Goal: Task Accomplishment & Management: Manage account settings

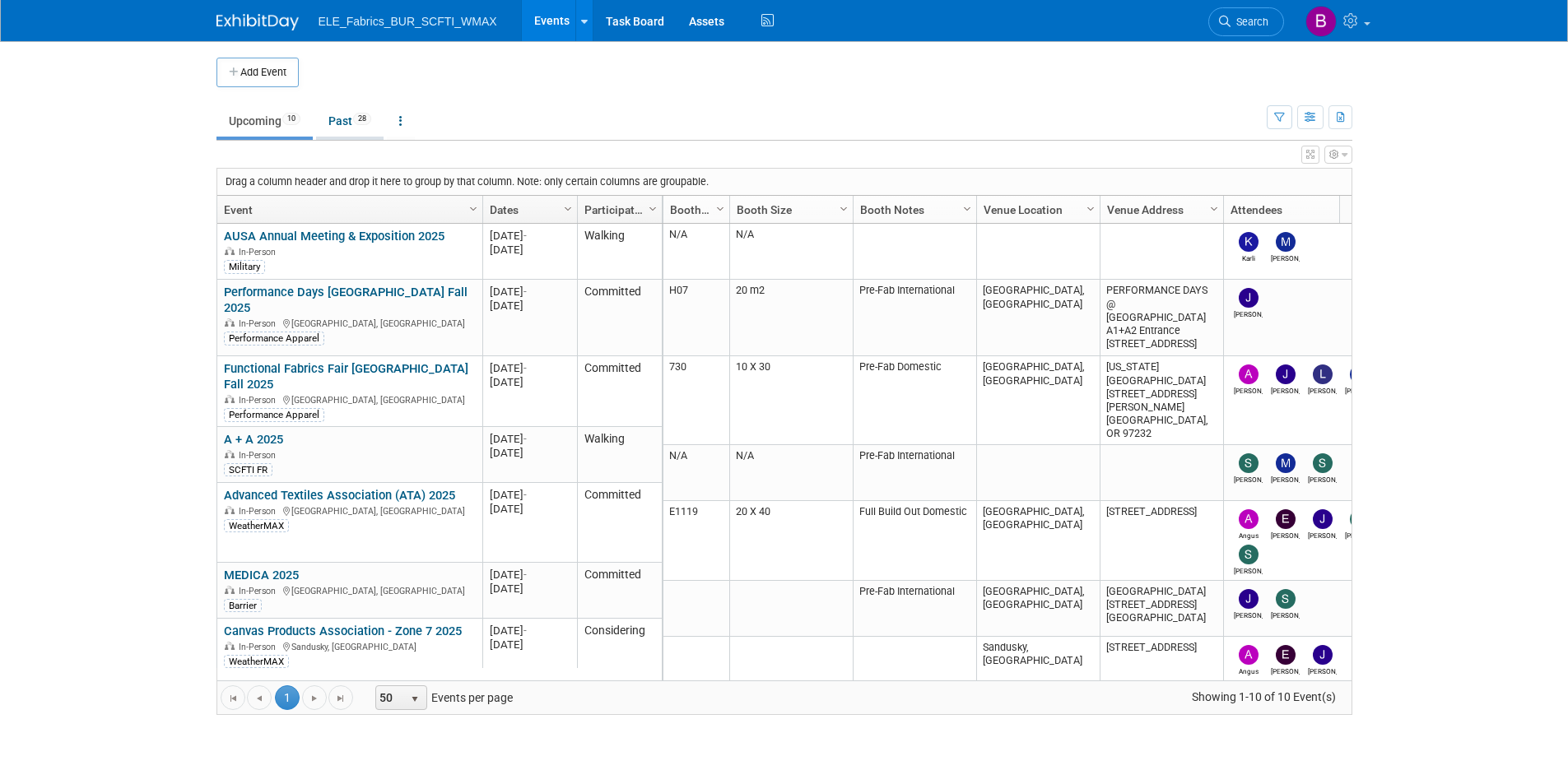
click at [348, 123] on link "Past 28" at bounding box center [350, 120] width 68 height 32
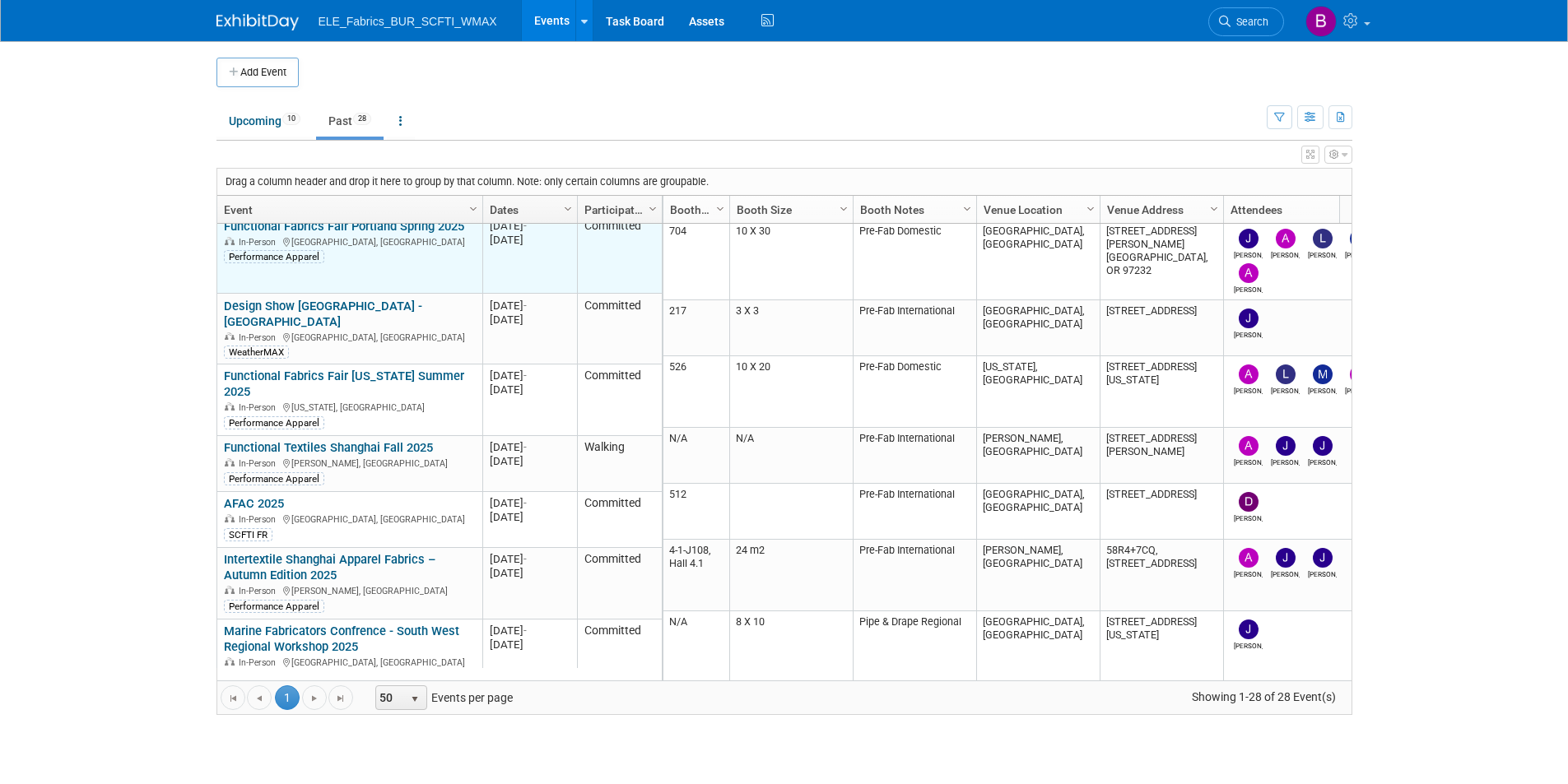
scroll to position [1136, 0]
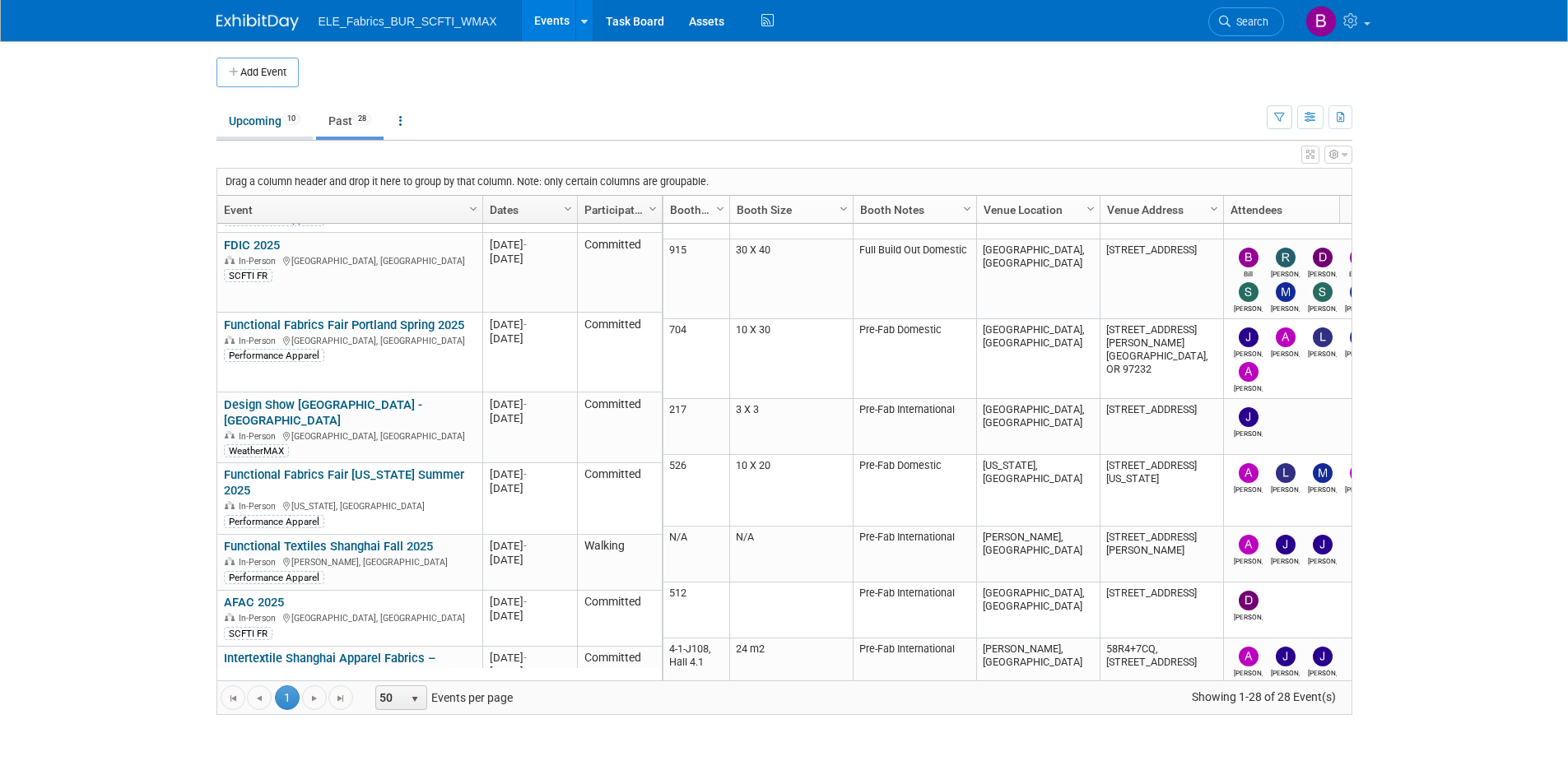
click at [255, 122] on link "Upcoming 10" at bounding box center [265, 120] width 96 height 32
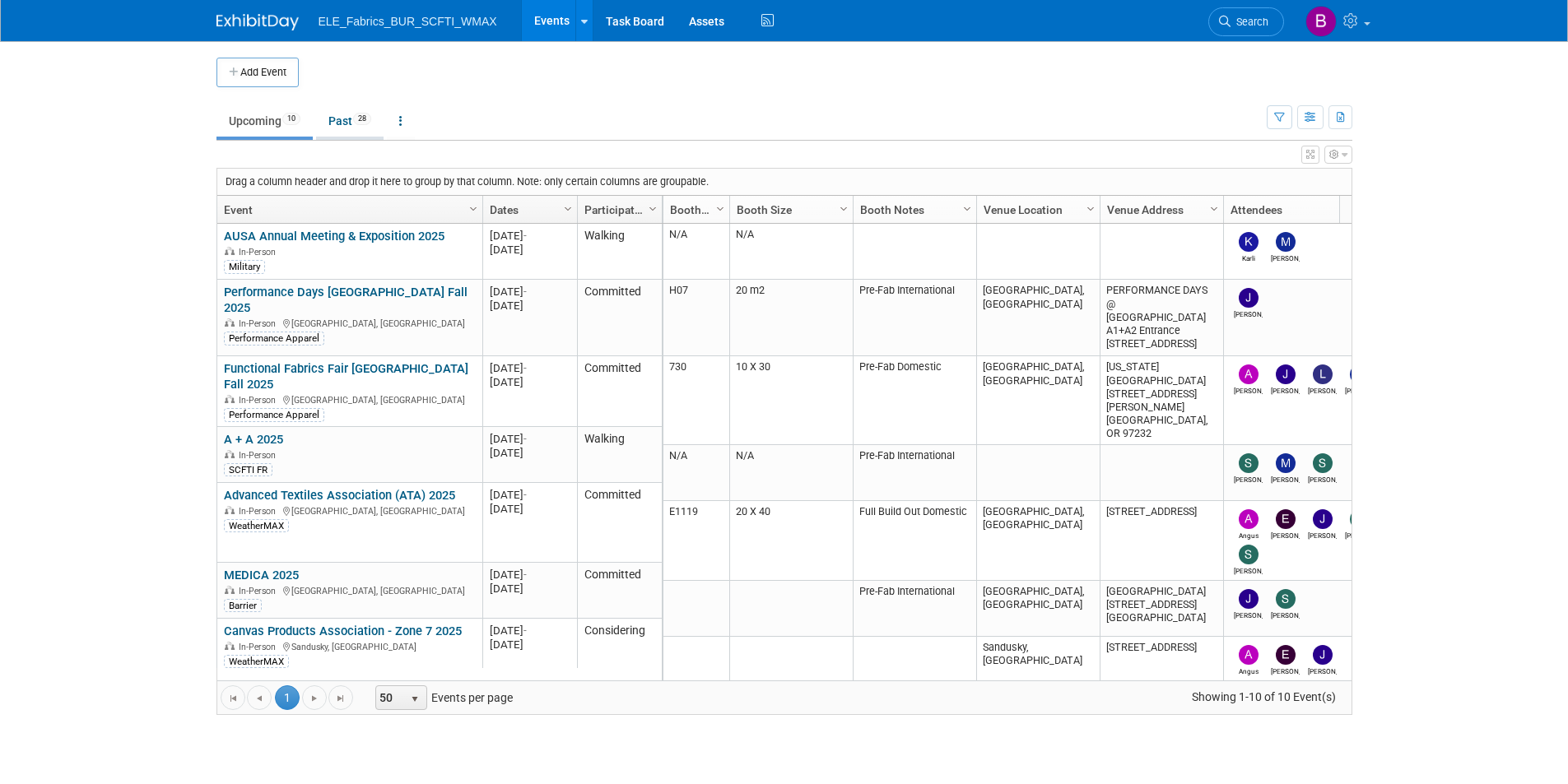
click at [349, 123] on link "Past 28" at bounding box center [350, 120] width 68 height 32
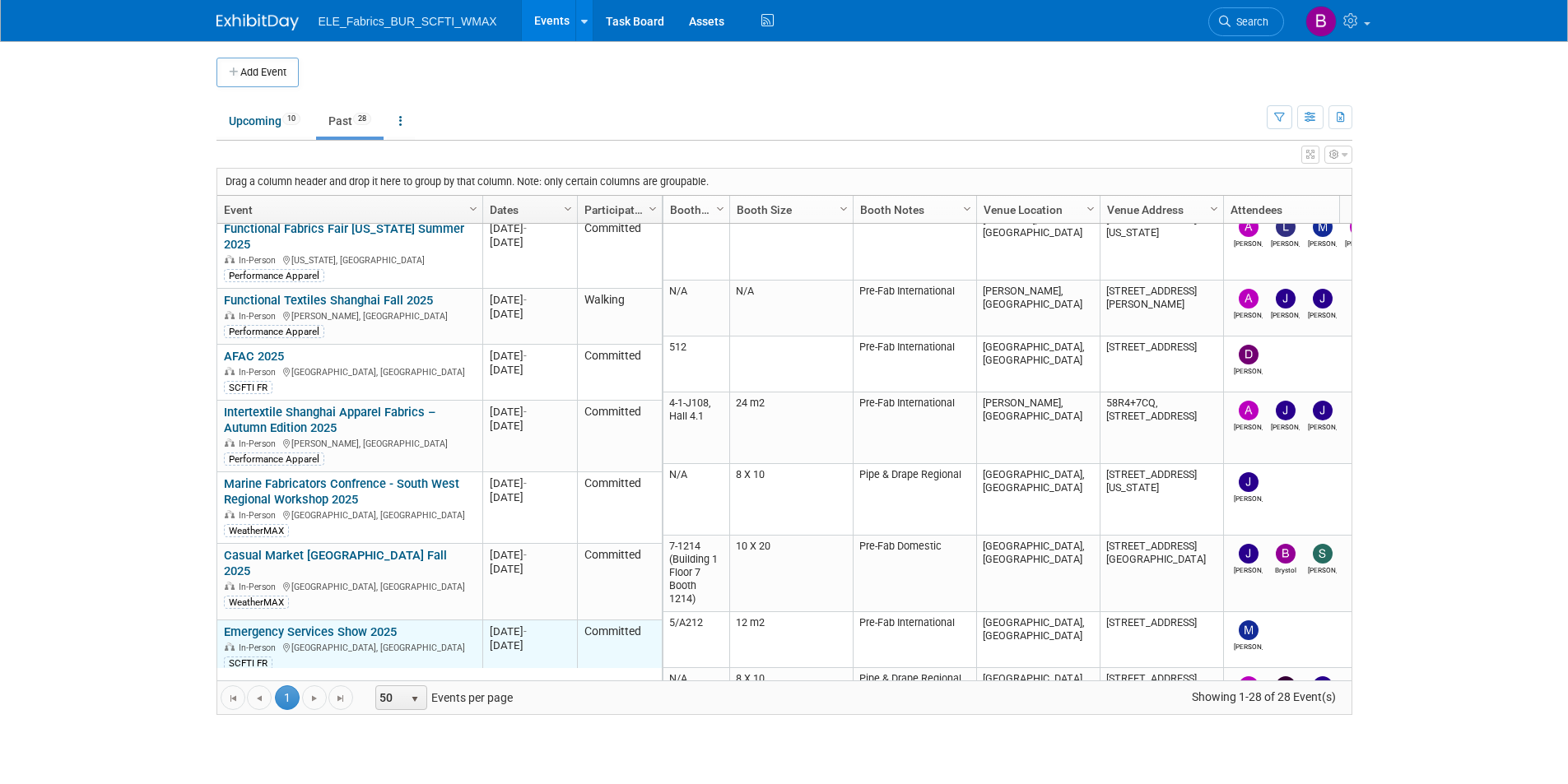
scroll to position [1432, 0]
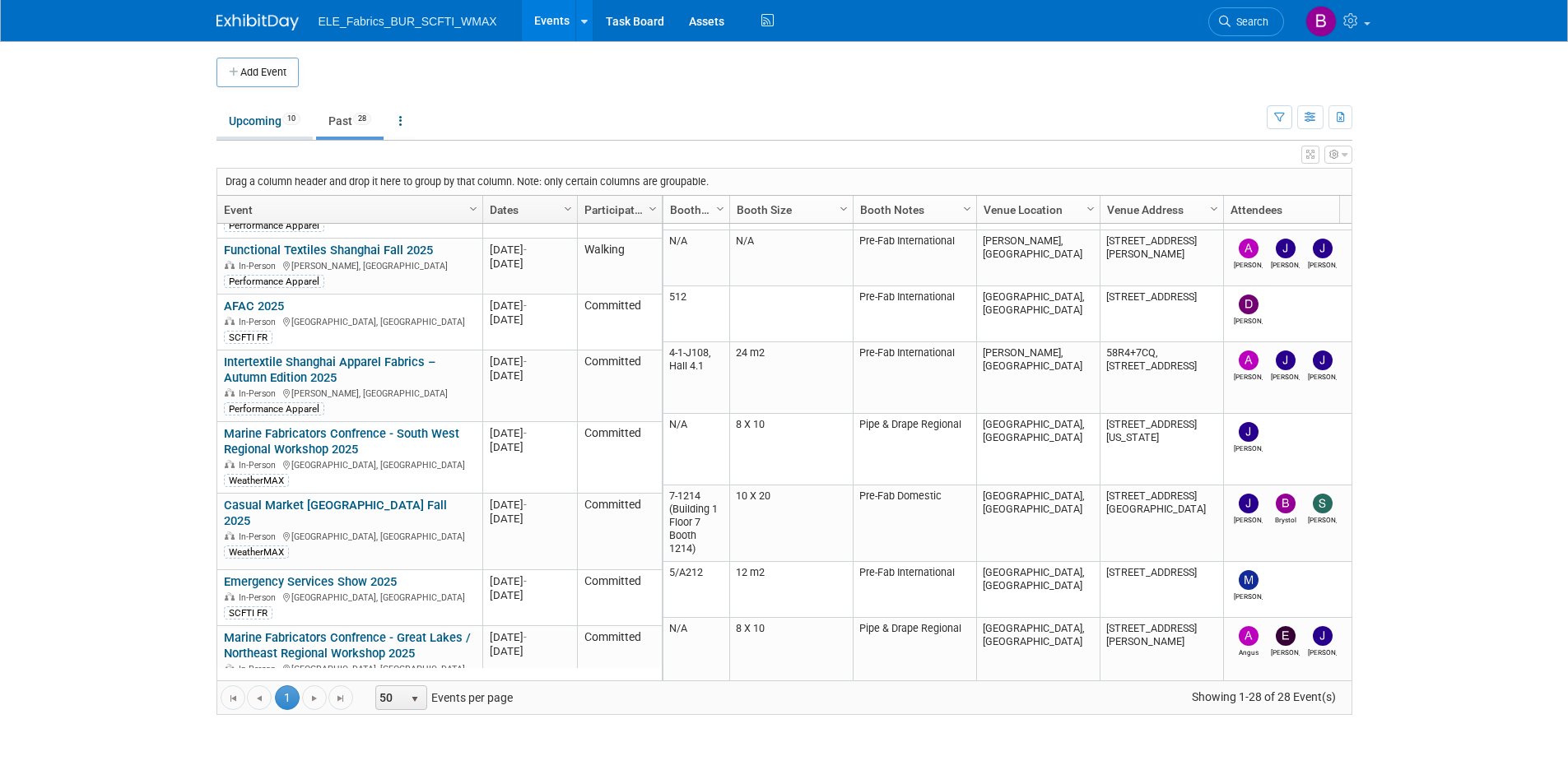
click at [281, 116] on link "Upcoming 10" at bounding box center [265, 120] width 96 height 32
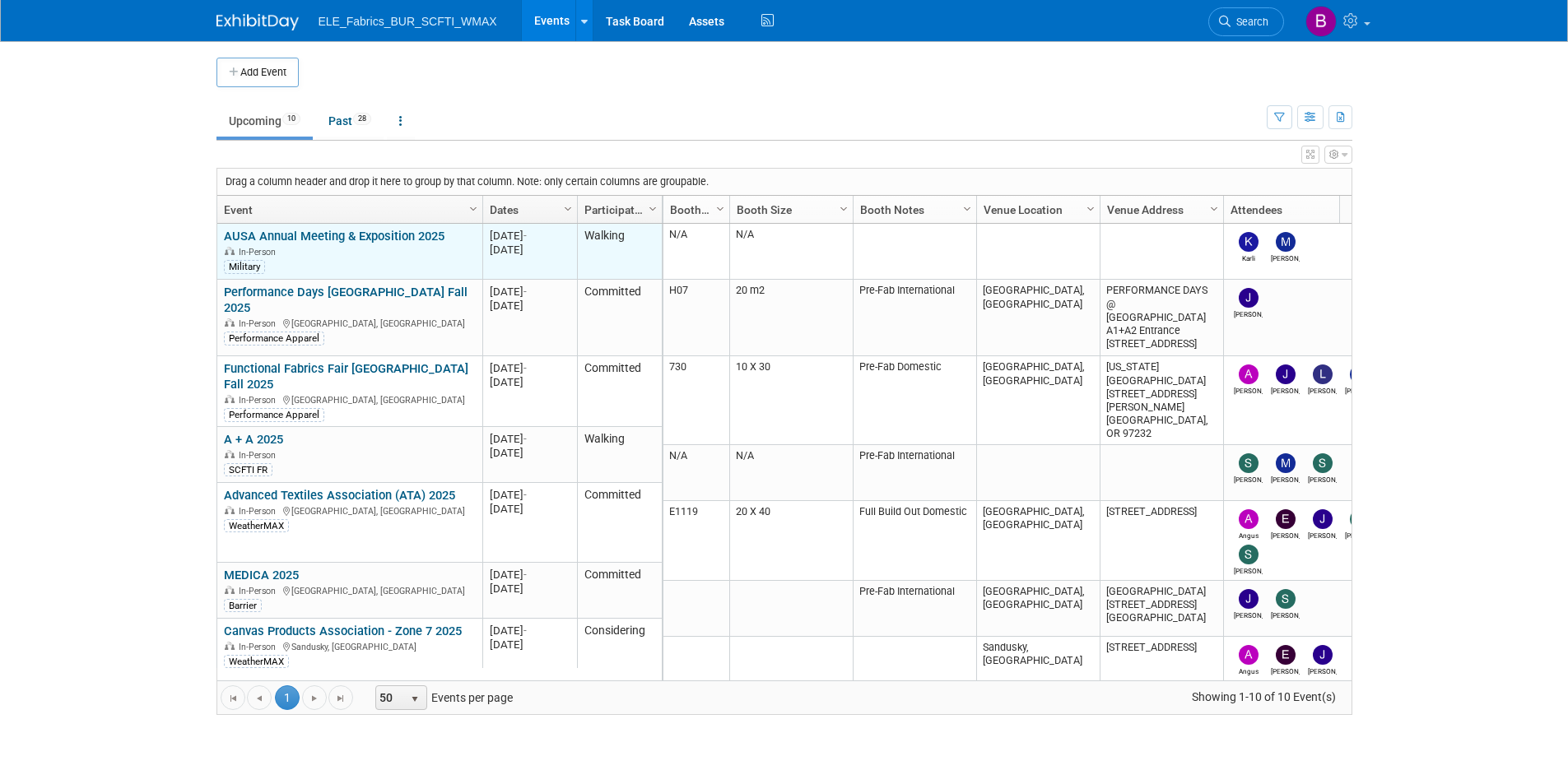
click at [347, 237] on link "AUSA Annual Meeting & Exposition 2025" at bounding box center [333, 237] width 221 height 15
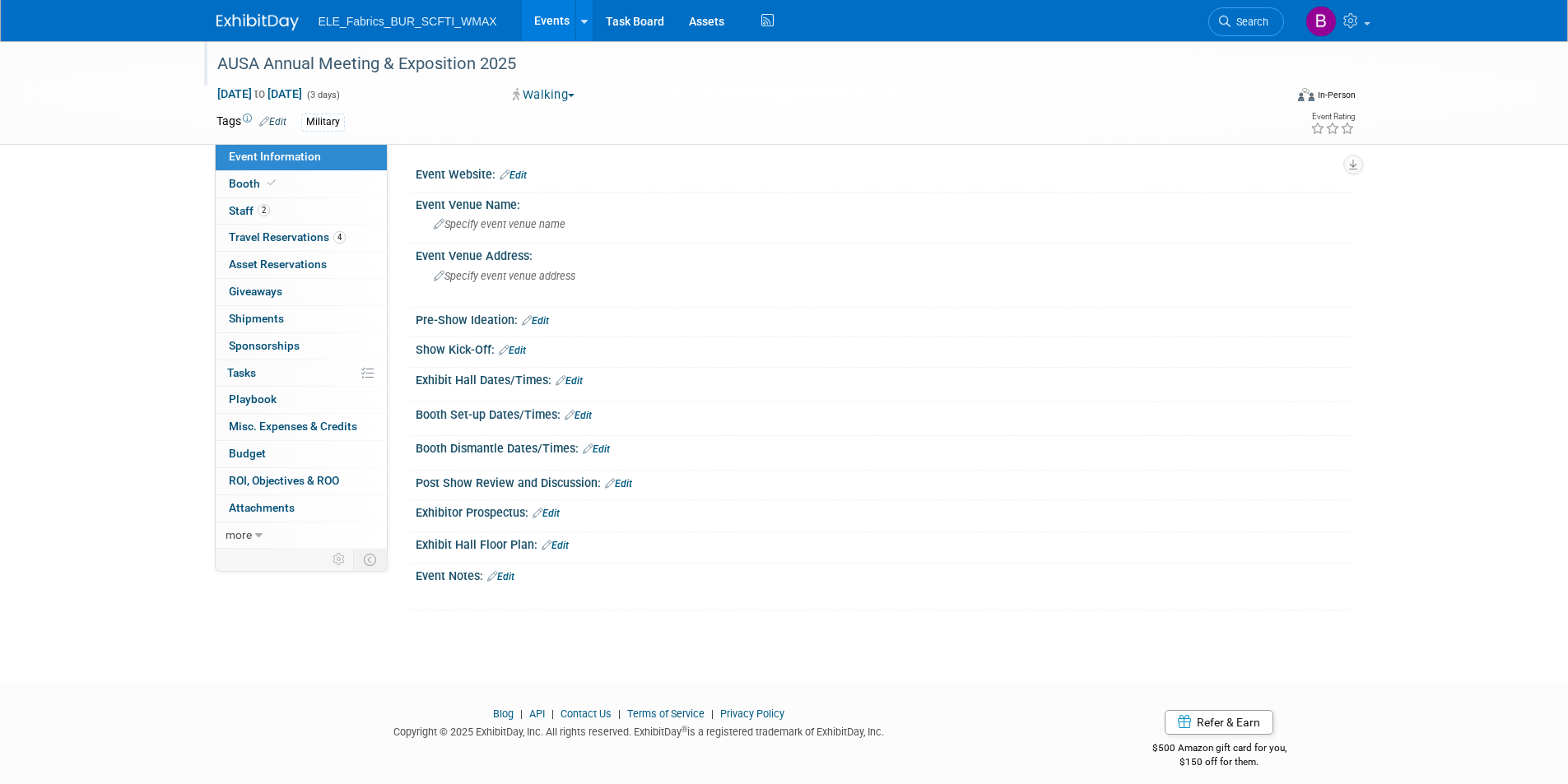
drag, startPoint x: 213, startPoint y: 61, endPoint x: 526, endPoint y: 69, distance: 313.1
click at [526, 69] on div "AUSA Annual Meeting & Exposition 2025" at bounding box center [734, 64] width 1048 height 30
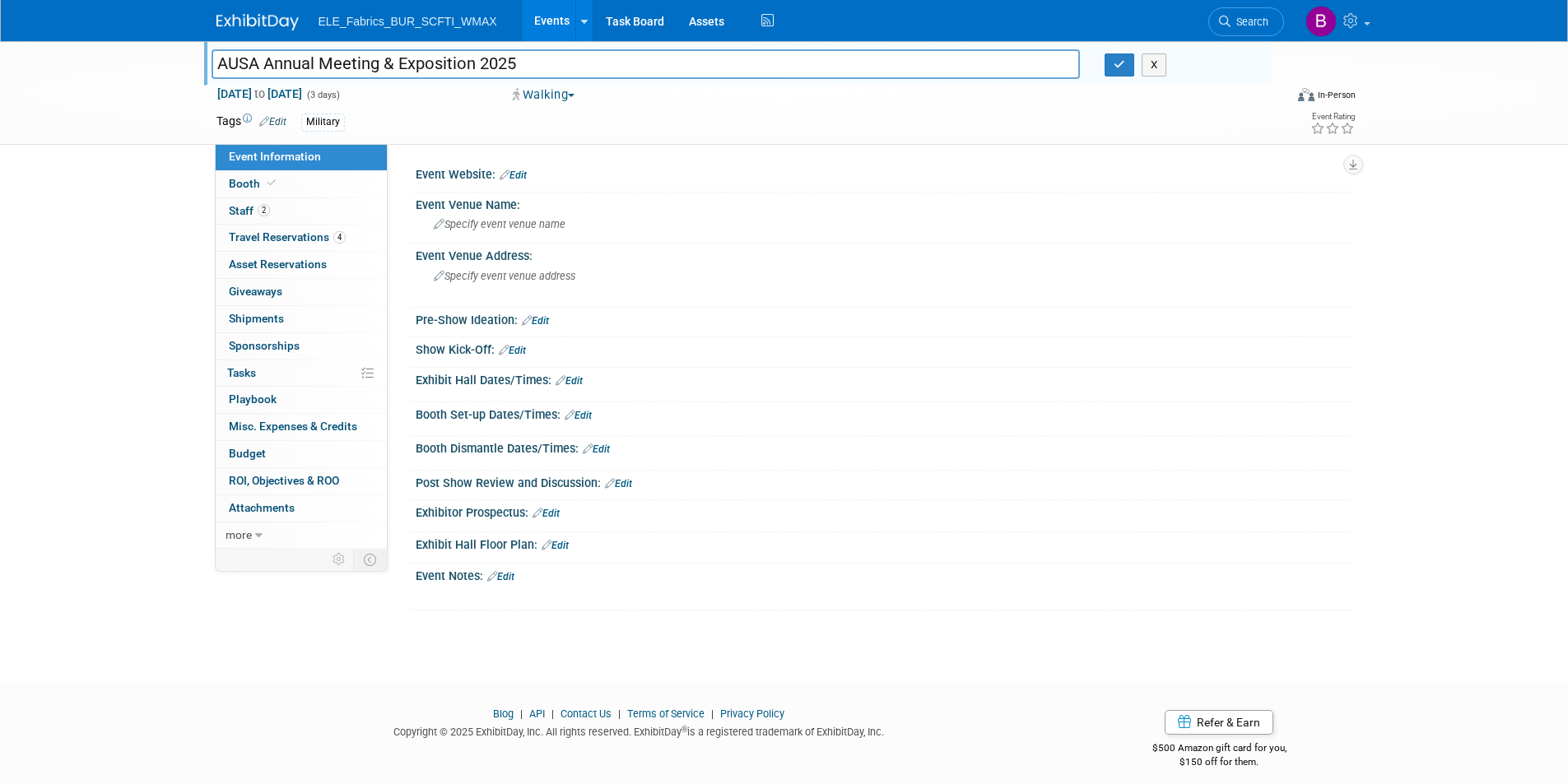
click at [558, 66] on input "AUSA Annual Meeting & Exposition 2025" at bounding box center [646, 64] width 869 height 29
click at [551, 515] on link "Edit" at bounding box center [546, 514] width 27 height 11
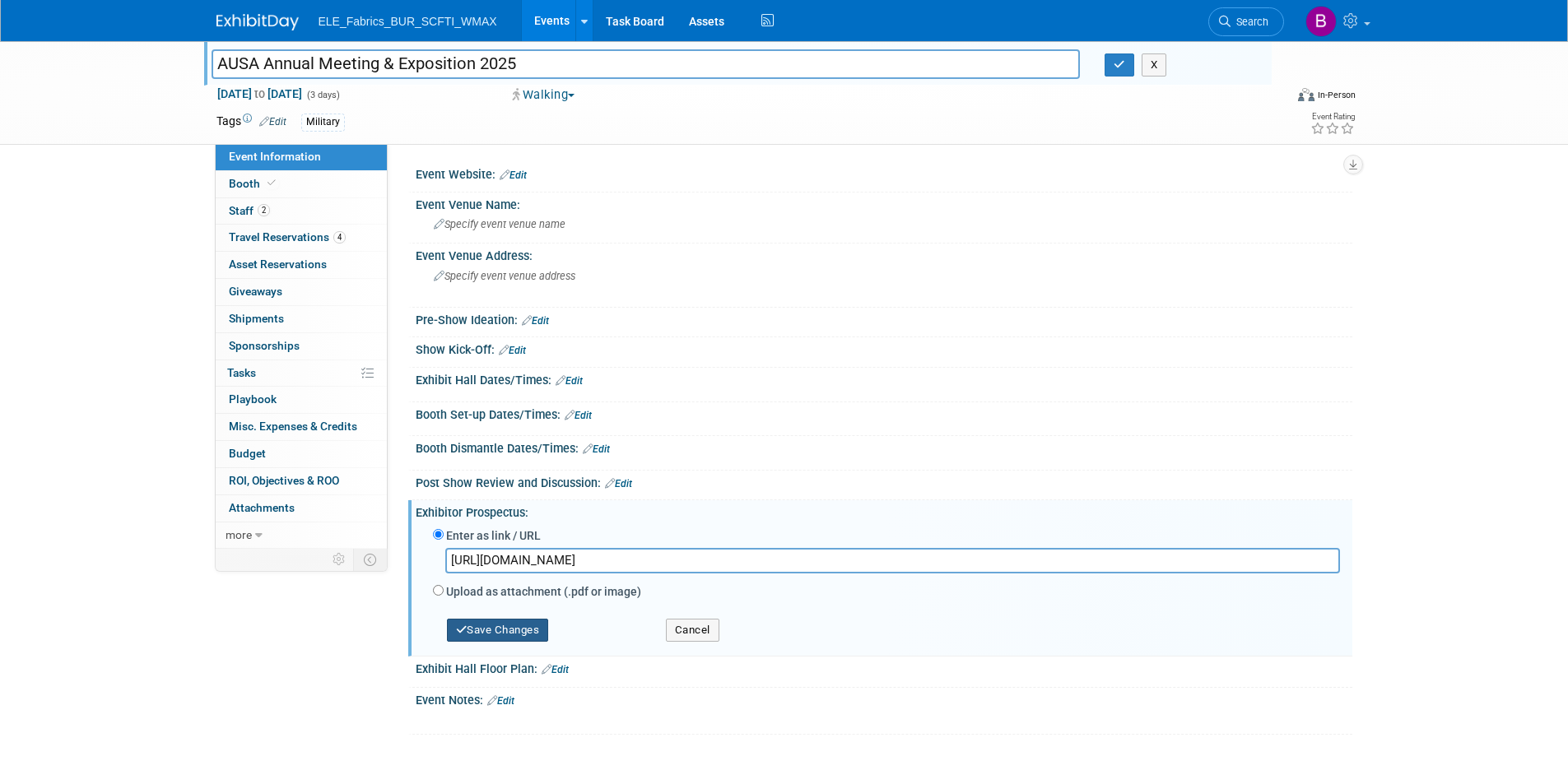
type input "[URL][DOMAIN_NAME]"
click at [515, 634] on button "Save Changes" at bounding box center [498, 630] width 102 height 23
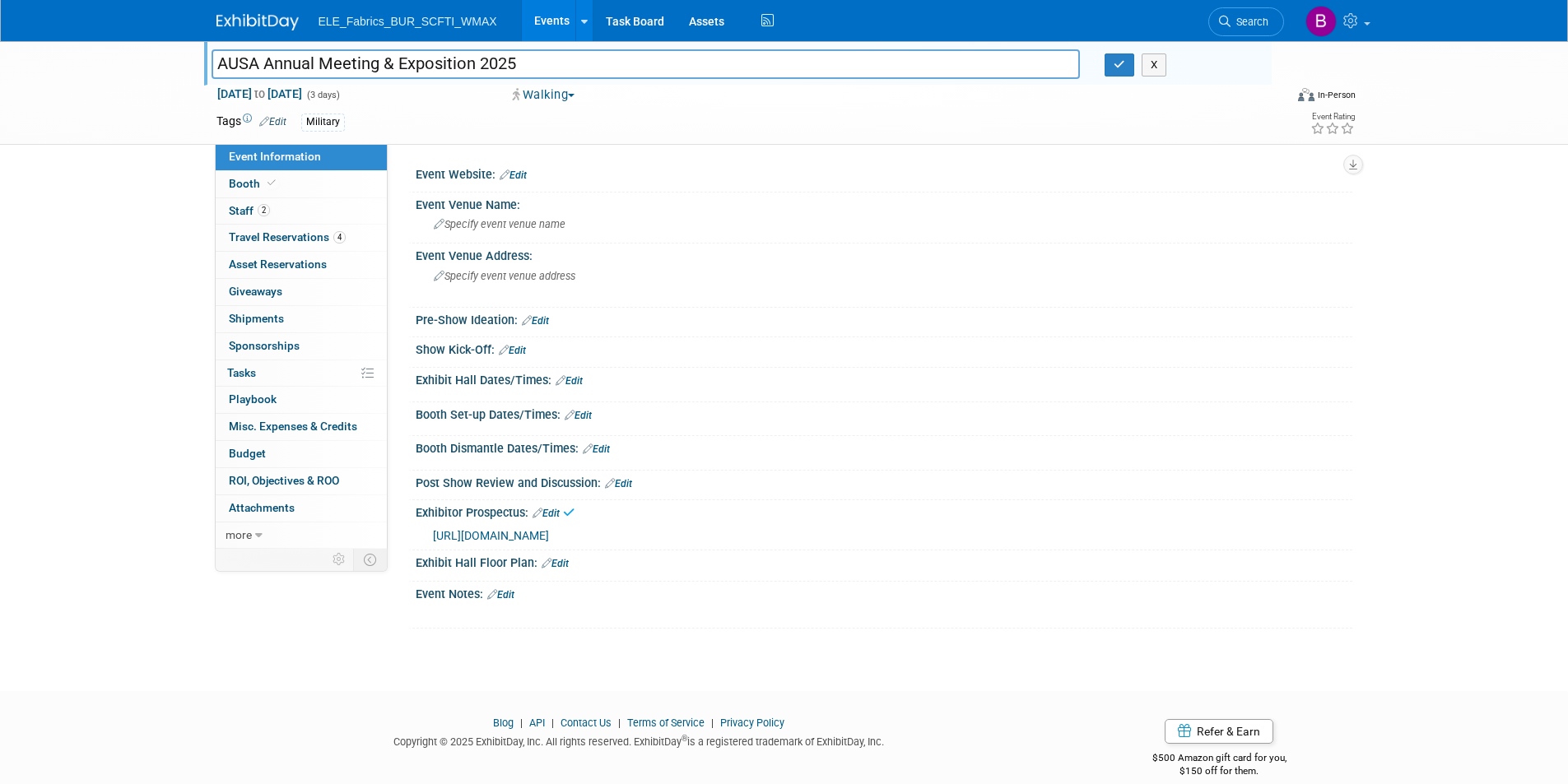
click at [523, 179] on link "Edit" at bounding box center [513, 176] width 27 height 11
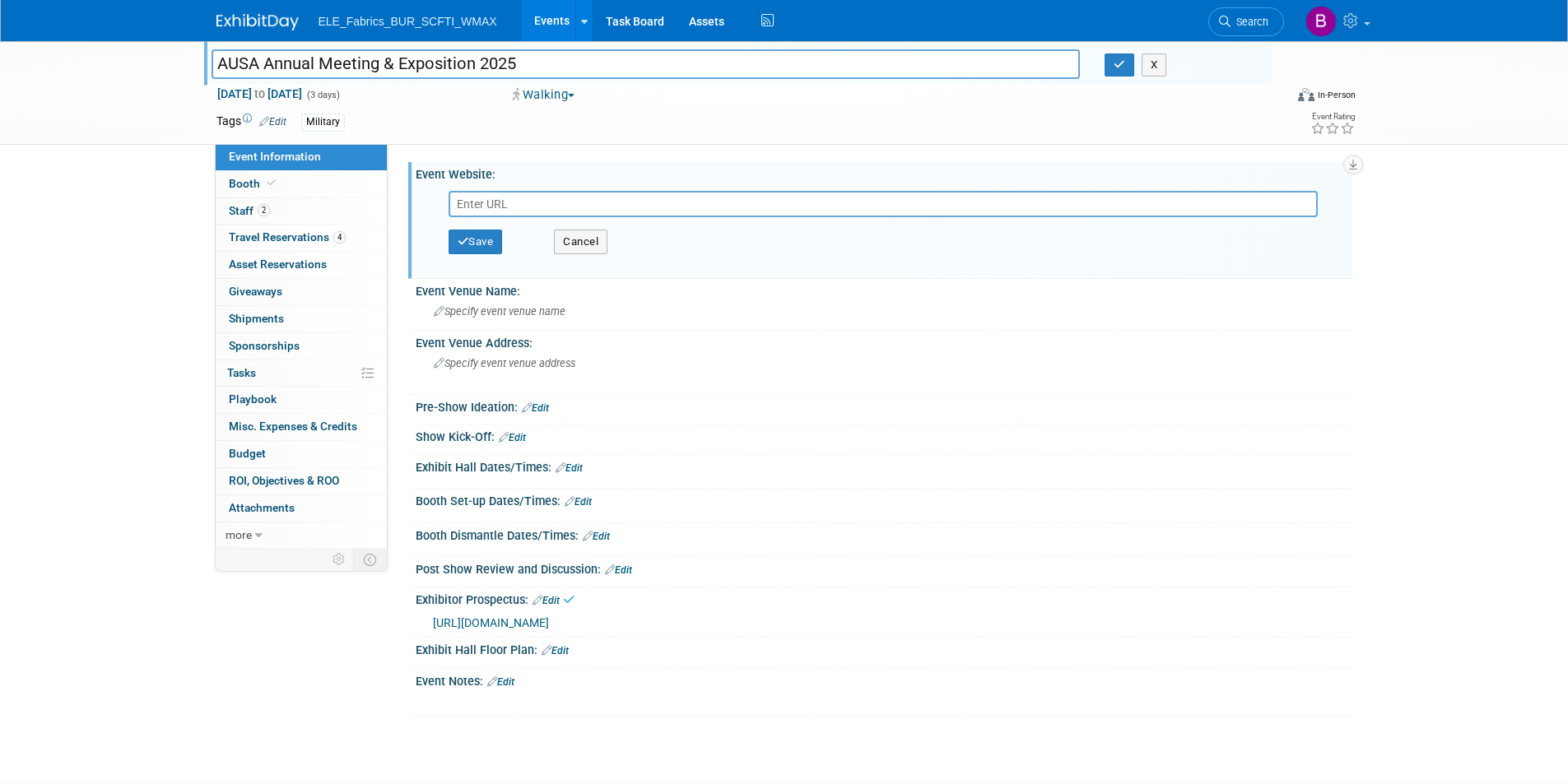
click at [500, 205] on input "text" at bounding box center [883, 204] width 869 height 27
type input "[URL][DOMAIN_NAME]"
click at [490, 235] on button "Save" at bounding box center [476, 242] width 54 height 25
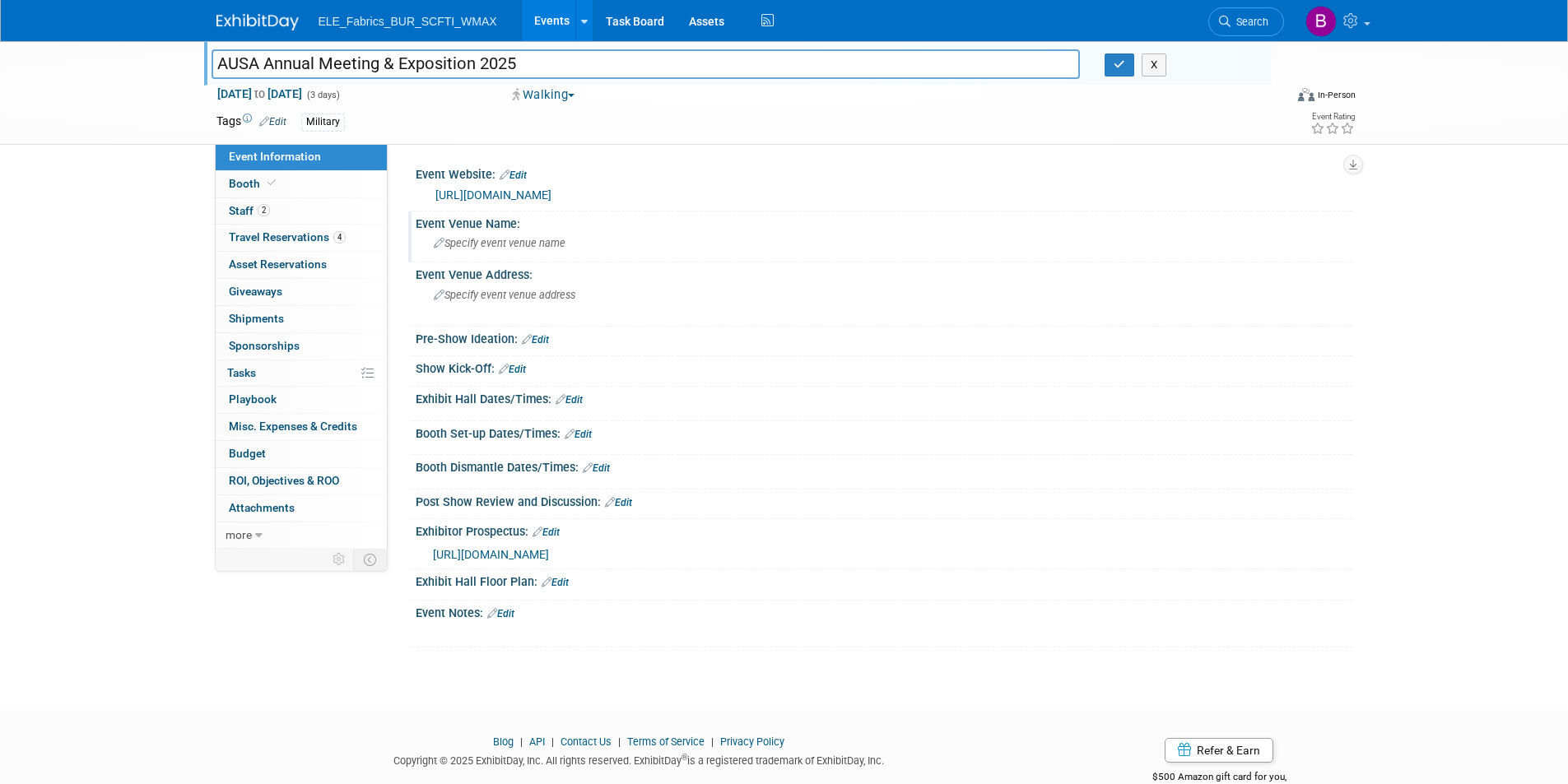
click at [484, 245] on span "Specify event venue name" at bounding box center [499, 243] width 132 height 12
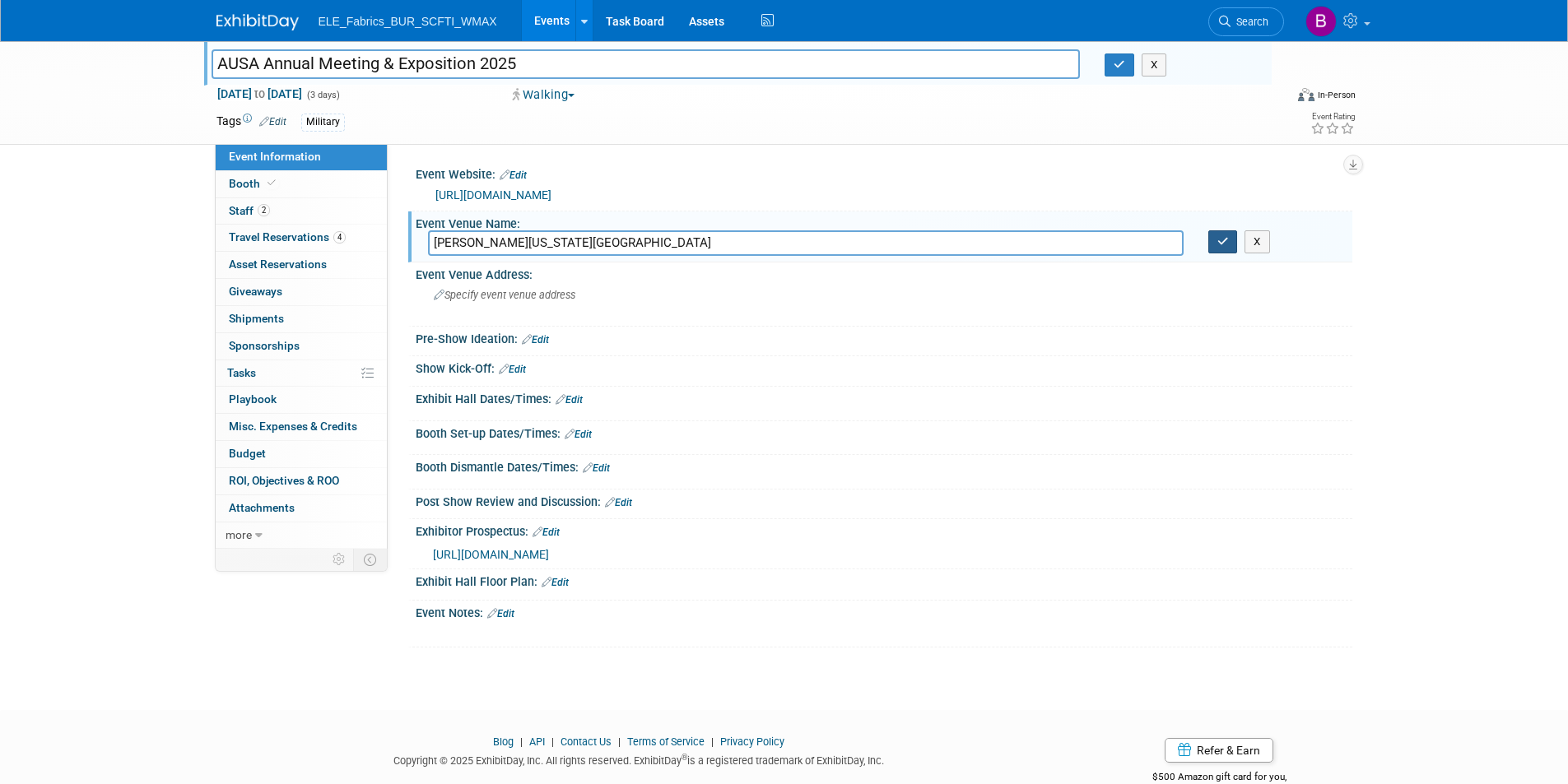
type input "[PERSON_NAME][US_STATE][GEOGRAPHIC_DATA]"
click at [1223, 243] on icon "button" at bounding box center [1223, 241] width 11 height 11
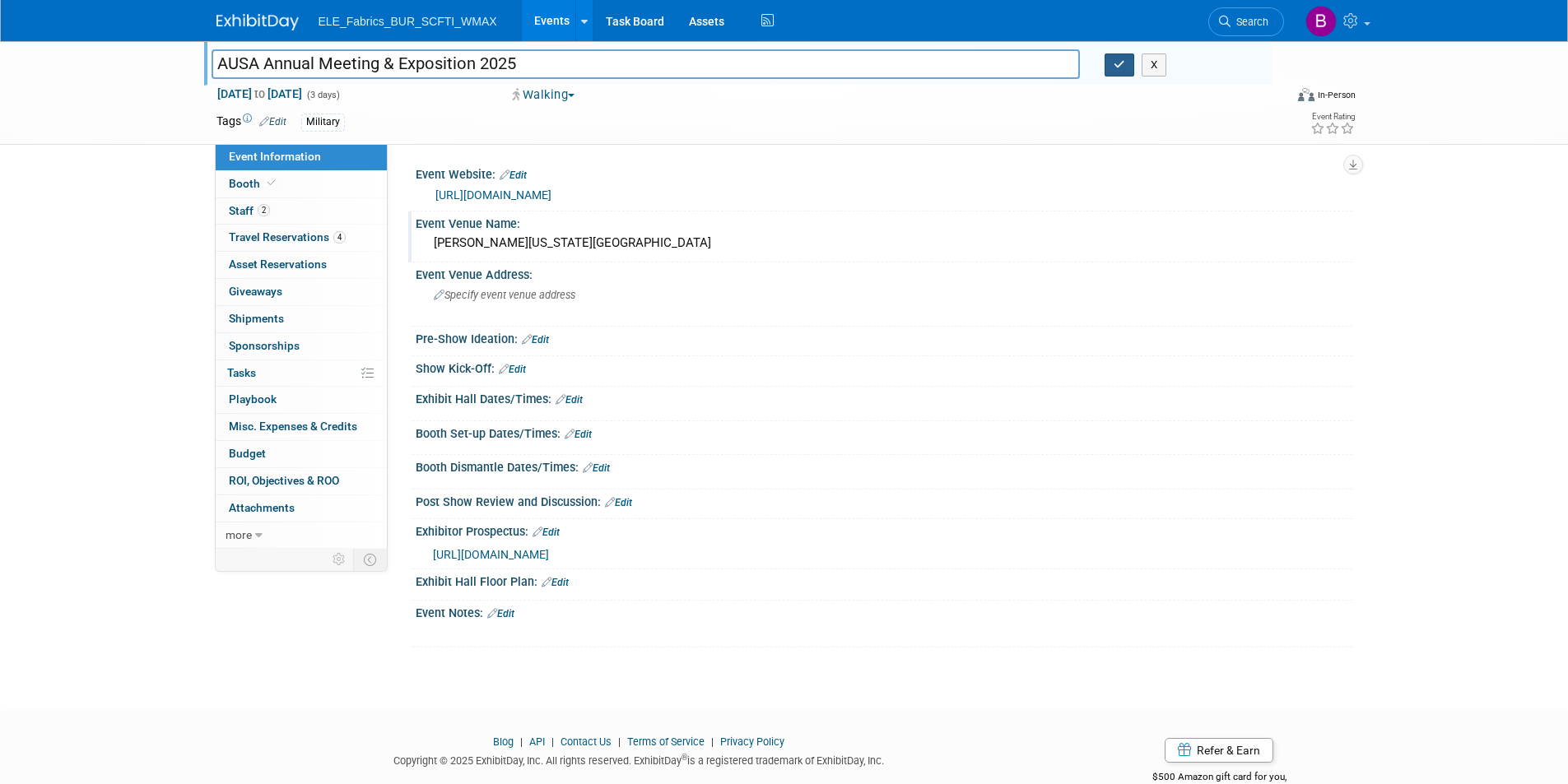
click at [1115, 60] on icon "button" at bounding box center [1119, 64] width 11 height 11
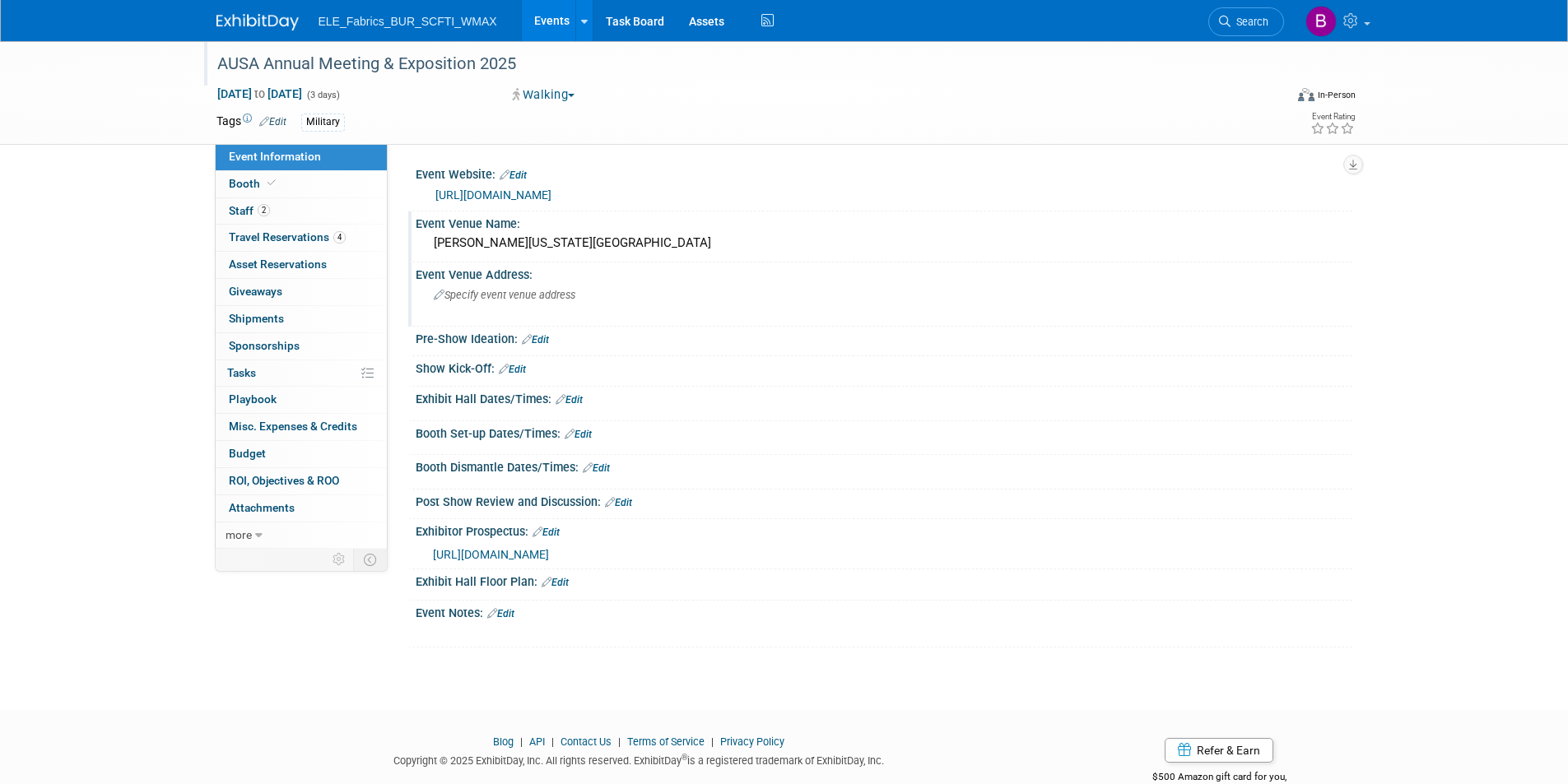
click at [512, 306] on div "Specify event venue address" at bounding box center [610, 302] width 366 height 38
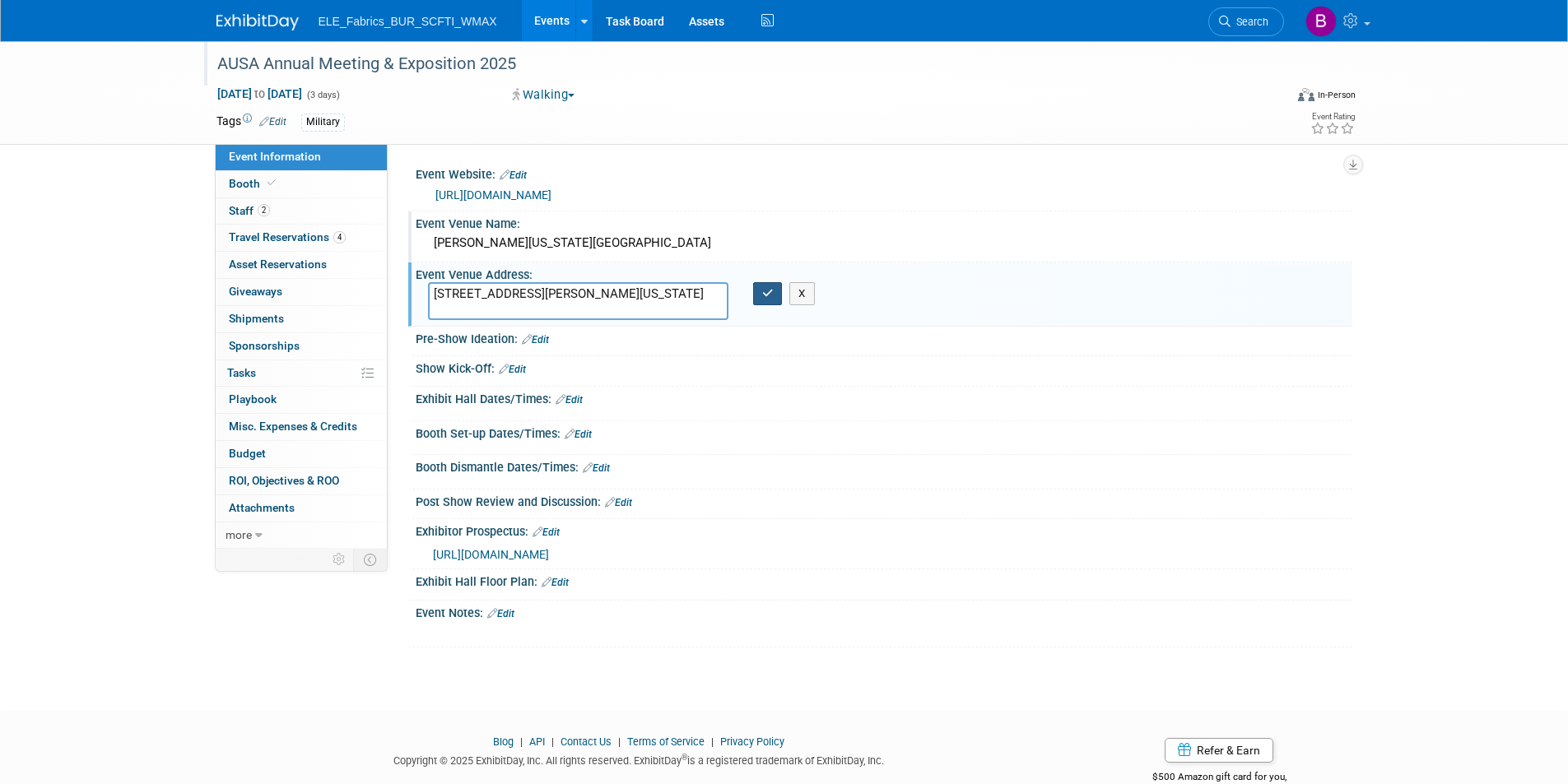
type textarea "[STREET_ADDRESS][PERSON_NAME][US_STATE]"
click at [765, 294] on icon "button" at bounding box center [768, 293] width 11 height 11
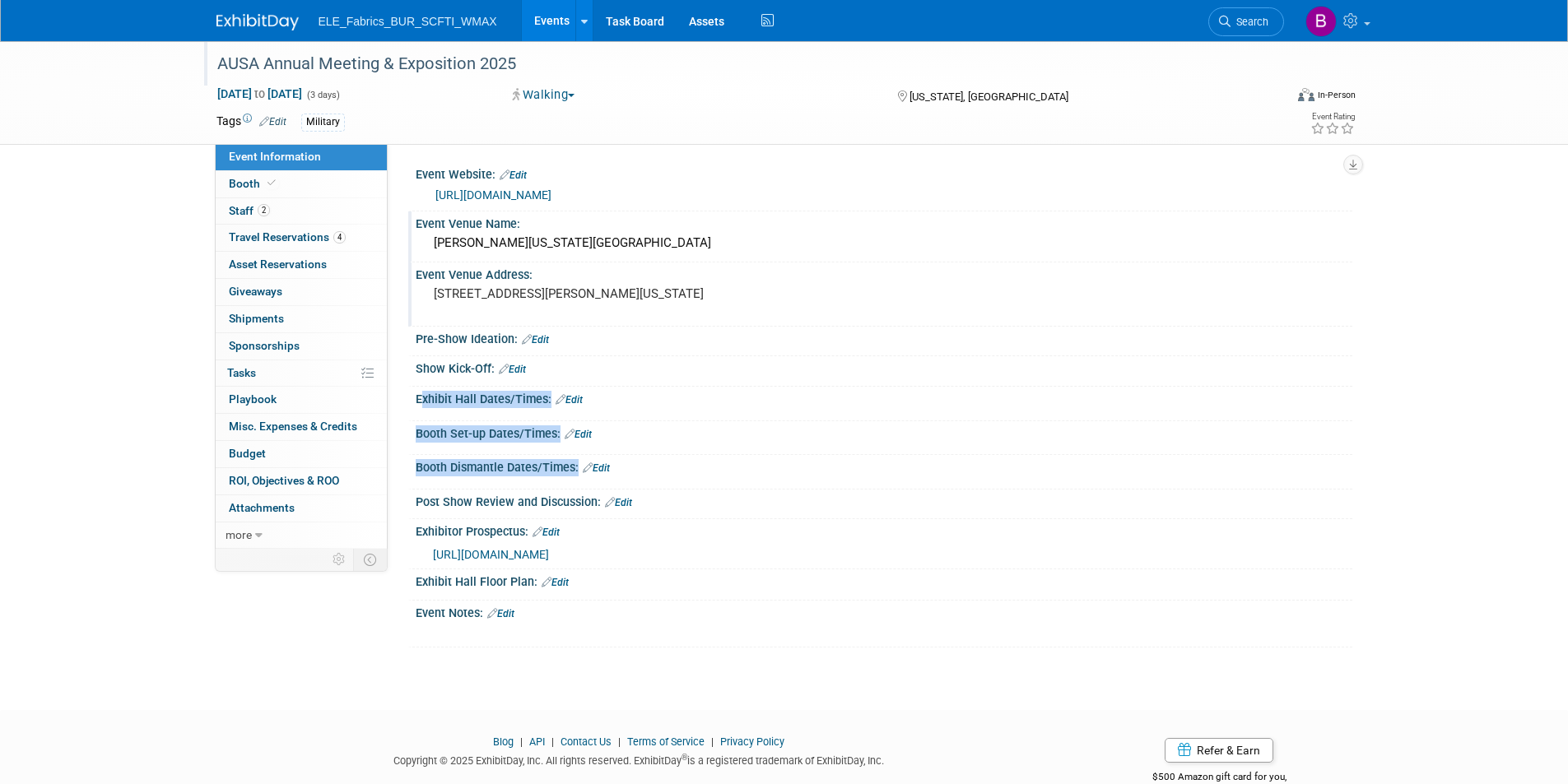
drag, startPoint x: 418, startPoint y: 397, endPoint x: 594, endPoint y: 476, distance: 192.9
click at [594, 476] on div "Event Website: Edit https://meetings.ausa.org/annual/2025/ https://meetings.aus…" at bounding box center [876, 405] width 927 height 485
click at [545, 534] on link "Edit" at bounding box center [546, 533] width 27 height 11
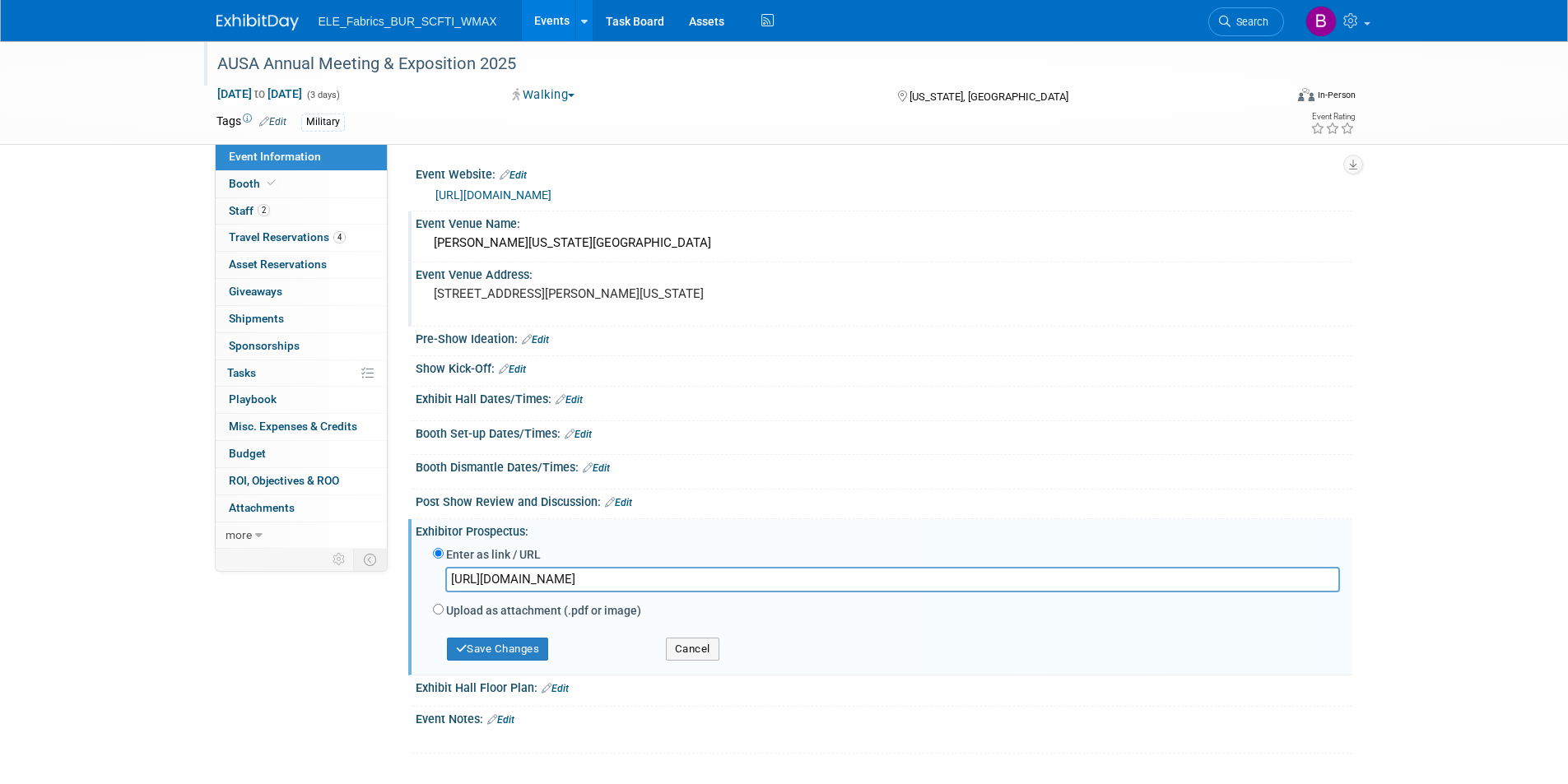
click at [731, 569] on input "https://meetings.ausa.org/annual/2025/" at bounding box center [892, 580] width 895 height 26
type input "https://meetings.ausa.org/annual/2025/Reserve_booth.cfm"
click at [532, 646] on button "Save Changes" at bounding box center [498, 649] width 102 height 23
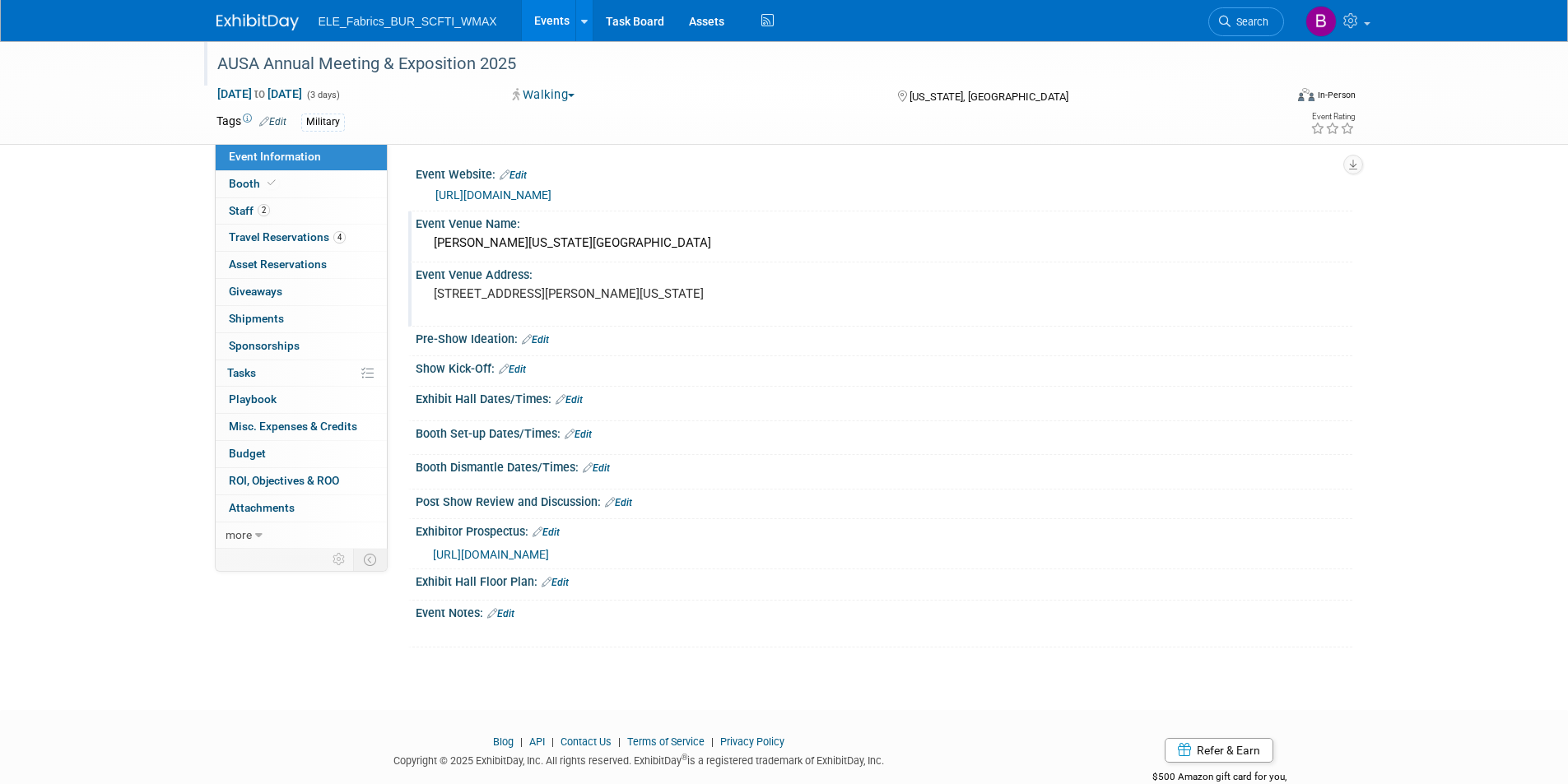
click at [557, 583] on link "Edit" at bounding box center [555, 583] width 27 height 11
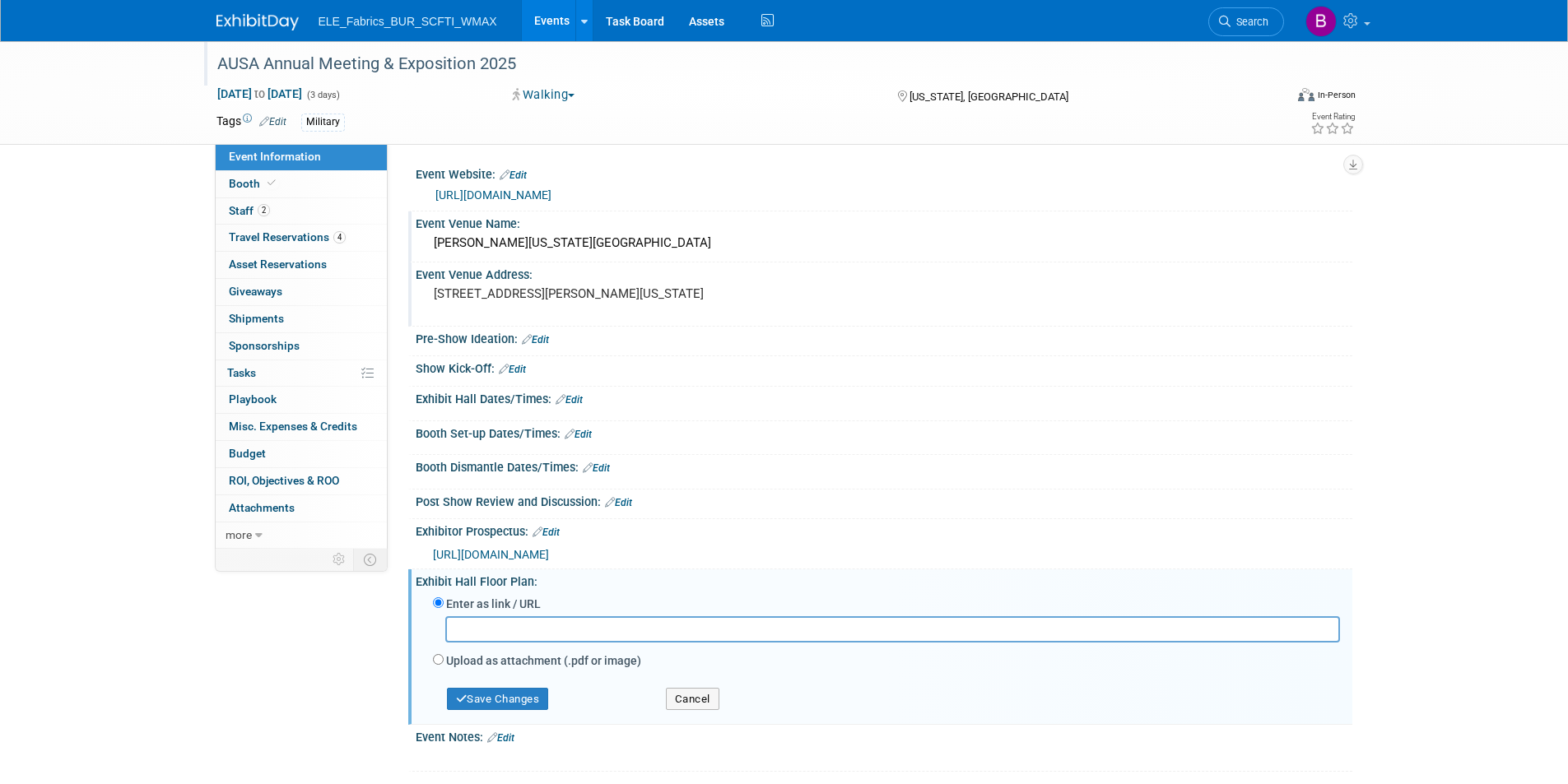
click at [515, 634] on input "text" at bounding box center [892, 628] width 895 height 26
type input "https://meetings.ausa.org/annual/2025/multi_floorplan.cfm"
click at [484, 699] on button "Save Changes" at bounding box center [498, 699] width 102 height 23
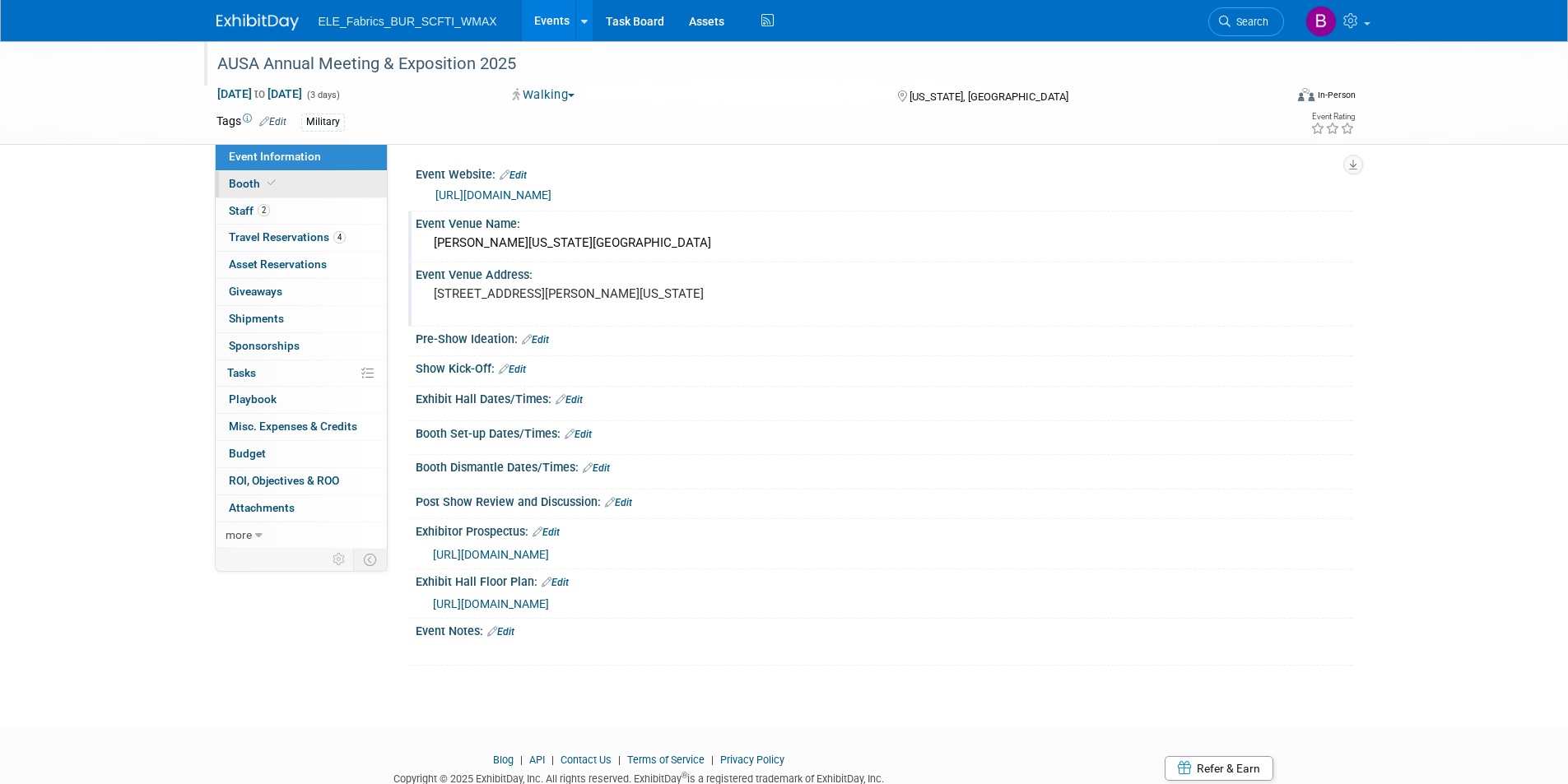
click at [300, 190] on link "Booth" at bounding box center [301, 184] width 171 height 27
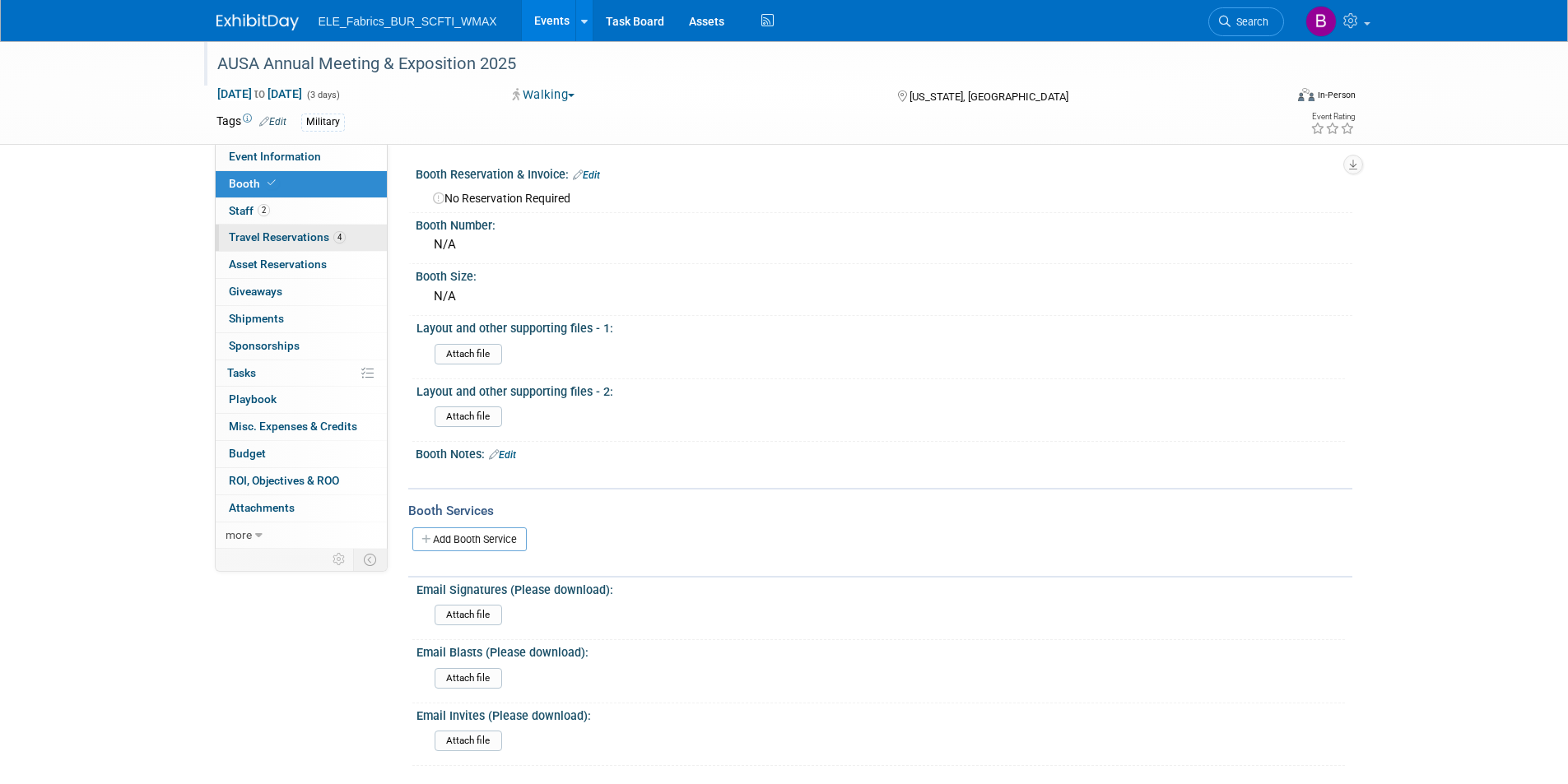
click at [311, 238] on span "Travel Reservations 4" at bounding box center [287, 237] width 117 height 13
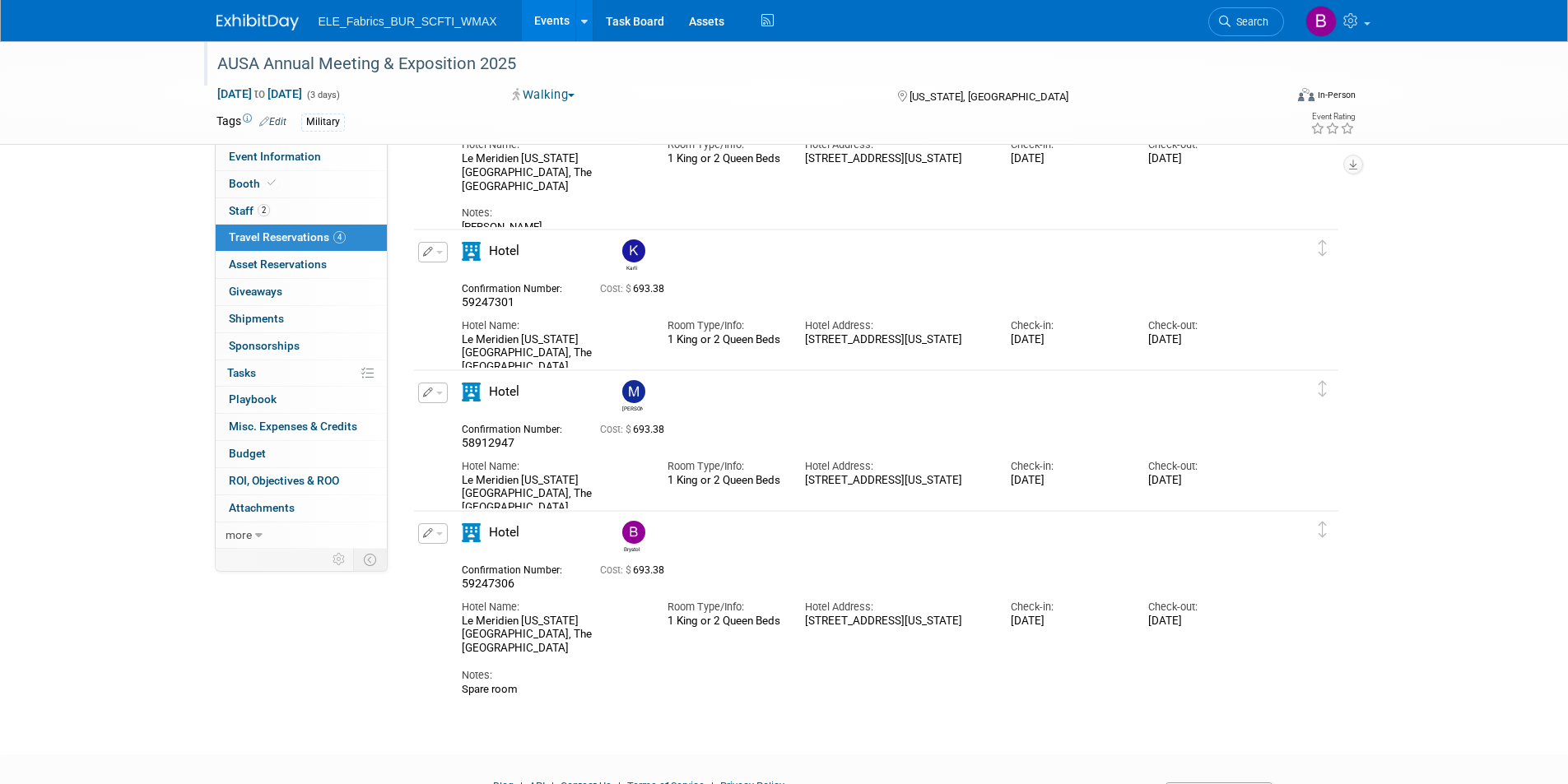
scroll to position [247, 0]
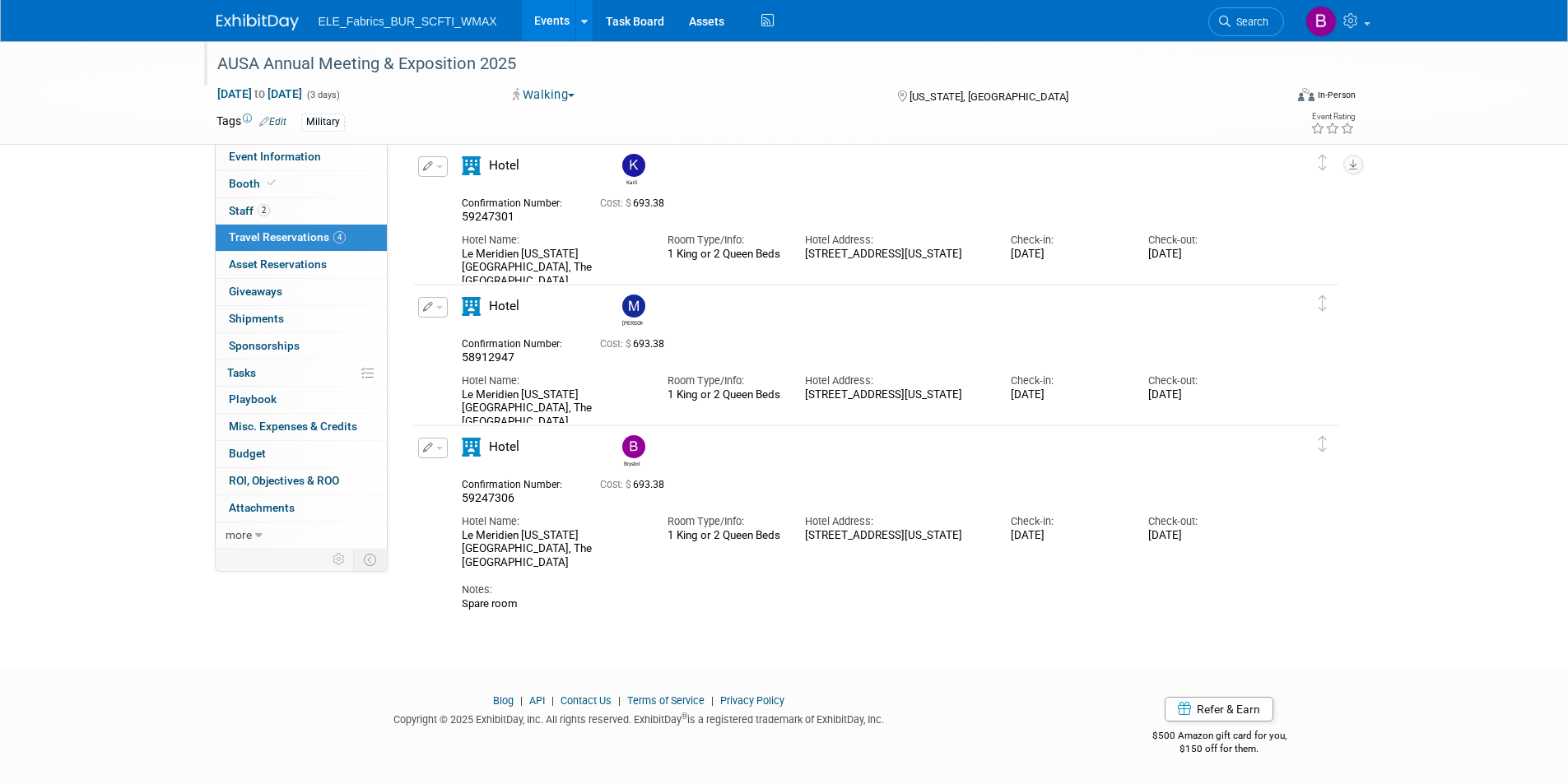
click at [423, 445] on icon "button" at bounding box center [428, 448] width 11 height 10
click at [470, 507] on span "Delete Reservation" at bounding box center [498, 503] width 102 height 13
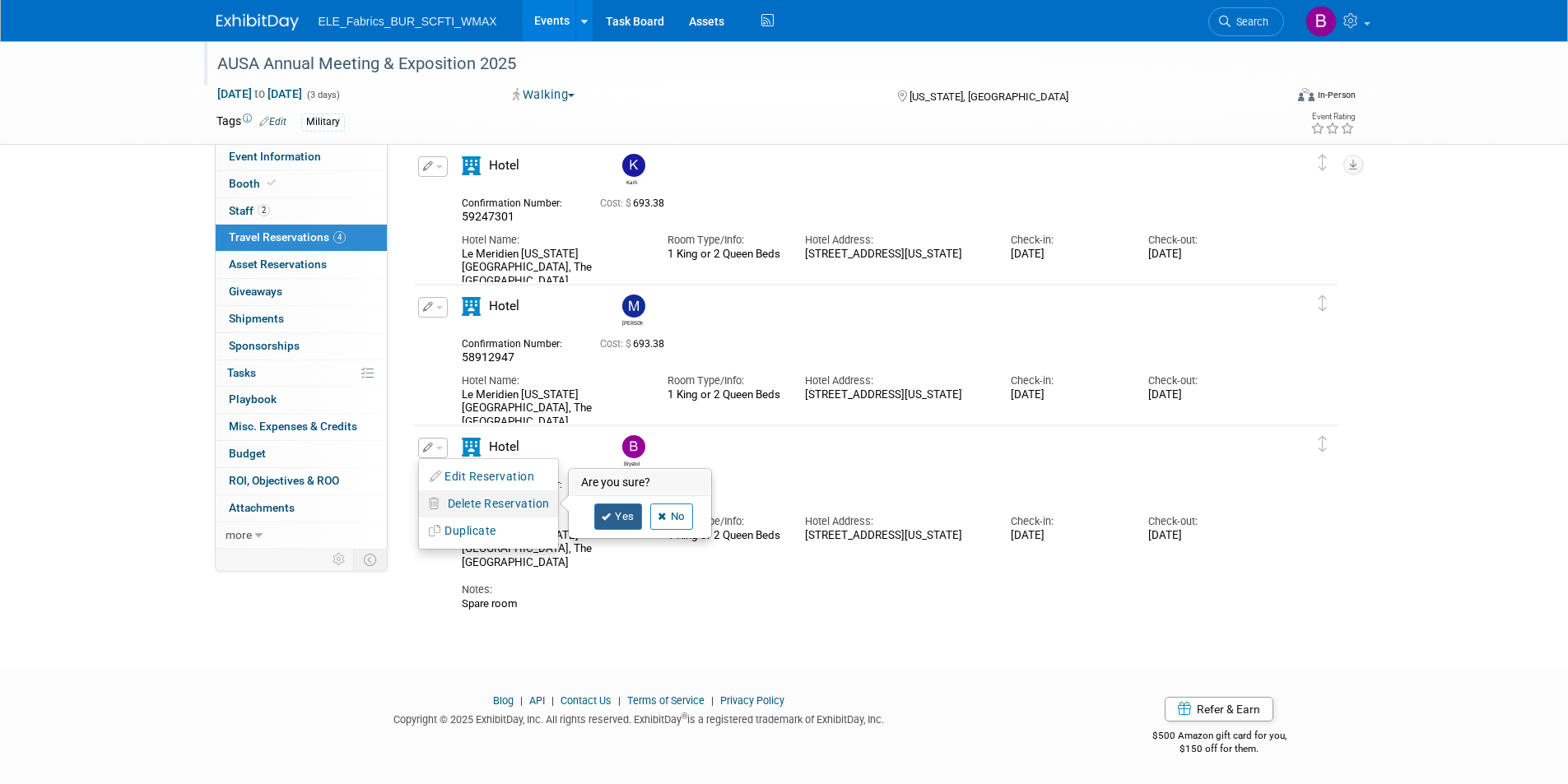
click at [611, 521] on link "Yes" at bounding box center [618, 517] width 48 height 27
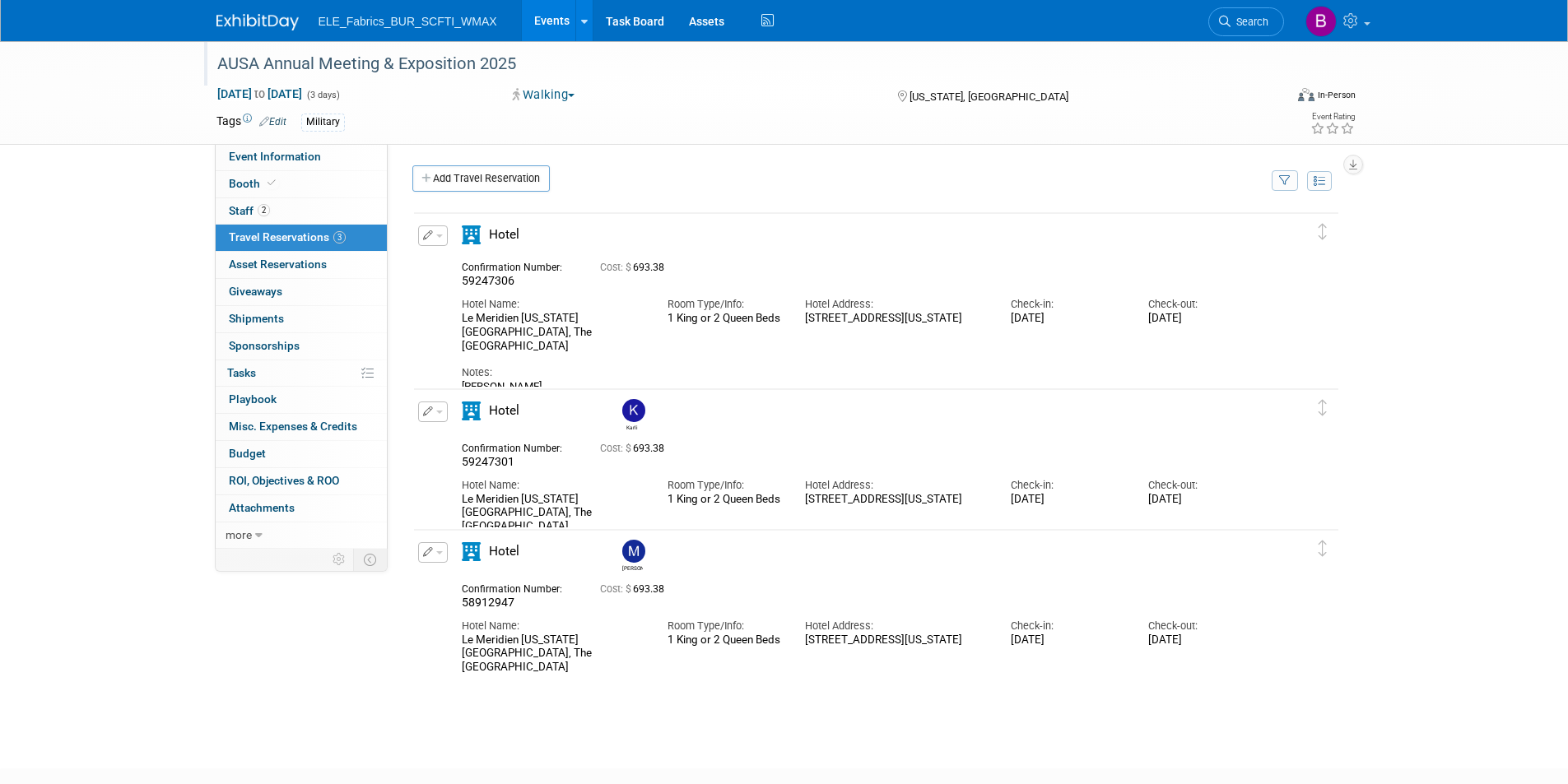
scroll to position [0, 0]
click at [291, 207] on link "2 Staff 2" at bounding box center [301, 212] width 171 height 27
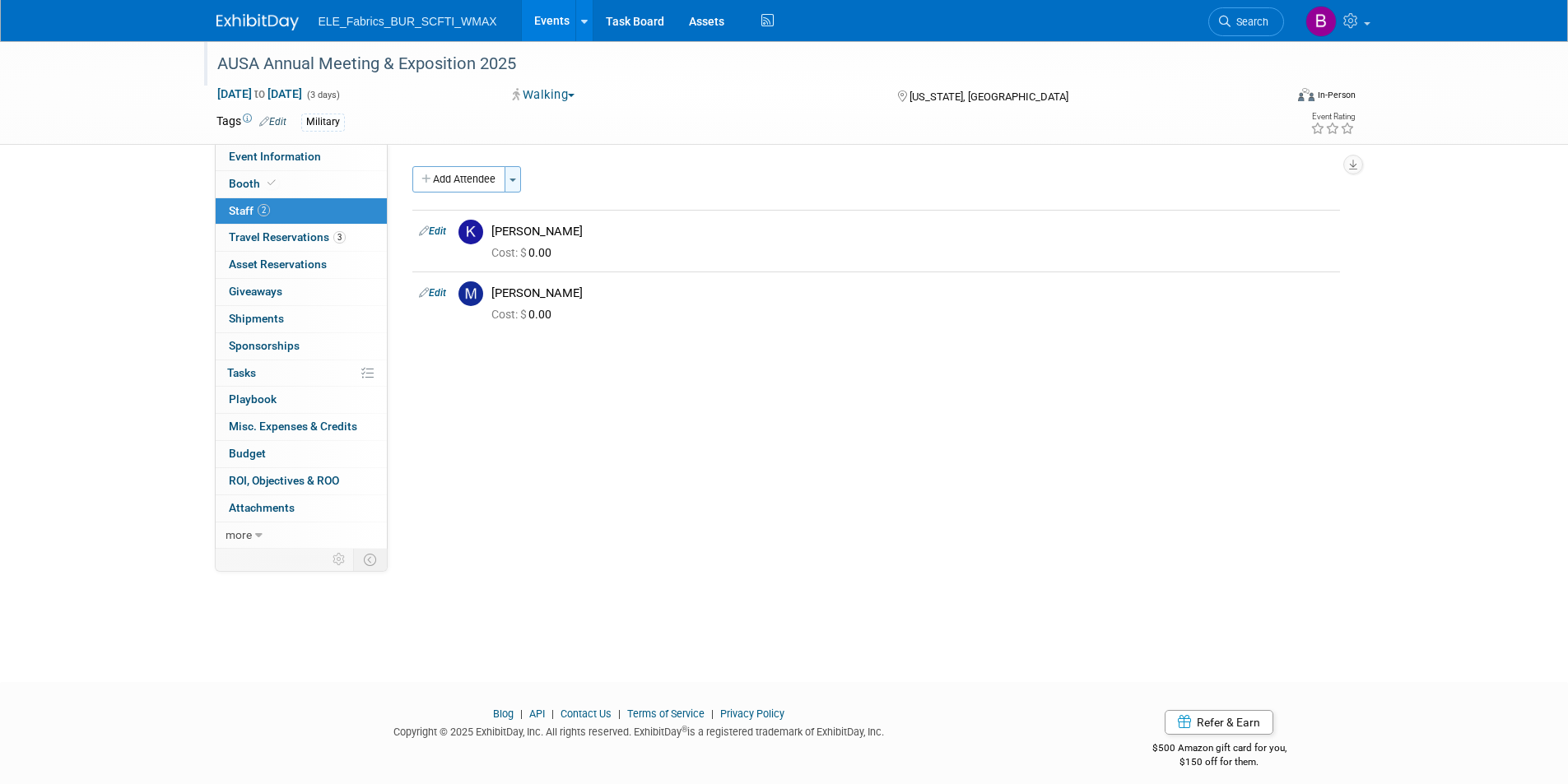
click at [511, 180] on span "button" at bounding box center [512, 180] width 7 height 3
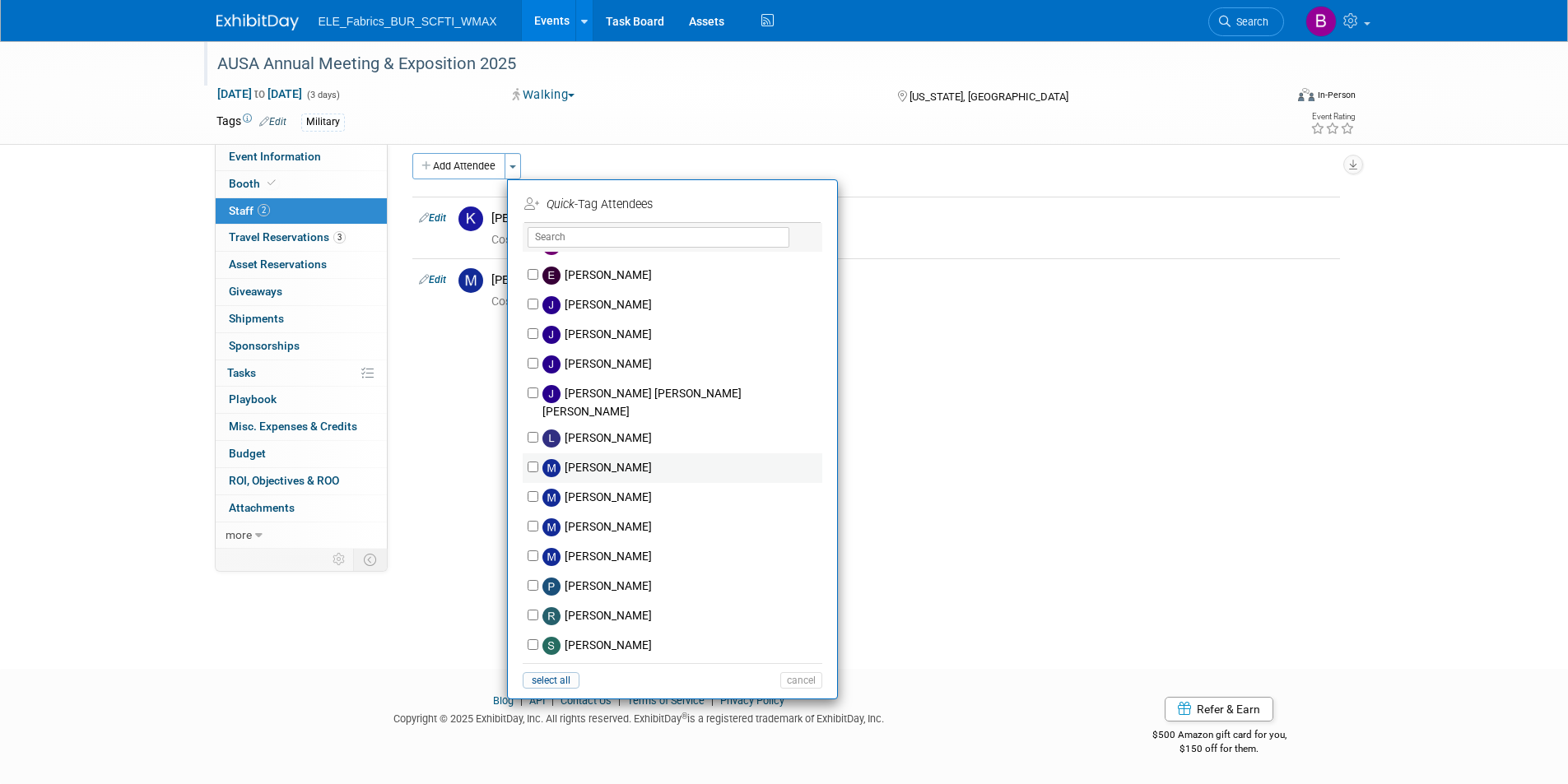
scroll to position [191, 0]
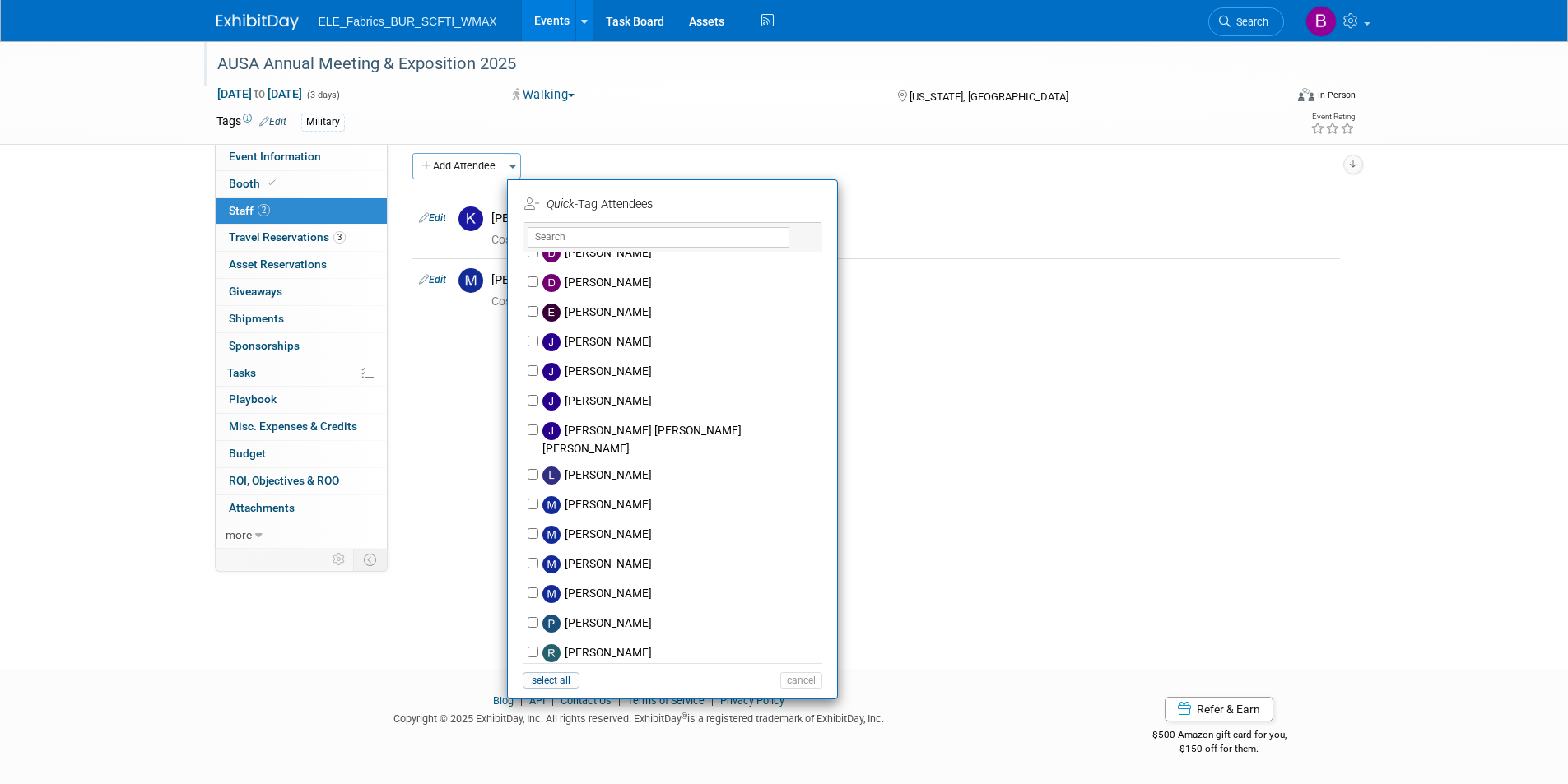
click at [1008, 467] on div "Event Website: Edit https://meetings.ausa.org/annual/2025/ https://meetings.aus…" at bounding box center [870, 333] width 964 height 405
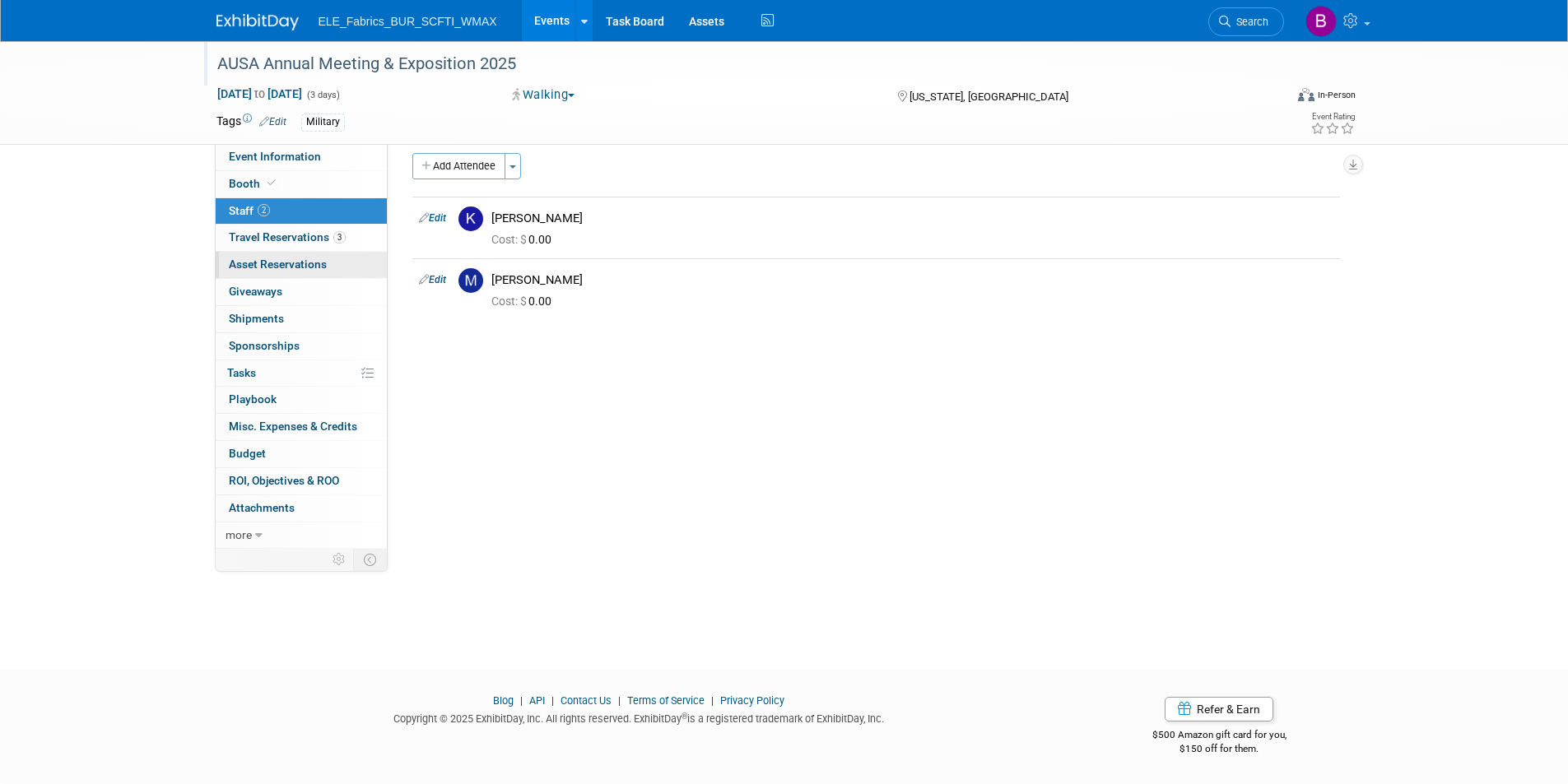
click at [302, 269] on span "Asset Reservations 0" at bounding box center [278, 265] width 98 height 13
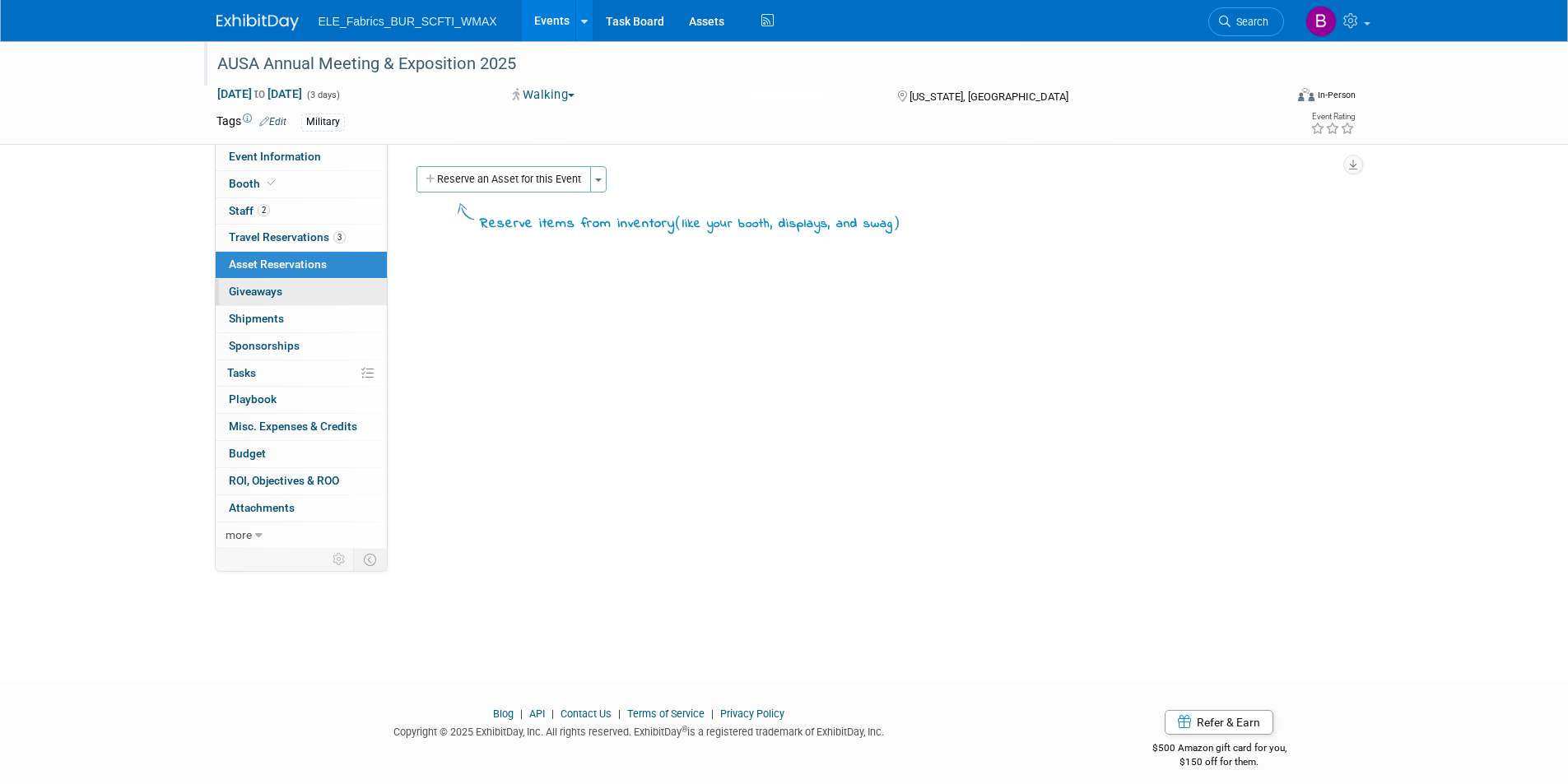
click at [296, 295] on link "0 Giveaways 0" at bounding box center [301, 292] width 171 height 27
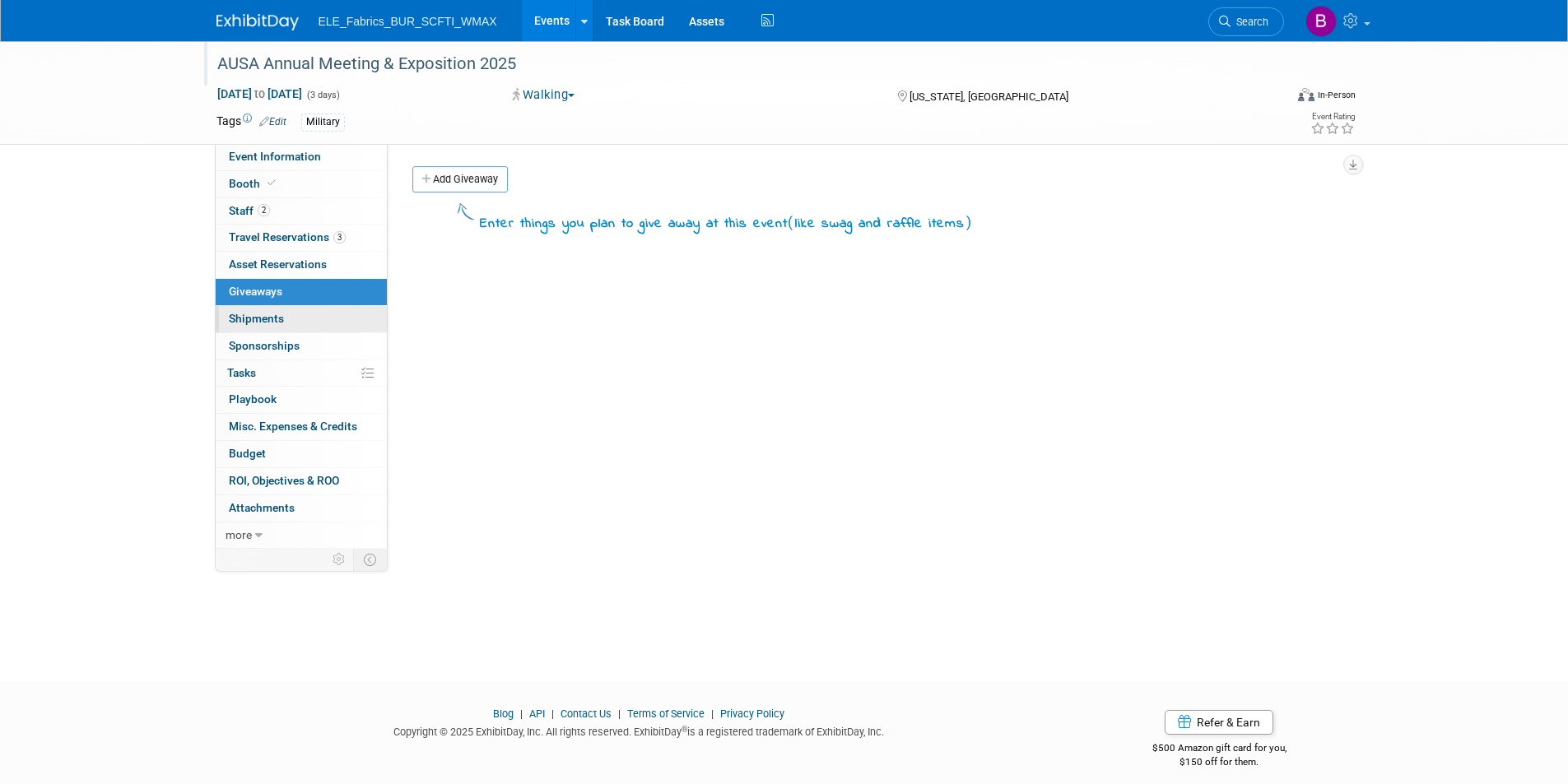
click at [289, 325] on link "0 Shipments 0" at bounding box center [301, 320] width 171 height 27
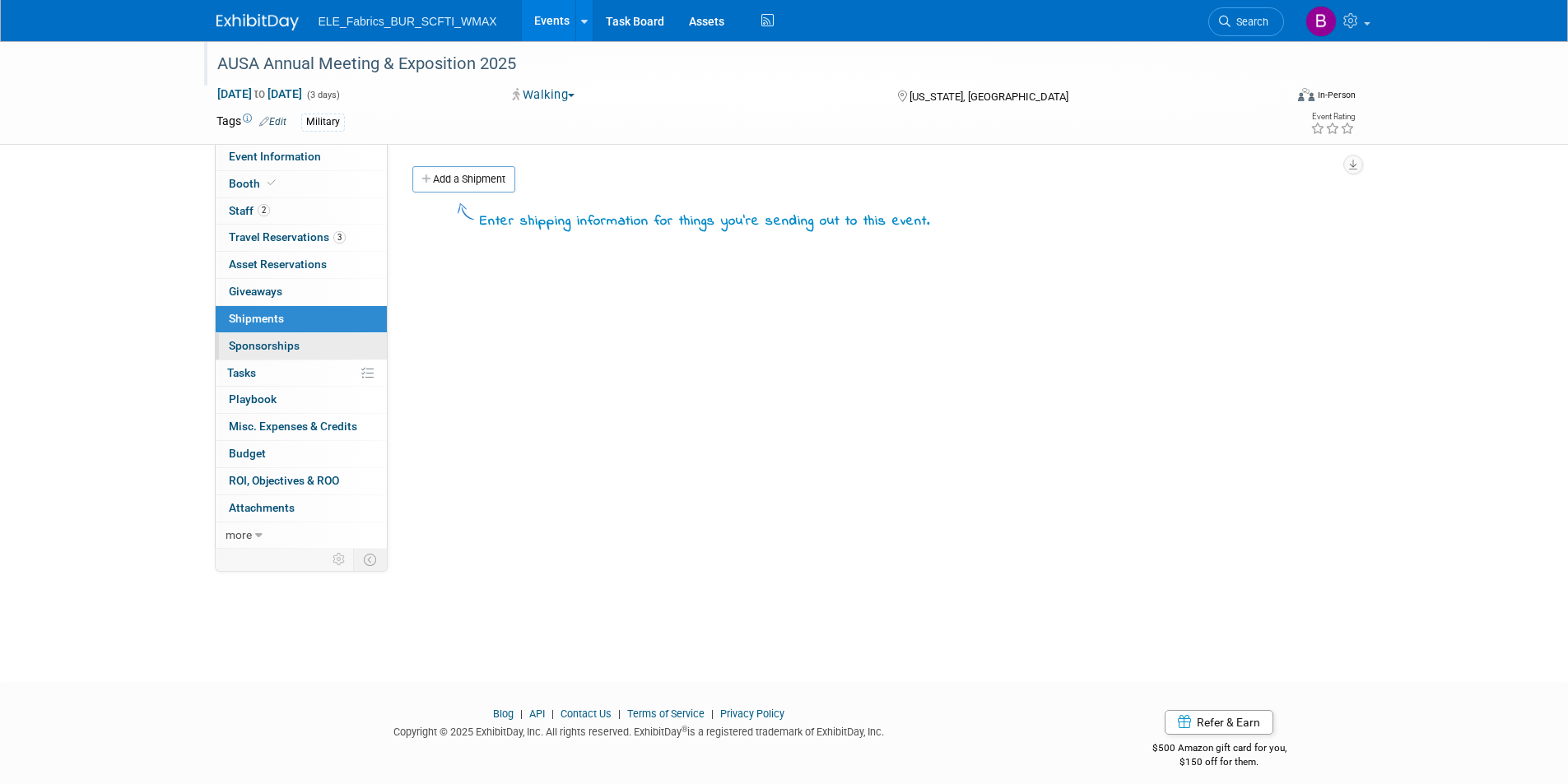
click at [301, 350] on link "0 Sponsorships 0" at bounding box center [301, 347] width 171 height 27
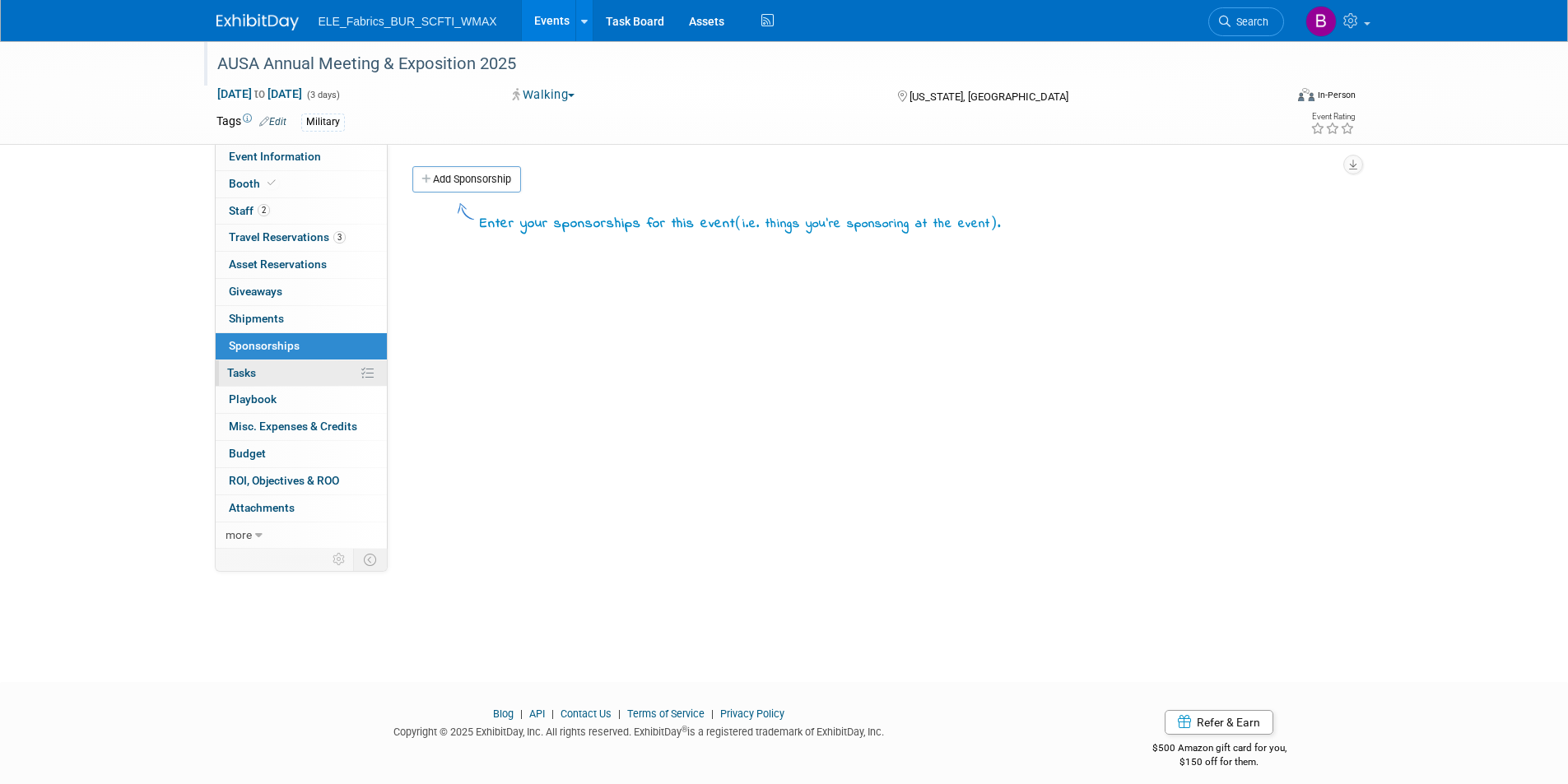
click at [297, 377] on link "0% Tasks 0%" at bounding box center [301, 373] width 171 height 27
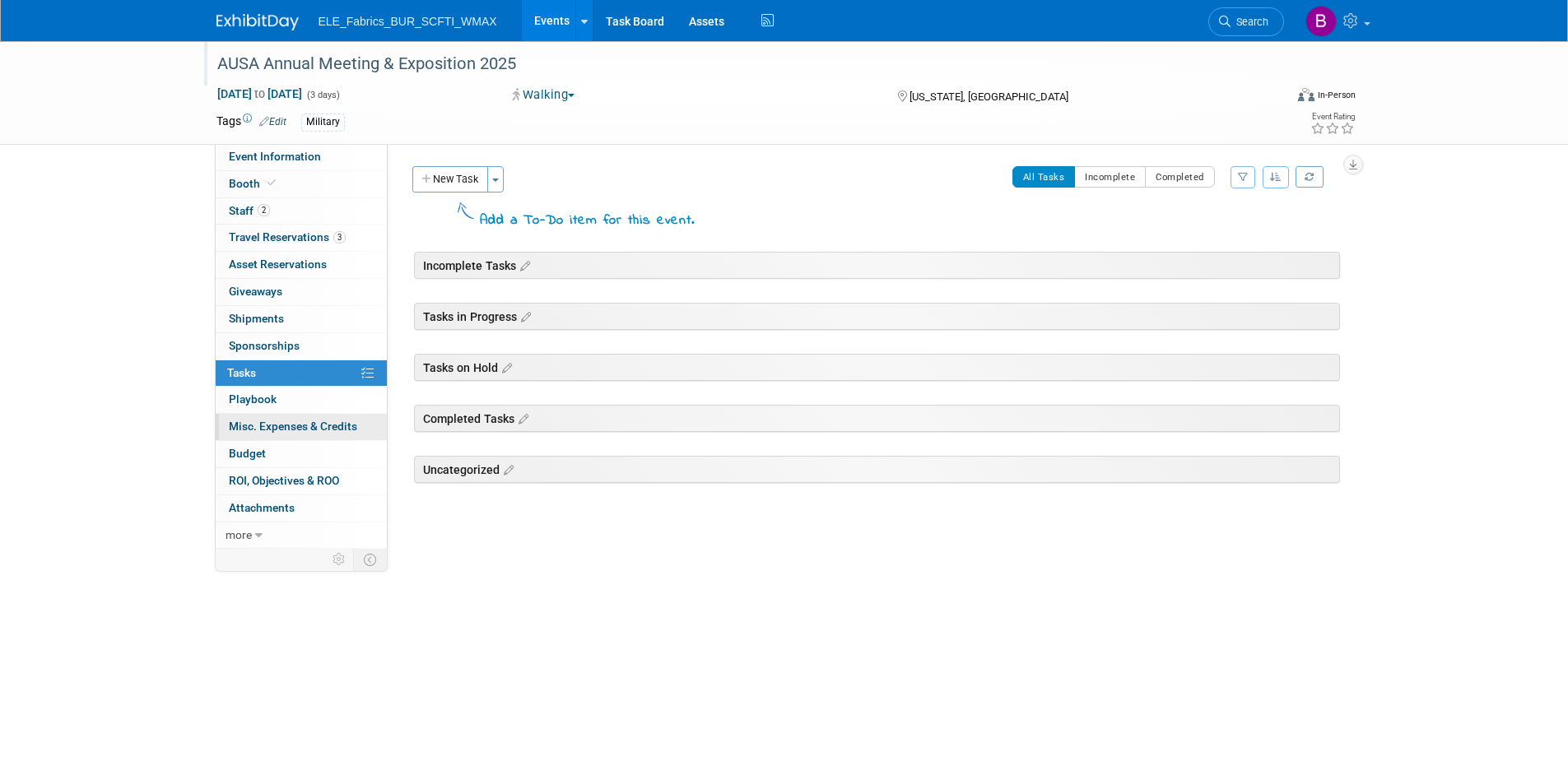
click at [298, 434] on link "0 Misc. Expenses & Credits 0" at bounding box center [301, 427] width 171 height 27
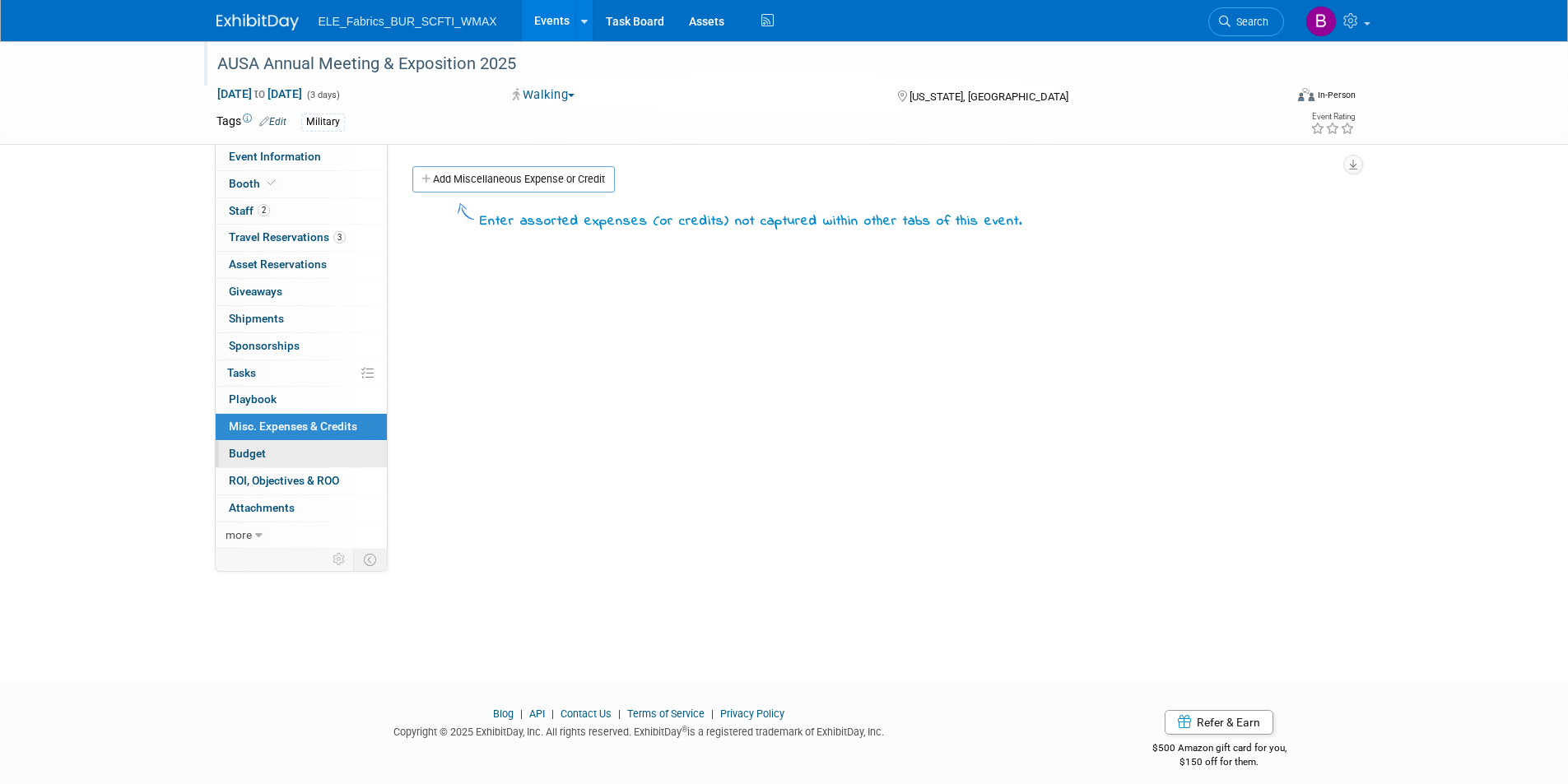
click at [277, 454] on link "Budget" at bounding box center [301, 455] width 171 height 27
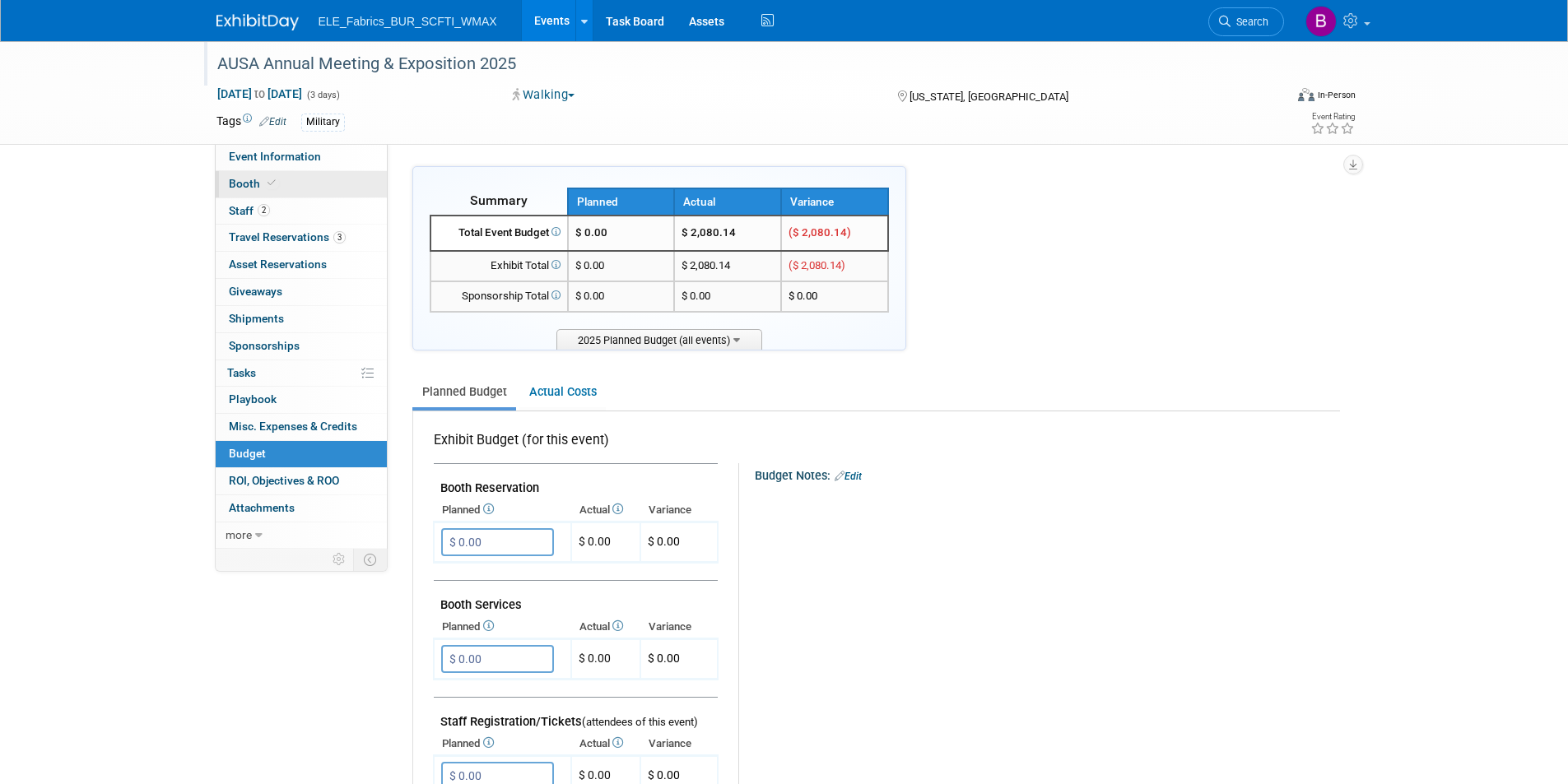
click at [288, 176] on link "Booth" at bounding box center [301, 184] width 171 height 27
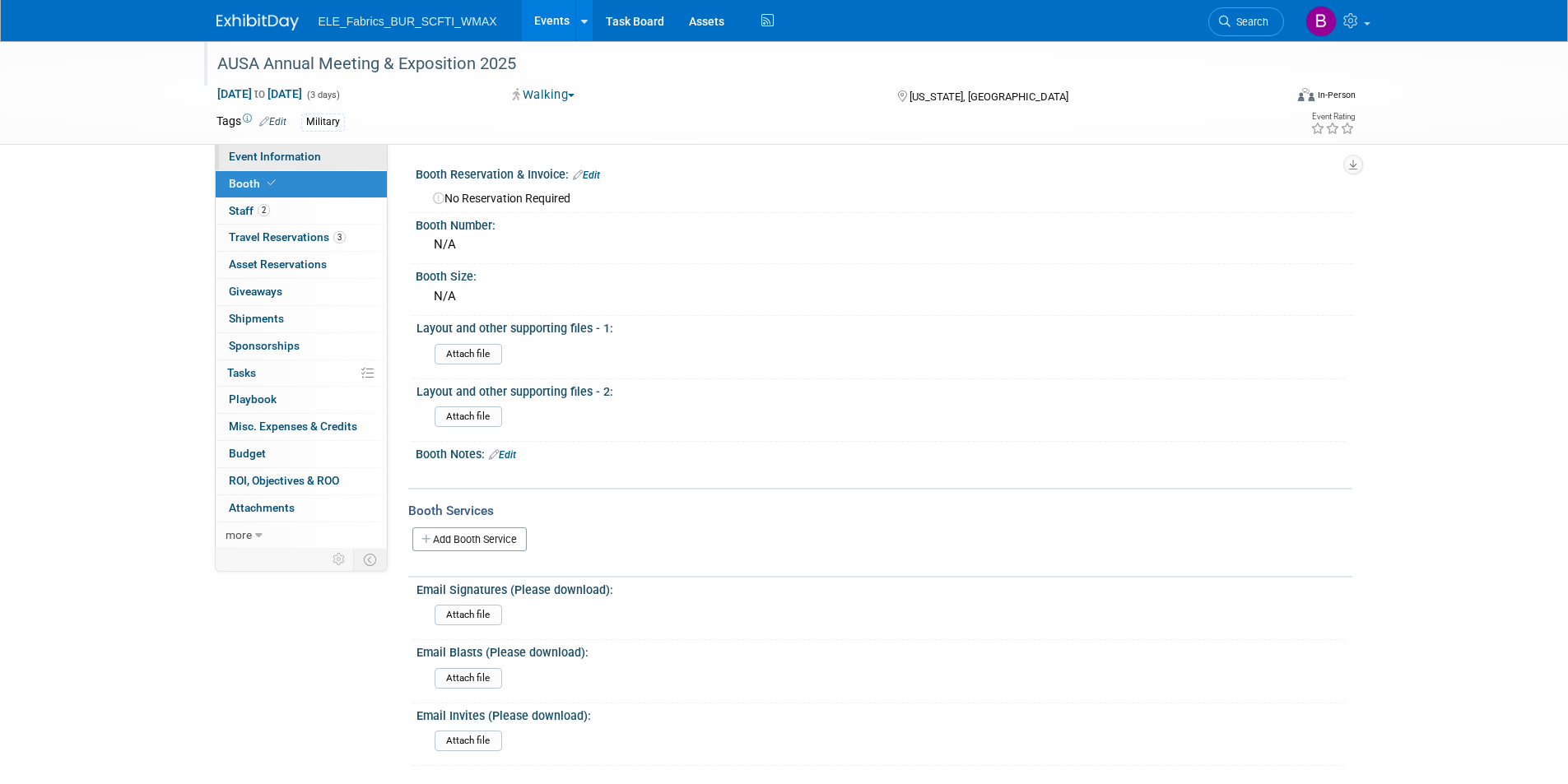
click at [307, 158] on span "Event Information" at bounding box center [275, 157] width 93 height 13
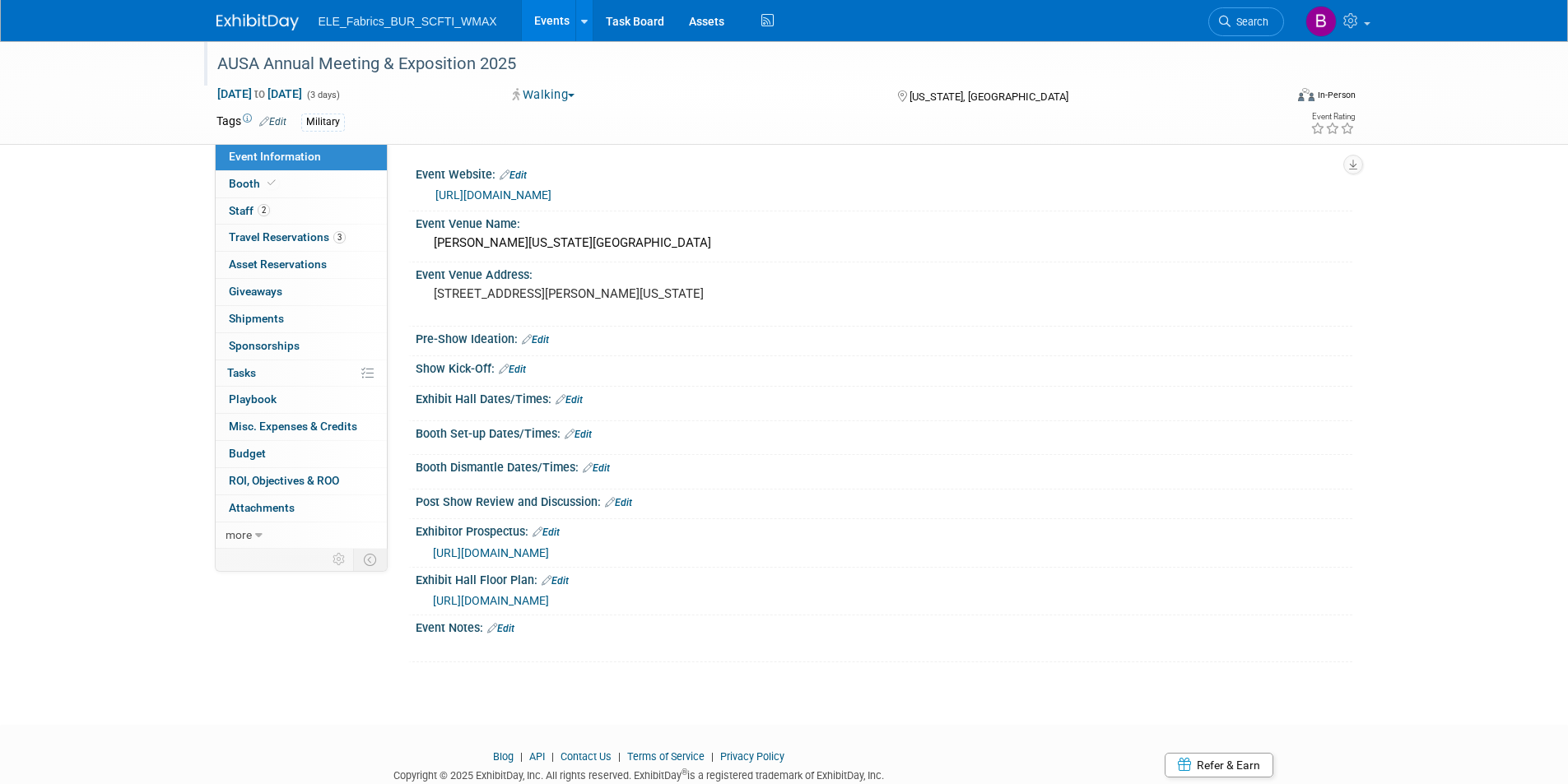
click at [547, 95] on button "Walking" at bounding box center [544, 95] width 74 height 17
click at [270, 13] on link at bounding box center [267, 14] width 102 height 13
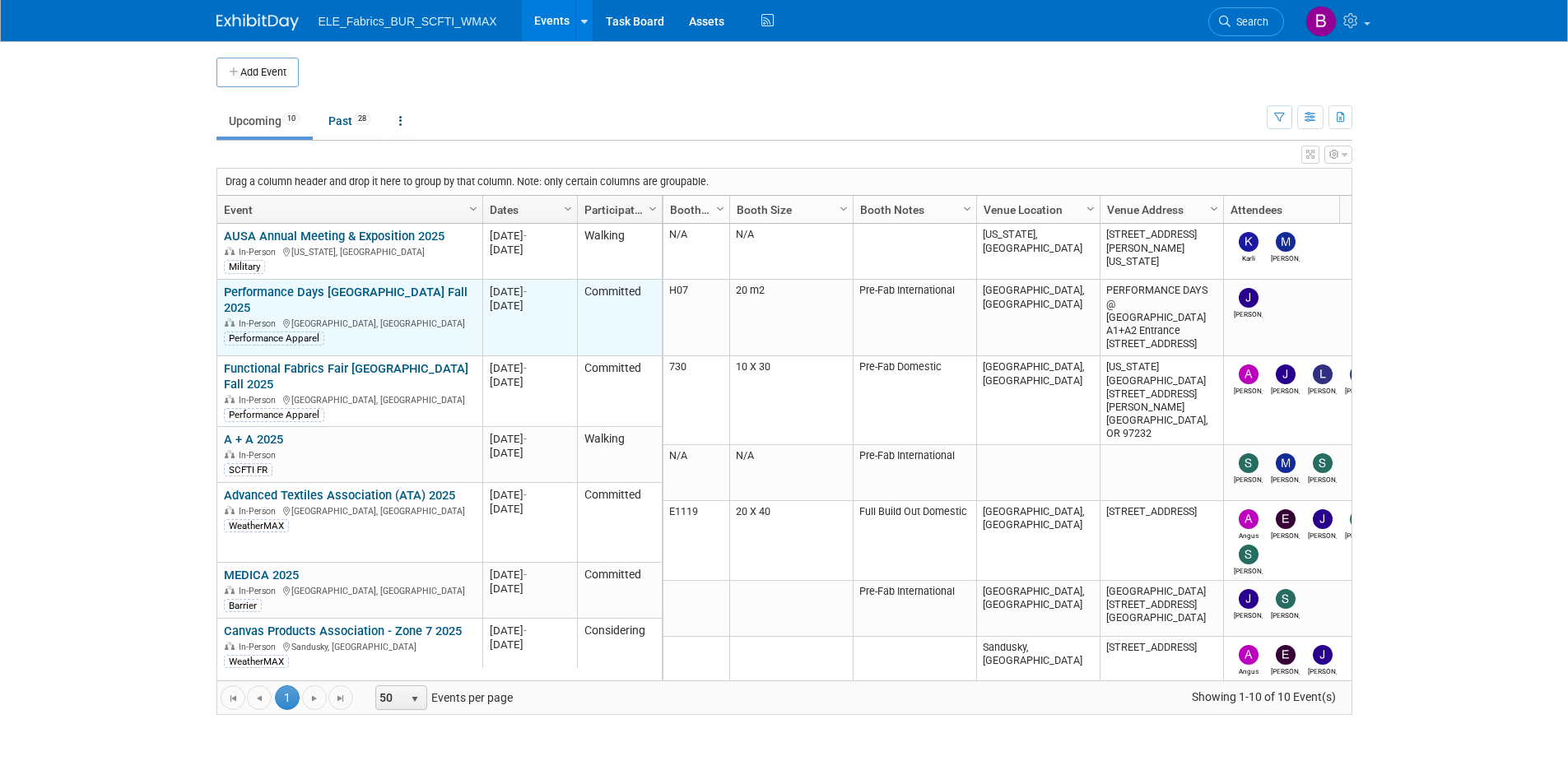
click at [328, 287] on link "Performance Days [GEOGRAPHIC_DATA] Fall 2025" at bounding box center [345, 300] width 244 height 31
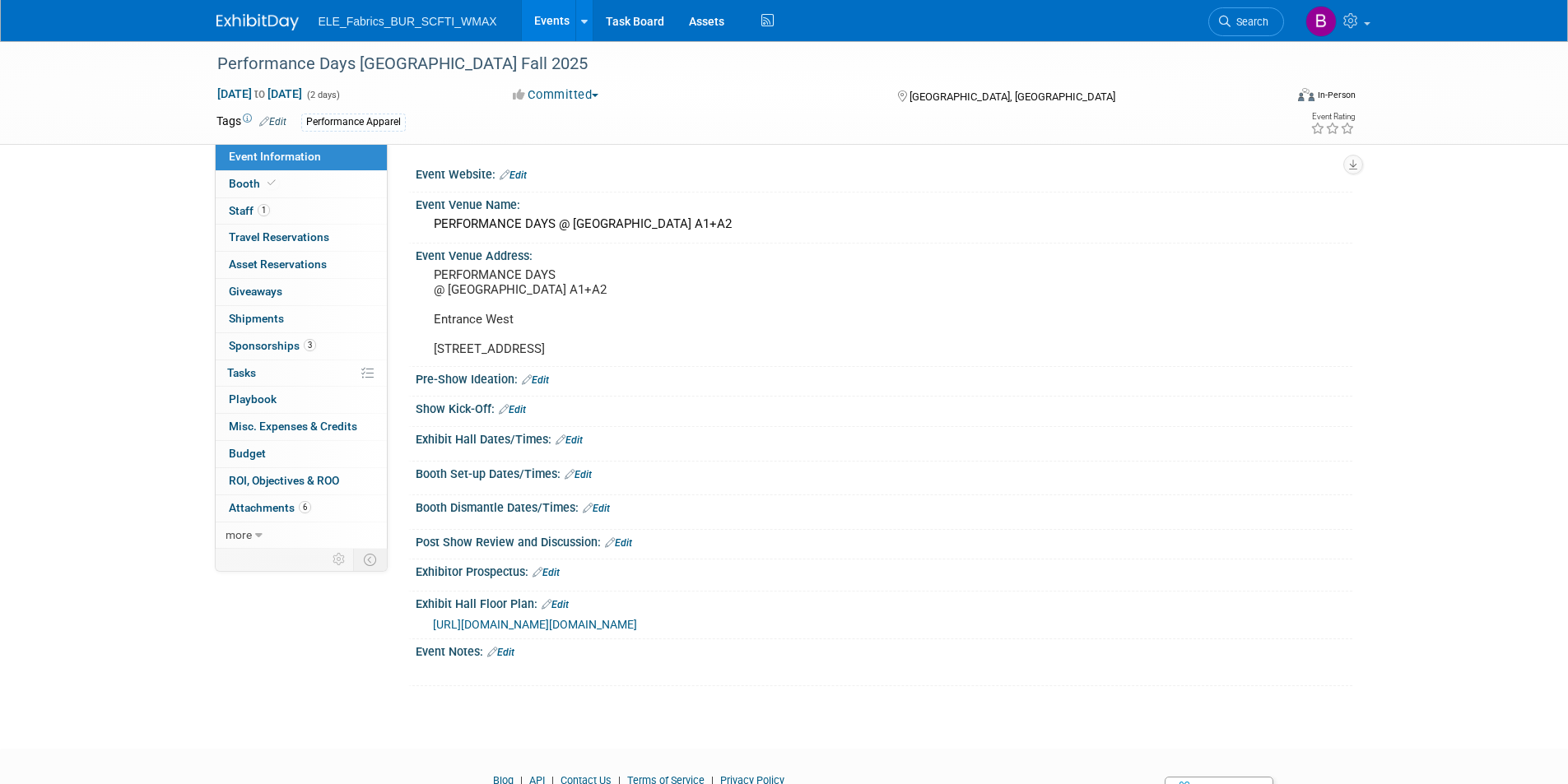
click at [527, 175] on link "Edit" at bounding box center [513, 176] width 27 height 11
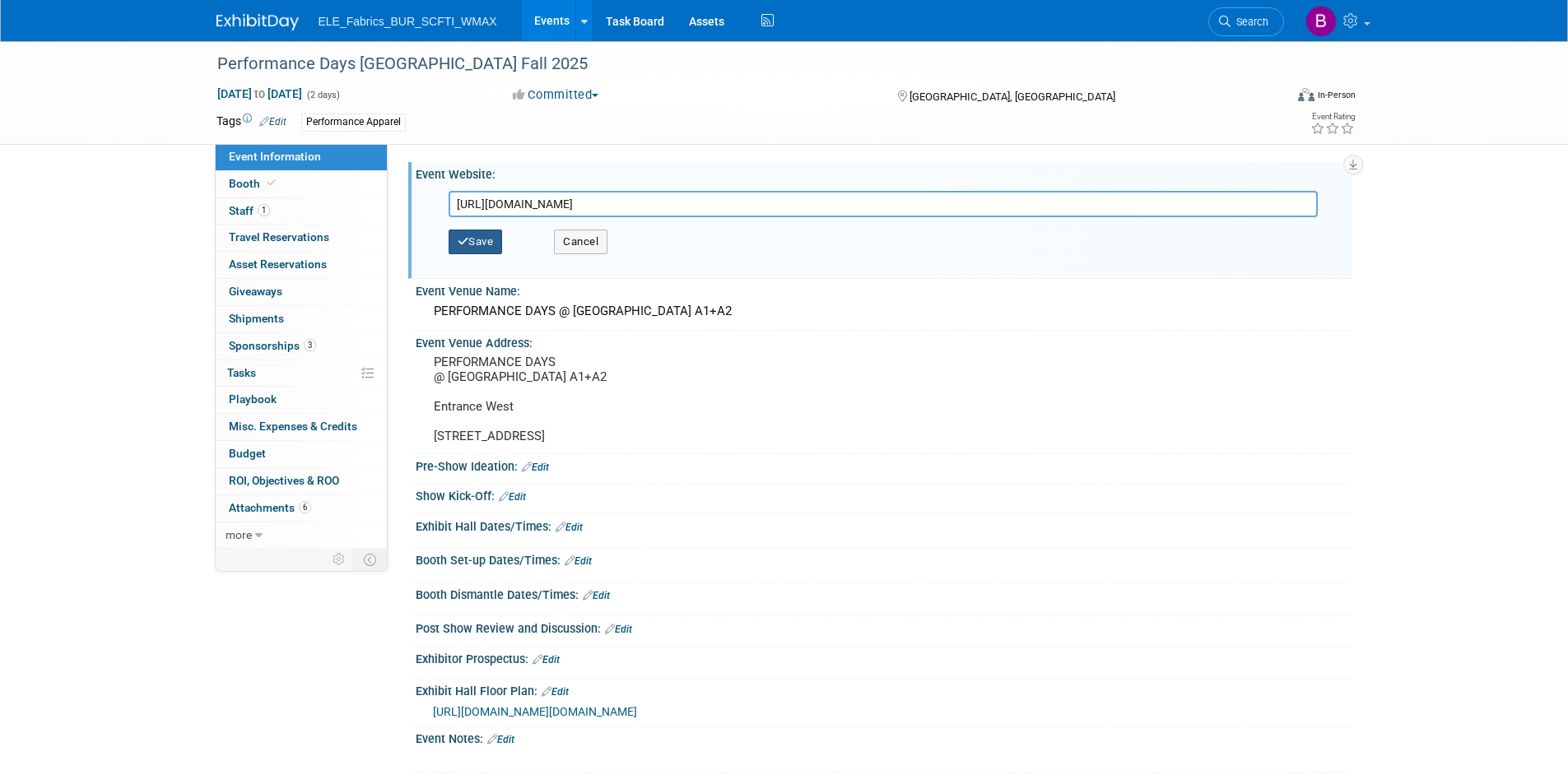
type input "[URL][DOMAIN_NAME]"
click at [500, 241] on button "Save" at bounding box center [476, 242] width 54 height 25
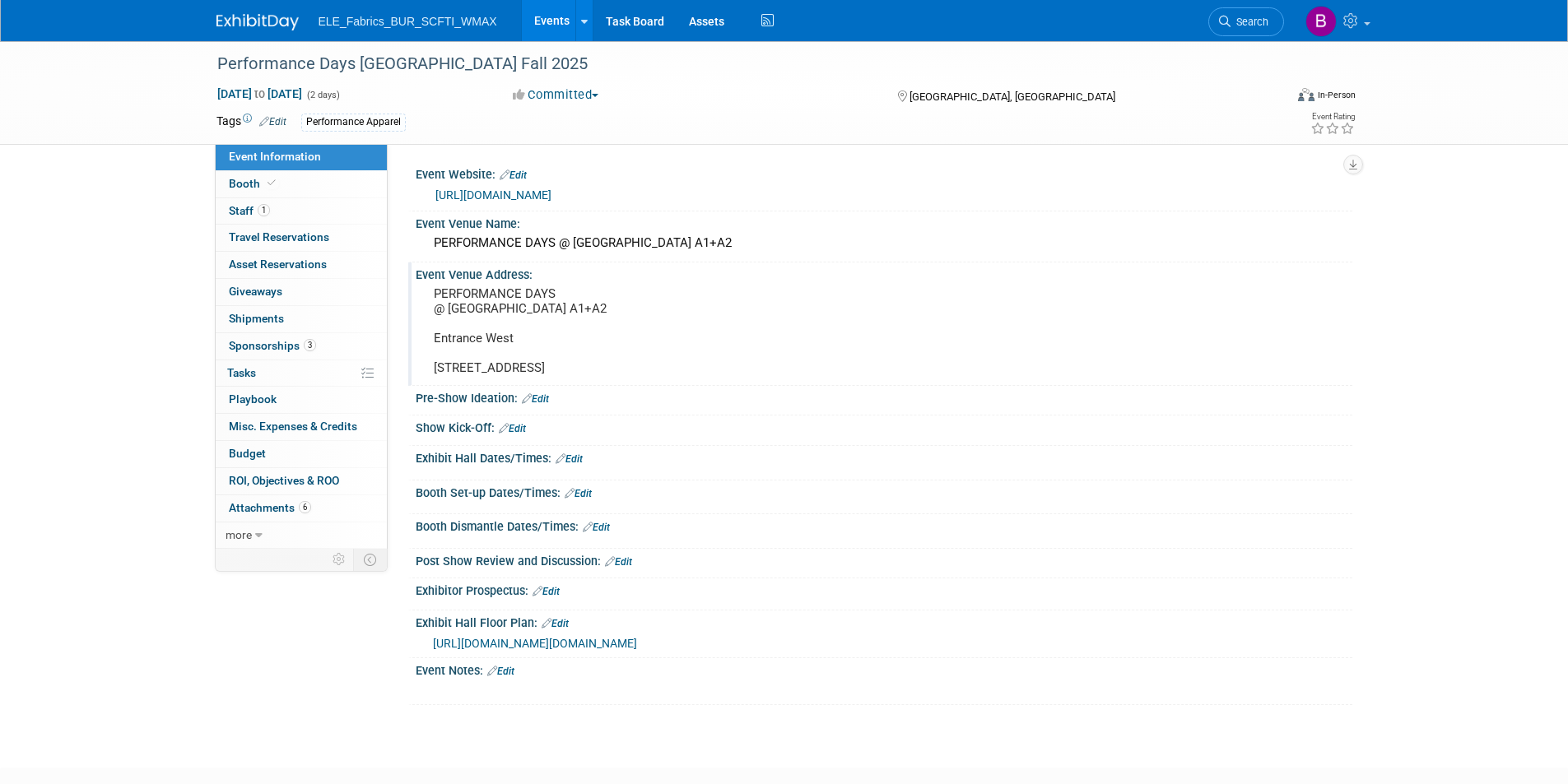
click at [479, 317] on pre "PERFORMANCE DAYS @ MESSE MÜNCHEN HALL A1+A2 Entrance West Am Messesee 2 81829 M…" at bounding box center [610, 330] width 354 height 89
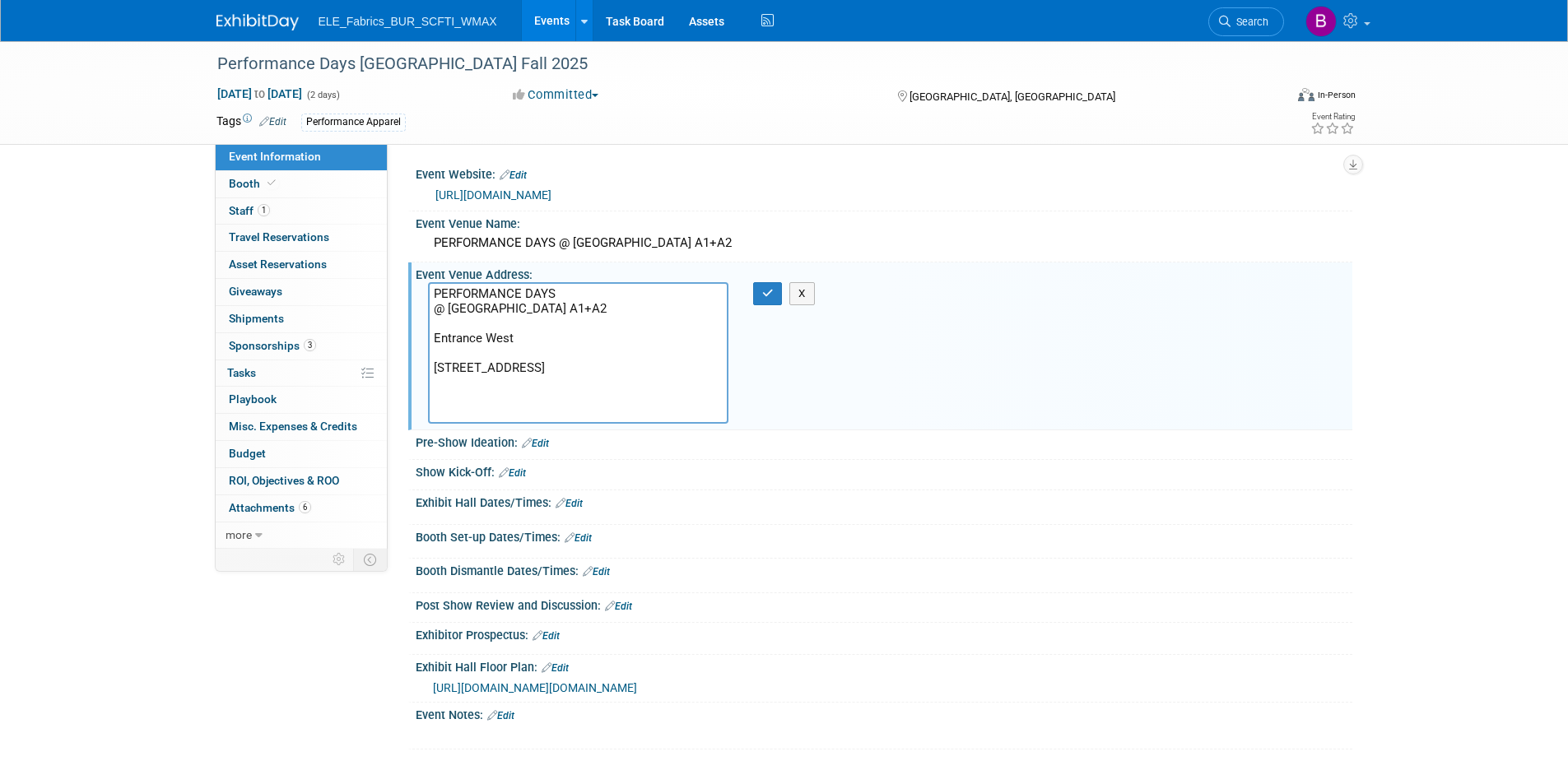
click at [232, 21] on img at bounding box center [258, 22] width 82 height 16
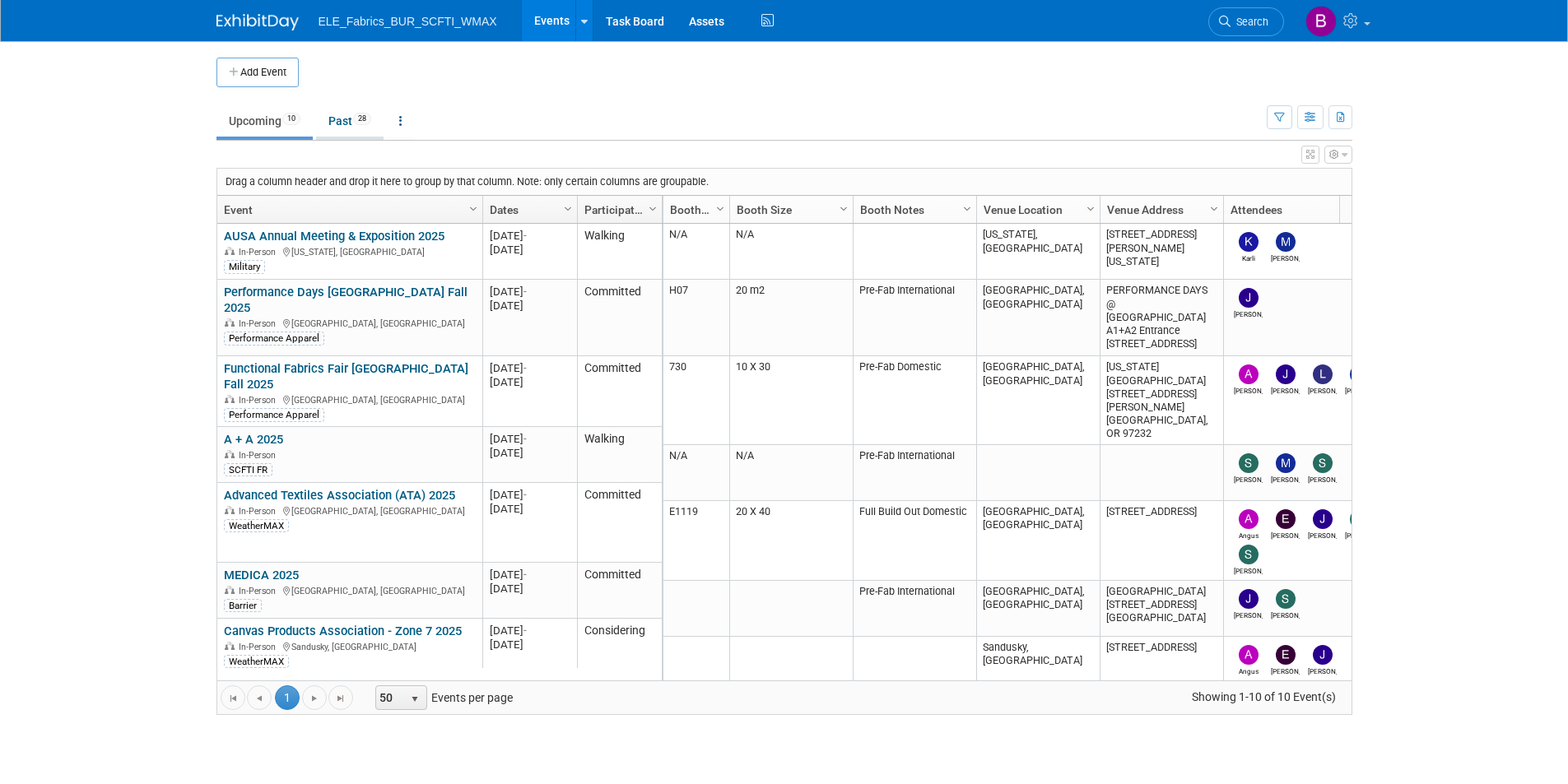
click at [354, 118] on link "Past 28" at bounding box center [350, 120] width 68 height 32
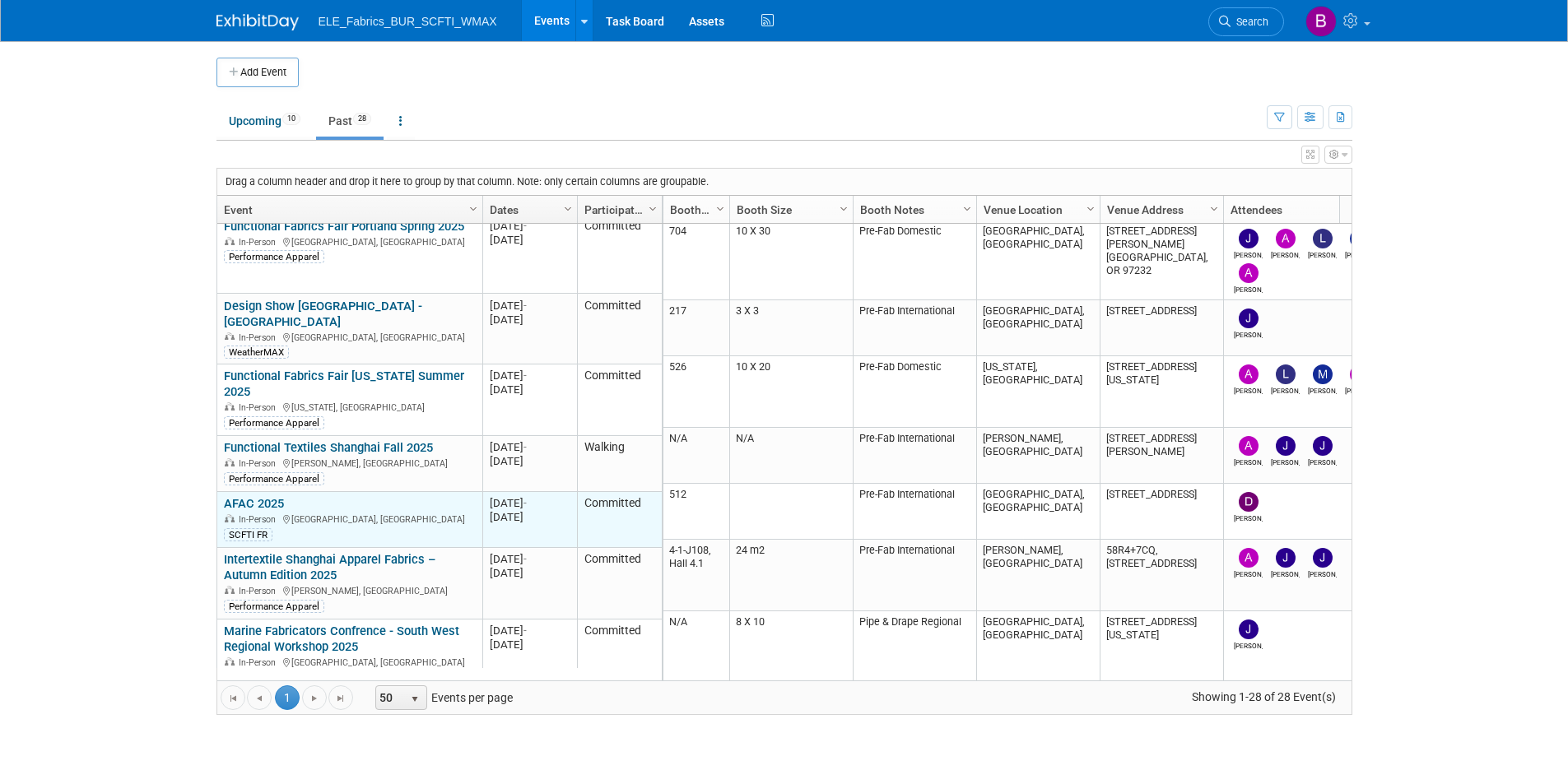
scroll to position [1136, 0]
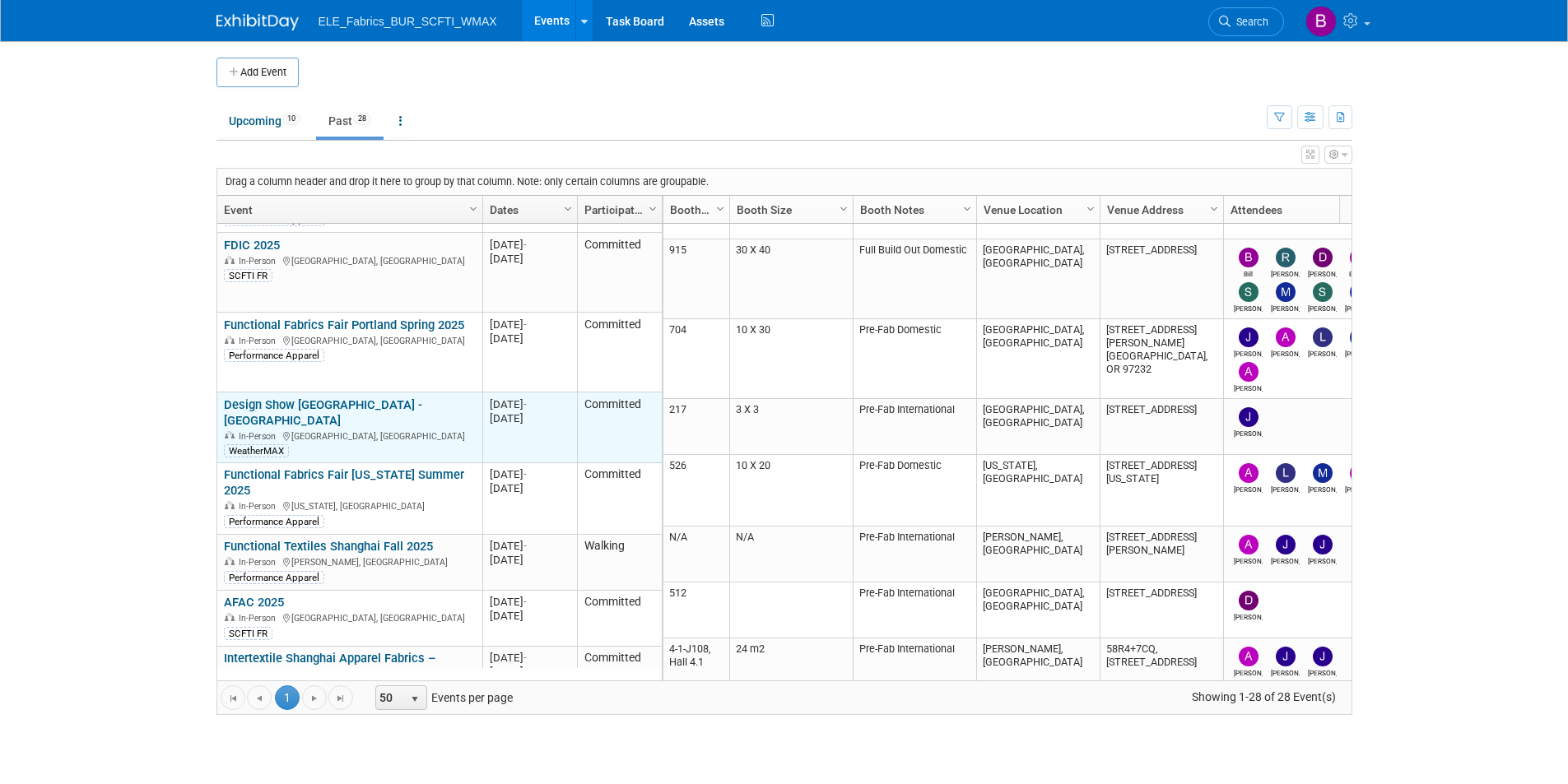
click at [314, 397] on link "Design Show [GEOGRAPHIC_DATA] - [GEOGRAPHIC_DATA]" at bounding box center [323, 413] width 199 height 31
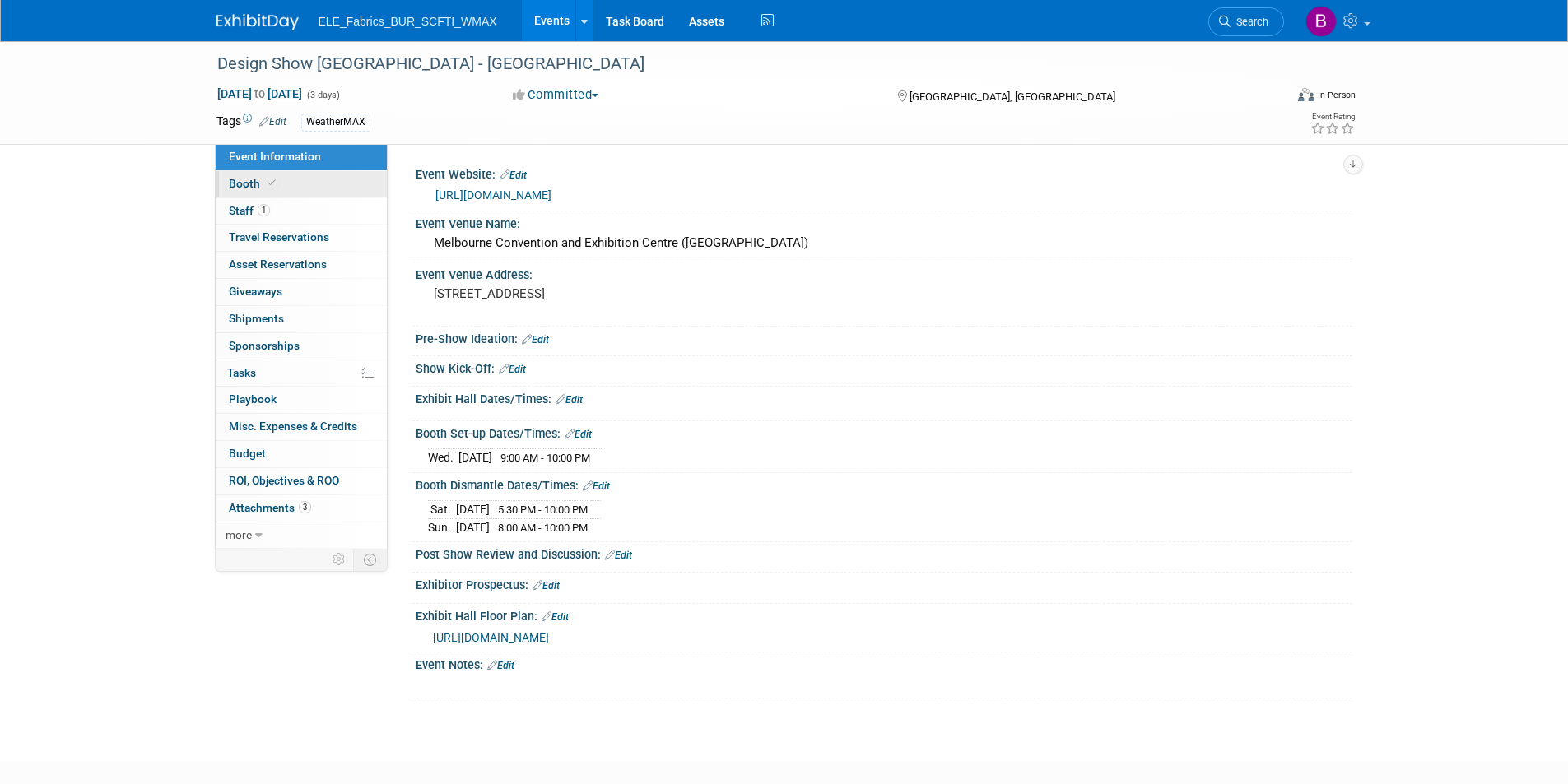
click at [302, 193] on link "Booth" at bounding box center [301, 184] width 171 height 27
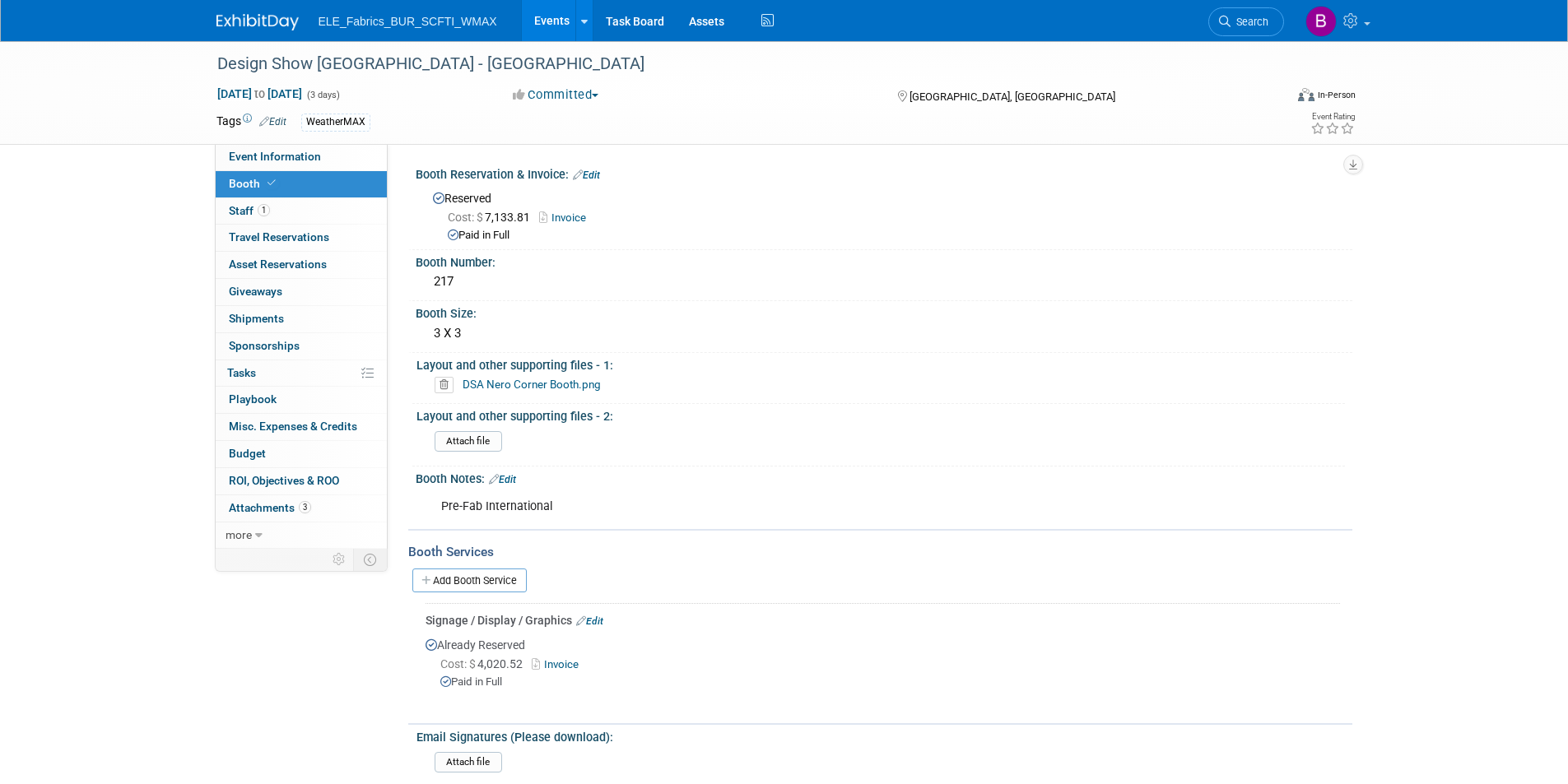
scroll to position [247, 0]
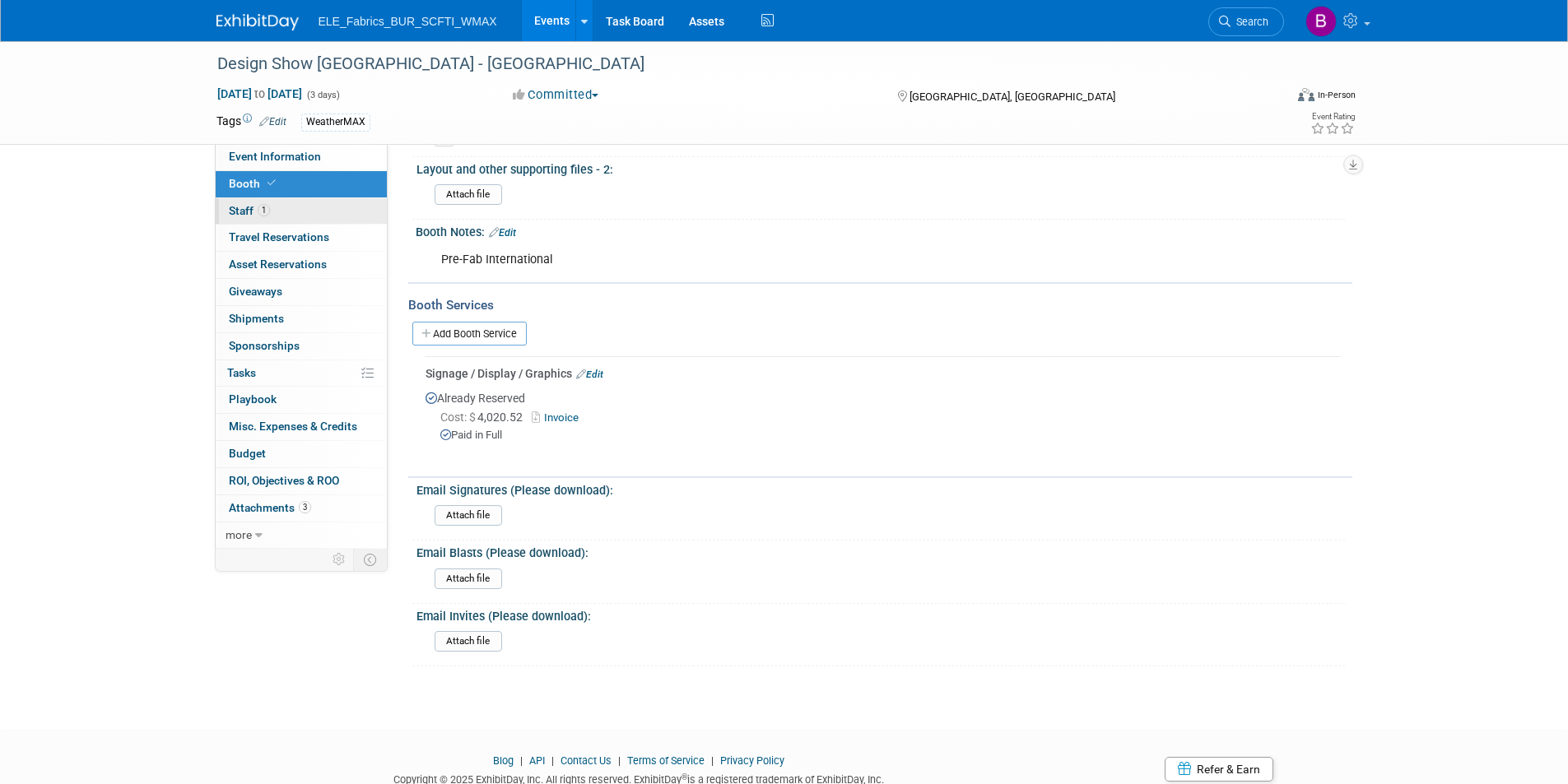
click at [318, 219] on link "1 Staff 1" at bounding box center [301, 212] width 171 height 27
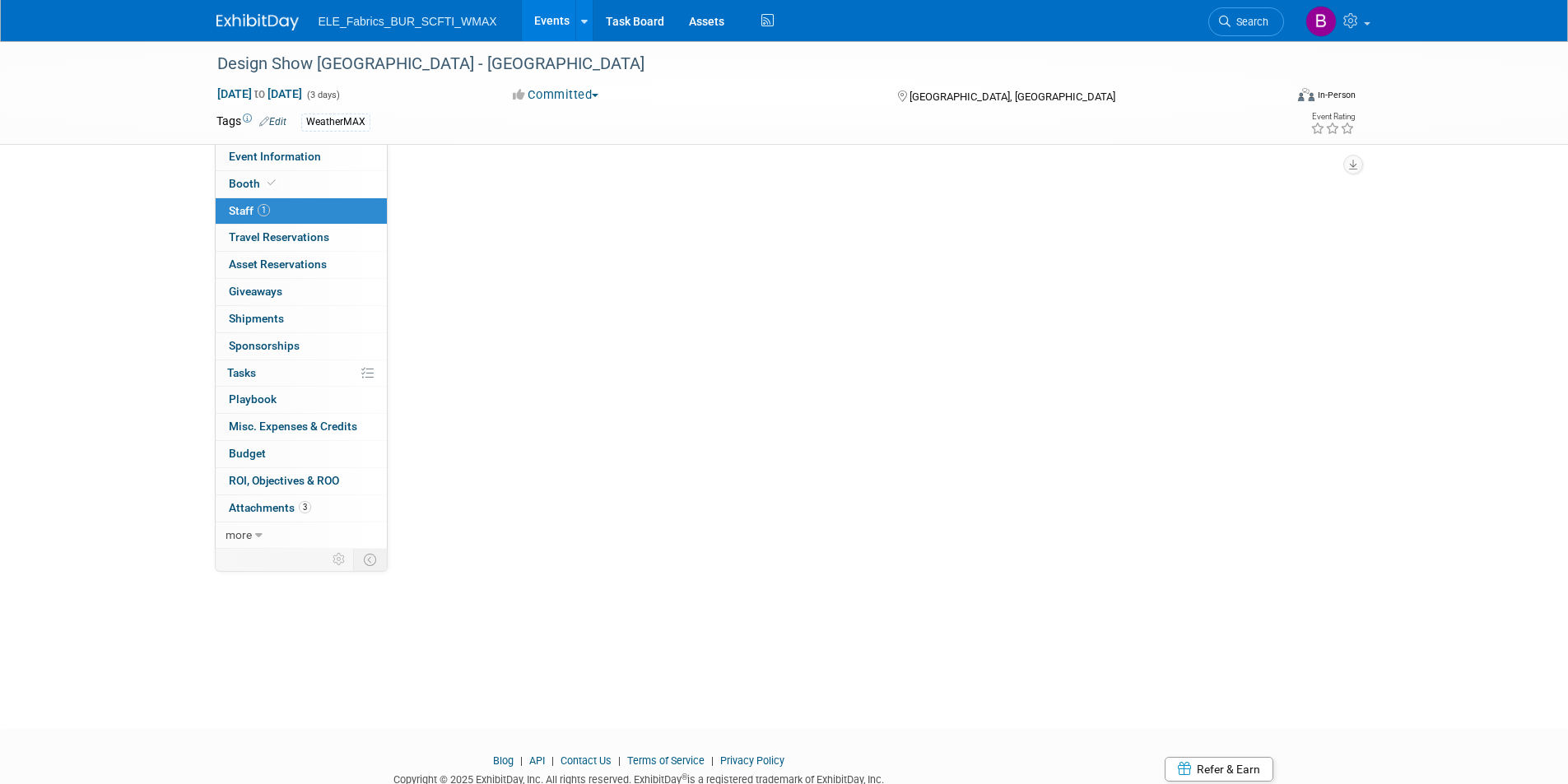
scroll to position [0, 0]
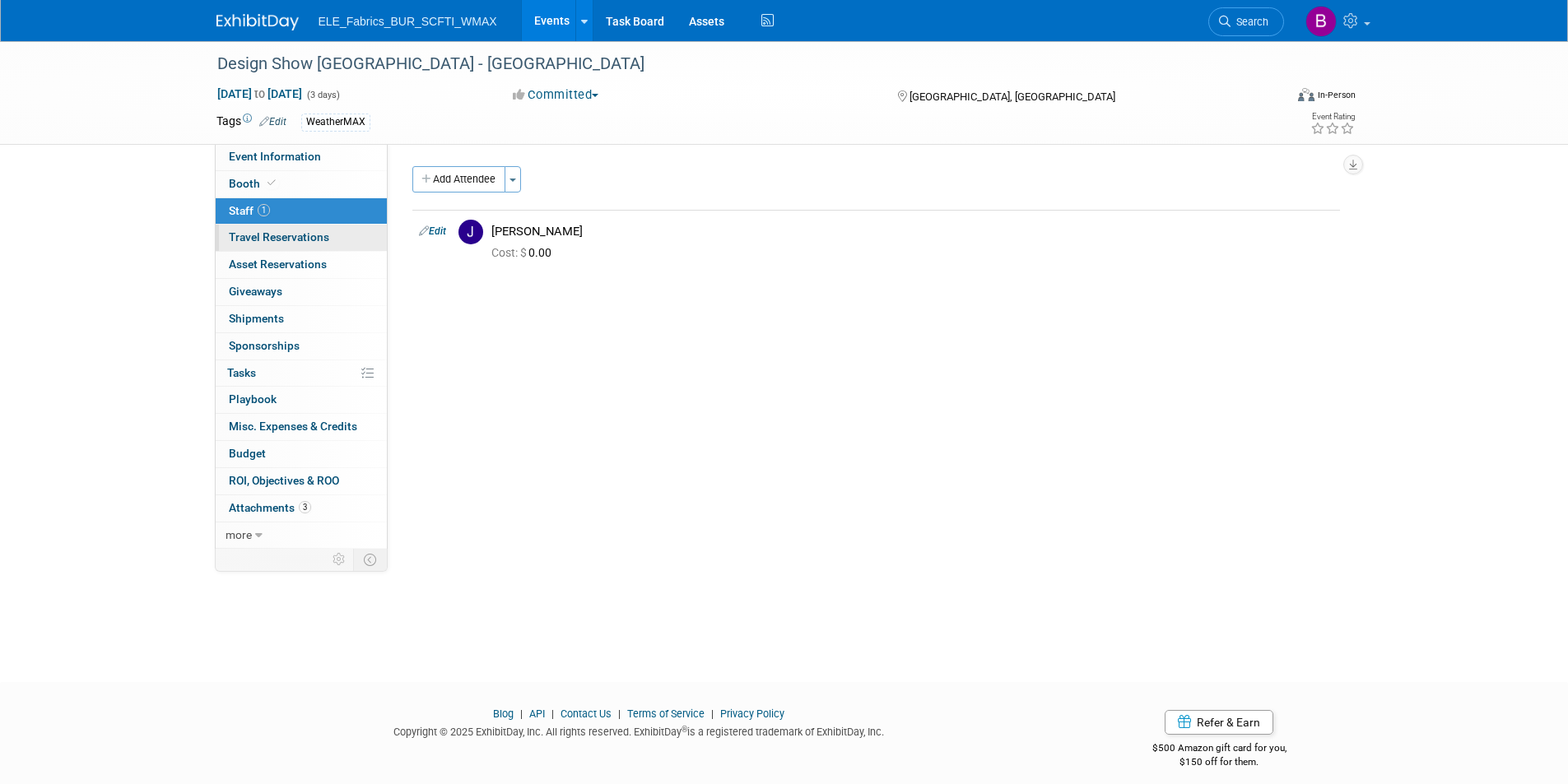
click at [296, 232] on span "Travel Reservations 0" at bounding box center [279, 237] width 100 height 13
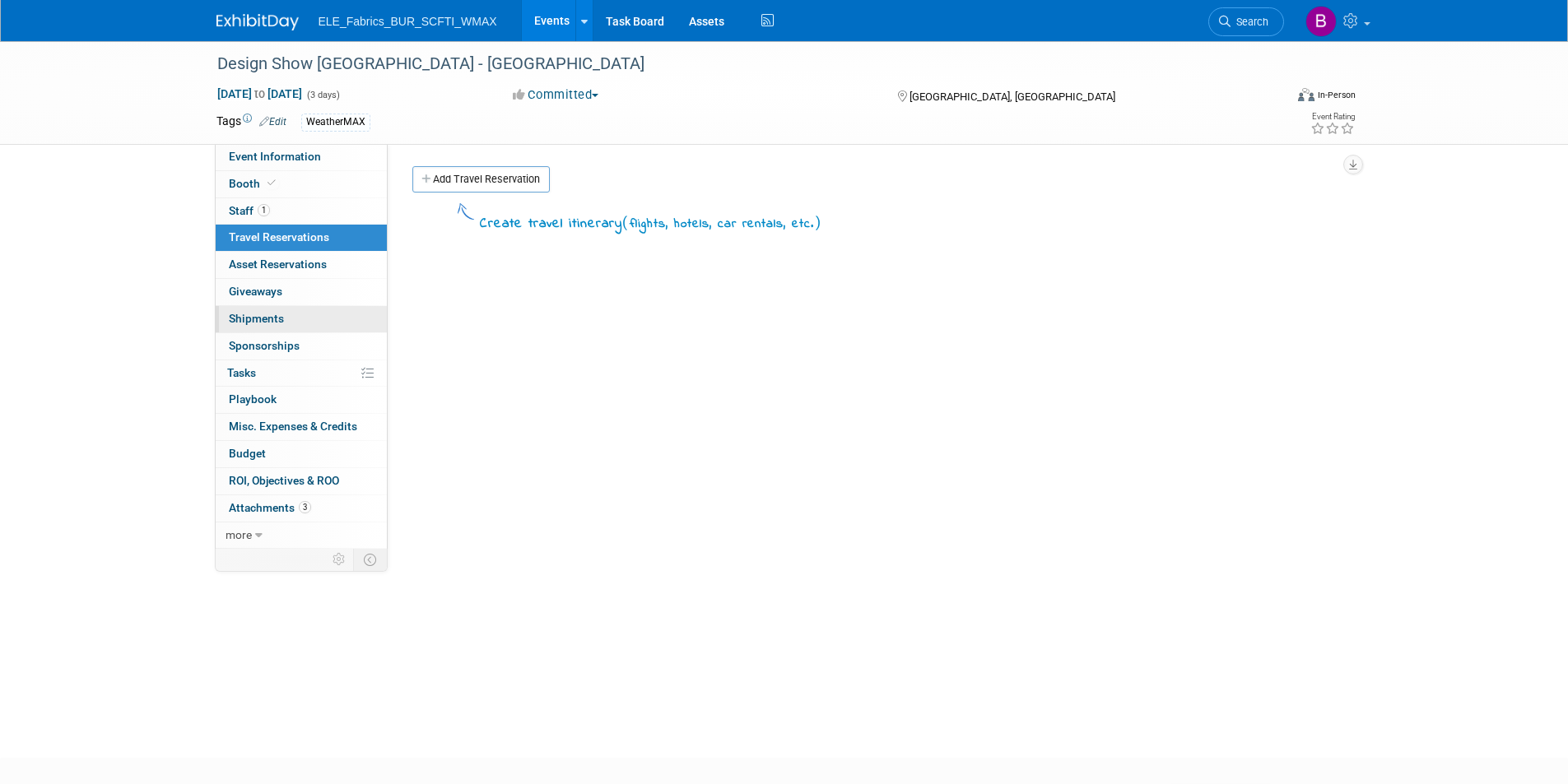
click at [296, 313] on link "0 Shipments 0" at bounding box center [301, 320] width 171 height 27
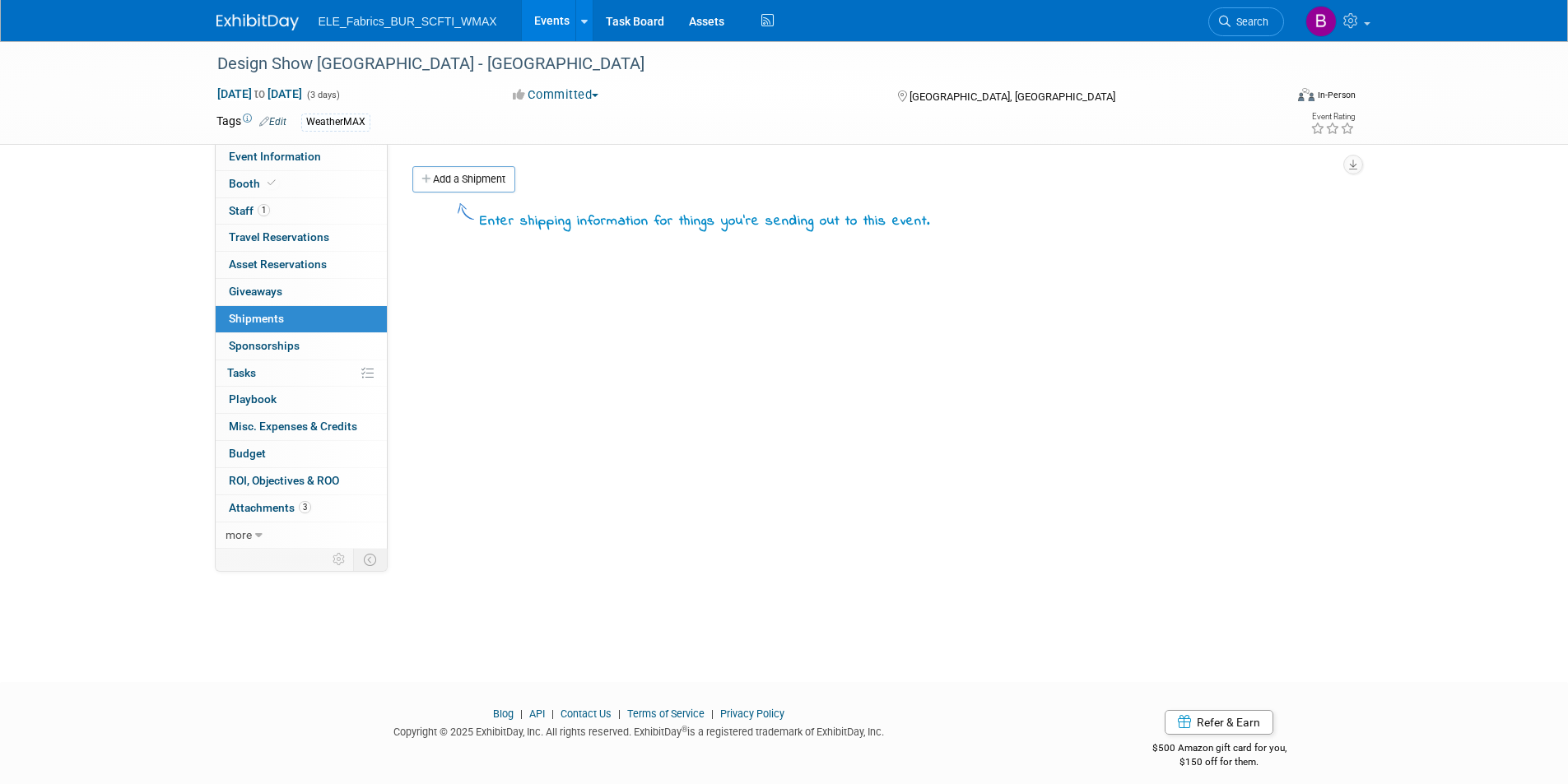
click at [258, 28] on img at bounding box center [258, 22] width 82 height 16
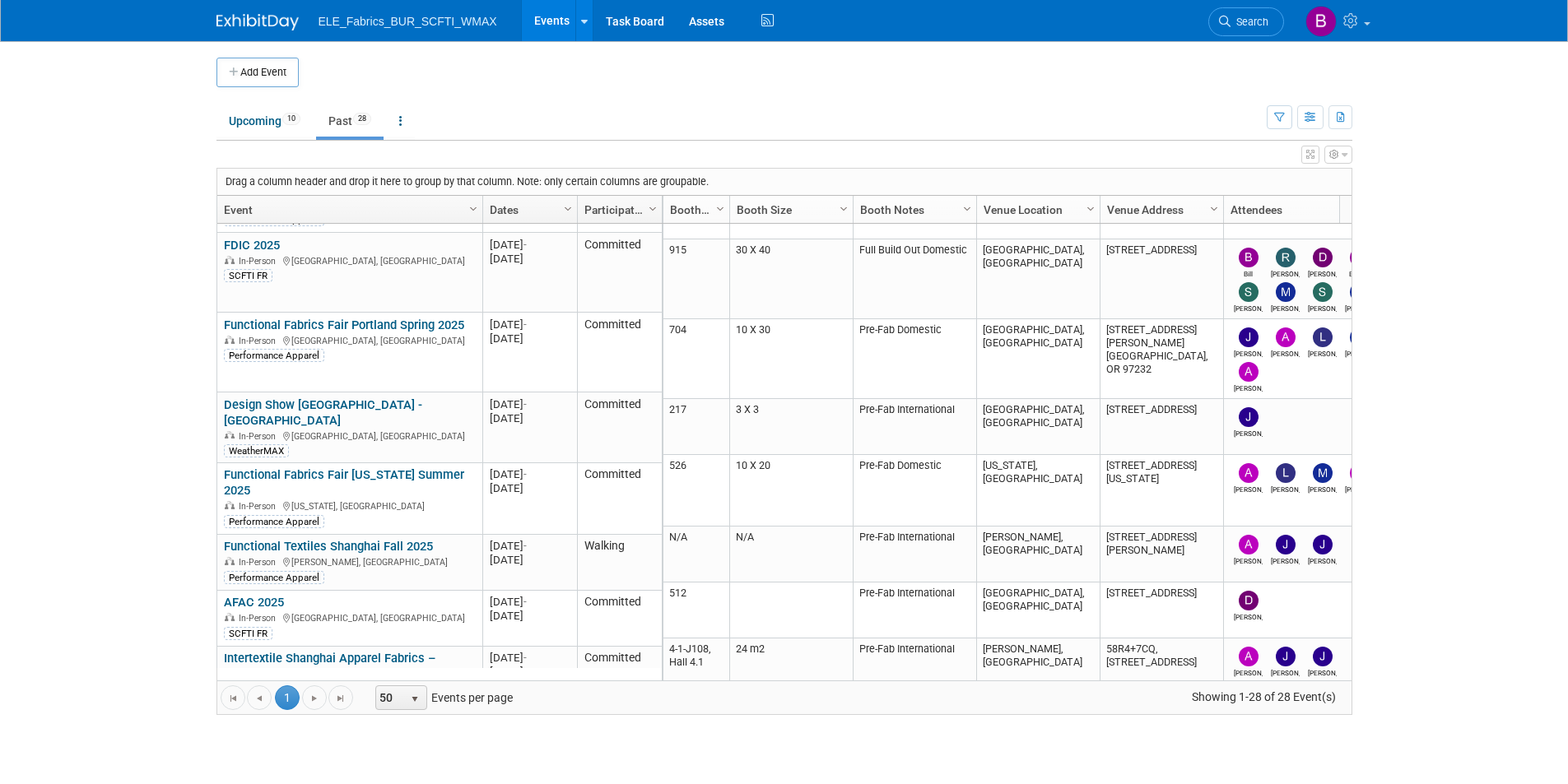
scroll to position [939, 0]
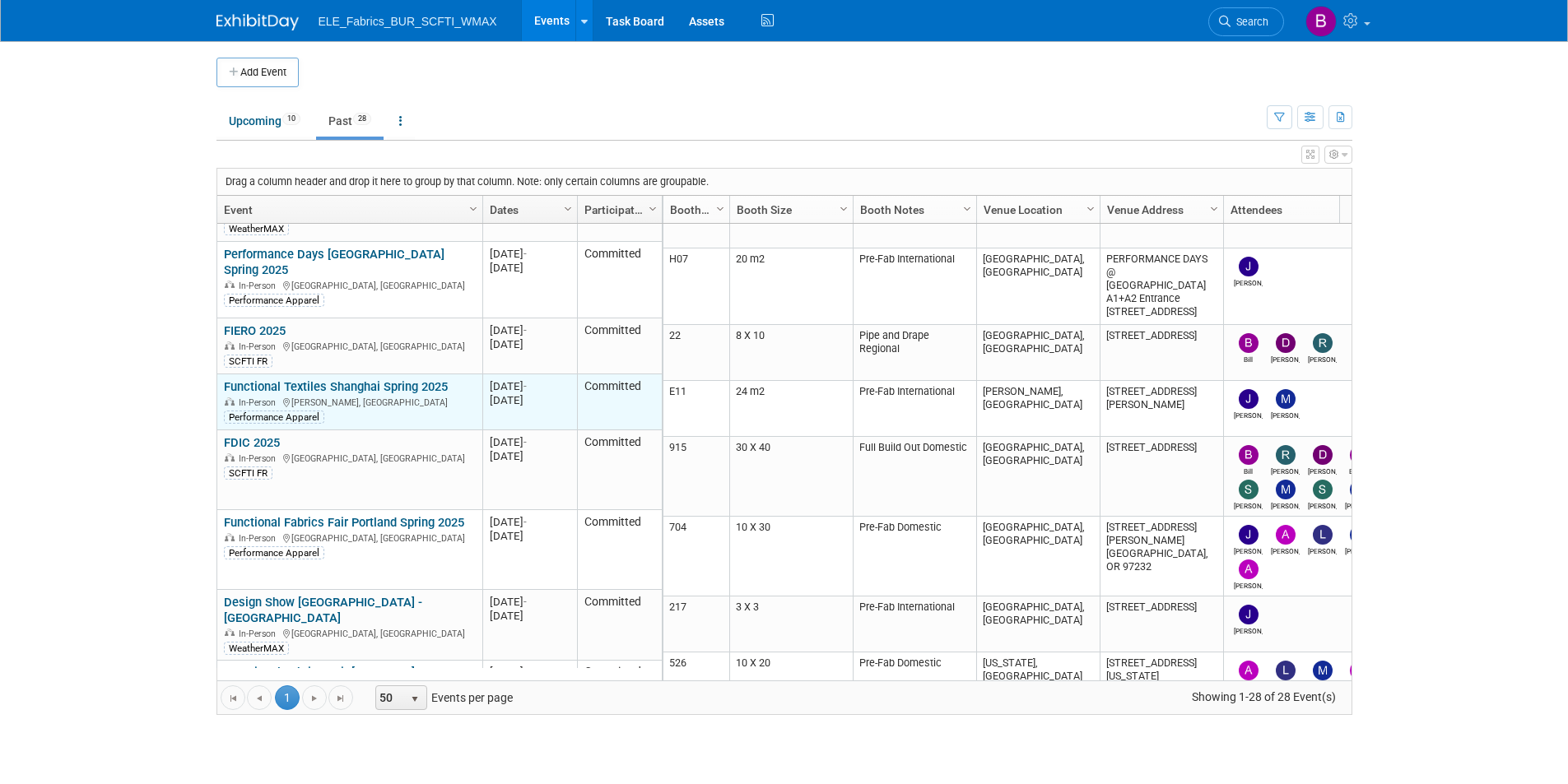
click at [367, 379] on link "Functional Textiles Shanghai Spring 2025" at bounding box center [335, 387] width 223 height 15
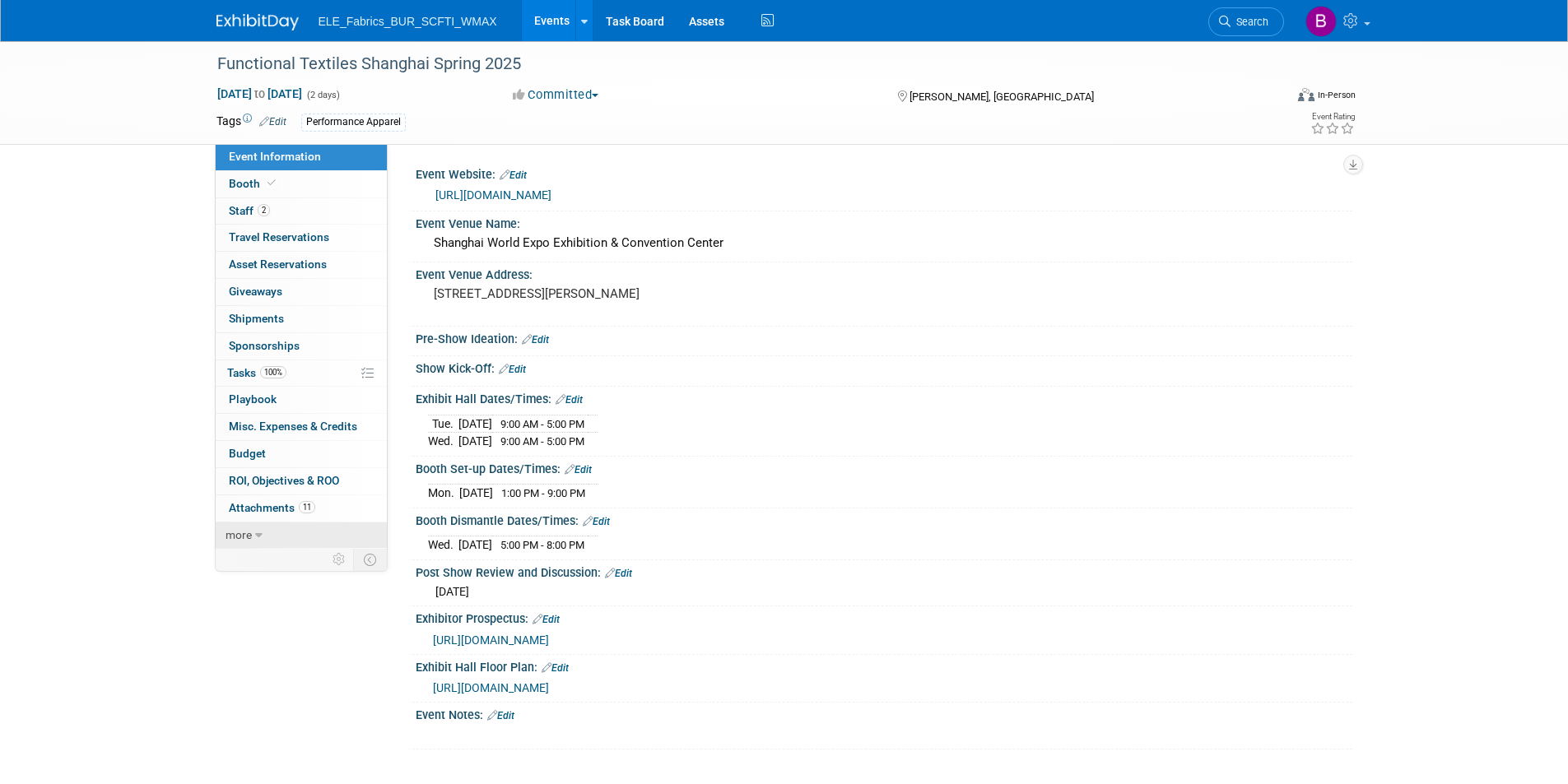
click at [259, 539] on icon at bounding box center [259, 536] width 8 height 11
click at [237, 541] on link "less" at bounding box center [301, 536] width 171 height 27
click at [245, 540] on span "more" at bounding box center [239, 535] width 27 height 13
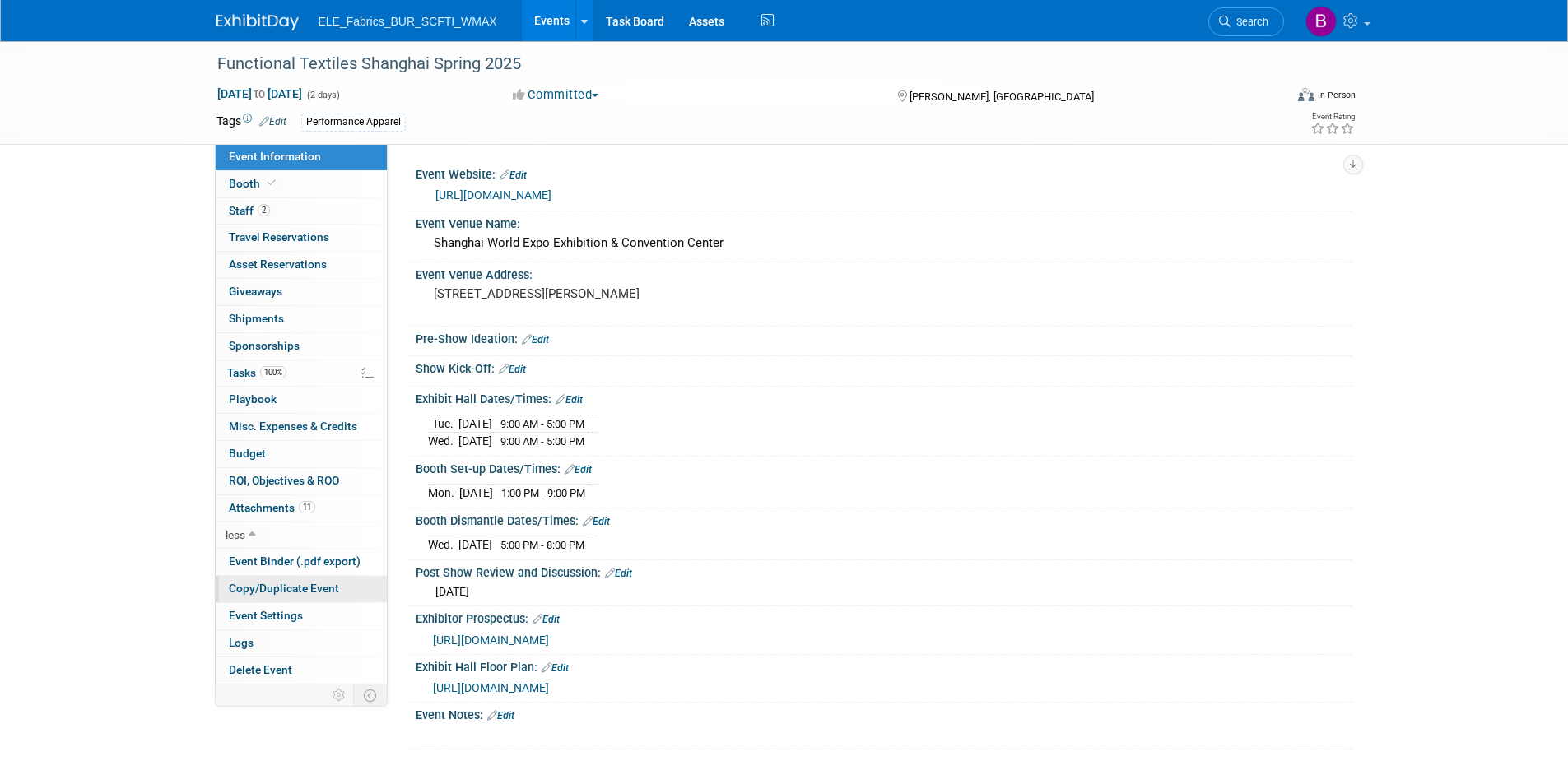
click at [300, 586] on span "Copy/Duplicate Event" at bounding box center [284, 588] width 110 height 13
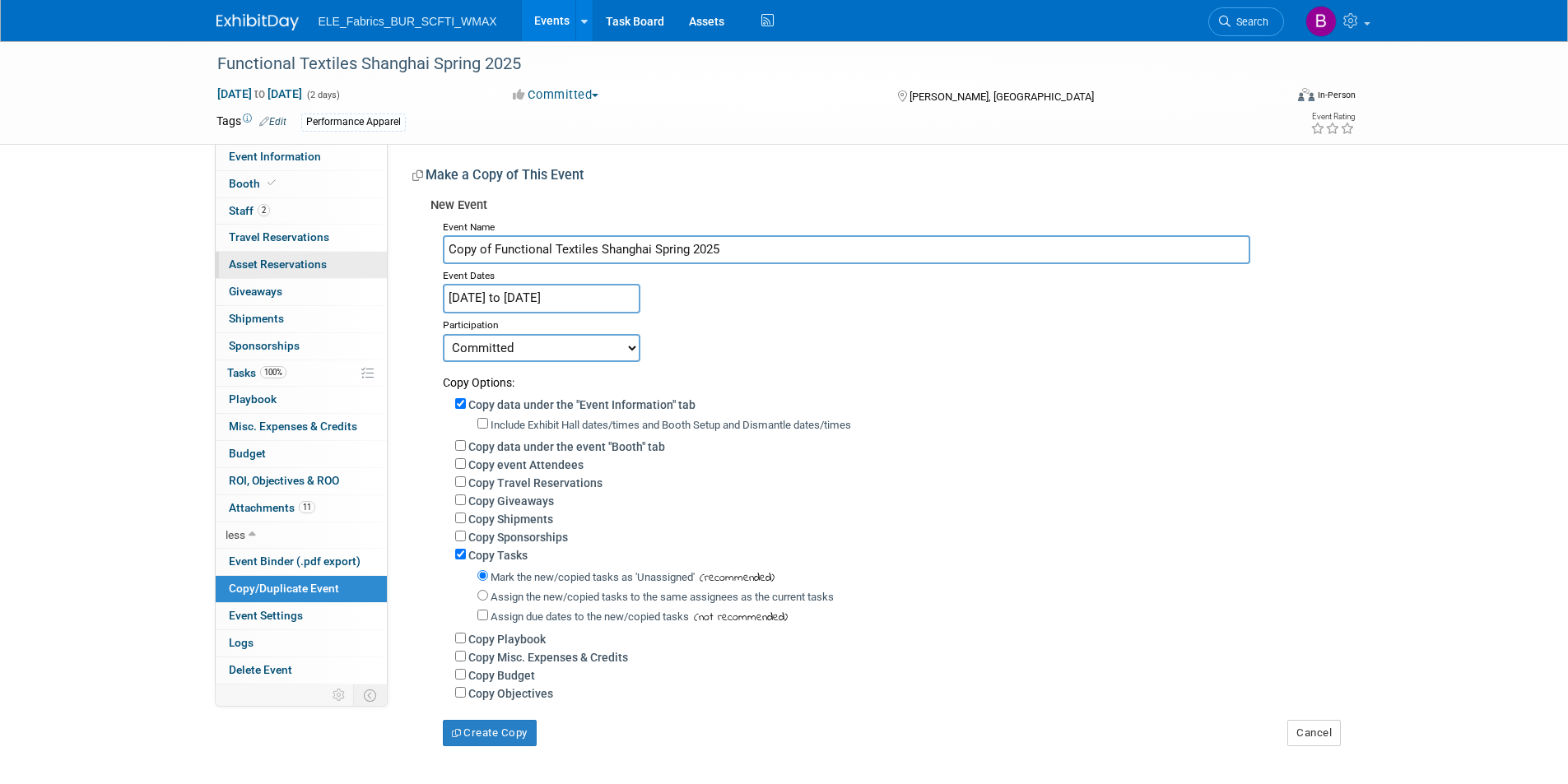
drag, startPoint x: 497, startPoint y: 245, endPoint x: 371, endPoint y: 253, distance: 126.3
click at [371, 253] on div "Event Information Event Info Booth Booth 2 Staff 2 Staff 0 Travel Reservations …" at bounding box center [784, 393] width 1160 height 706
click at [686, 251] on input "Functional Textiles Shanghai Spring 2025" at bounding box center [846, 249] width 807 height 29
type input "Functional Textiles Shanghai Spring 2026"
click at [568, 297] on input "Mar 11, 2025 to Mar 12, 2025" at bounding box center [541, 298] width 198 height 29
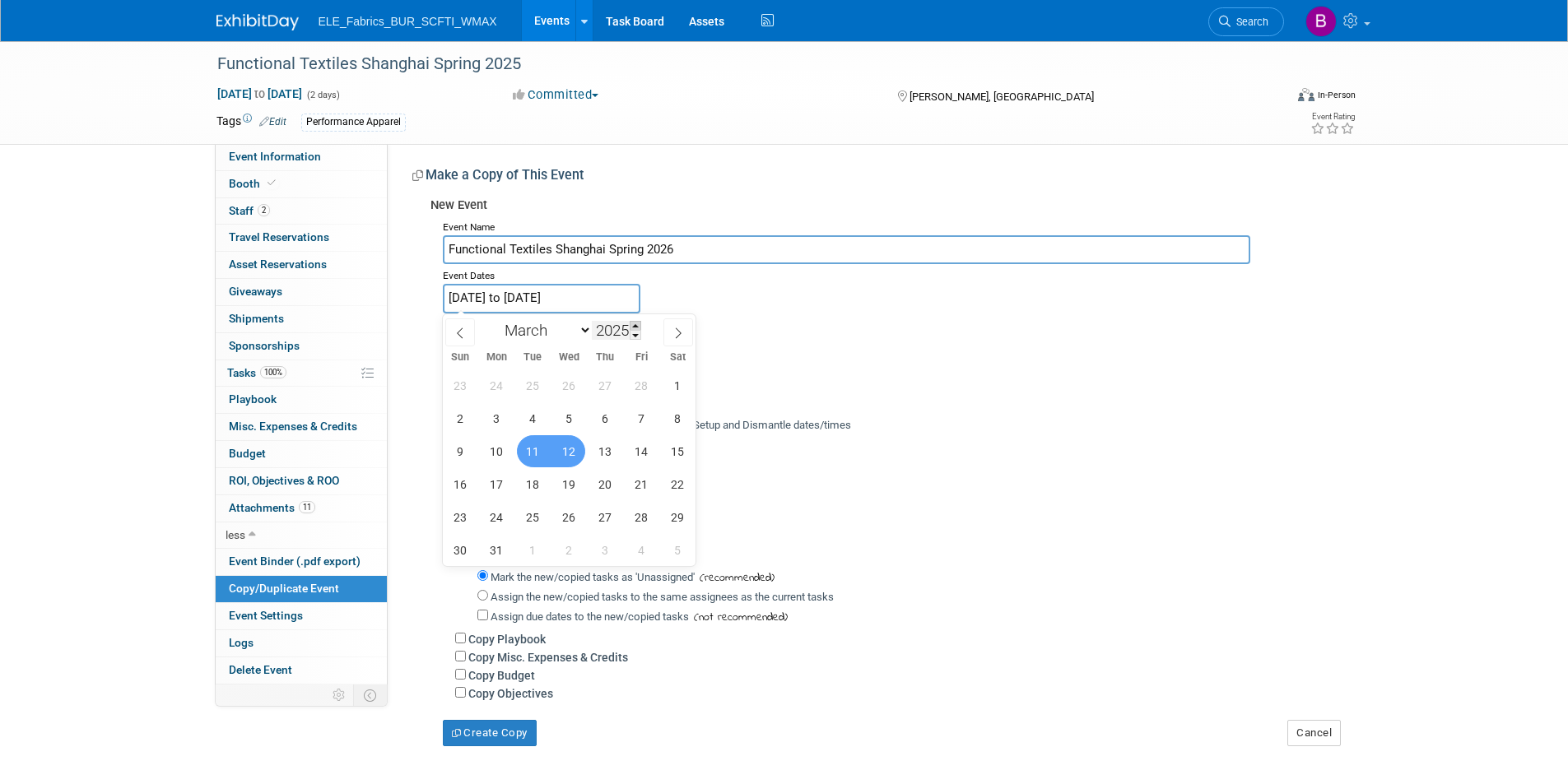
click at [640, 324] on span at bounding box center [635, 326] width 11 height 10
type input "2026"
click at [749, 305] on div "Event Name Functional Textiles Shanghai Spring 2026 Event Dates Mar 11, 2025 to…" at bounding box center [885, 481] width 909 height 531
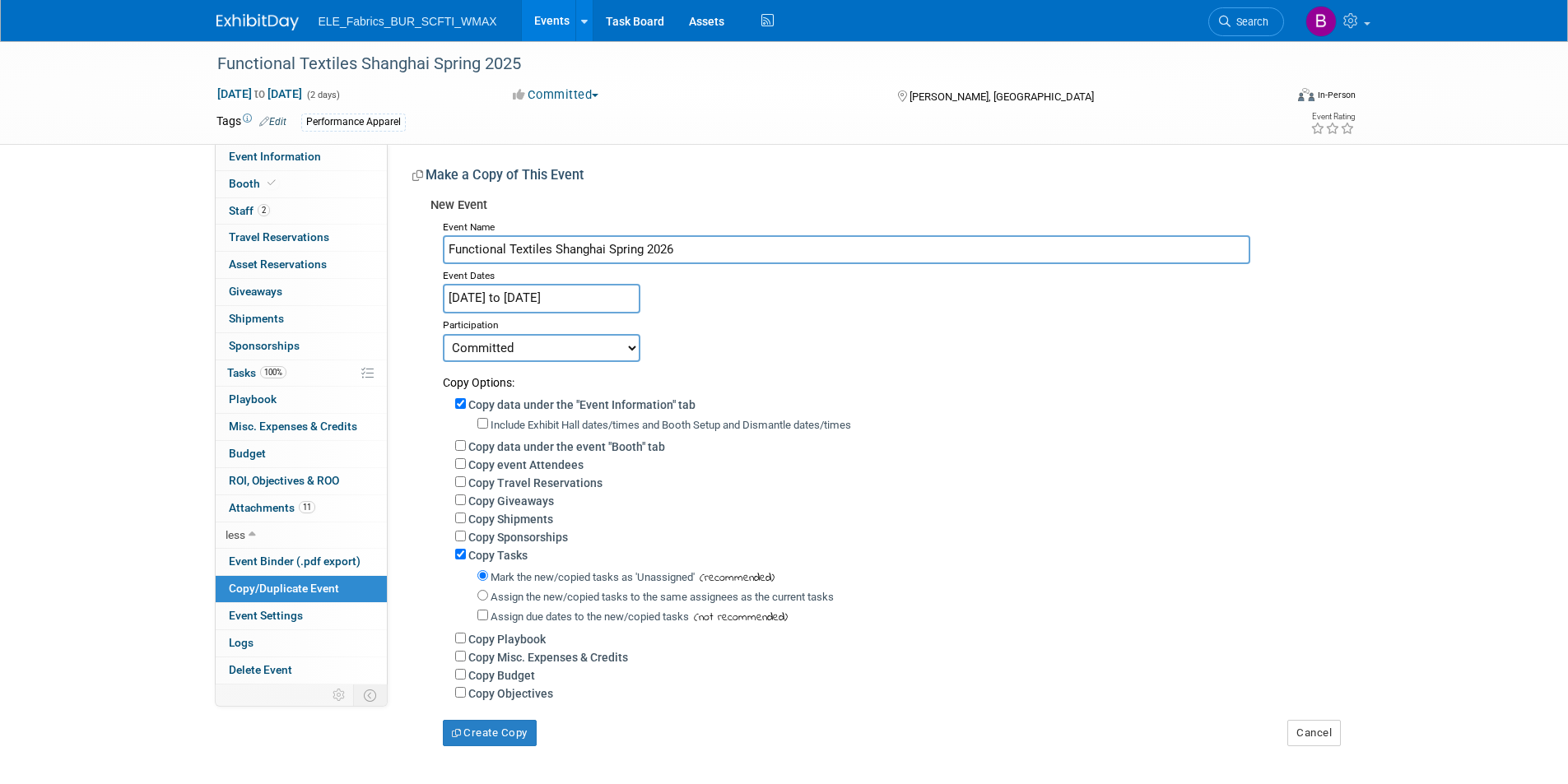
click at [562, 349] on select "Committed Considering Not Going Walking" at bounding box center [541, 348] width 198 height 28
select select "2"
click at [443, 334] on select "Committed Considering Not Going Walking" at bounding box center [541, 348] width 198 height 28
click at [456, 560] on input "Copy Tasks" at bounding box center [460, 554] width 11 height 11
checkbox input "false"
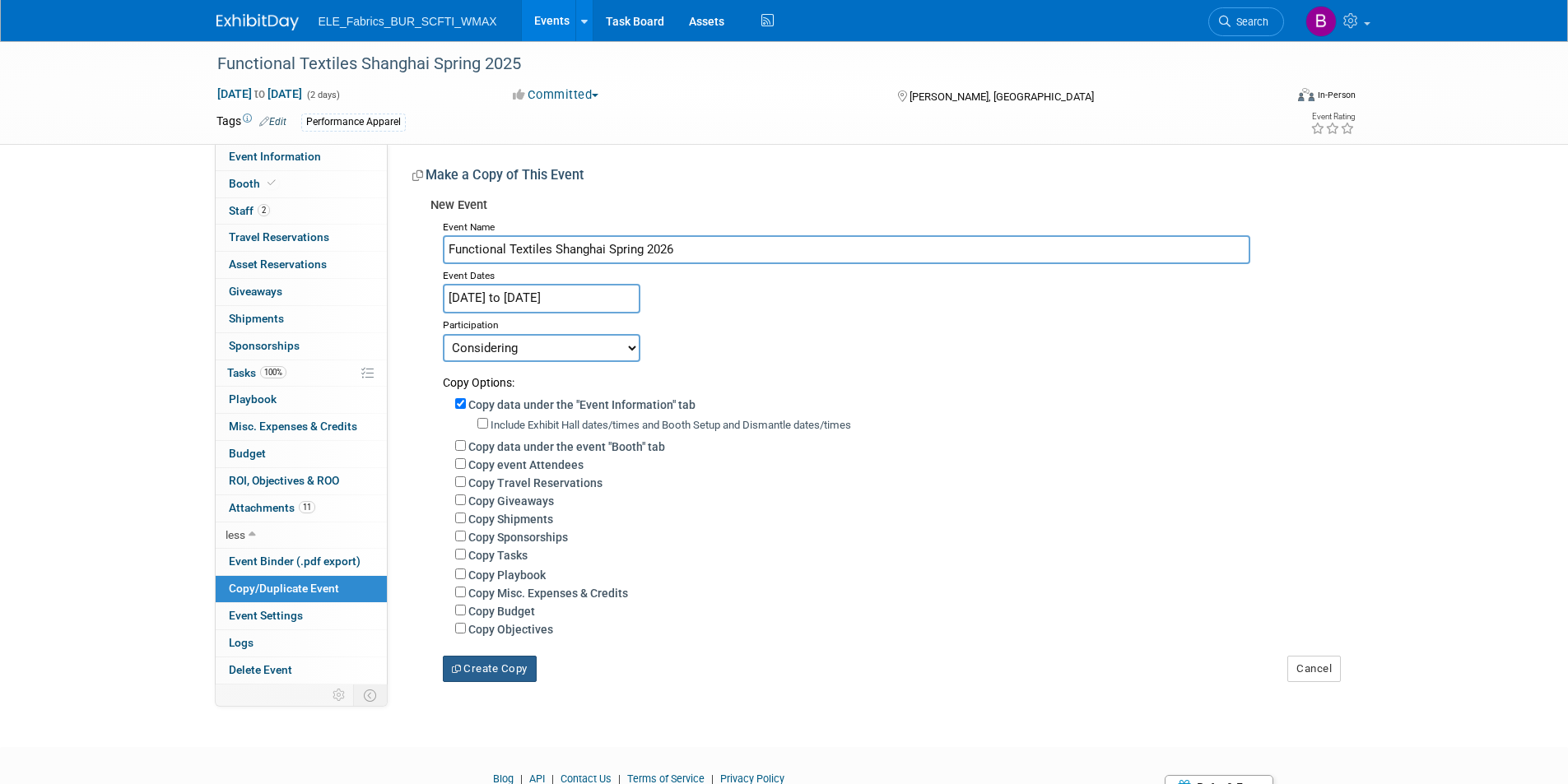
click at [498, 681] on button "Create Copy" at bounding box center [490, 669] width 94 height 27
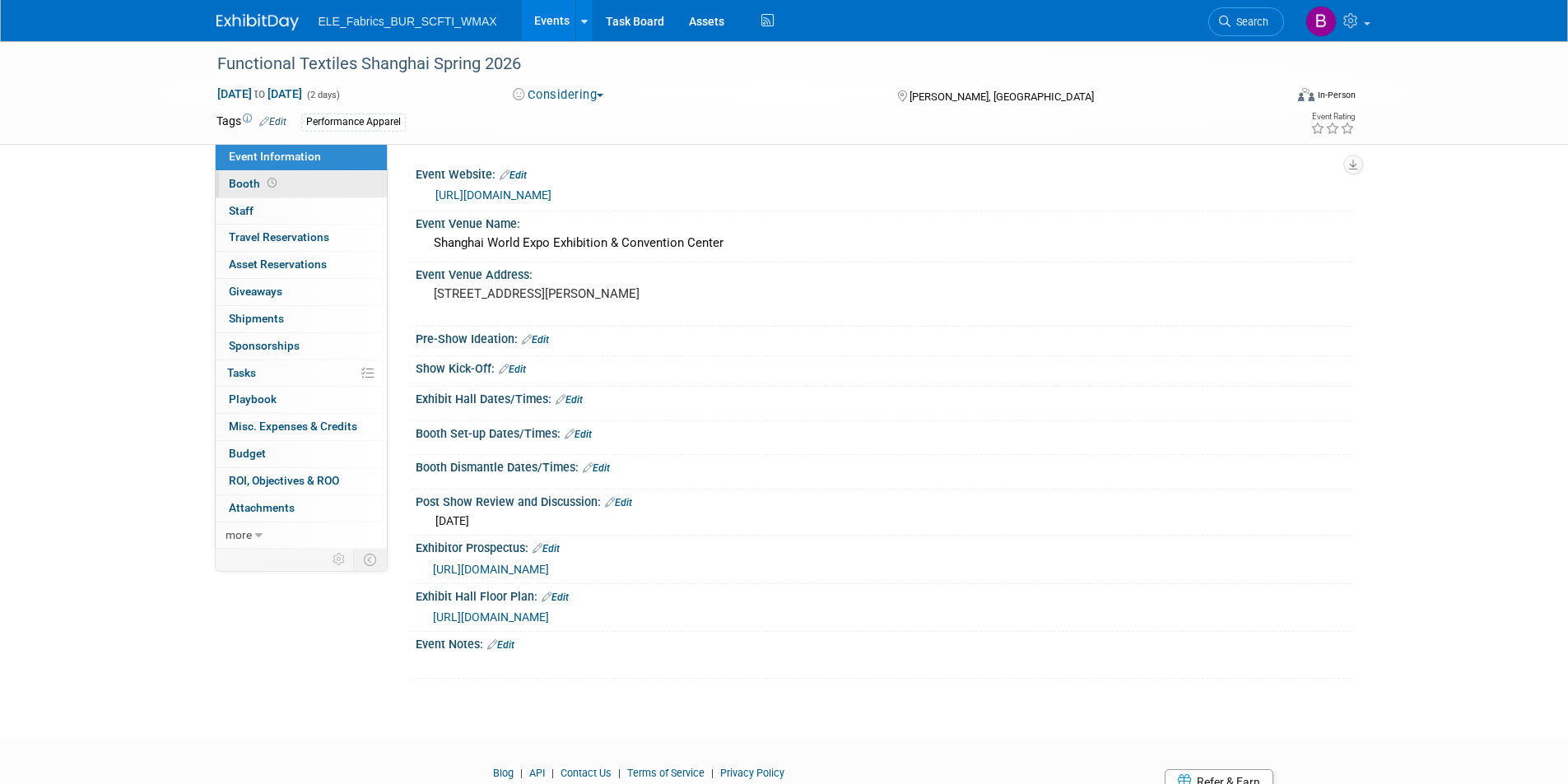
click at [312, 190] on link "Booth" at bounding box center [301, 184] width 171 height 27
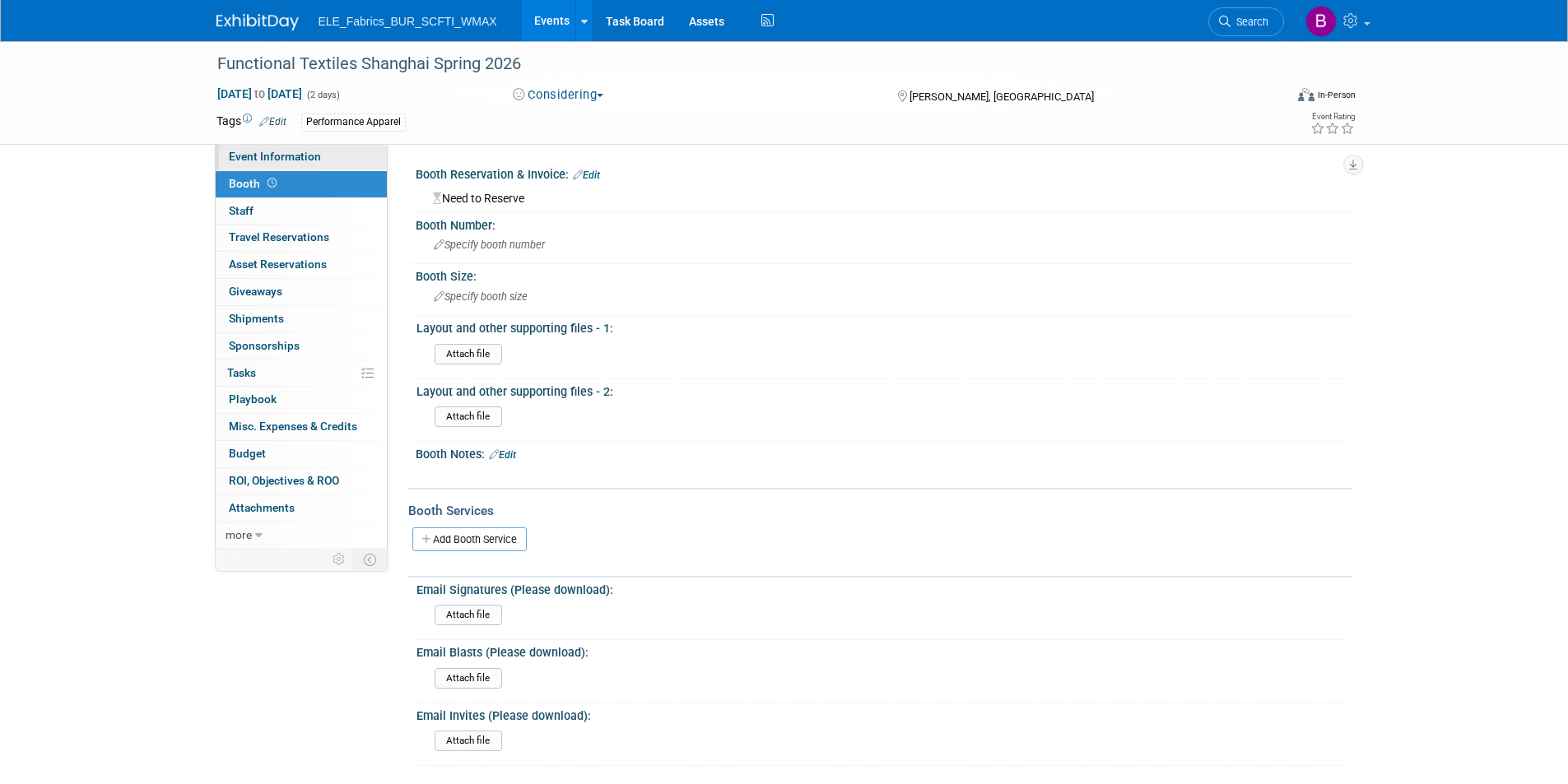
click at [320, 154] on link "Event Information" at bounding box center [301, 158] width 171 height 27
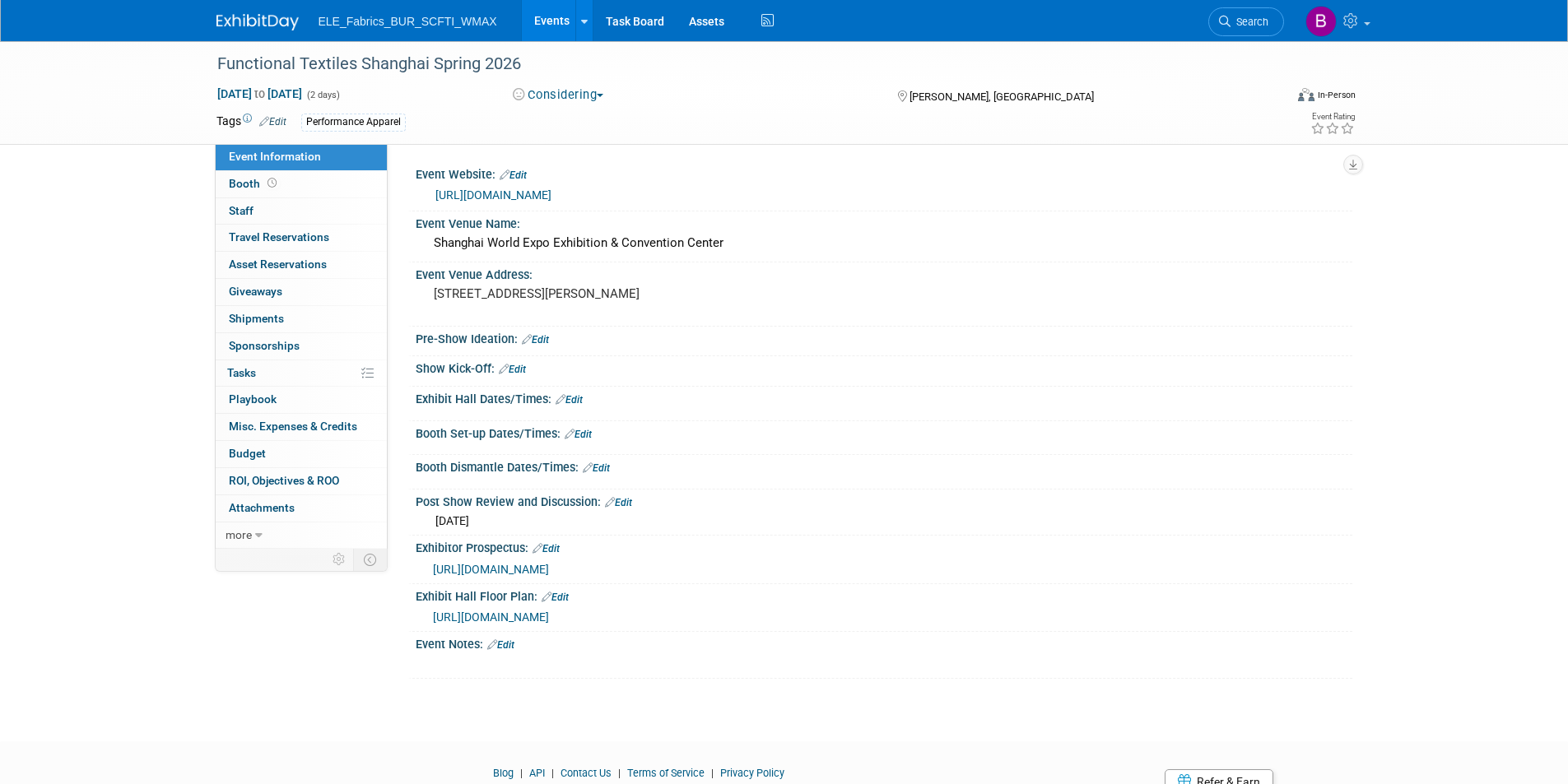
click at [258, 15] on img at bounding box center [258, 22] width 82 height 16
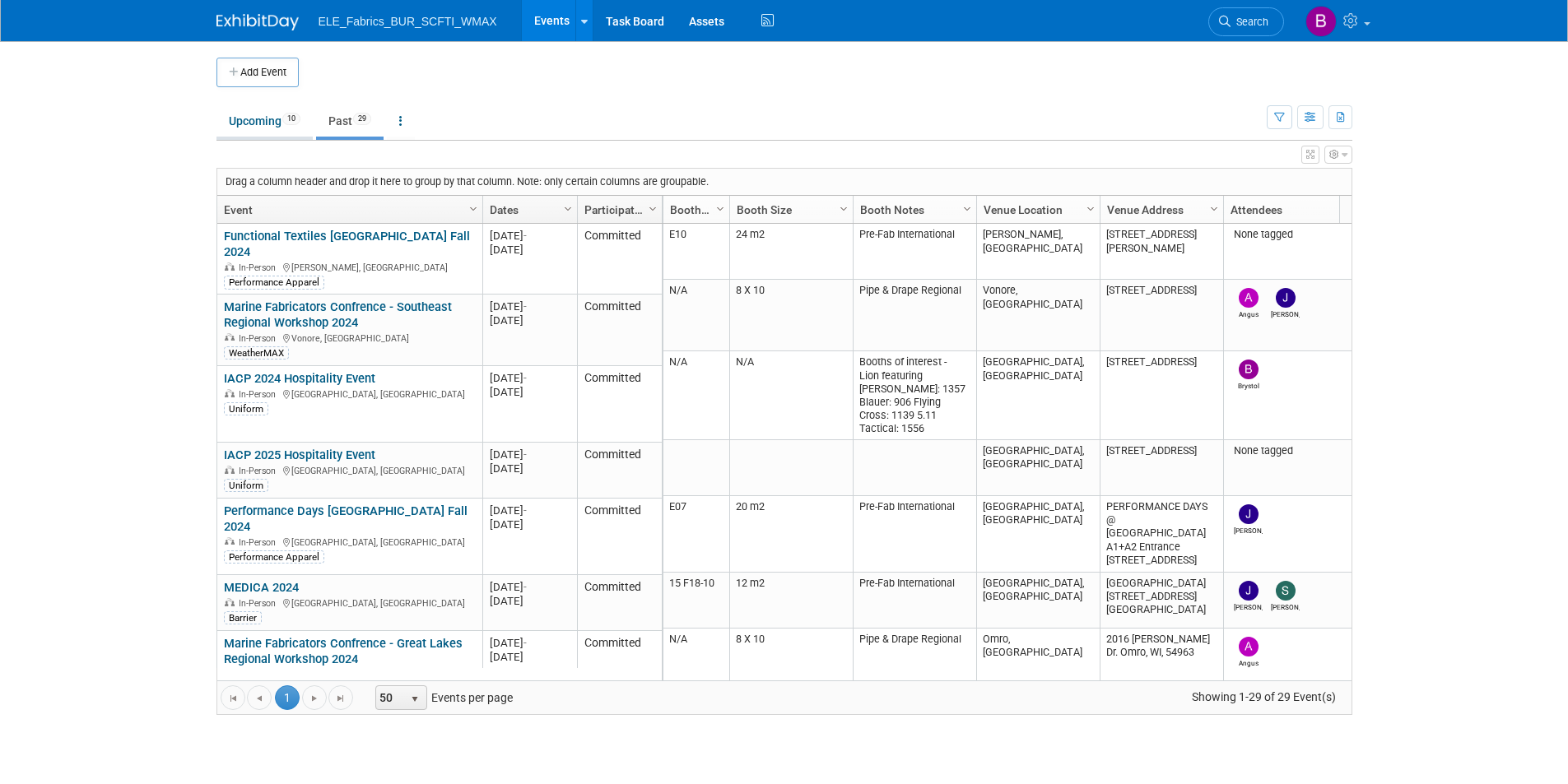
click at [265, 121] on link "Upcoming 10" at bounding box center [265, 120] width 96 height 32
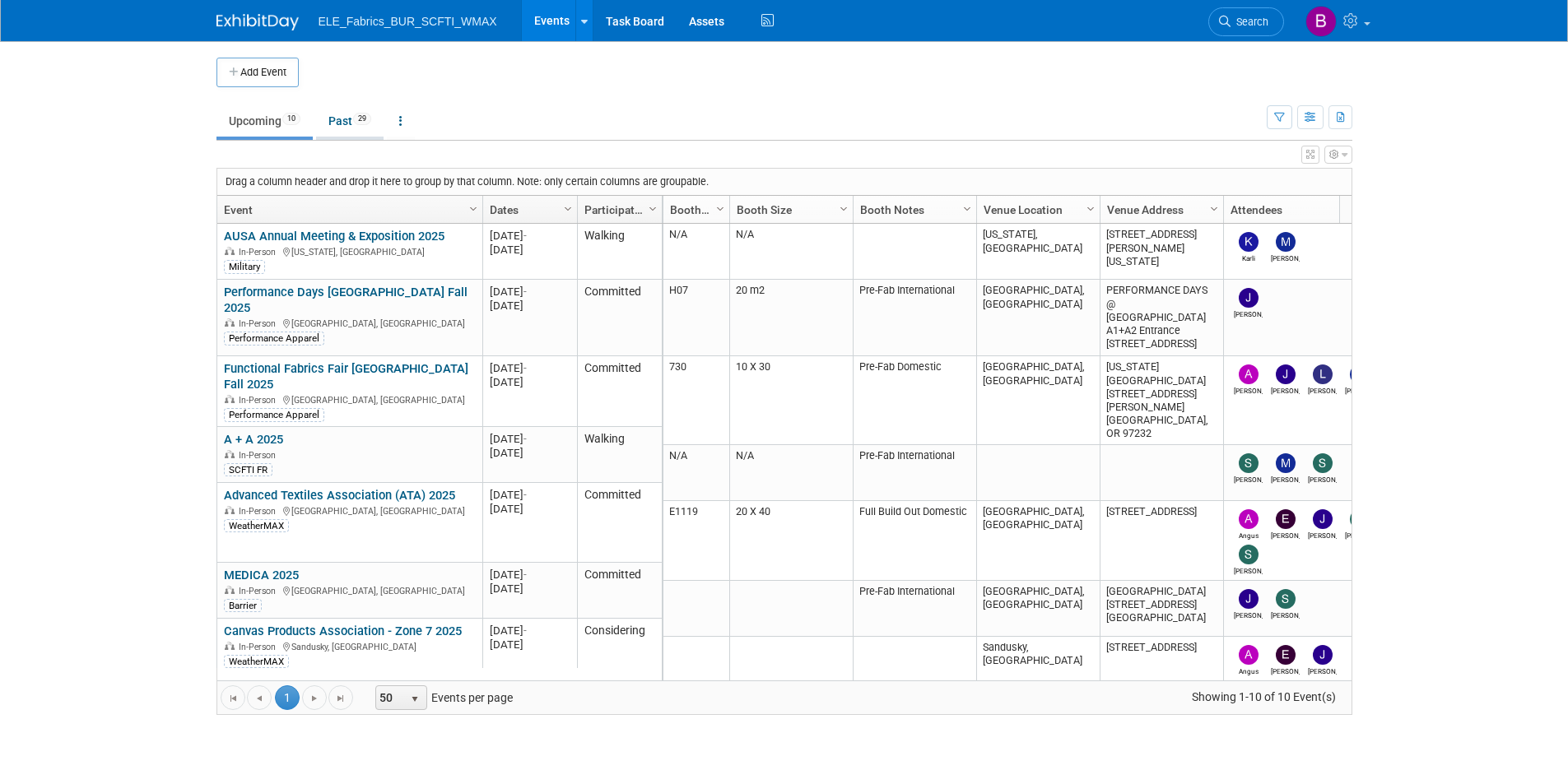
click at [348, 115] on link "Past 29" at bounding box center [350, 120] width 68 height 32
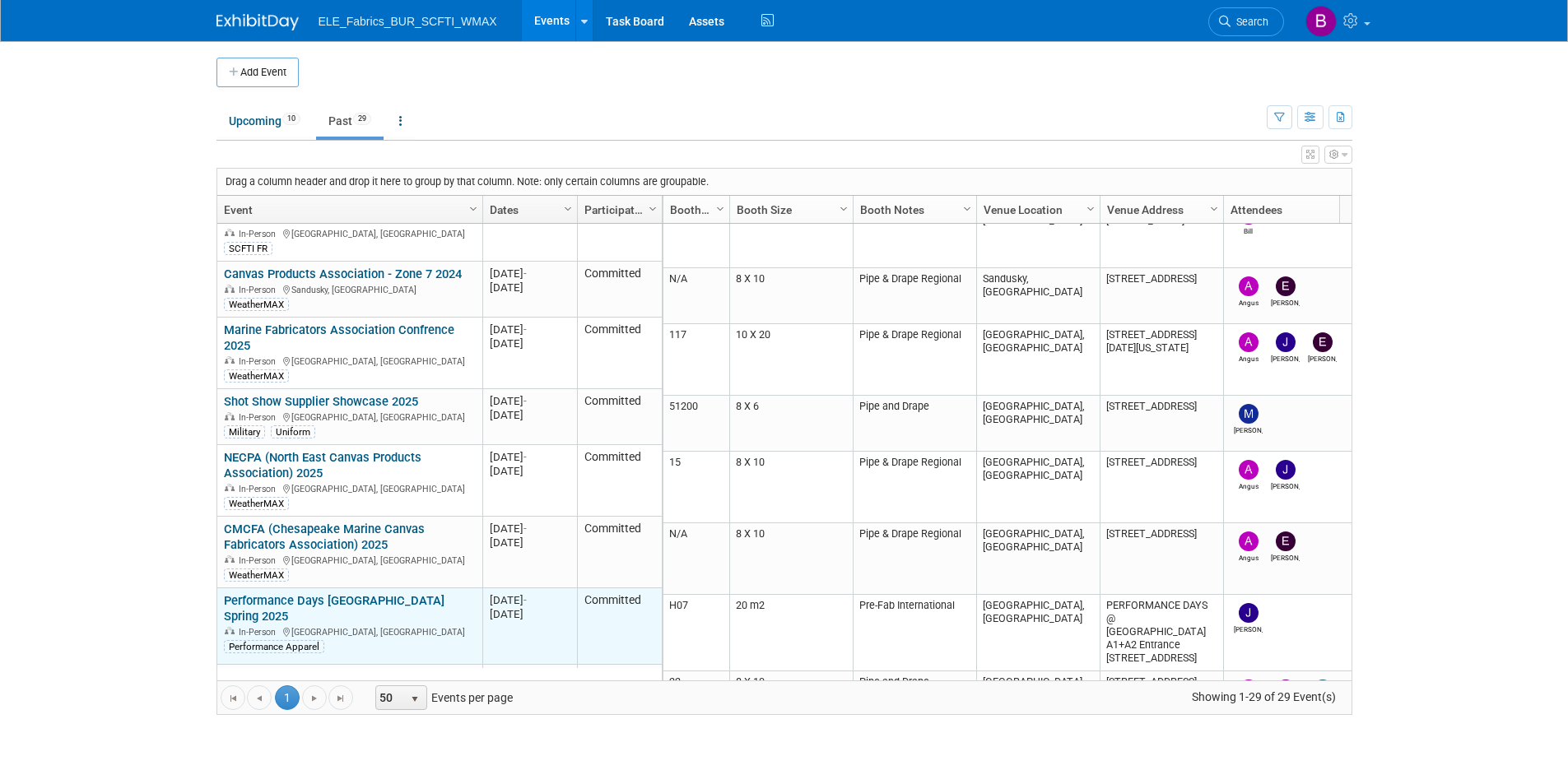
scroll to position [691, 0]
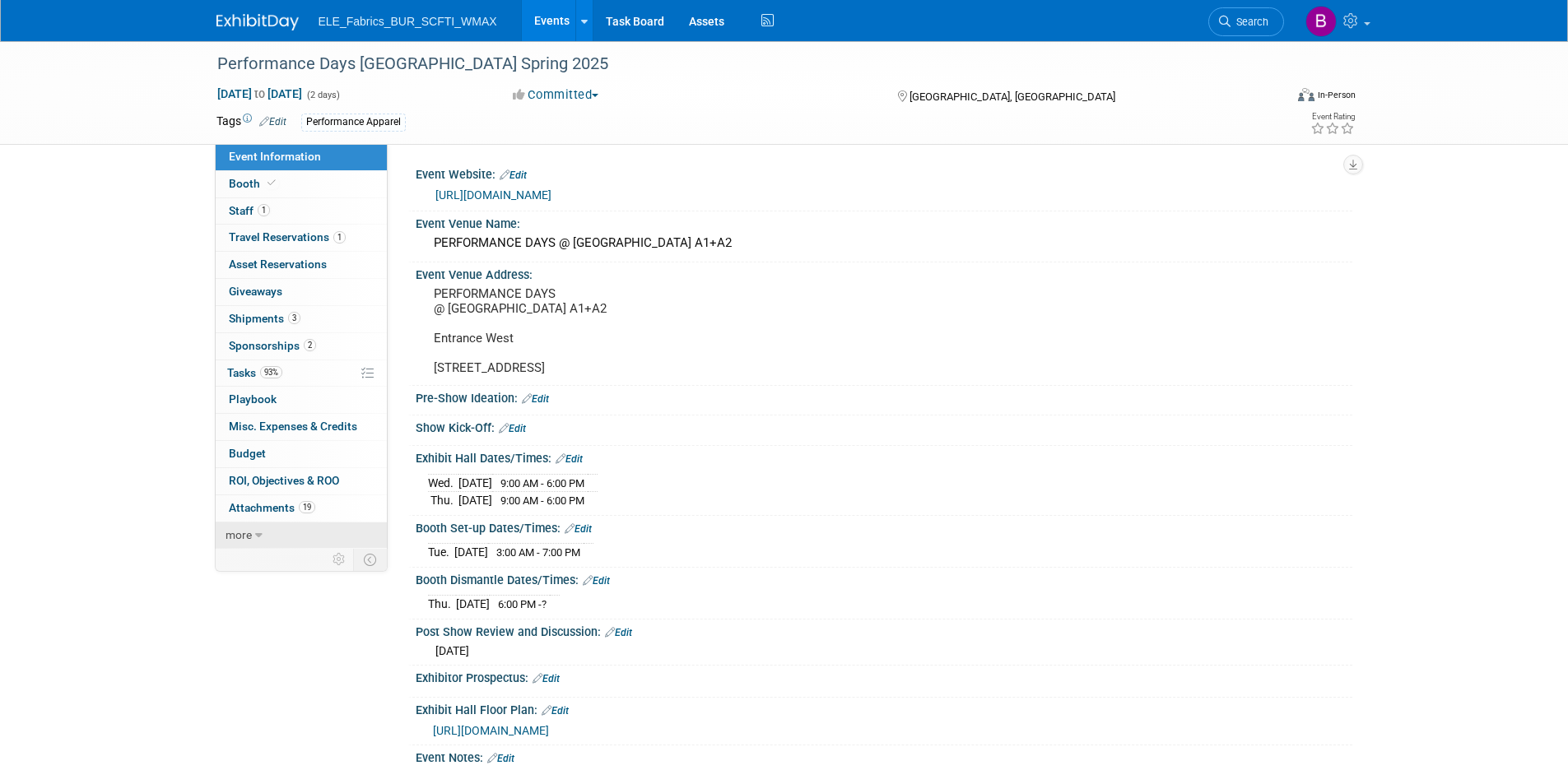
click at [249, 537] on span "more" at bounding box center [239, 535] width 27 height 13
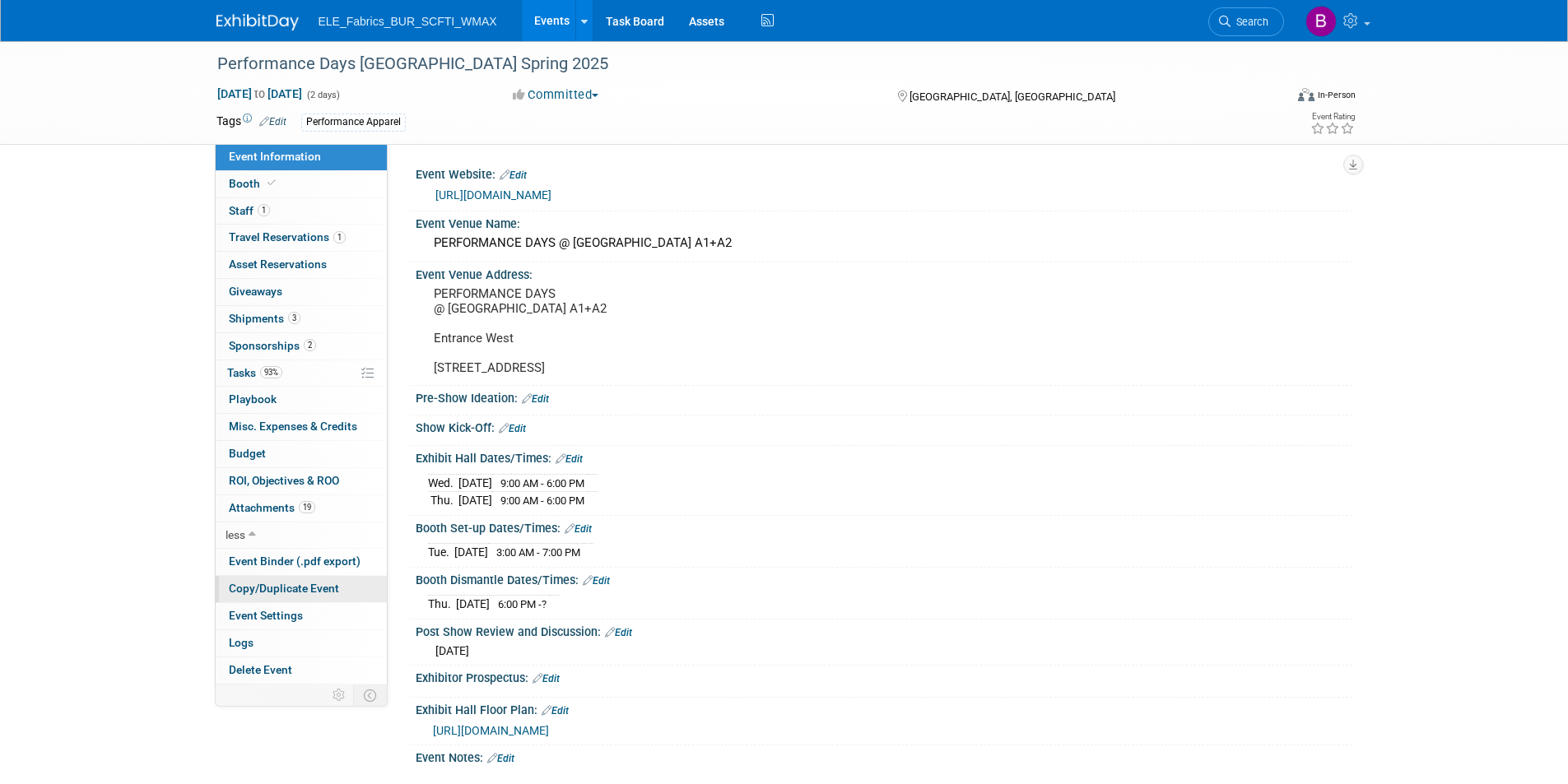
click at [296, 589] on span "Copy/Duplicate Event" at bounding box center [284, 588] width 110 height 13
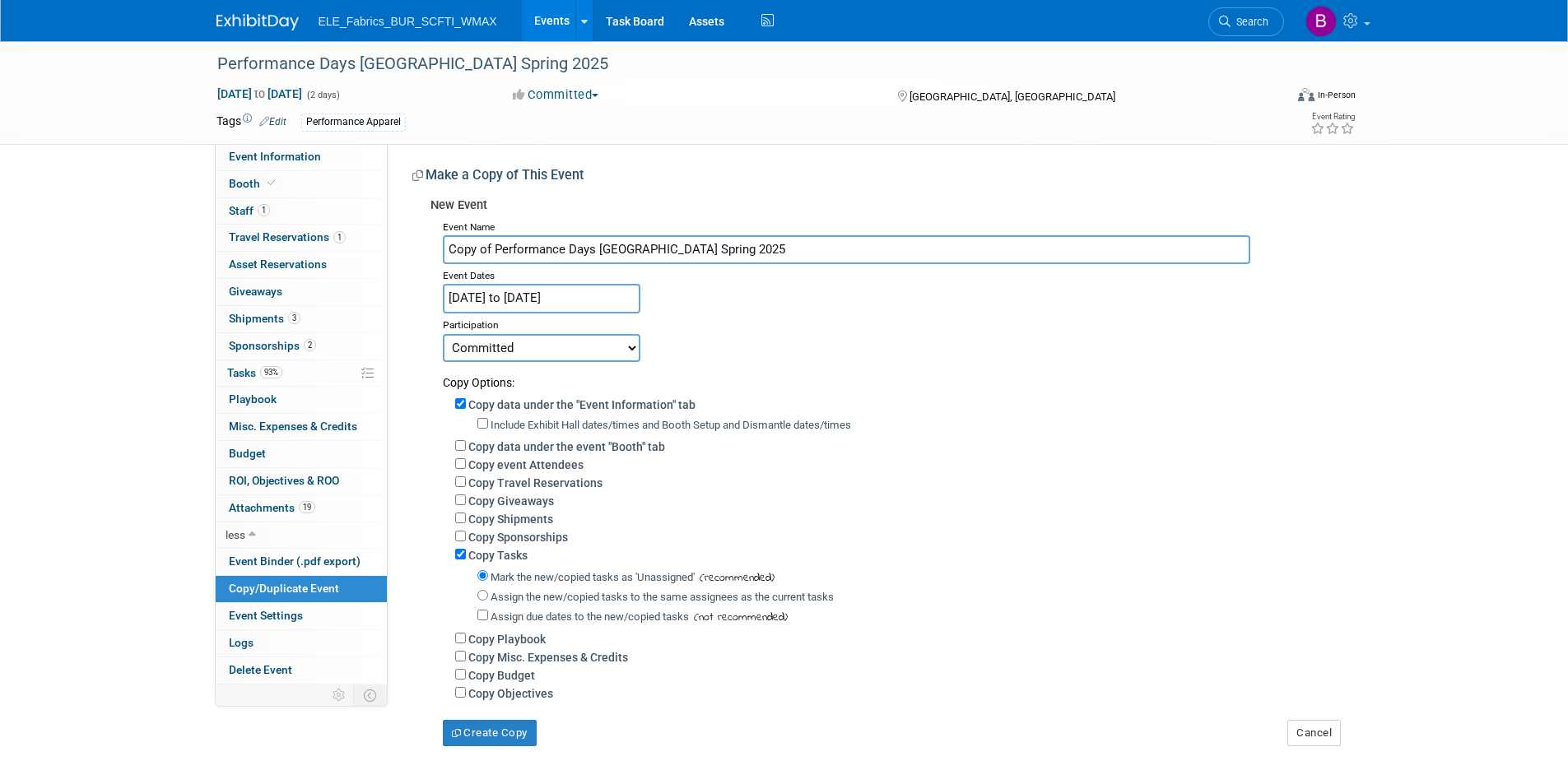
drag, startPoint x: 496, startPoint y: 236, endPoint x: 411, endPoint y: 220, distance: 86.5
click at [411, 220] on div "Event Website: Edit https://www.performancedays.com/ Event Venue Name: PERFORMA…" at bounding box center [870, 445] width 964 height 603
click at [670, 250] on input "Performance Days [GEOGRAPHIC_DATA] Spring 2025" at bounding box center [846, 249] width 807 height 29
type input "Performance Days [GEOGRAPHIC_DATA] Spring 2026"
click at [524, 343] on select "Committed Considering Not Going Walking" at bounding box center [541, 348] width 198 height 28
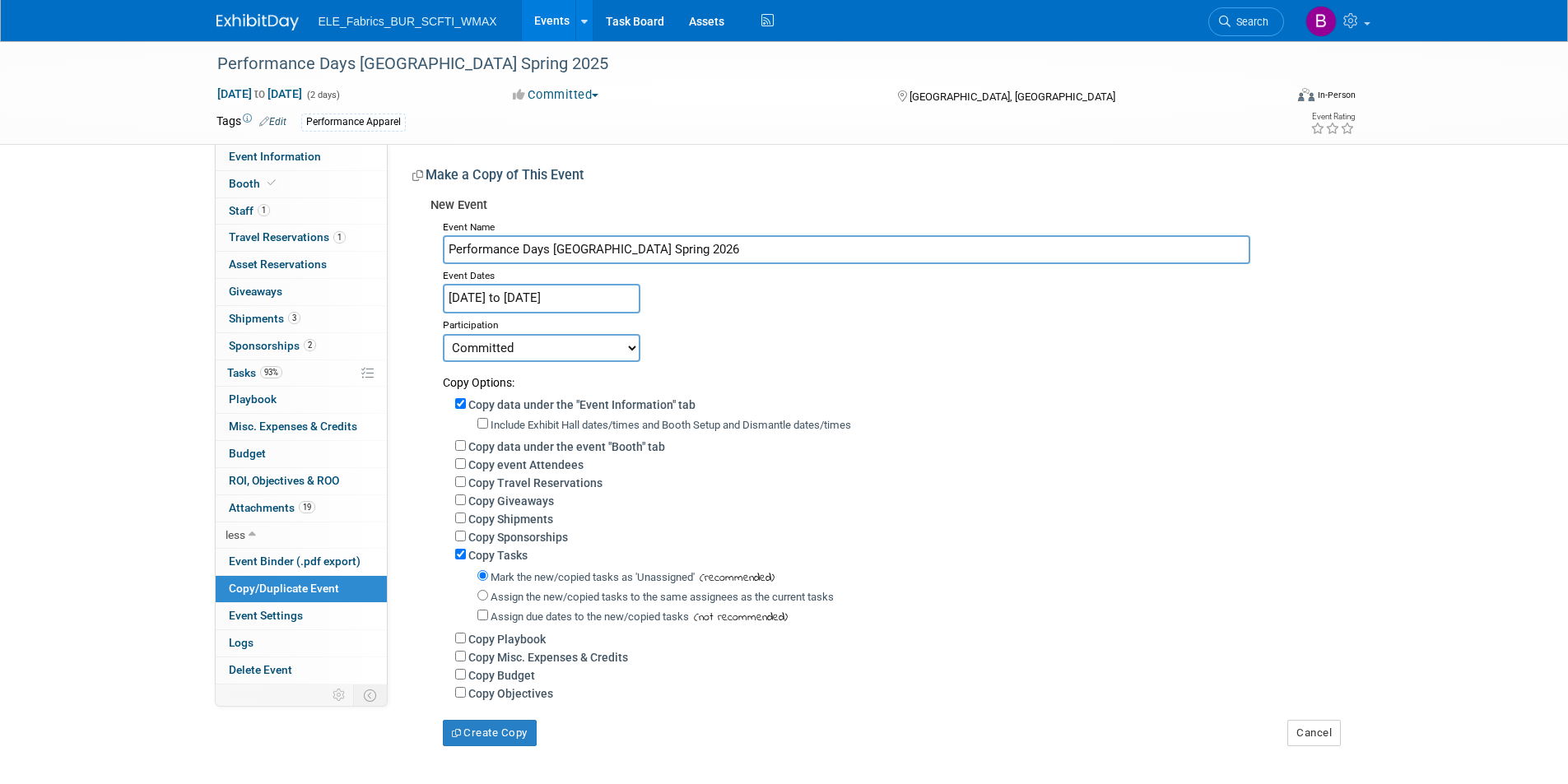
select select "2"
click at [443, 334] on select "Committed Considering Not Going Walking" at bounding box center [541, 348] width 198 height 28
click at [456, 560] on input "Copy Tasks" at bounding box center [460, 554] width 11 height 11
checkbox input "false"
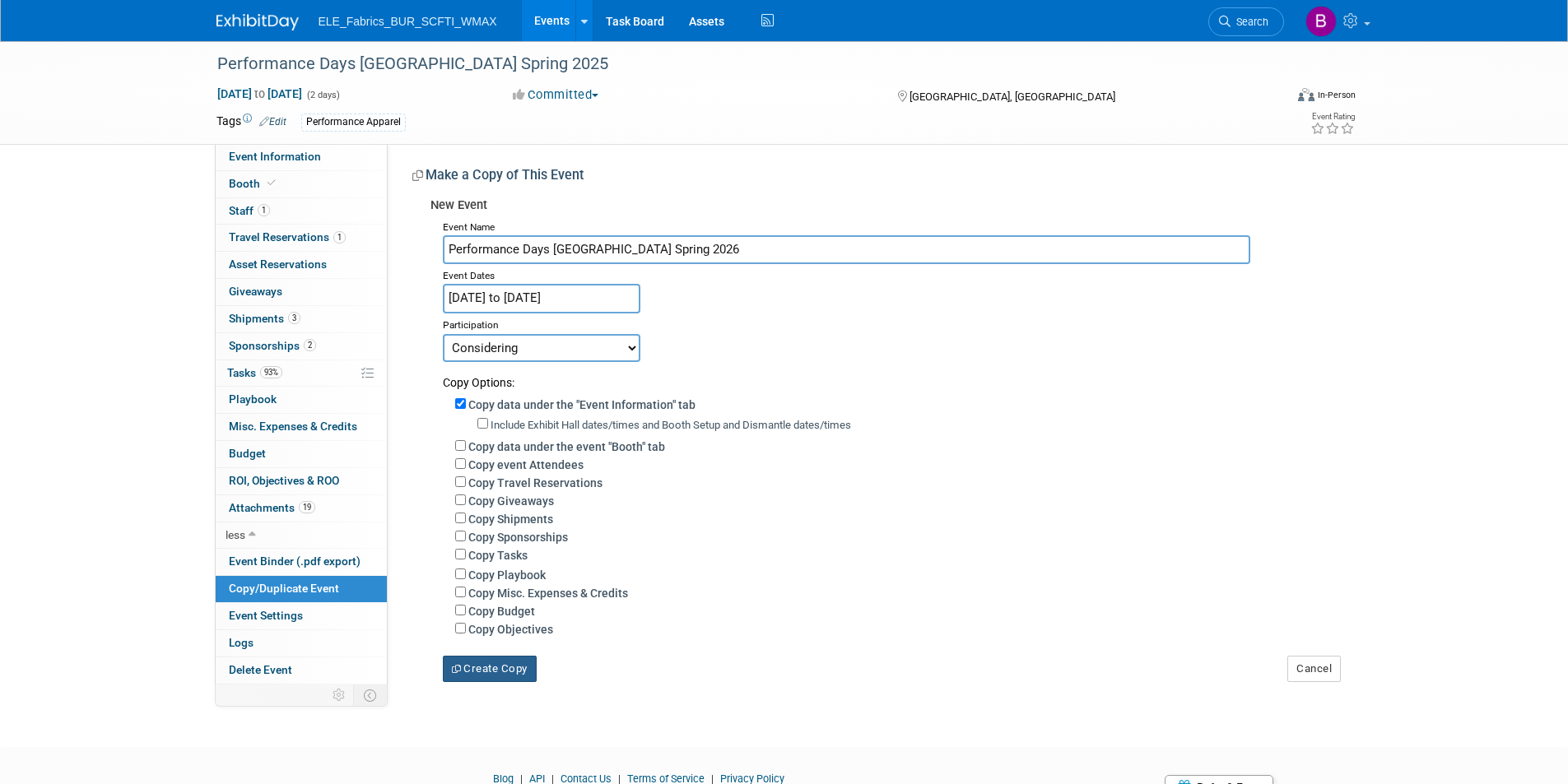
click at [456, 673] on icon "button" at bounding box center [457, 668] width 12 height 9
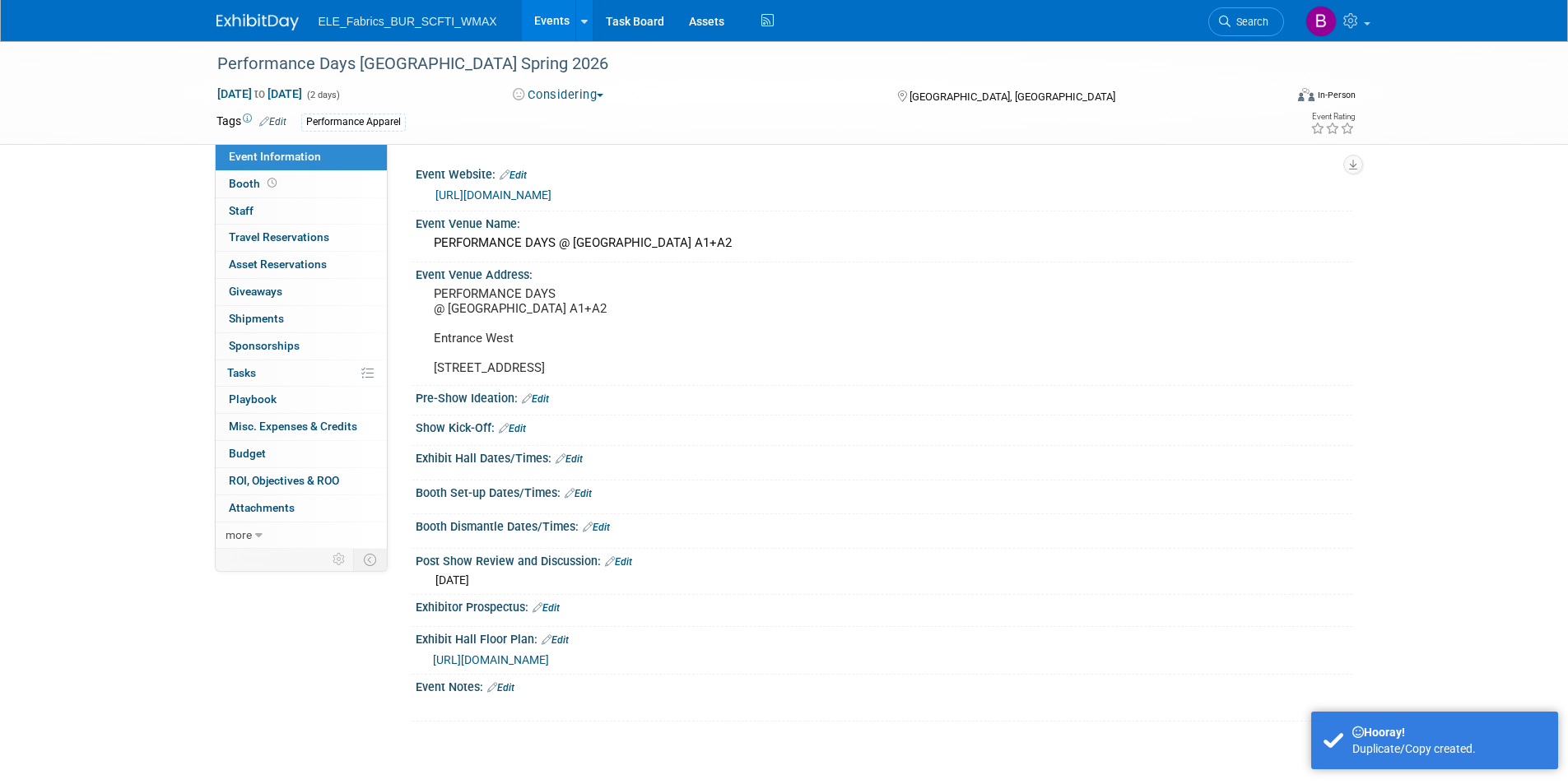
click at [278, 13] on link at bounding box center [267, 14] width 102 height 13
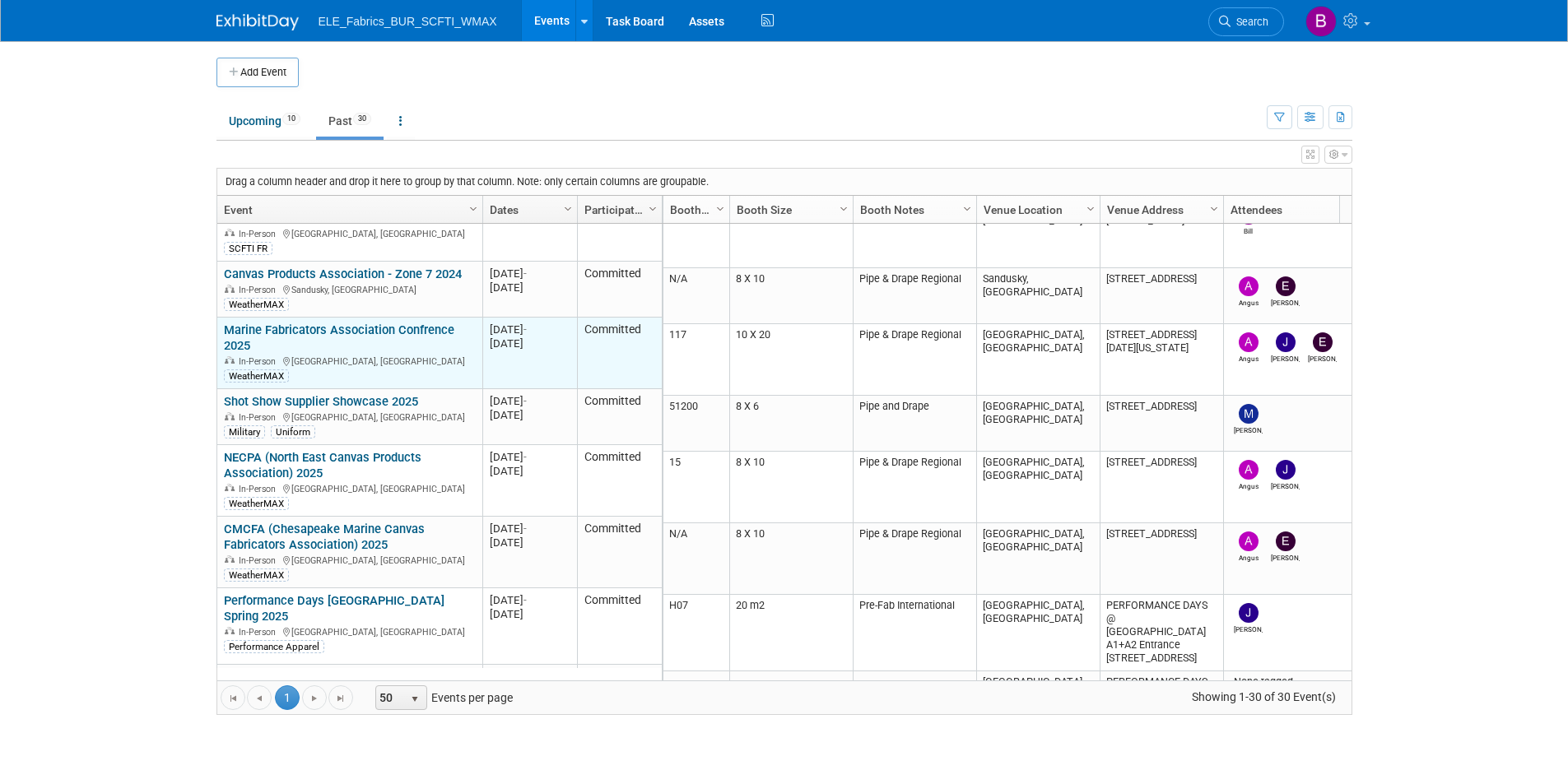
scroll to position [889, 0]
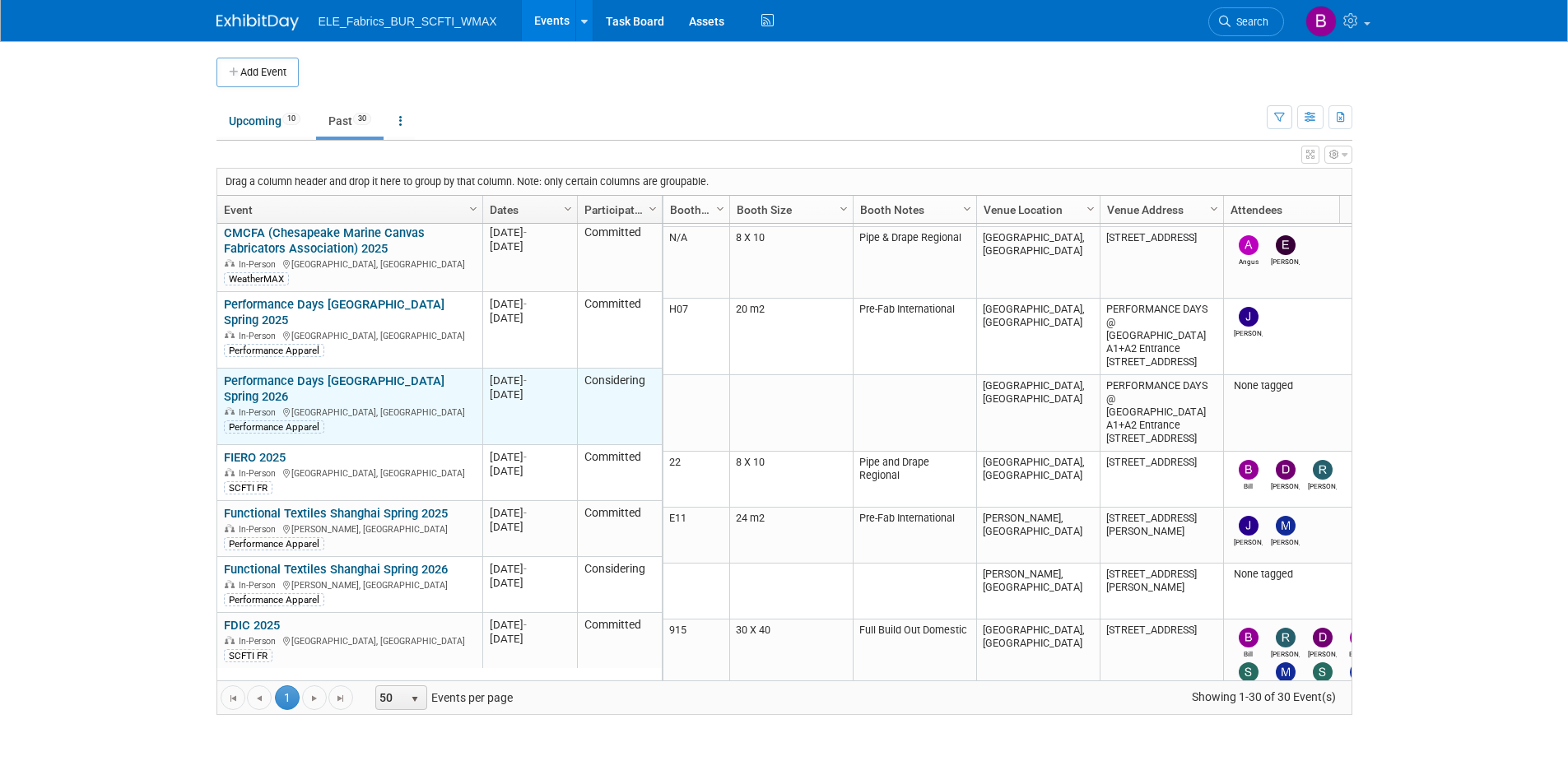
click at [456, 405] on div "In-Person München, Germany" at bounding box center [349, 412] width 251 height 14
click at [503, 373] on div "Mar 5, 2025 -" at bounding box center [530, 380] width 80 height 14
click at [280, 373] on link "Performance Days [GEOGRAPHIC_DATA] Spring 2026" at bounding box center [333, 389] width 221 height 31
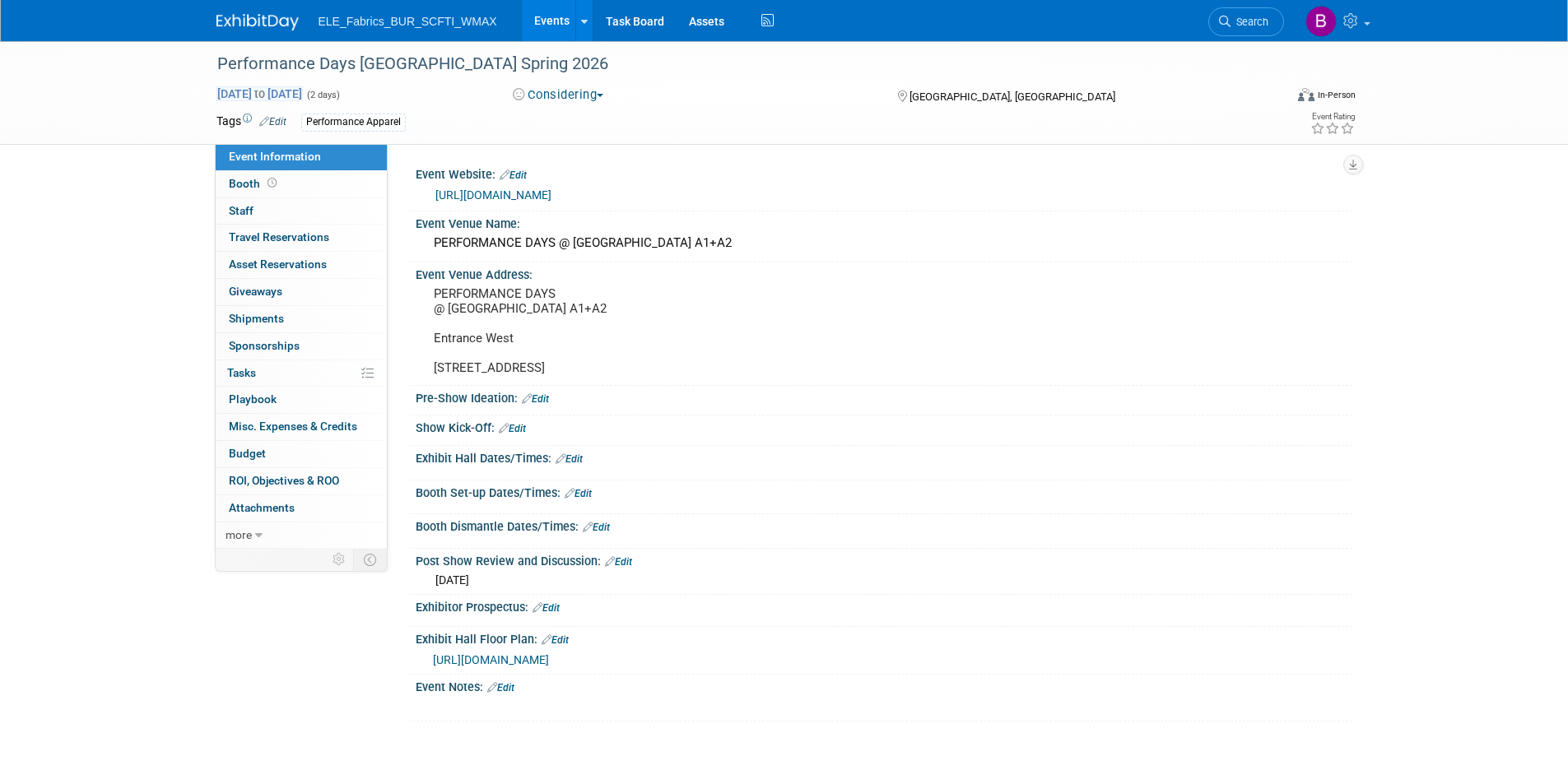
click at [303, 94] on span "[DATE] to [DATE]" at bounding box center [260, 94] width 86 height 15
select select "2"
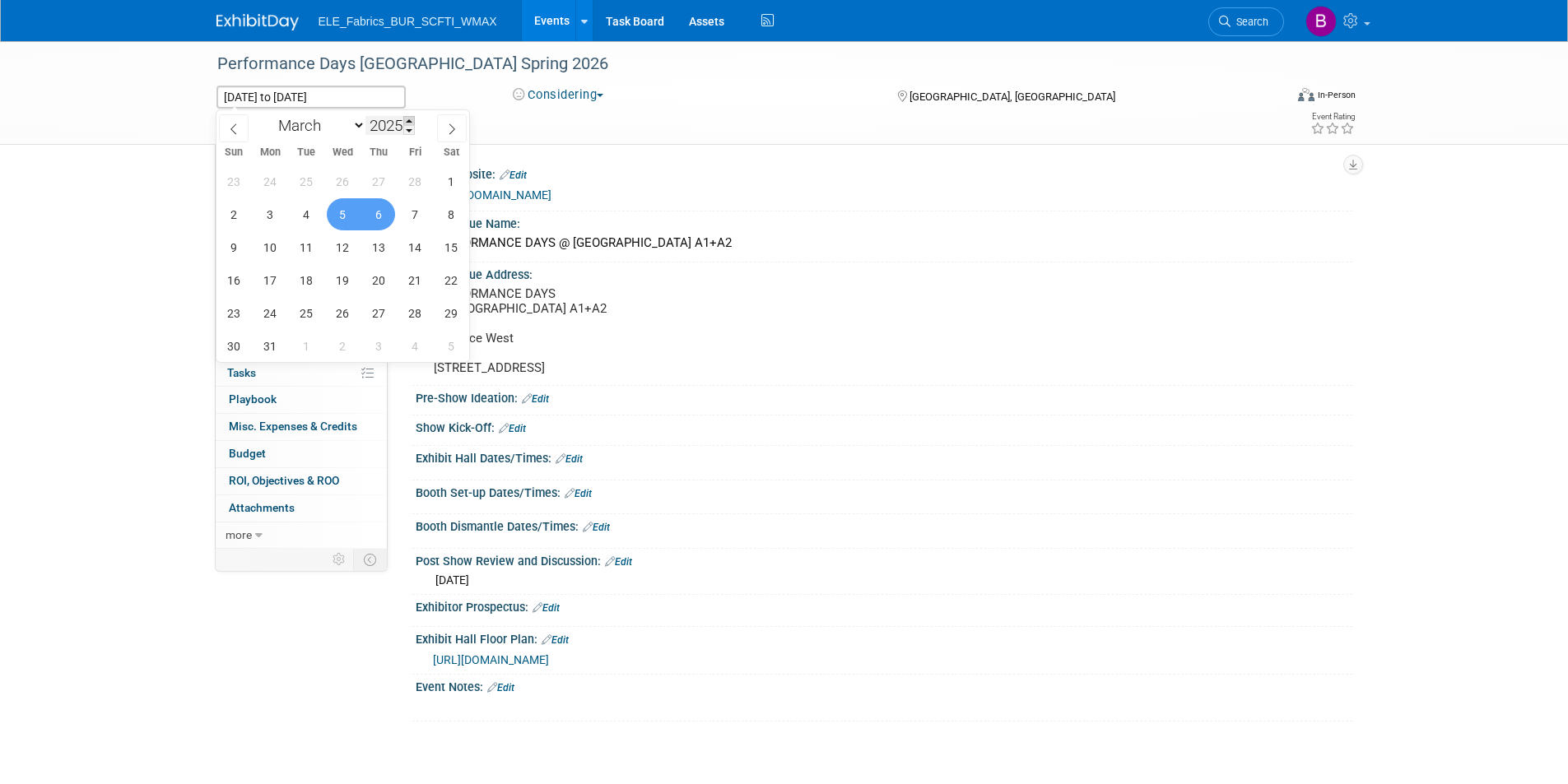
click at [411, 121] on span at bounding box center [409, 121] width 11 height 10
type input "2026"
click at [92, 309] on div "Performance Days [GEOGRAPHIC_DATA] Spring 2026 [DATE] to [DATE] (2 days) [DATE]…" at bounding box center [784, 397] width 1568 height 713
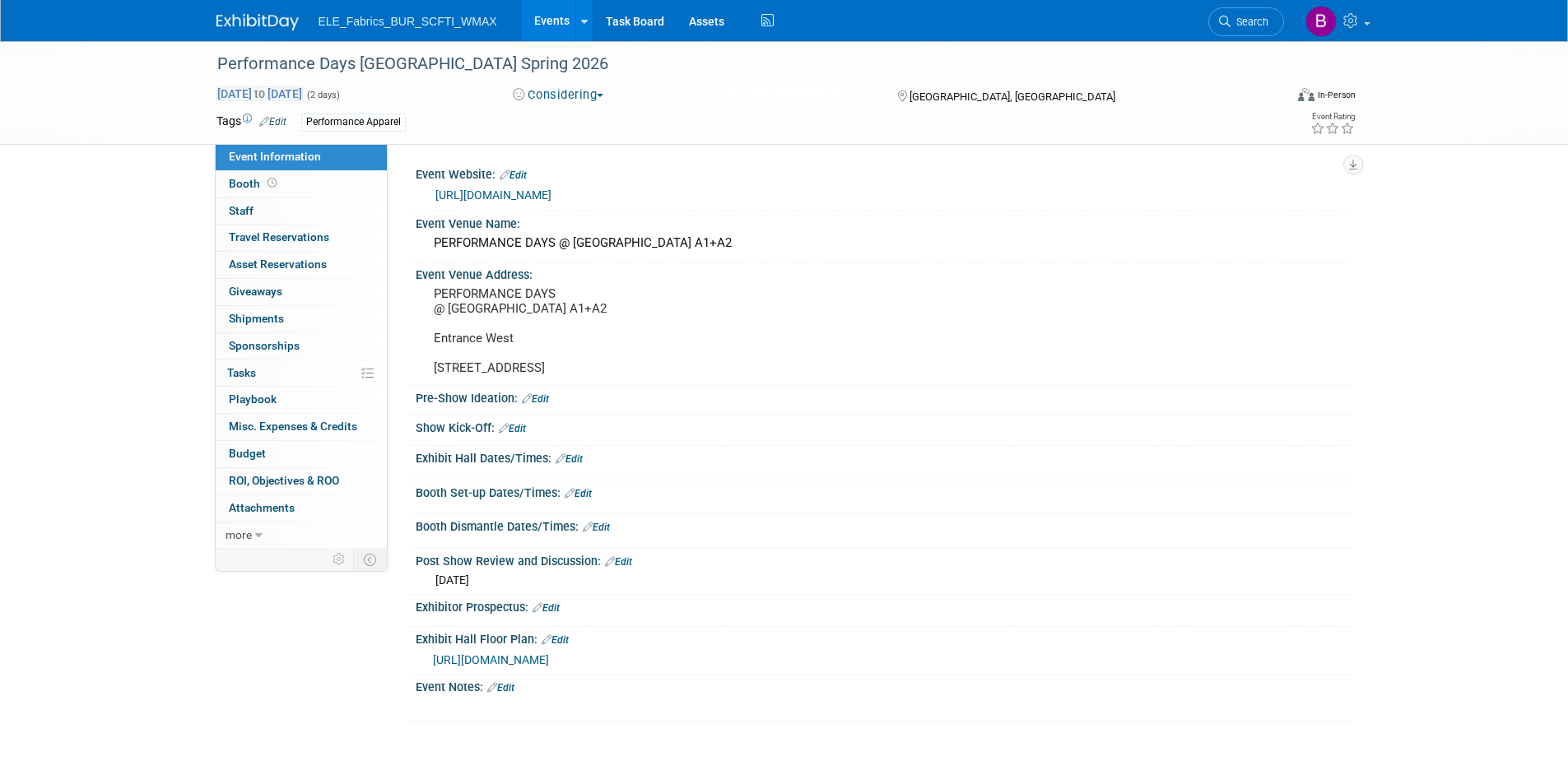
click at [303, 94] on span "[DATE] to [DATE]" at bounding box center [260, 94] width 86 height 15
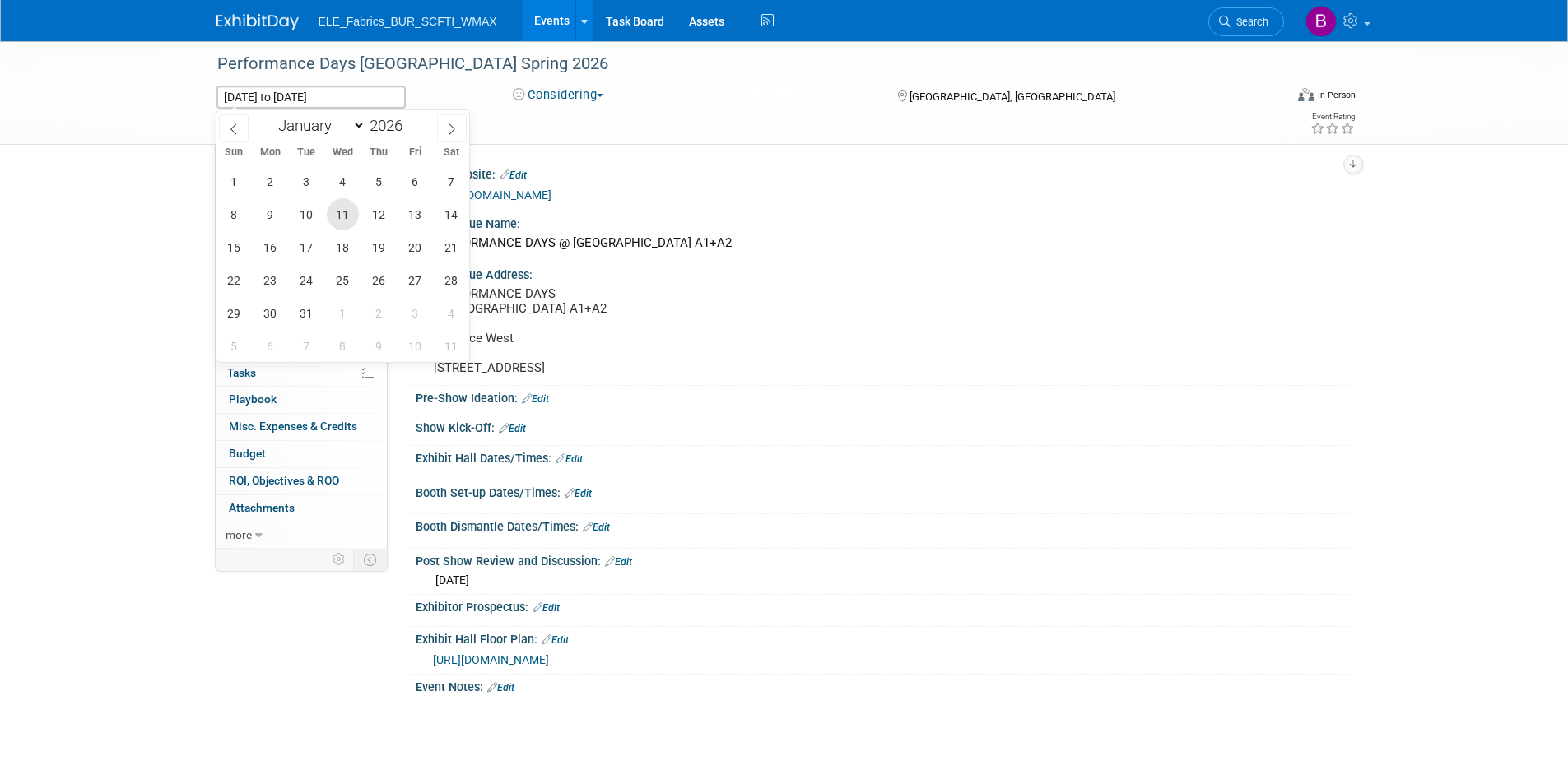
click at [342, 219] on span "11" at bounding box center [343, 215] width 32 height 32
type input "[DATE]"
click at [414, 216] on span "13" at bounding box center [415, 215] width 32 height 32
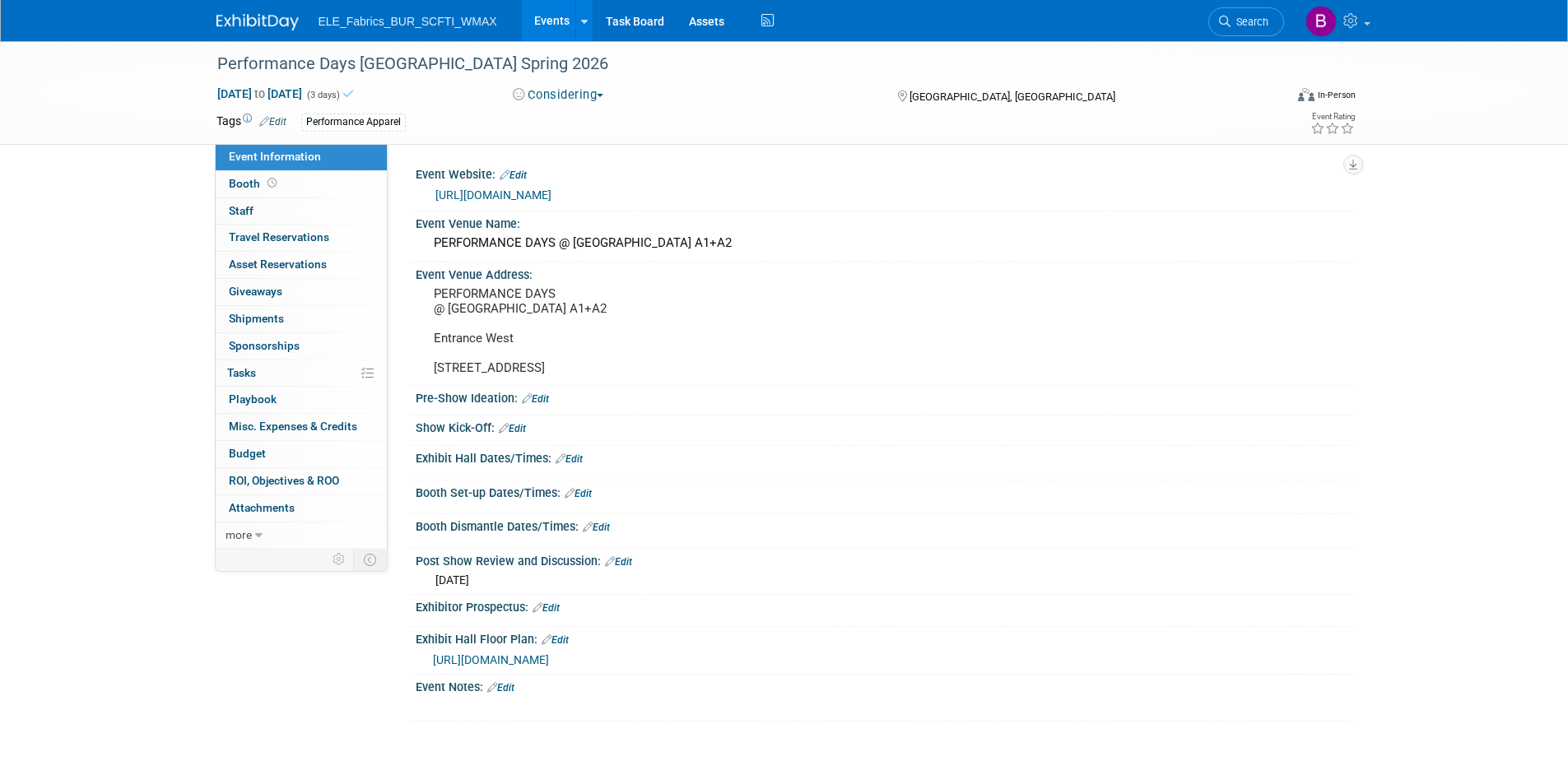
click at [142, 268] on div "Performance Days [GEOGRAPHIC_DATA] Spring 2026 [DATE] to [DATE] (3 days) [DATE]…" at bounding box center [784, 397] width 1568 height 713
click at [286, 24] on img at bounding box center [258, 22] width 82 height 16
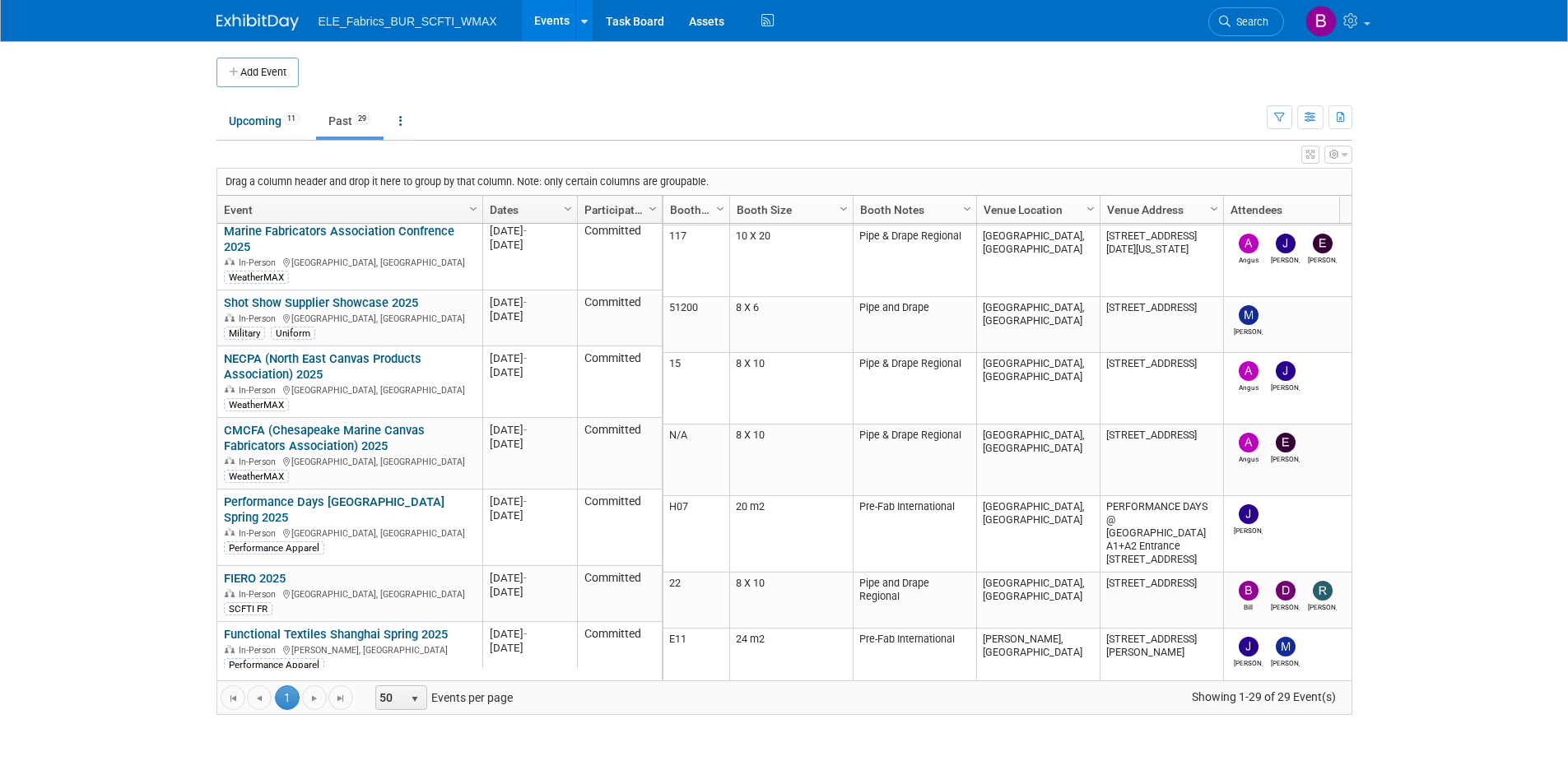
scroll to position [889, 0]
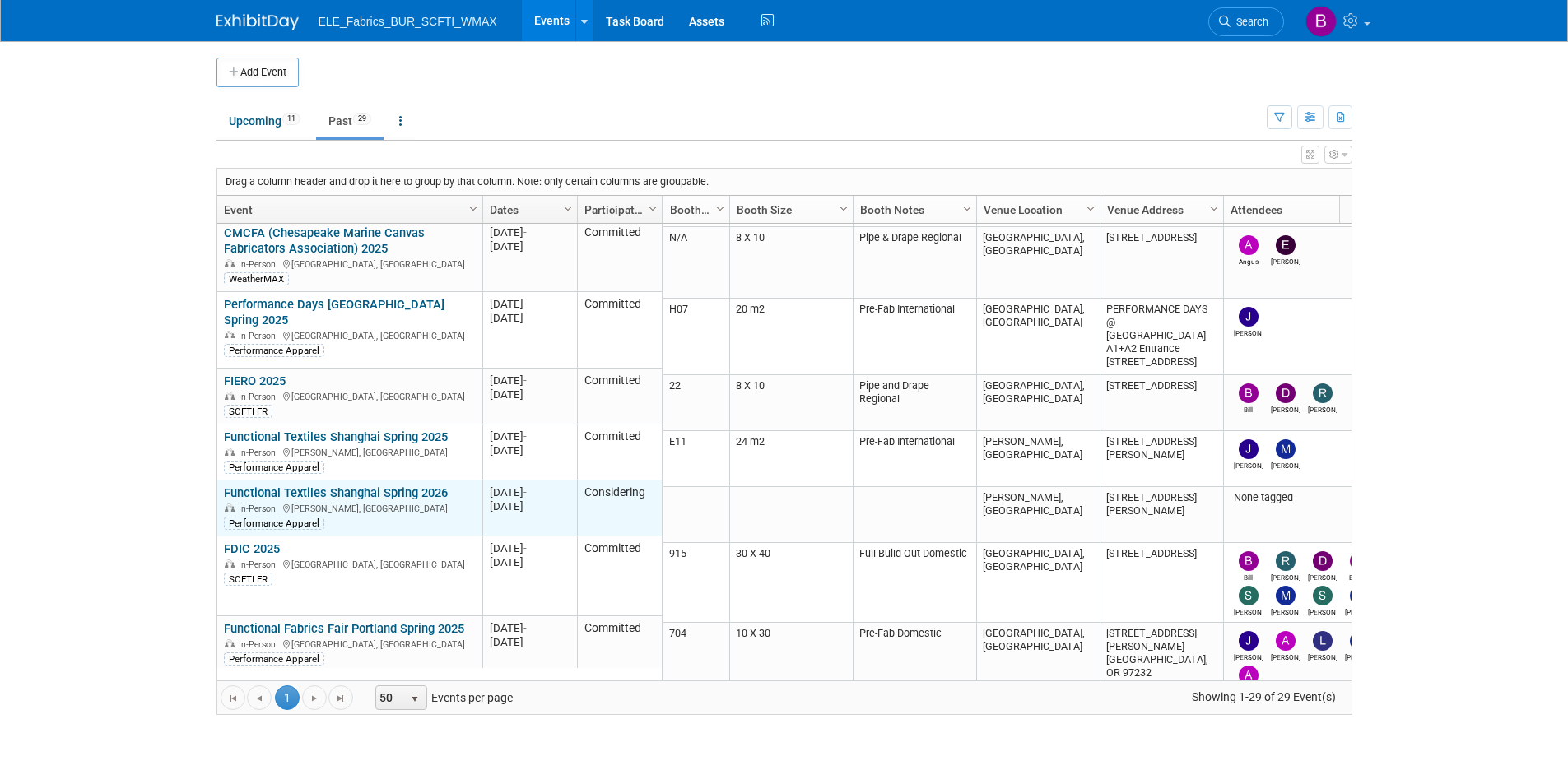
click at [413, 485] on link "Functional Textiles Shanghai Spring 2026" at bounding box center [335, 493] width 223 height 15
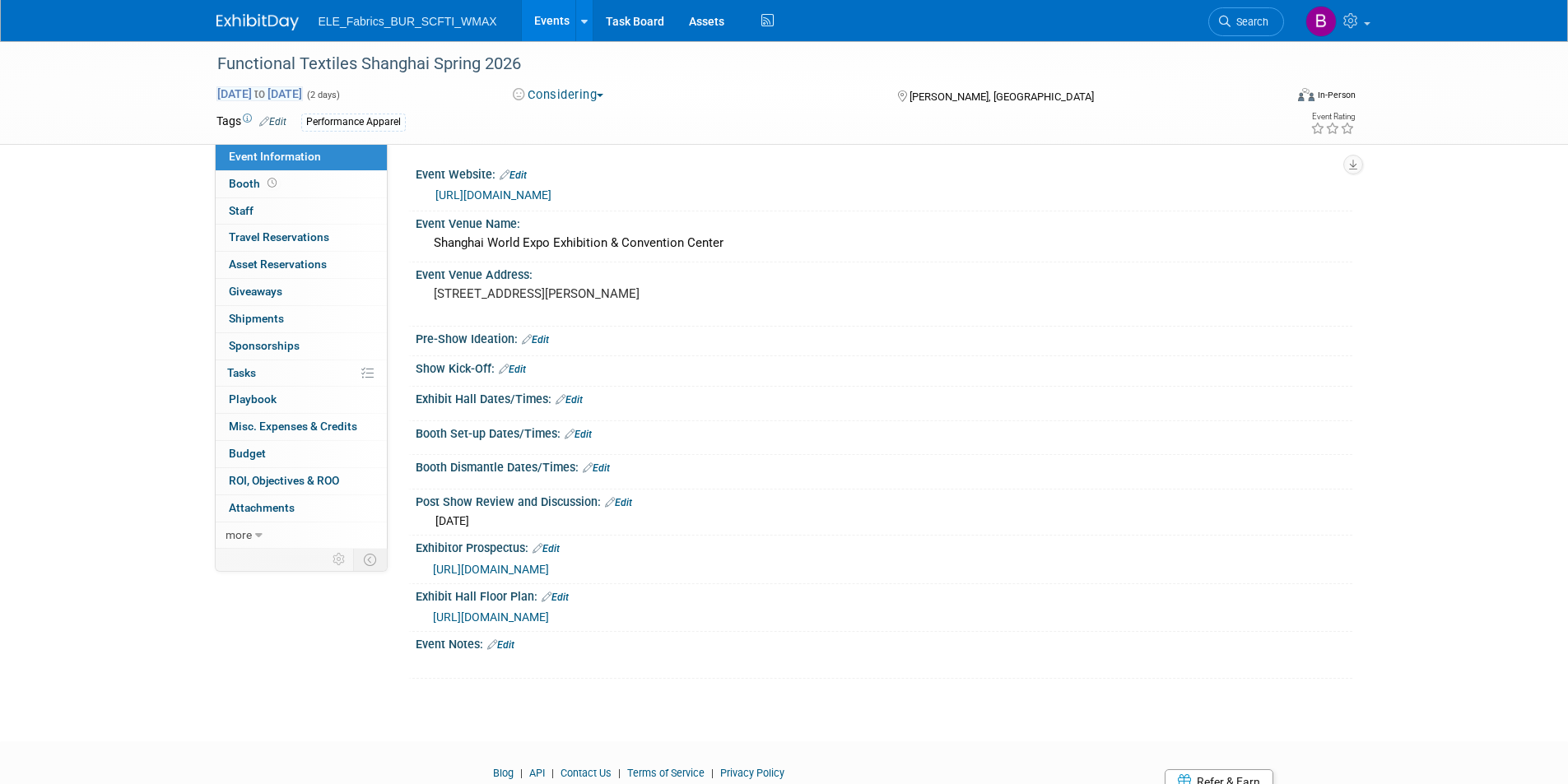
click at [303, 93] on span "[DATE] to [DATE]" at bounding box center [260, 94] width 86 height 15
select select "2"
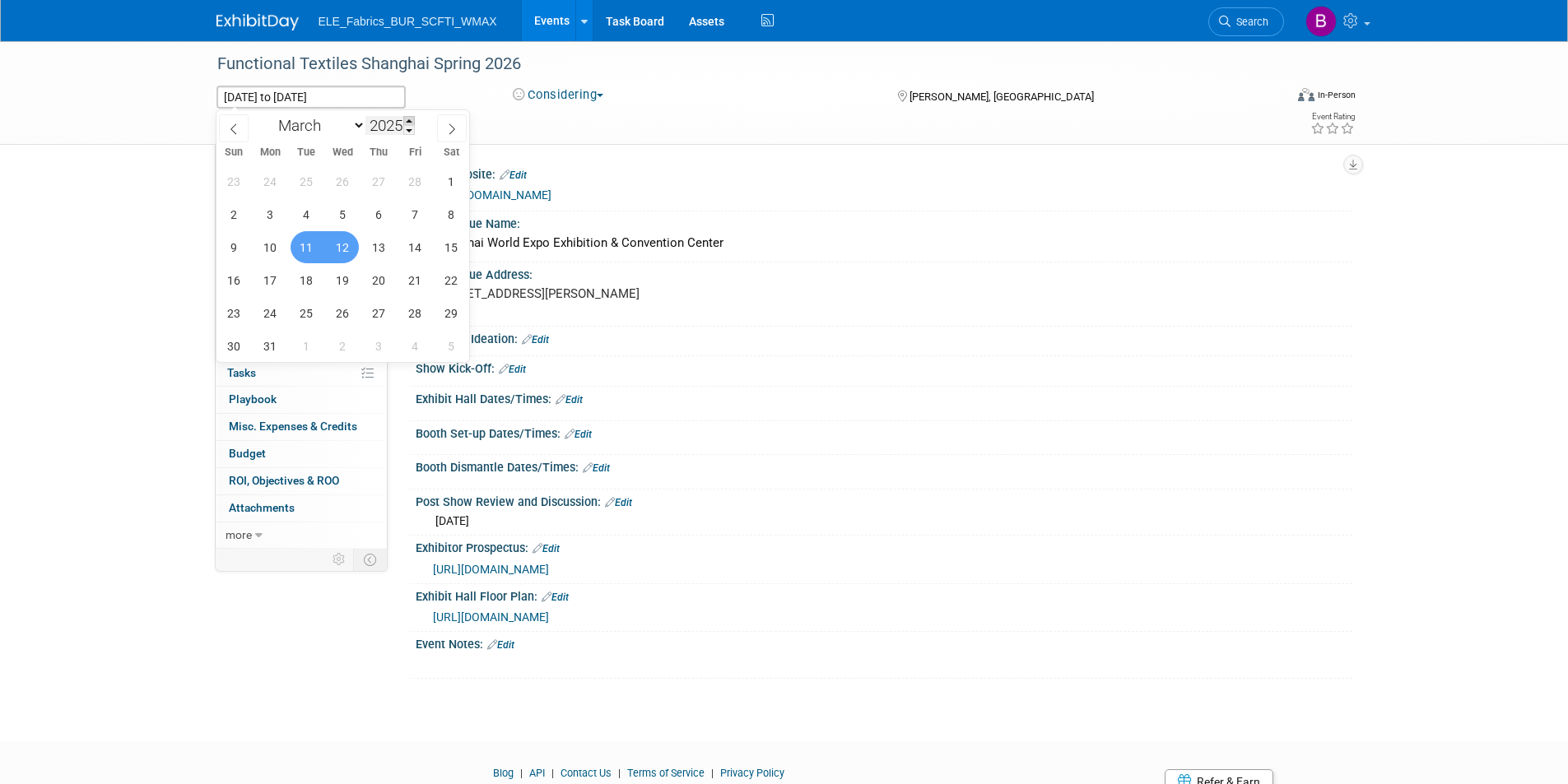
click at [411, 123] on span at bounding box center [409, 121] width 11 height 10
type input "2026"
click at [301, 209] on span "10" at bounding box center [307, 215] width 32 height 32
type input "[DATE]"
click at [385, 219] on span "12" at bounding box center [379, 215] width 32 height 32
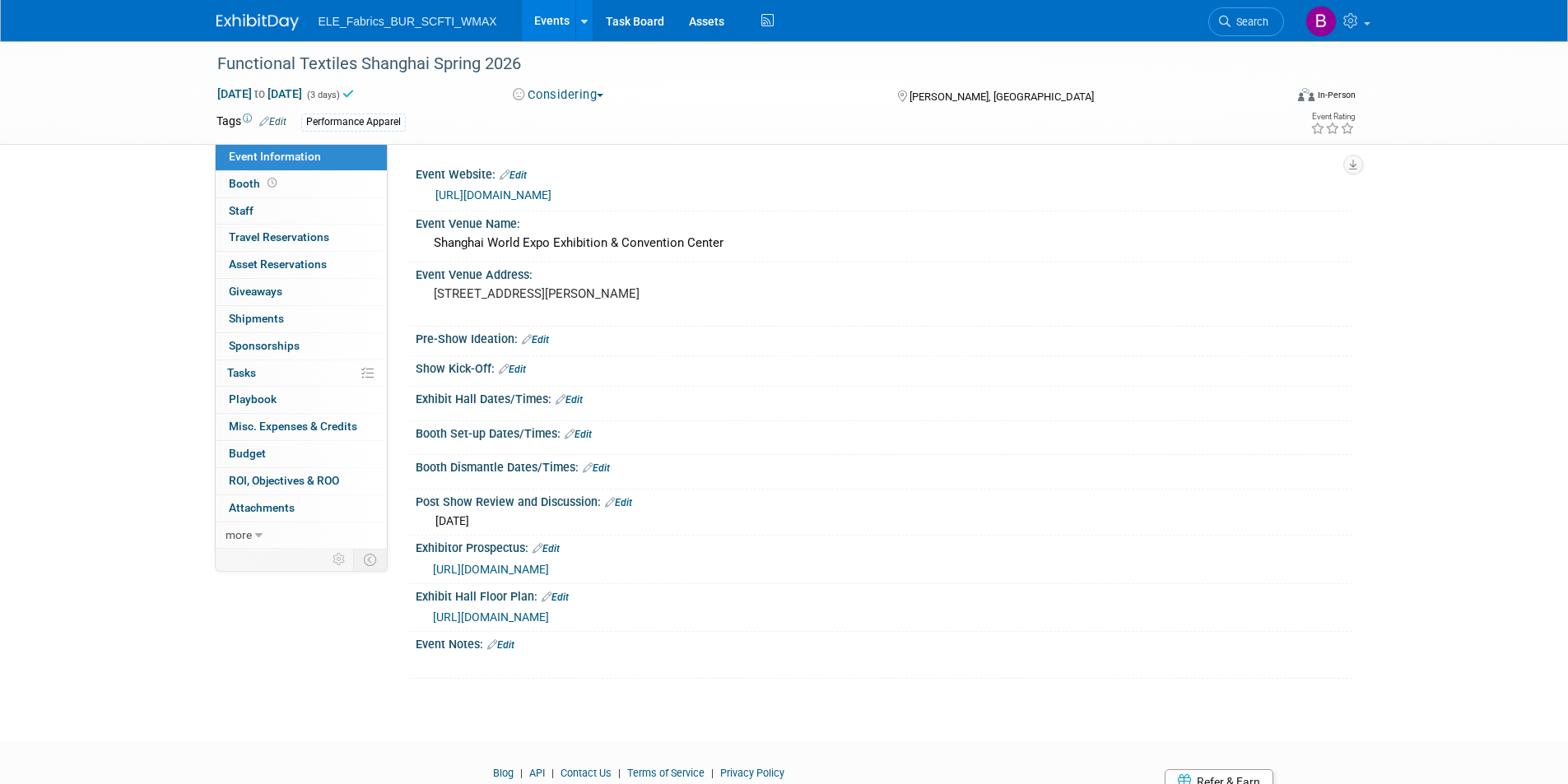
click at [98, 300] on div "Functional Textiles Shanghai Spring 2026 Mar 10, 2026 to Mar 12, 2026 (3 days) …" at bounding box center [784, 376] width 1568 height 670
click at [247, 31] on img at bounding box center [258, 22] width 82 height 16
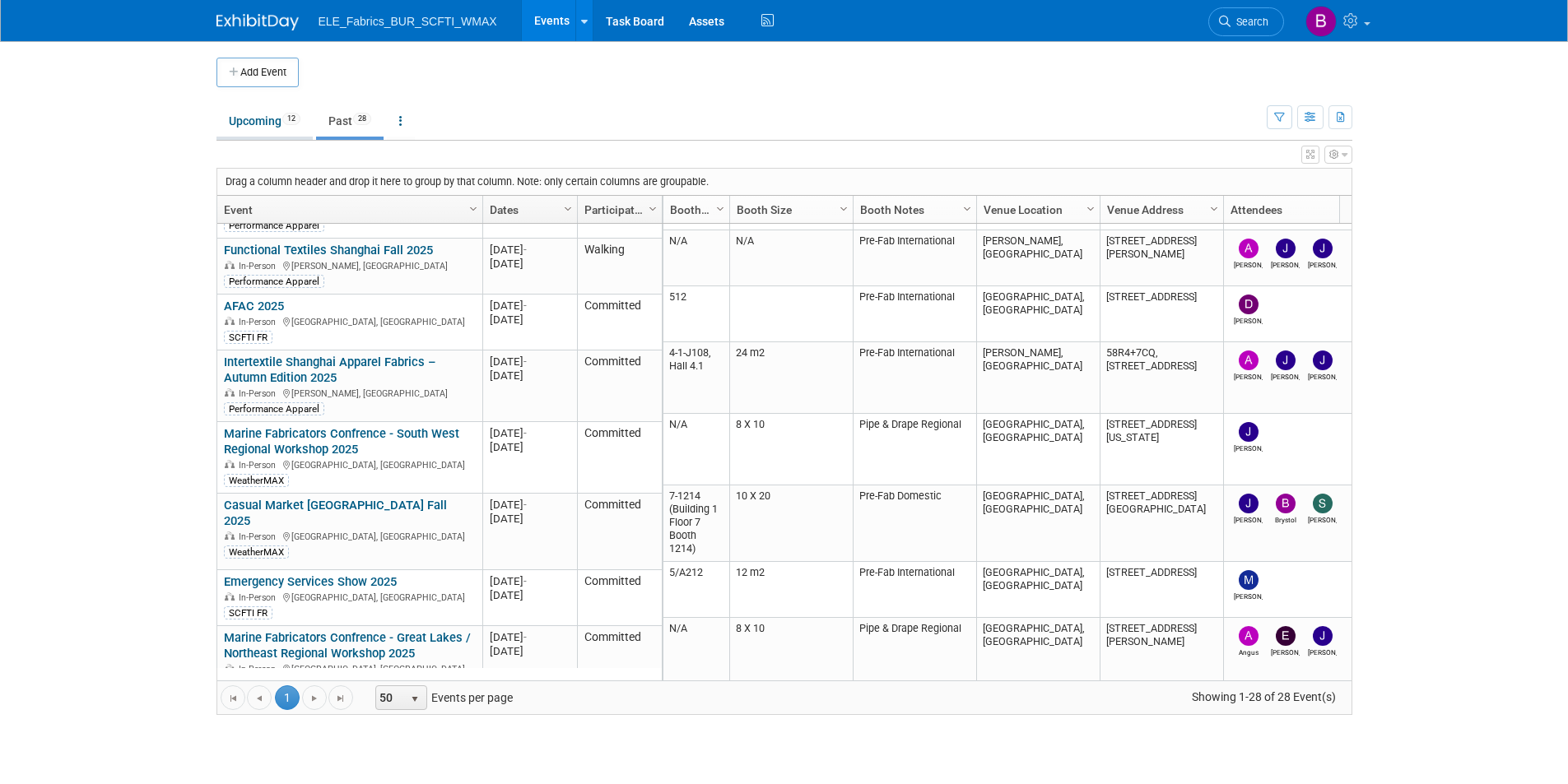
click at [289, 122] on span "12" at bounding box center [291, 118] width 18 height 12
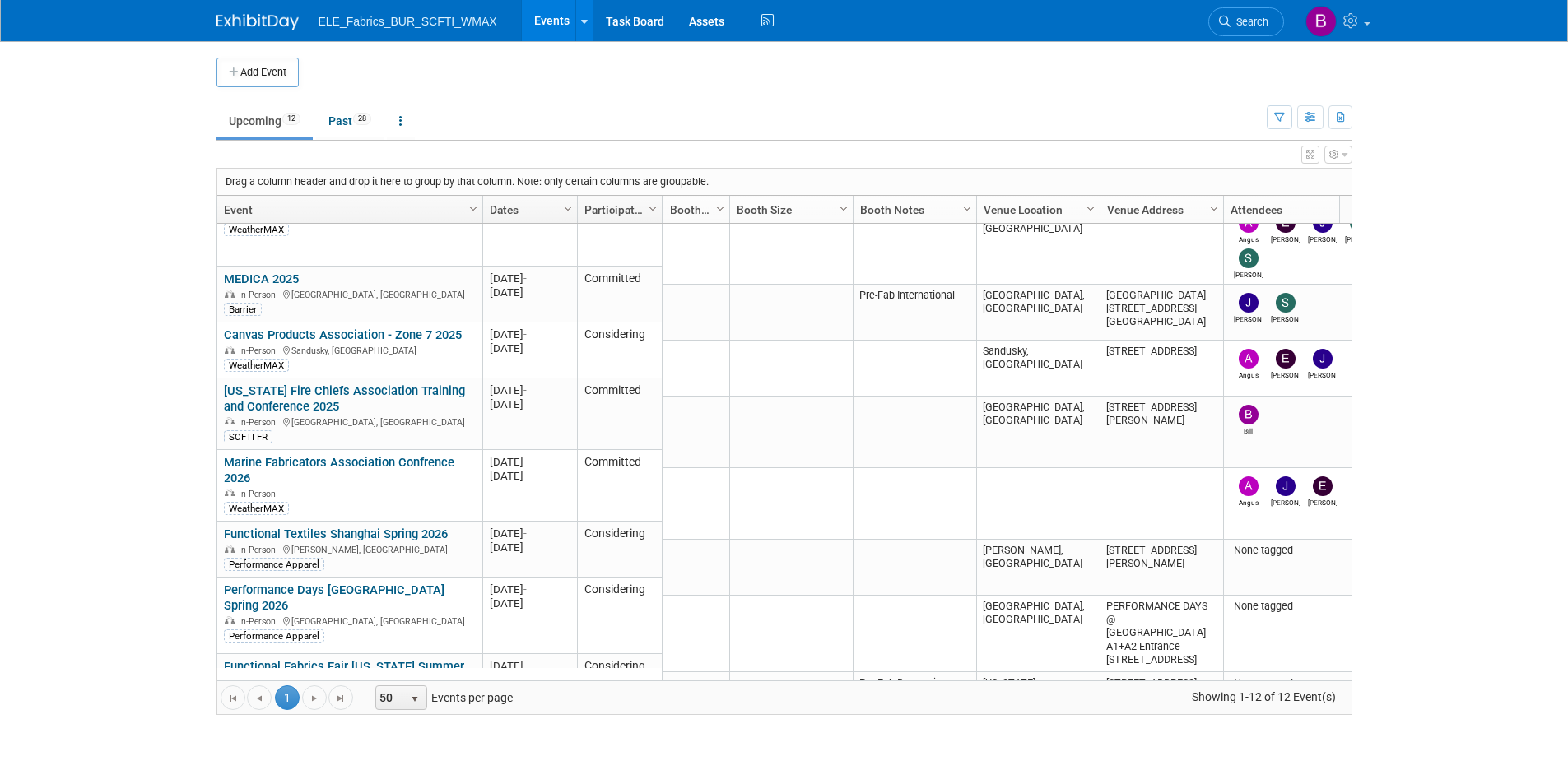
scroll to position [347, 0]
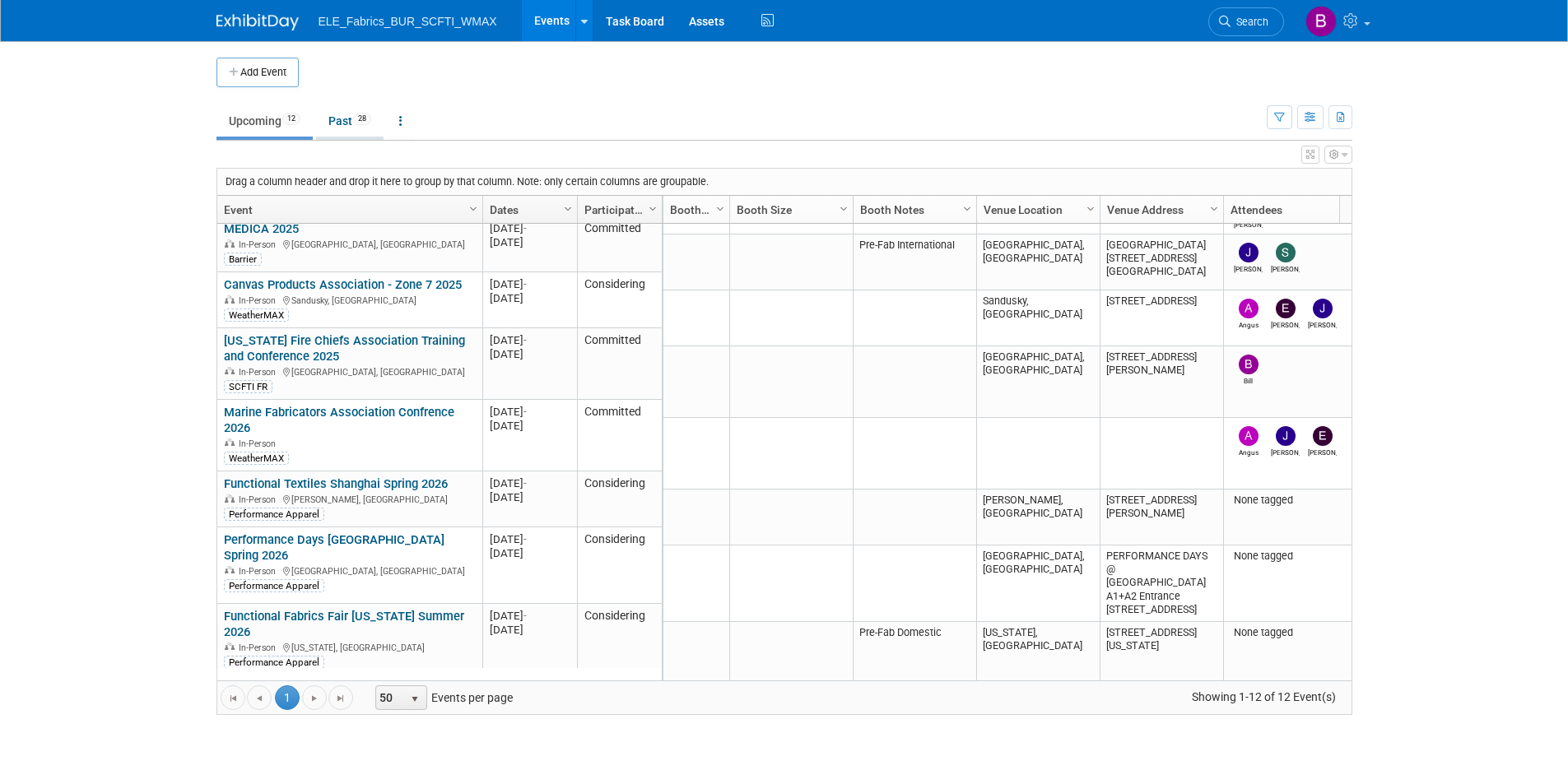
click at [353, 117] on link "Past 28" at bounding box center [350, 120] width 68 height 32
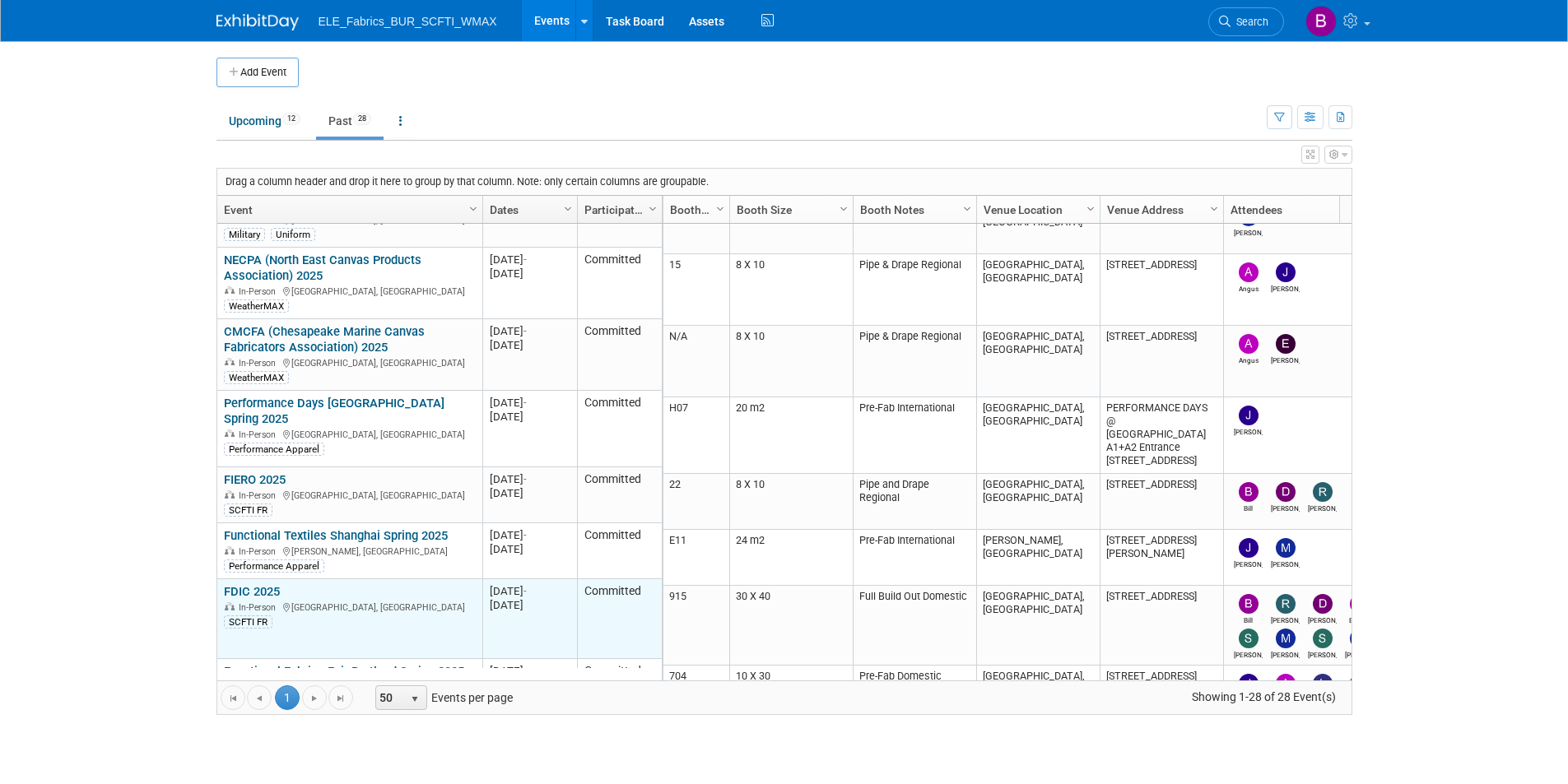
scroll to position [889, 0]
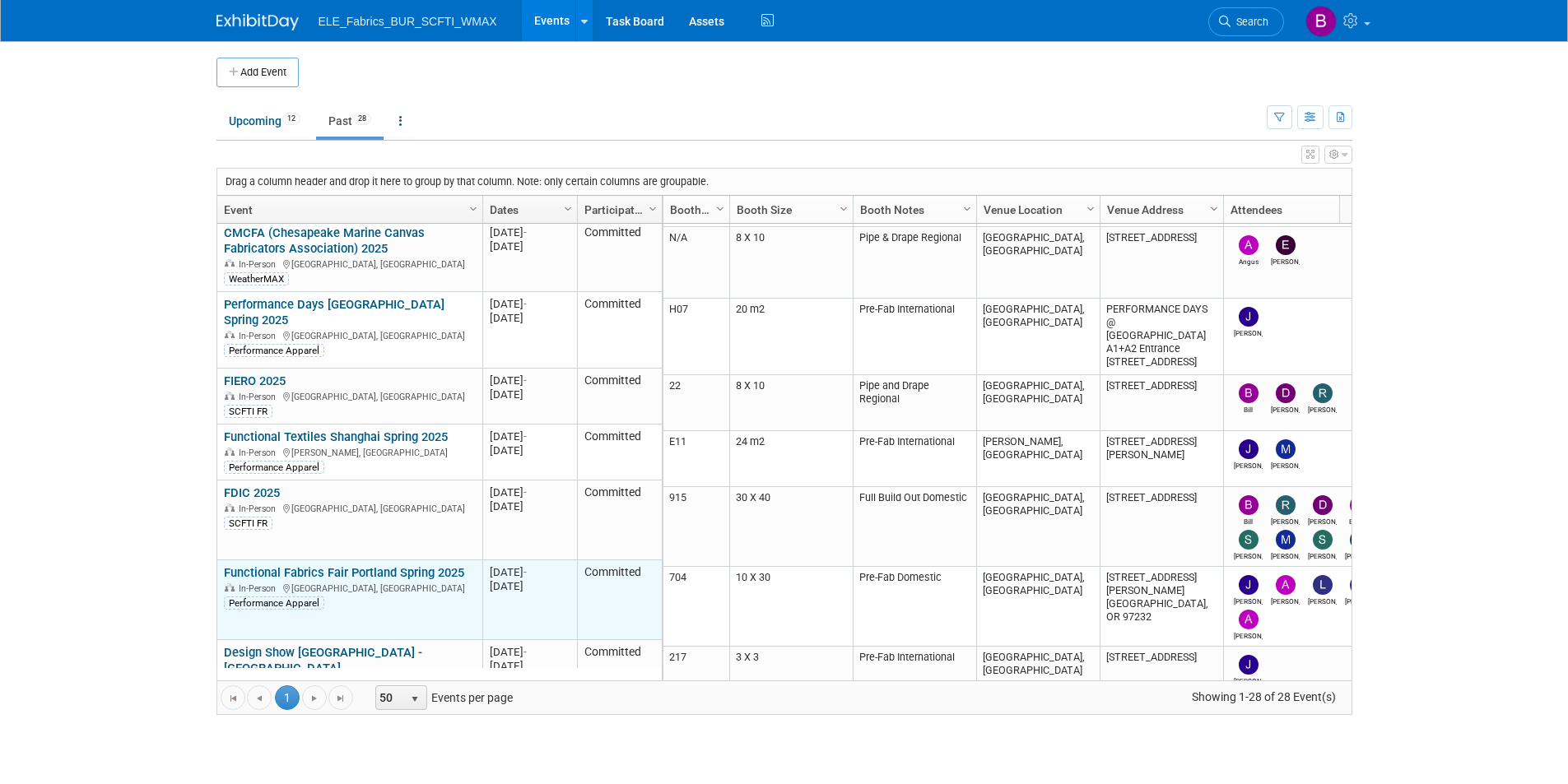
click at [342, 565] on link "Functional Fabrics Fair Portland Spring 2025" at bounding box center [344, 573] width 241 height 15
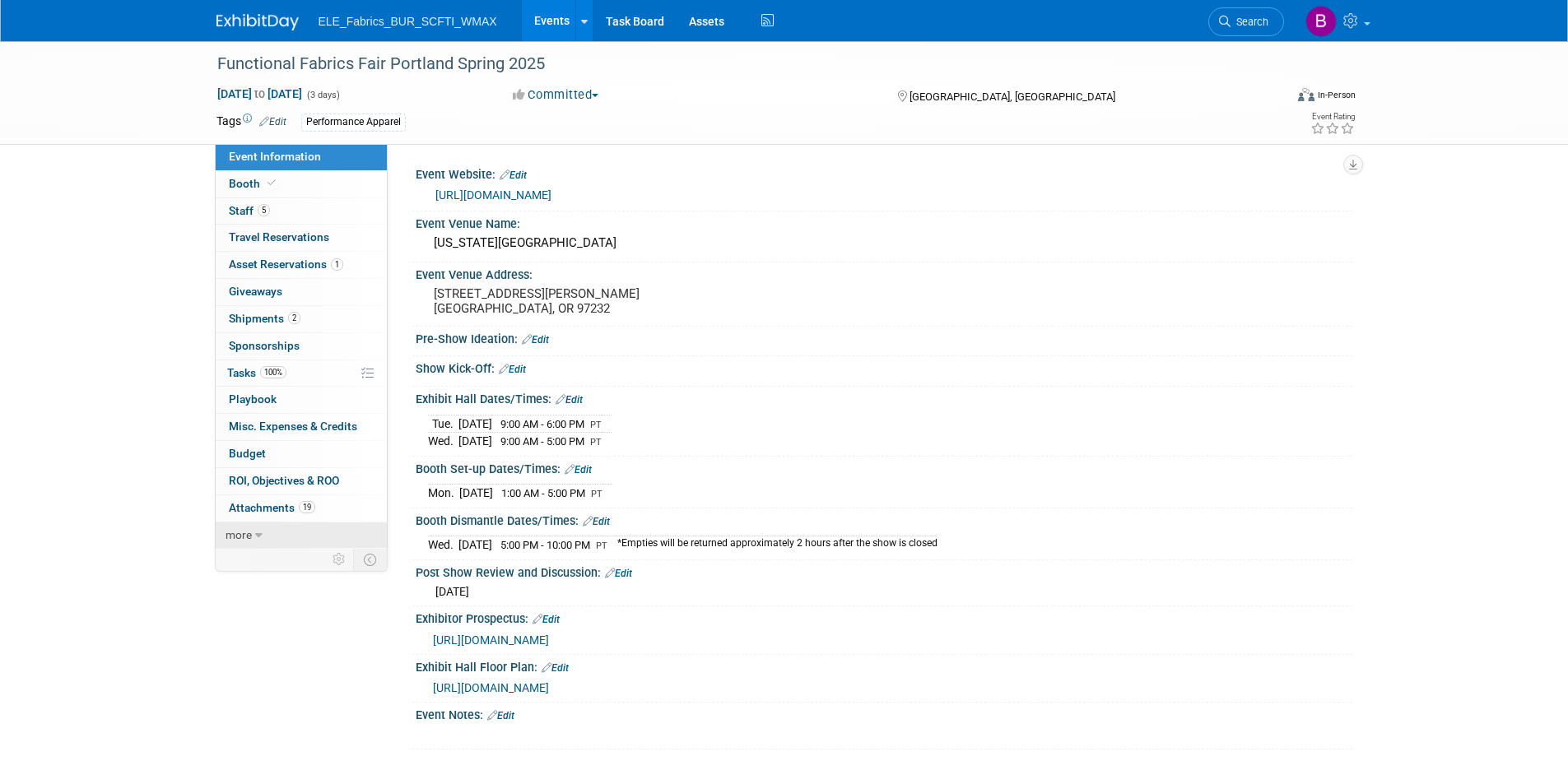
click at [264, 537] on link "more" at bounding box center [301, 536] width 171 height 27
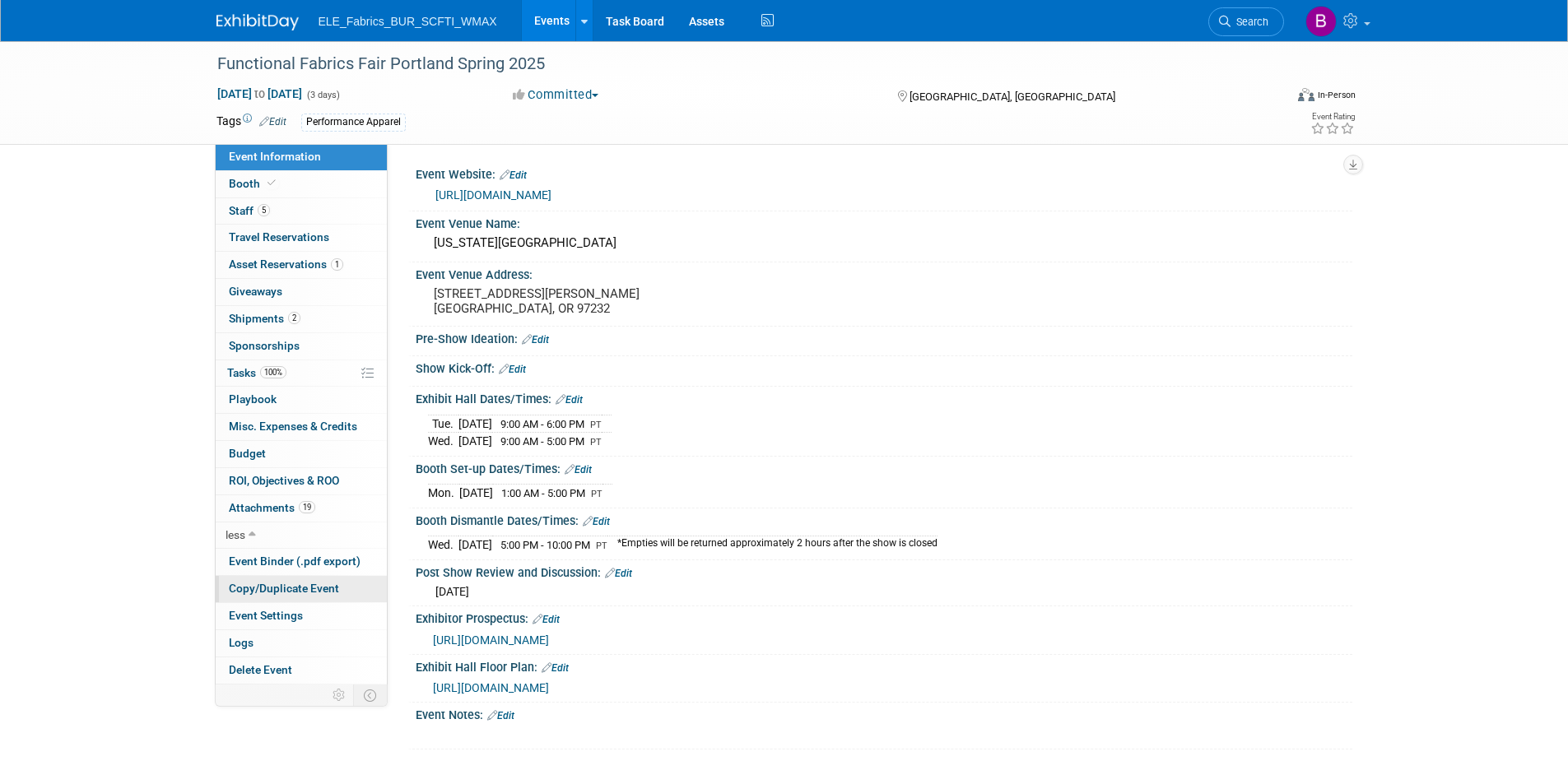
click at [306, 588] on span "Copy/Duplicate Event" at bounding box center [284, 588] width 110 height 13
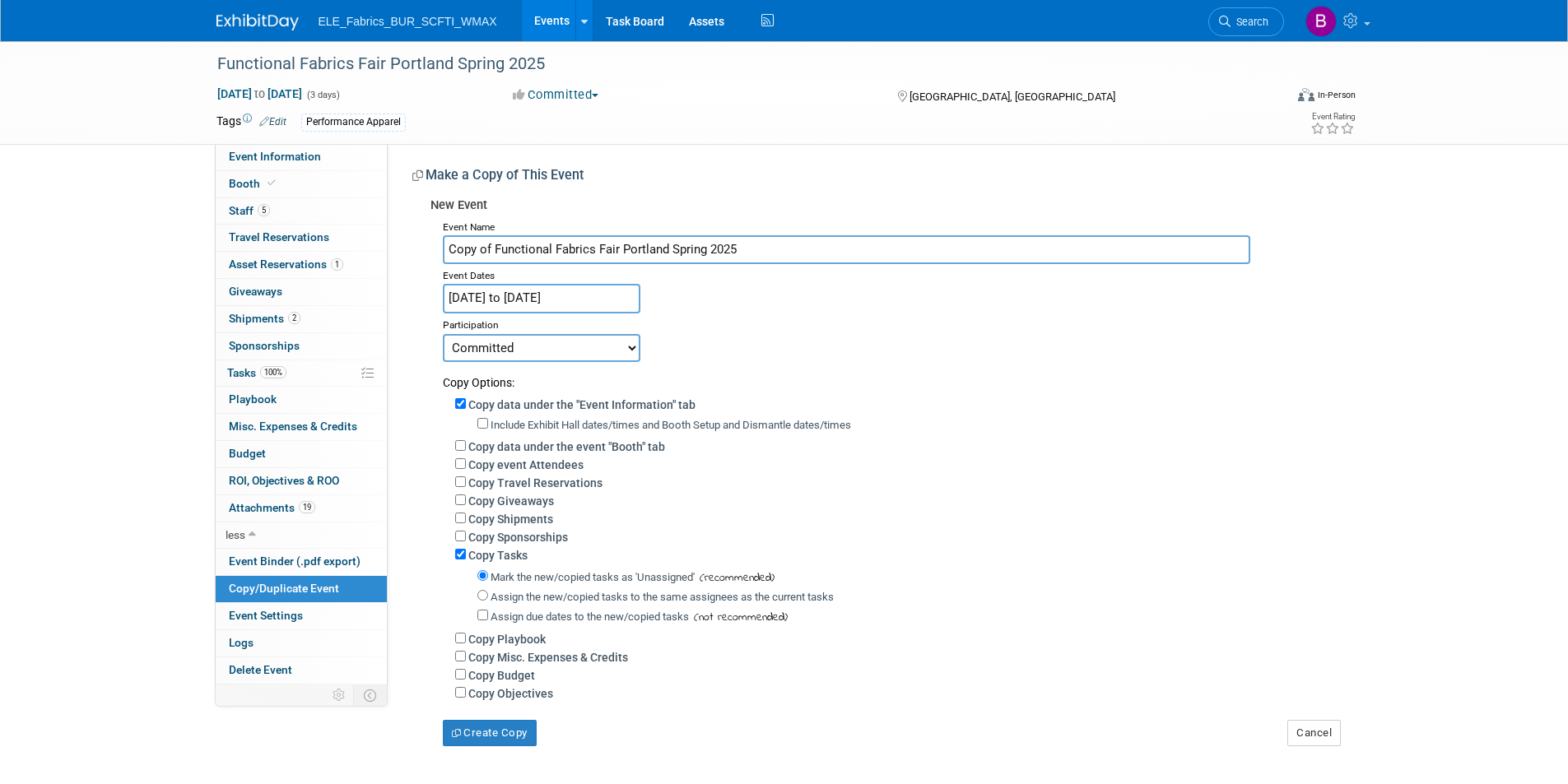
drag, startPoint x: 497, startPoint y: 248, endPoint x: 419, endPoint y: 243, distance: 78.2
click at [419, 243] on div "New Event Event Name Copy of Functional Fabrics Fair [GEOGRAPHIC_DATA] Spring 2…" at bounding box center [876, 468] width 927 height 557
type input "Functional Fabrics Fair Portland Spring 2025"
click at [592, 299] on input "[DATE] to [DATE]" at bounding box center [541, 298] width 198 height 29
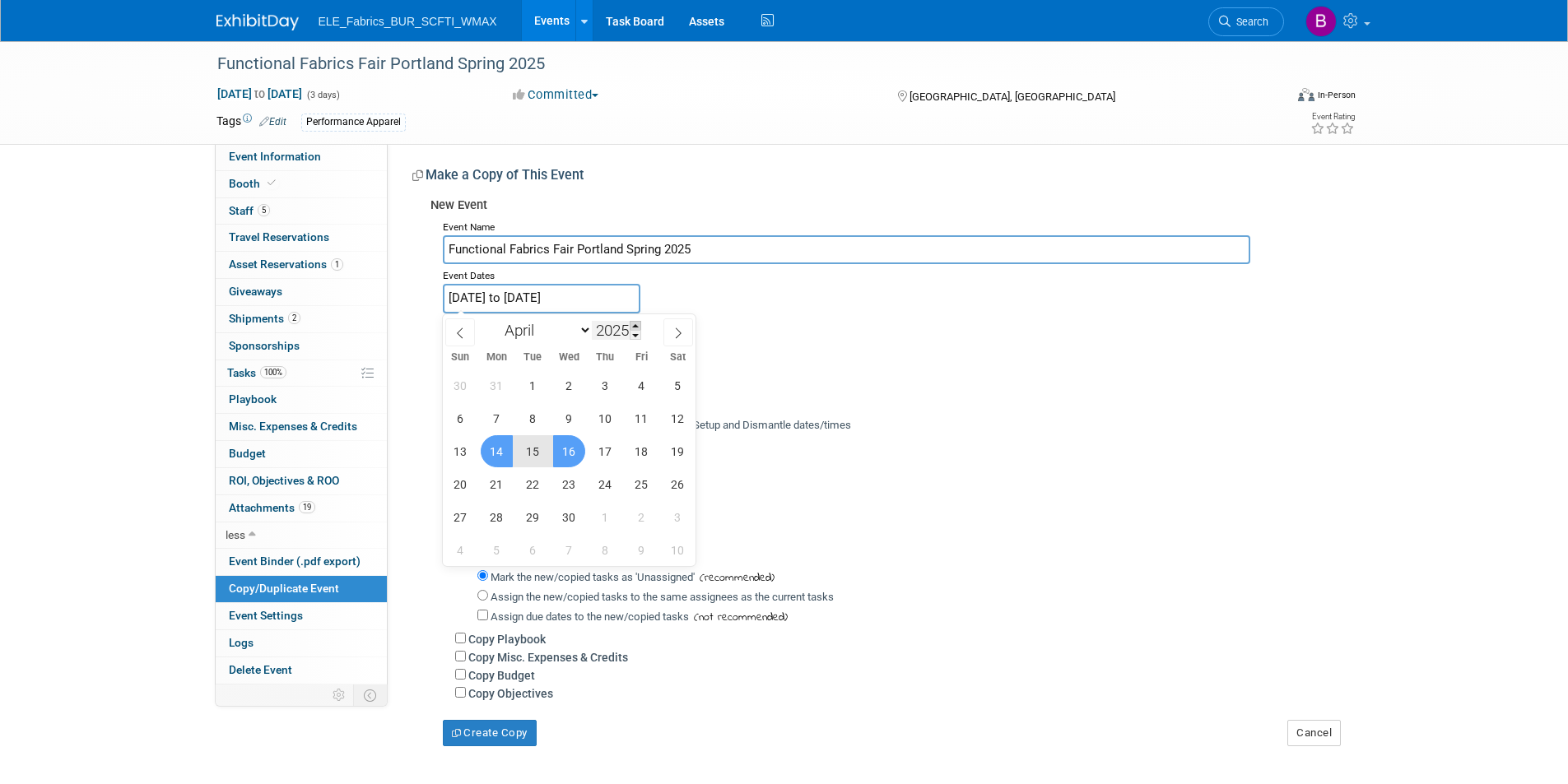
click at [638, 325] on span at bounding box center [635, 326] width 11 height 10
type input "2026"
click at [540, 444] on span "14" at bounding box center [533, 452] width 32 height 32
click at [610, 460] on span "16" at bounding box center [605, 452] width 32 height 32
type input "[DATE] to [DATE]"
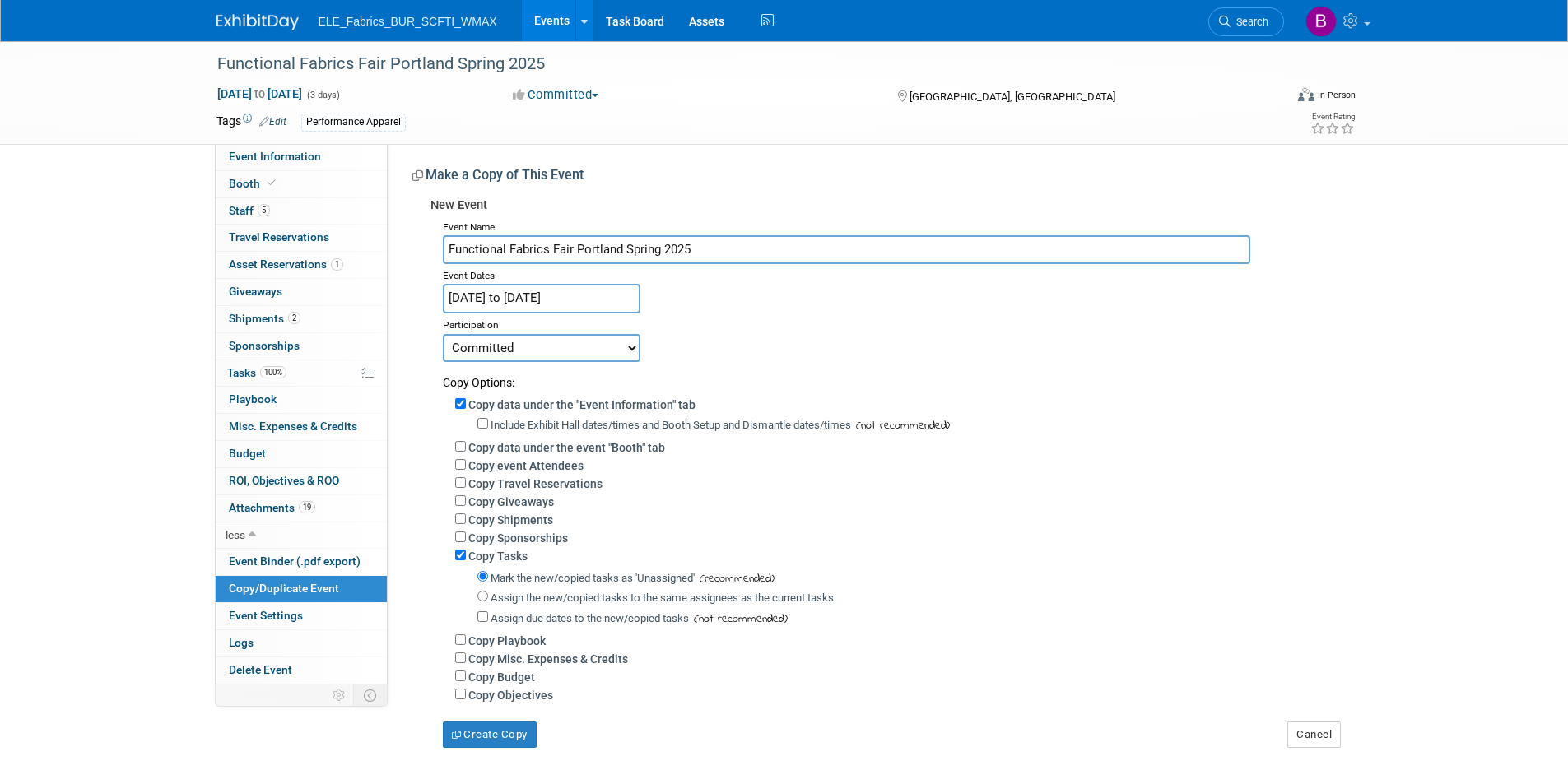
click at [562, 350] on select "Committed Considering Not Going Walking" at bounding box center [541, 348] width 198 height 28
select select "2"
click at [443, 334] on select "Committed Considering Not Going Walking" at bounding box center [541, 348] width 198 height 28
click at [456, 559] on input "Copy Tasks" at bounding box center [460, 555] width 11 height 11
checkbox input "false"
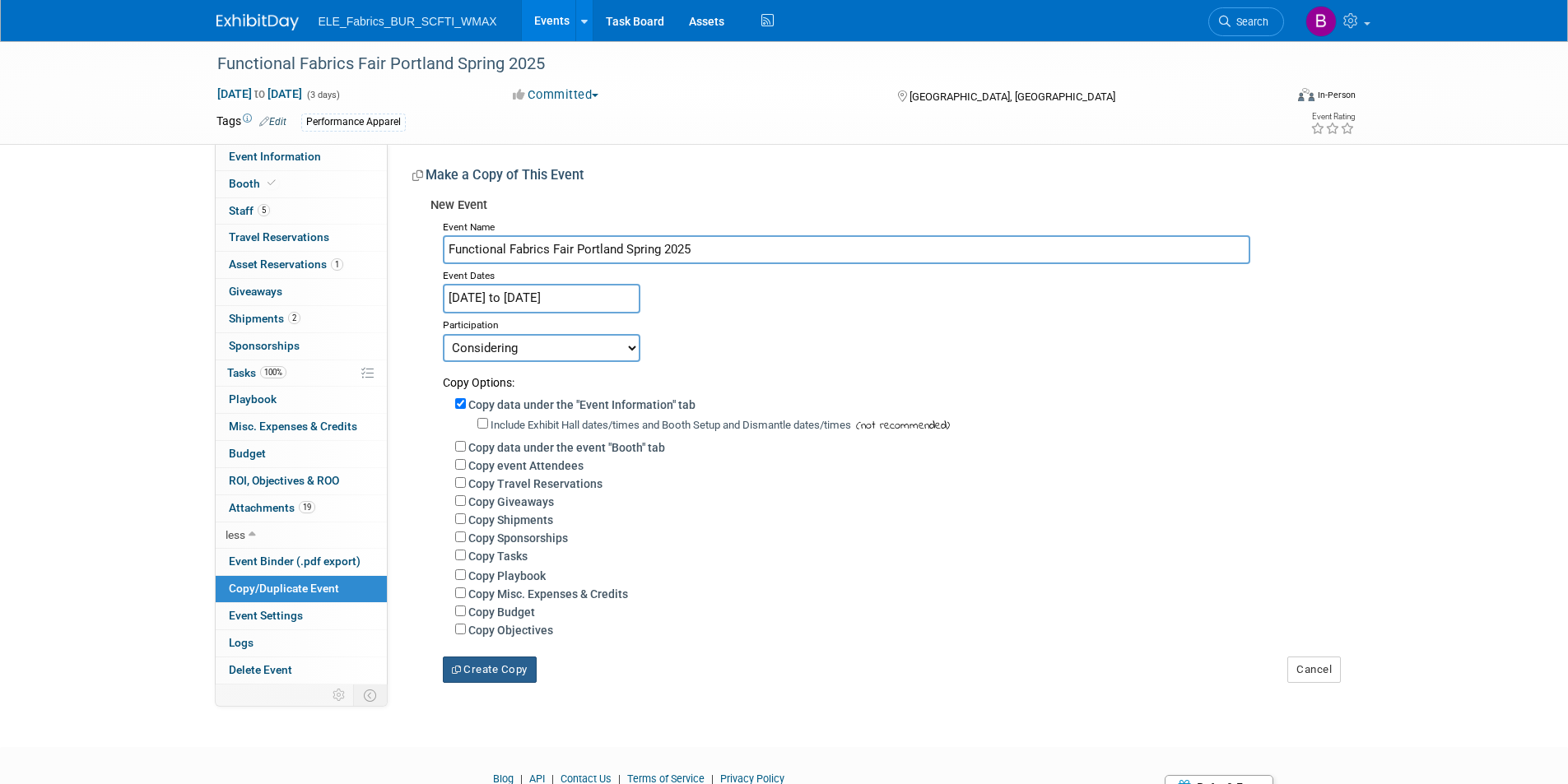
click at [496, 675] on button "Create Copy" at bounding box center [490, 670] width 94 height 27
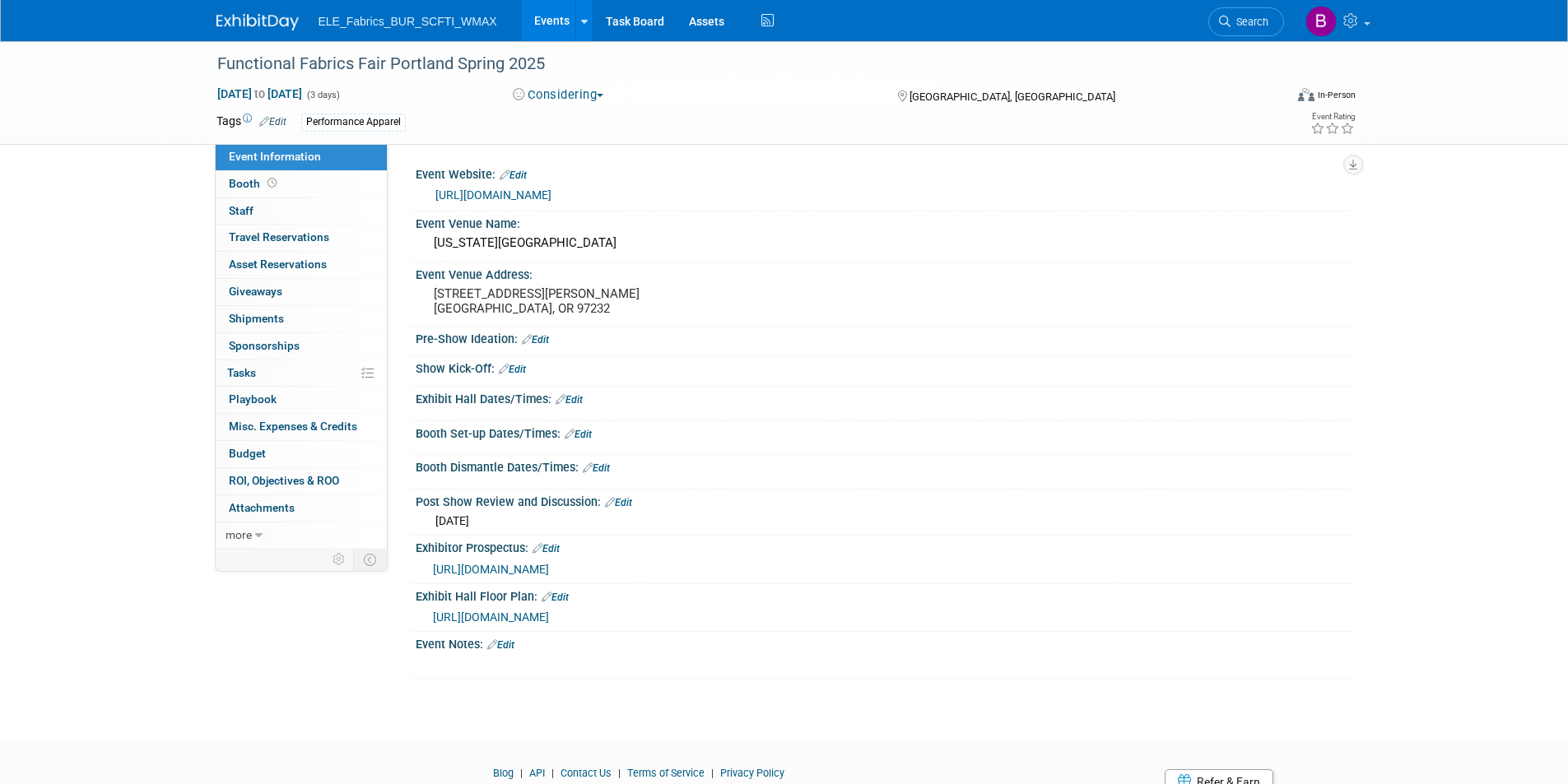
click at [273, 22] on img at bounding box center [258, 22] width 82 height 16
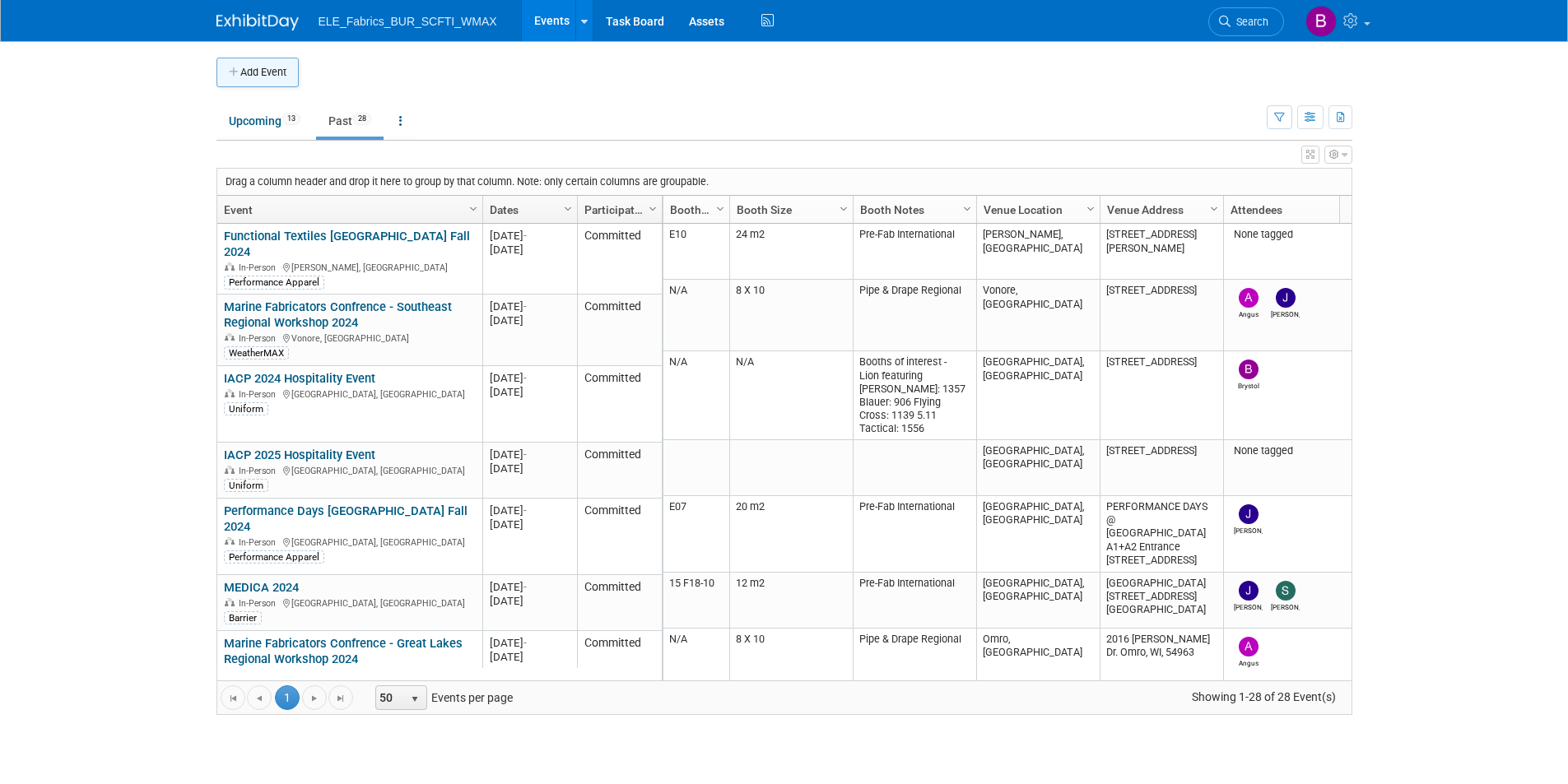
click at [268, 74] on button "Add Event" at bounding box center [258, 72] width 82 height 30
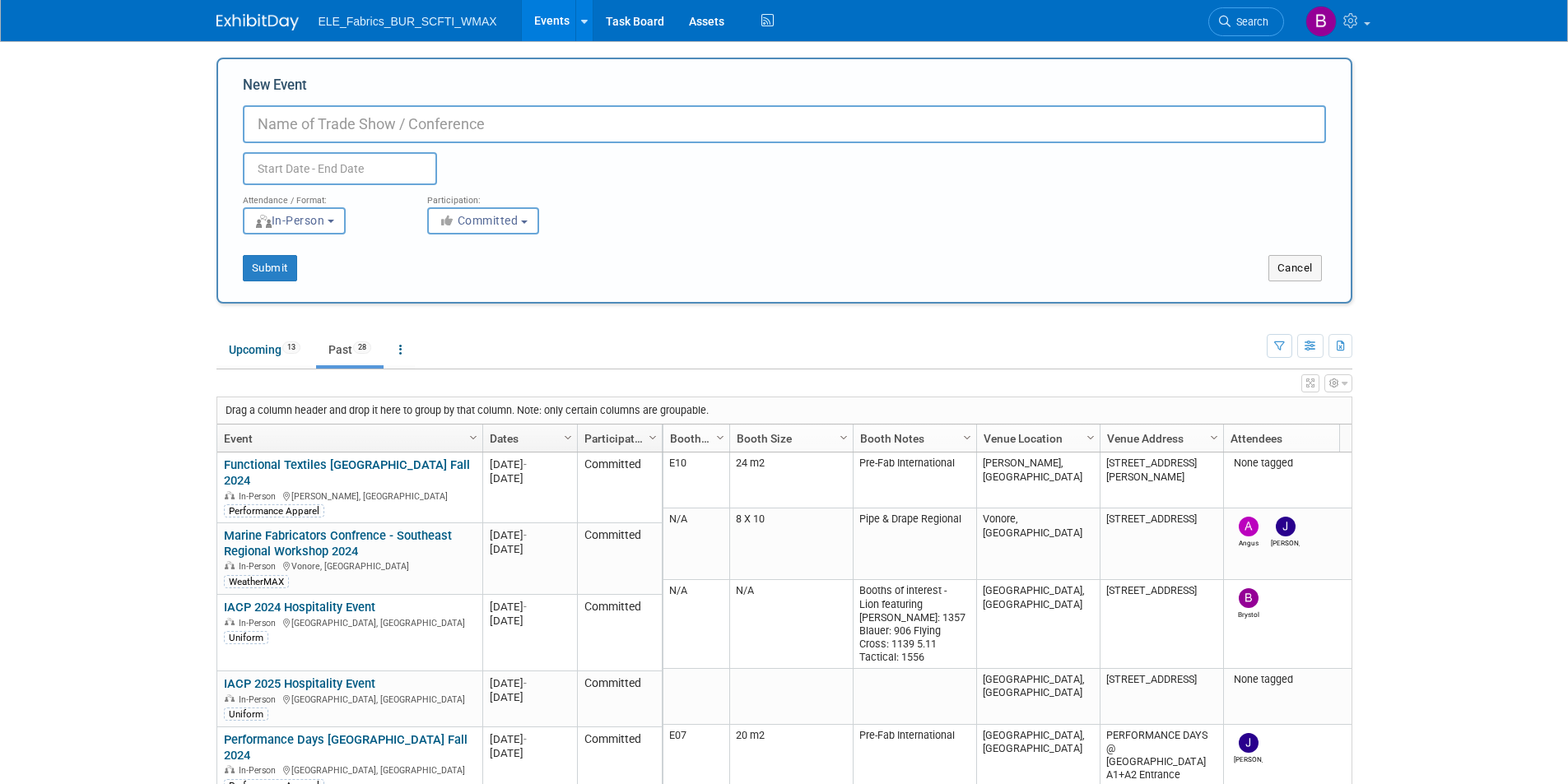
click at [349, 127] on input "New Event" at bounding box center [784, 124] width 1083 height 38
click at [461, 117] on input "New Event" at bounding box center [784, 124] width 1083 height 38
paste input "Functional Fabric Fair"
type input "Functional Fabric Fair Winter 2026 (PGA Show)"
click at [371, 168] on input "text" at bounding box center [339, 168] width 194 height 32
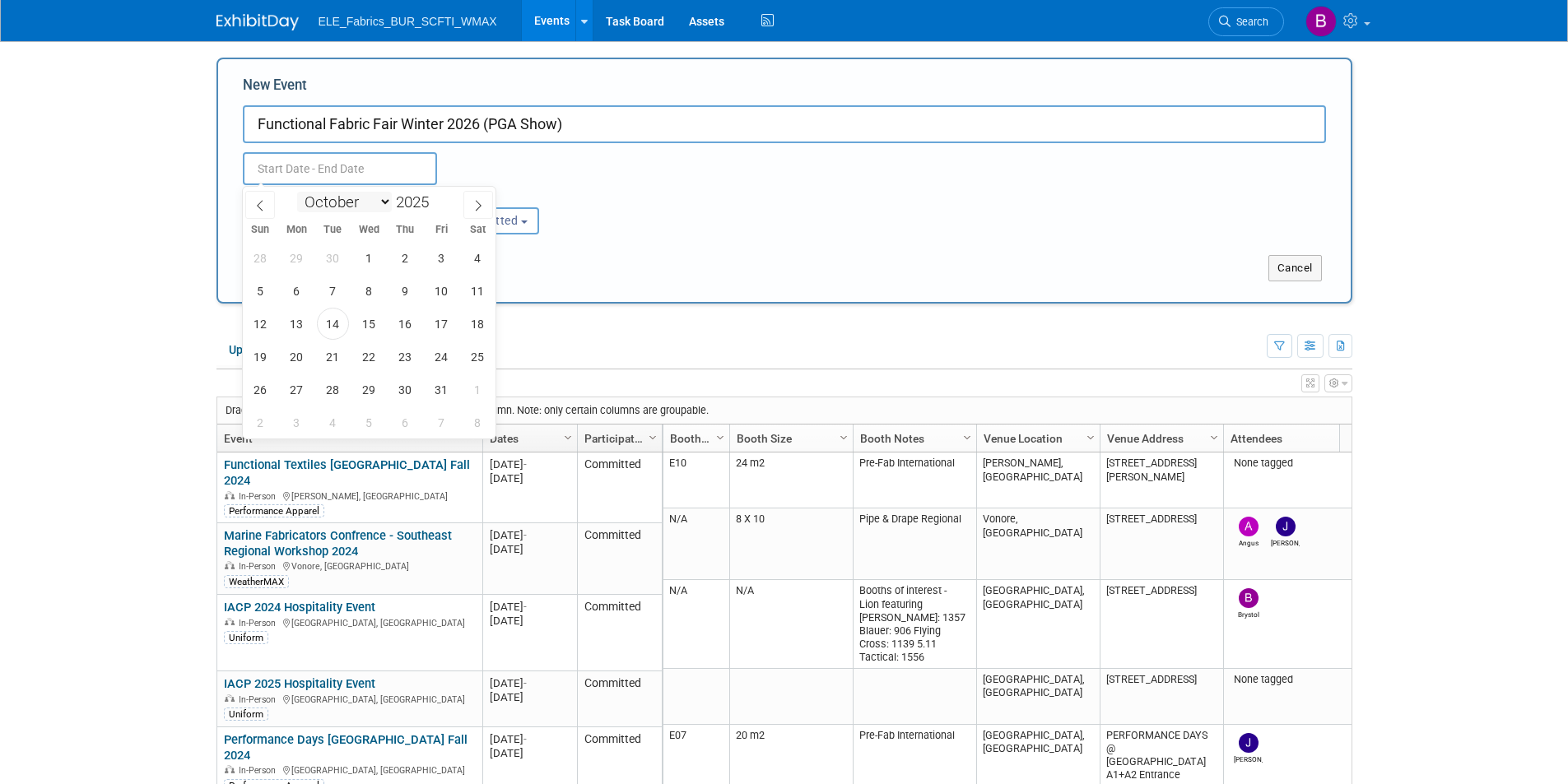
click at [379, 201] on select "January February March April May June July August September October November De…" at bounding box center [344, 202] width 95 height 21
select select "0"
click at [297, 192] on select "January February March April May June July August September October November De…" at bounding box center [344, 202] width 95 height 21
click at [435, 199] on span at bounding box center [435, 198] width 11 height 10
type input "2026"
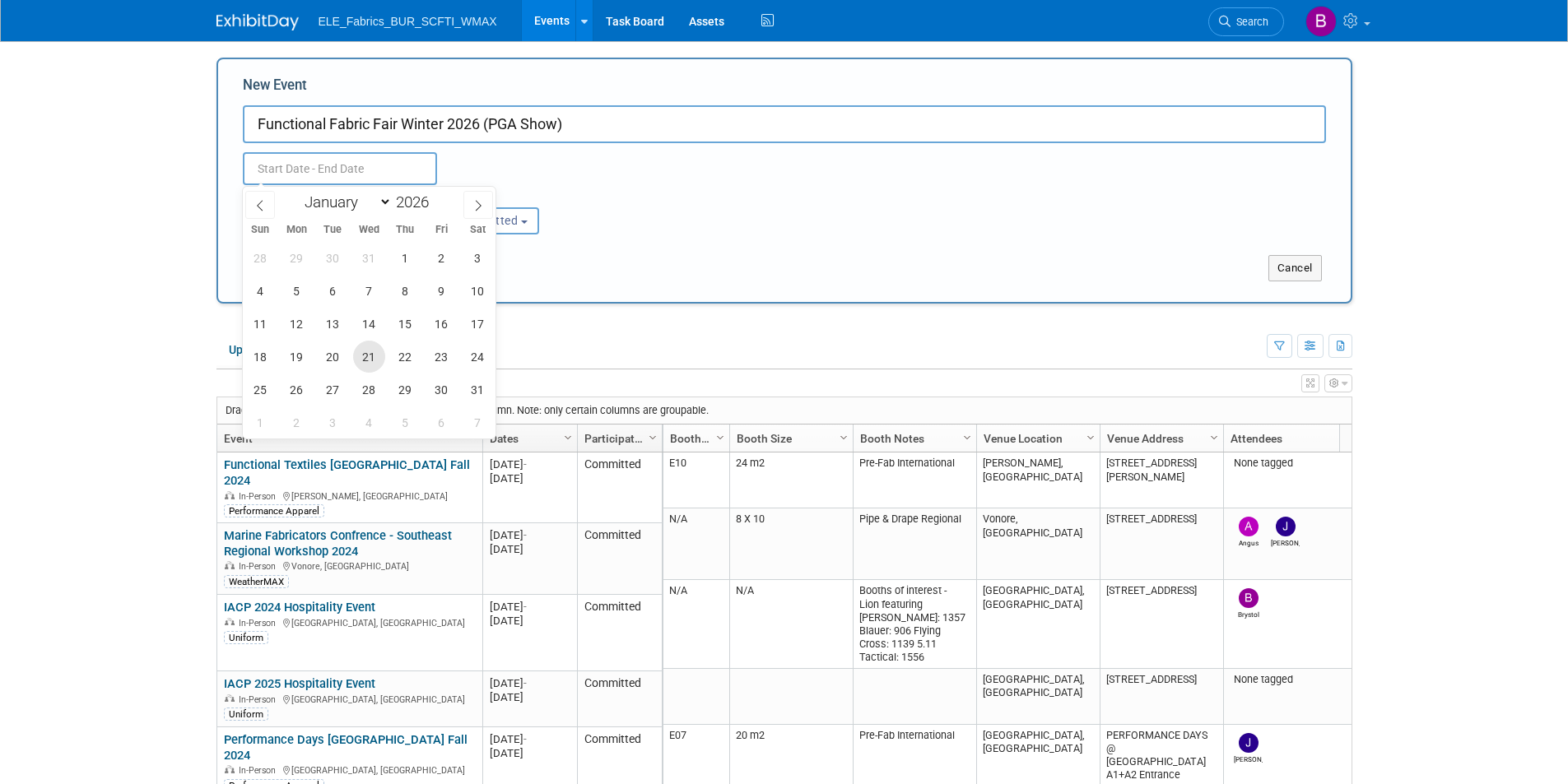
click at [372, 352] on span "21" at bounding box center [370, 357] width 32 height 32
click at [405, 359] on span "22" at bounding box center [406, 357] width 32 height 32
type input "[DATE] to [DATE]"
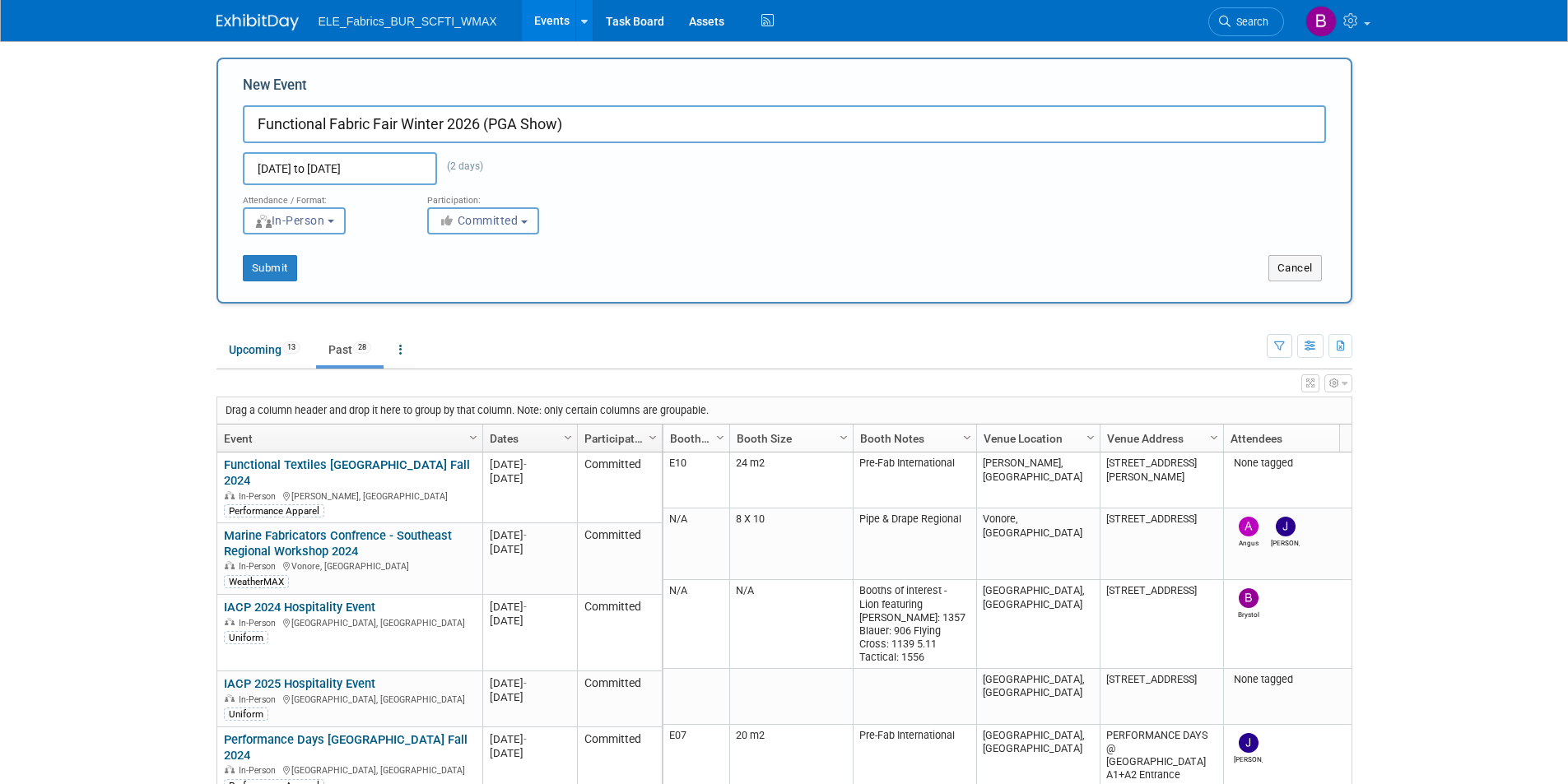
click at [461, 225] on span "Committed" at bounding box center [478, 221] width 80 height 13
click at [485, 259] on label "Committed" at bounding box center [491, 255] width 109 height 21
click at [443, 259] on input "Committed" at bounding box center [436, 255] width 11 height 11
click at [282, 267] on button "Submit" at bounding box center [269, 268] width 54 height 27
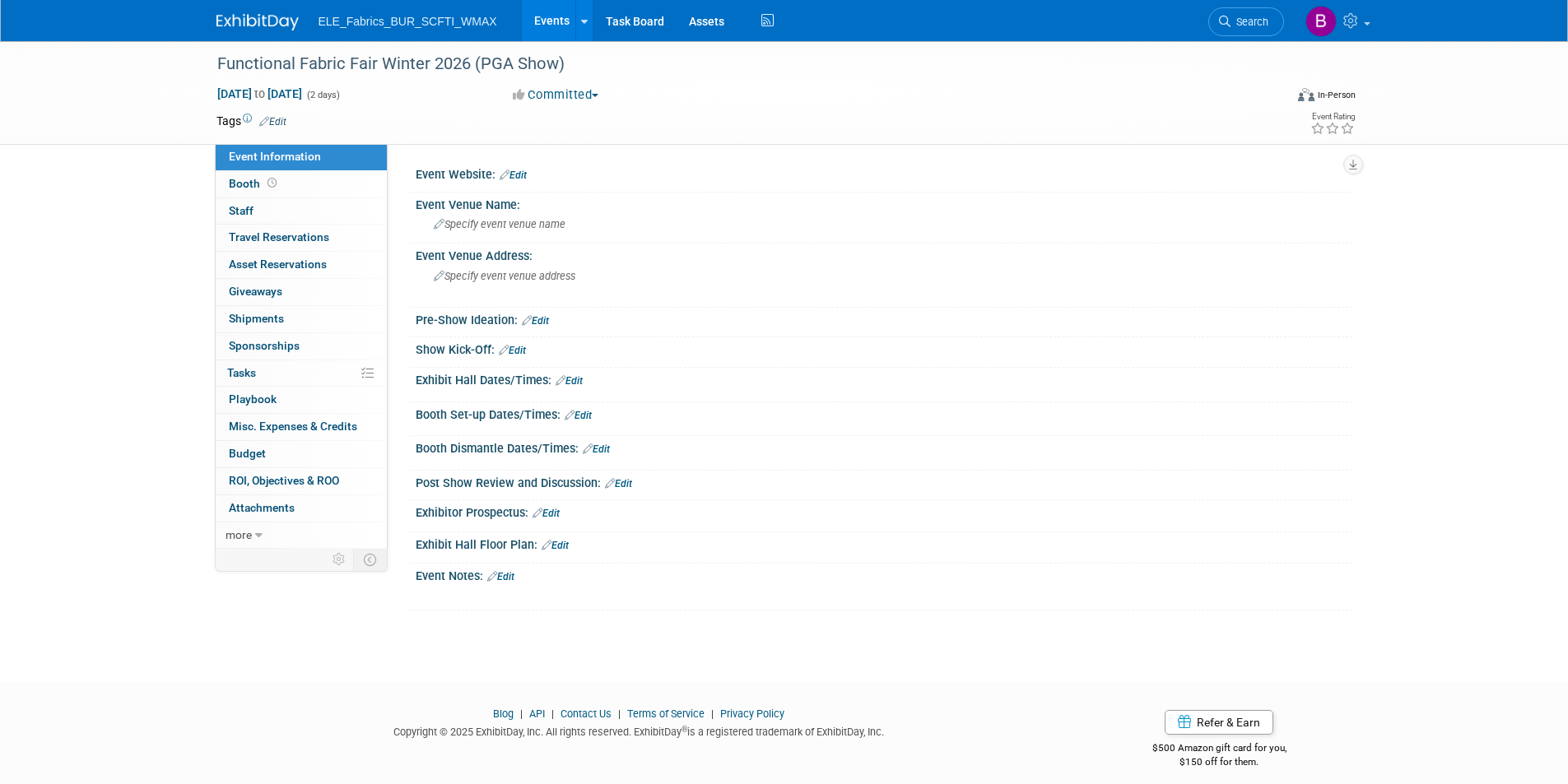
click at [276, 121] on link "Edit" at bounding box center [272, 122] width 27 height 11
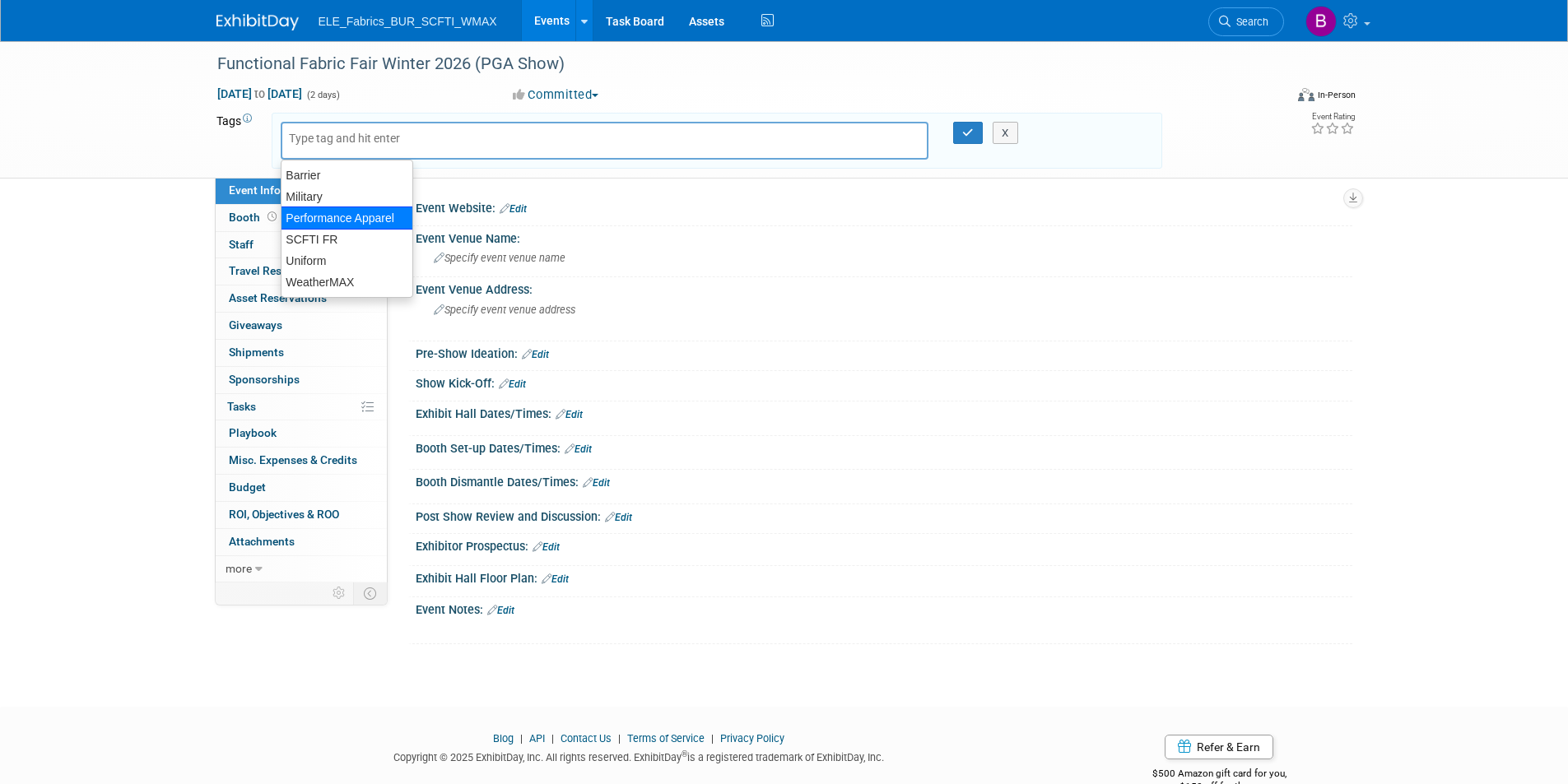
click at [344, 222] on div "Performance Apparel" at bounding box center [347, 218] width 133 height 23
type input "Performance Apparel"
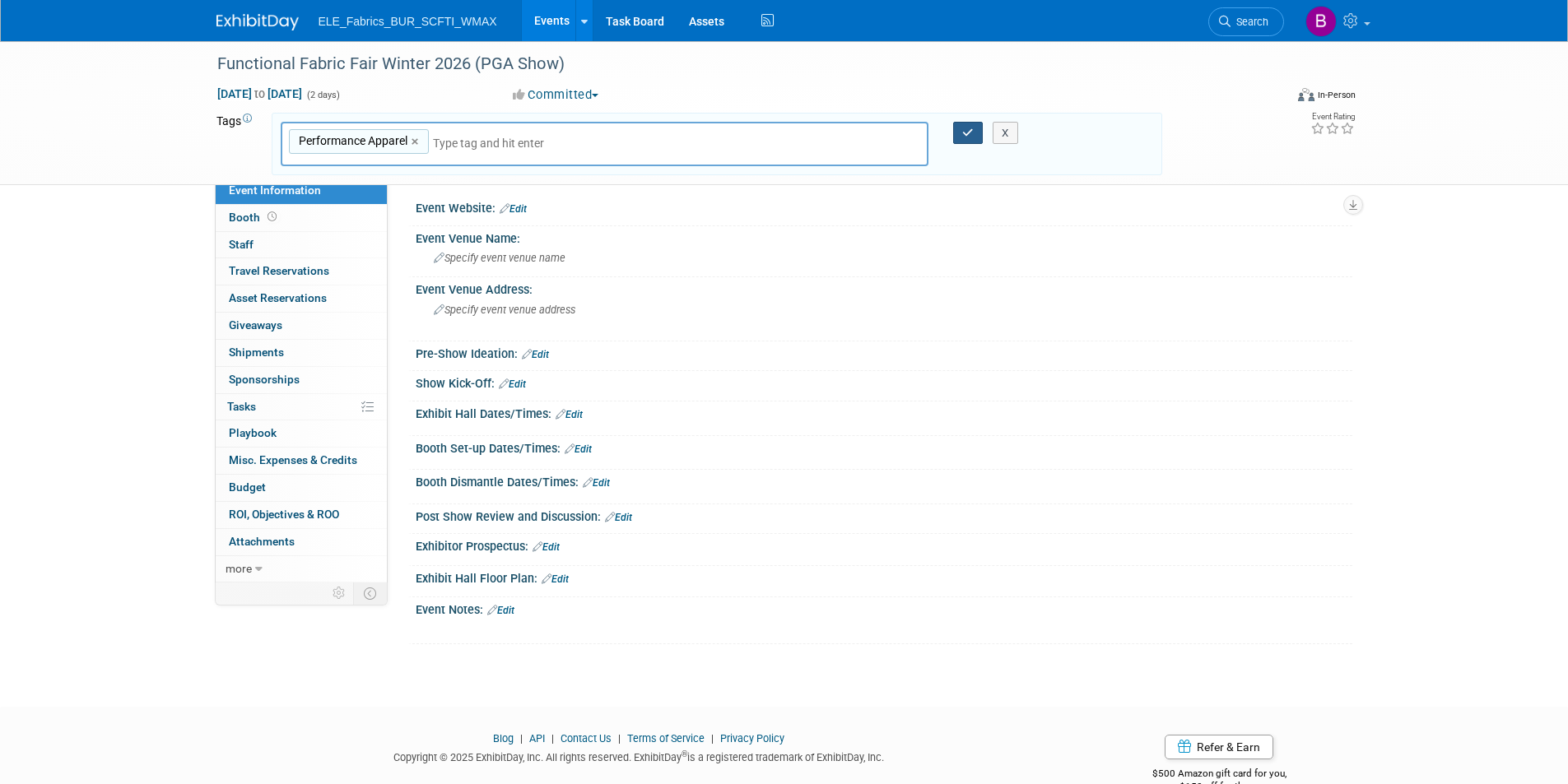
click at [965, 139] on button "button" at bounding box center [967, 134] width 30 height 23
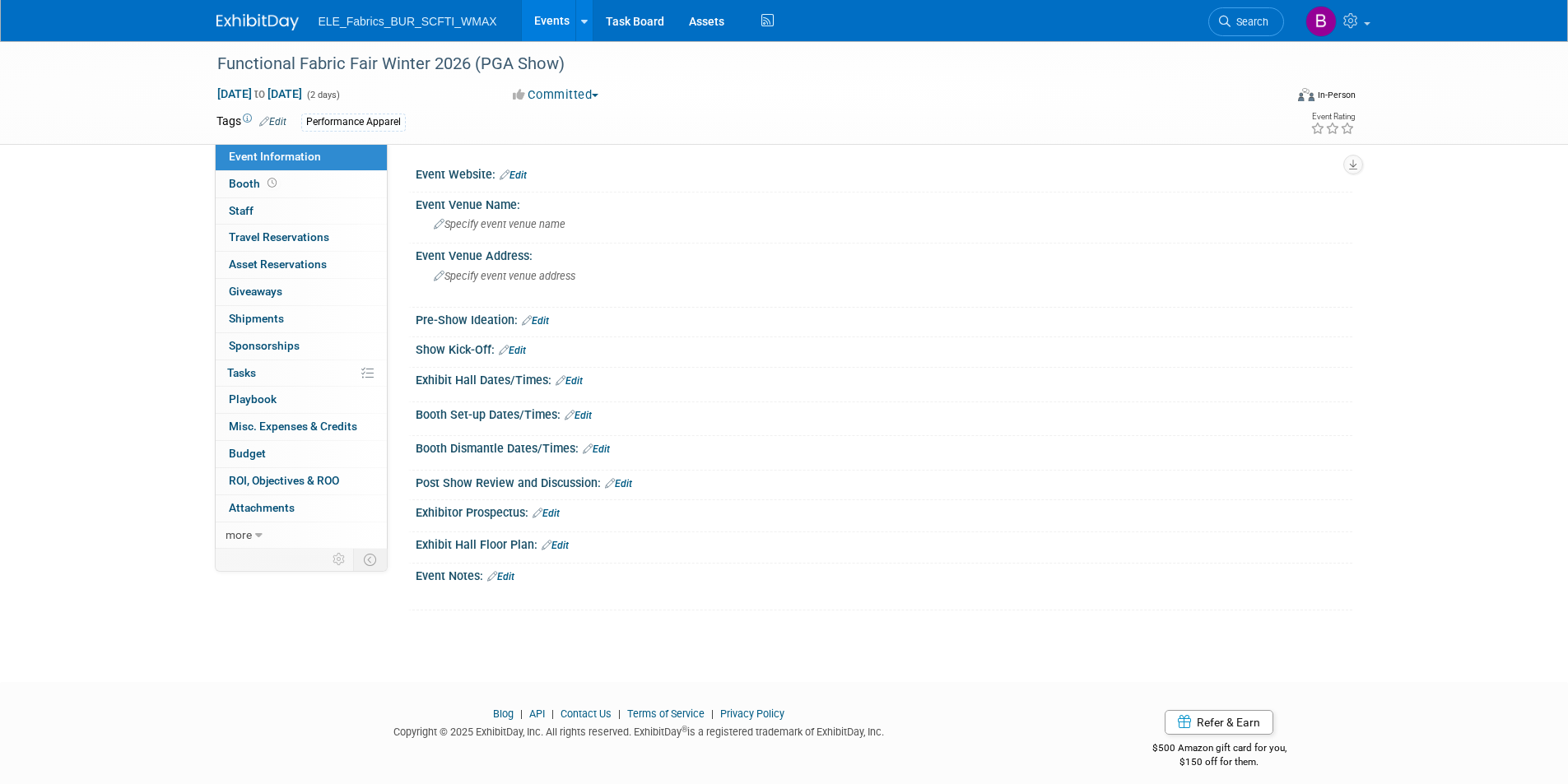
click at [520, 170] on link "Edit" at bounding box center [513, 176] width 27 height 11
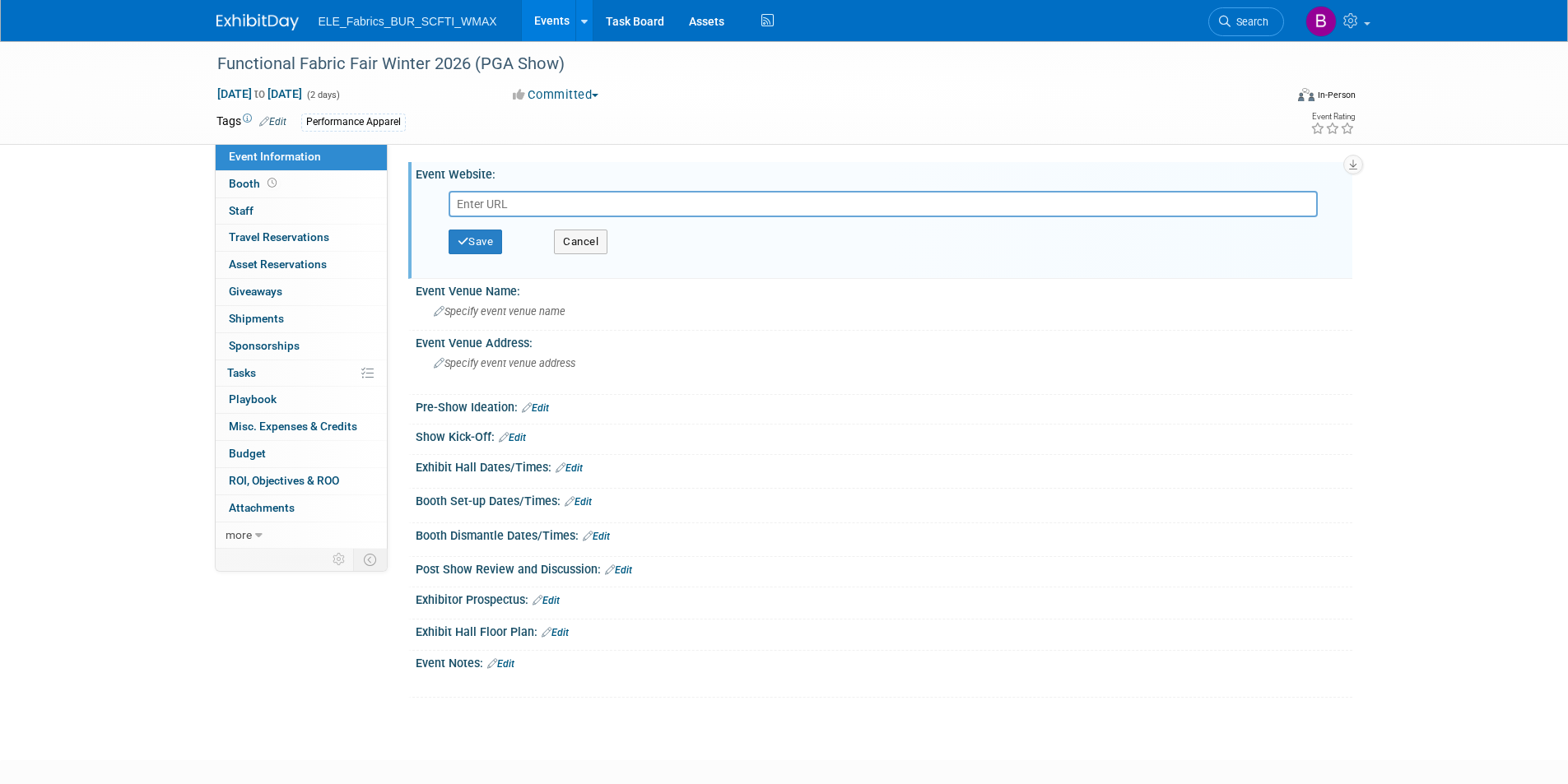
click at [509, 195] on input "text" at bounding box center [883, 204] width 869 height 27
type input "https://www.functionalfabricfair.com/winter/en-us.html"
click at [488, 238] on button "Save" at bounding box center [476, 242] width 54 height 25
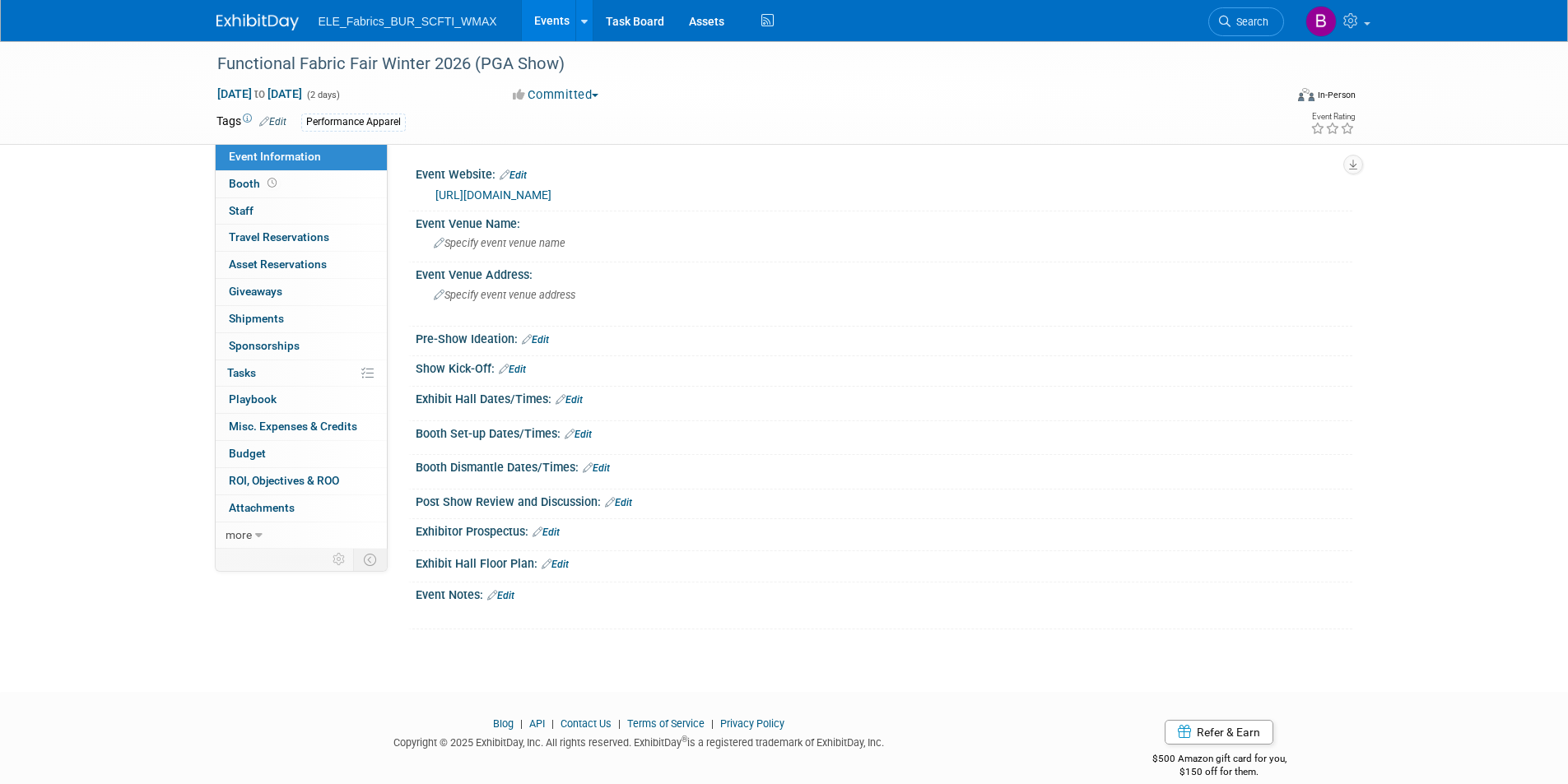
click at [265, 19] on img at bounding box center [258, 22] width 82 height 16
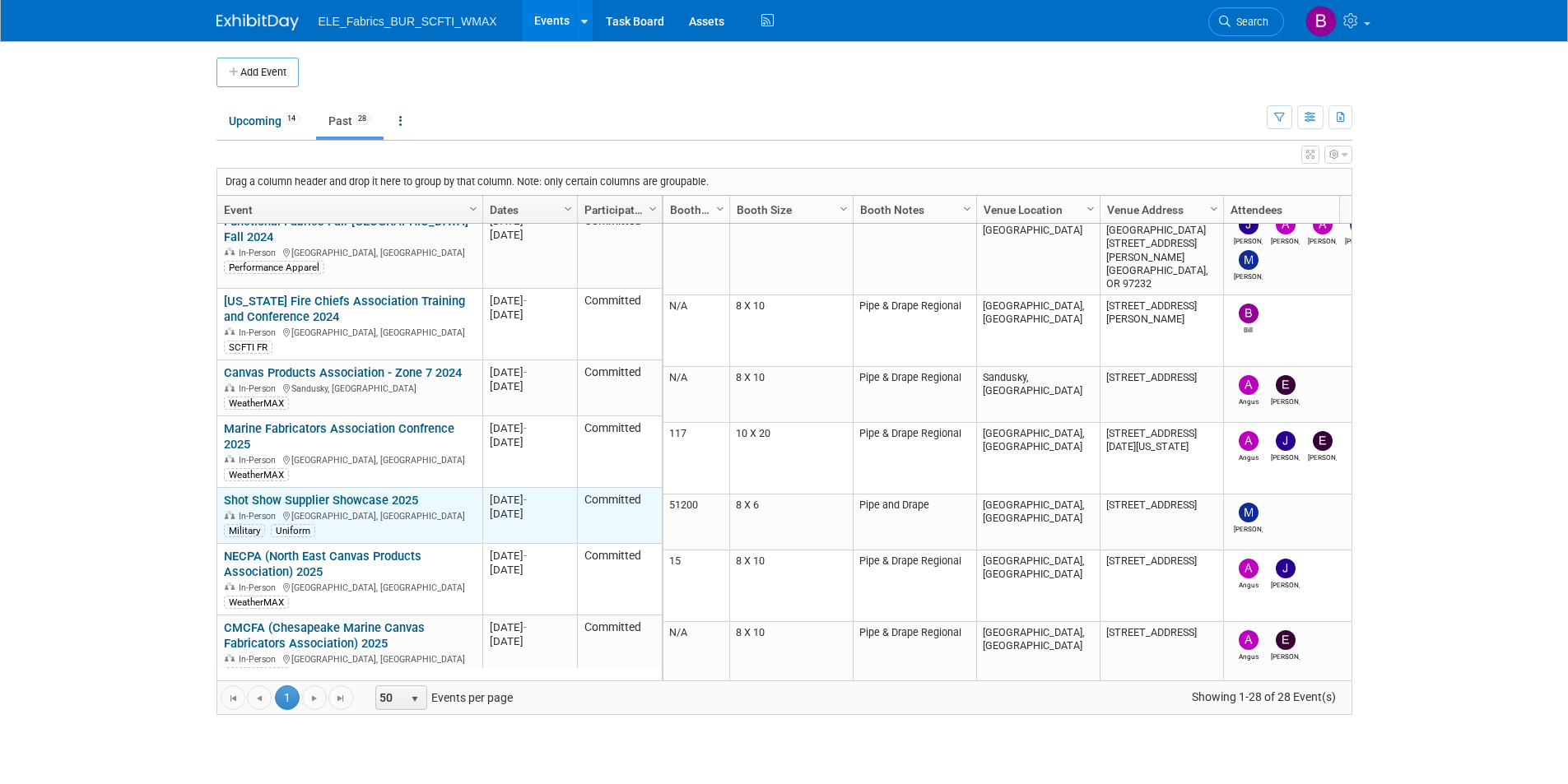
scroll to position [592, 0]
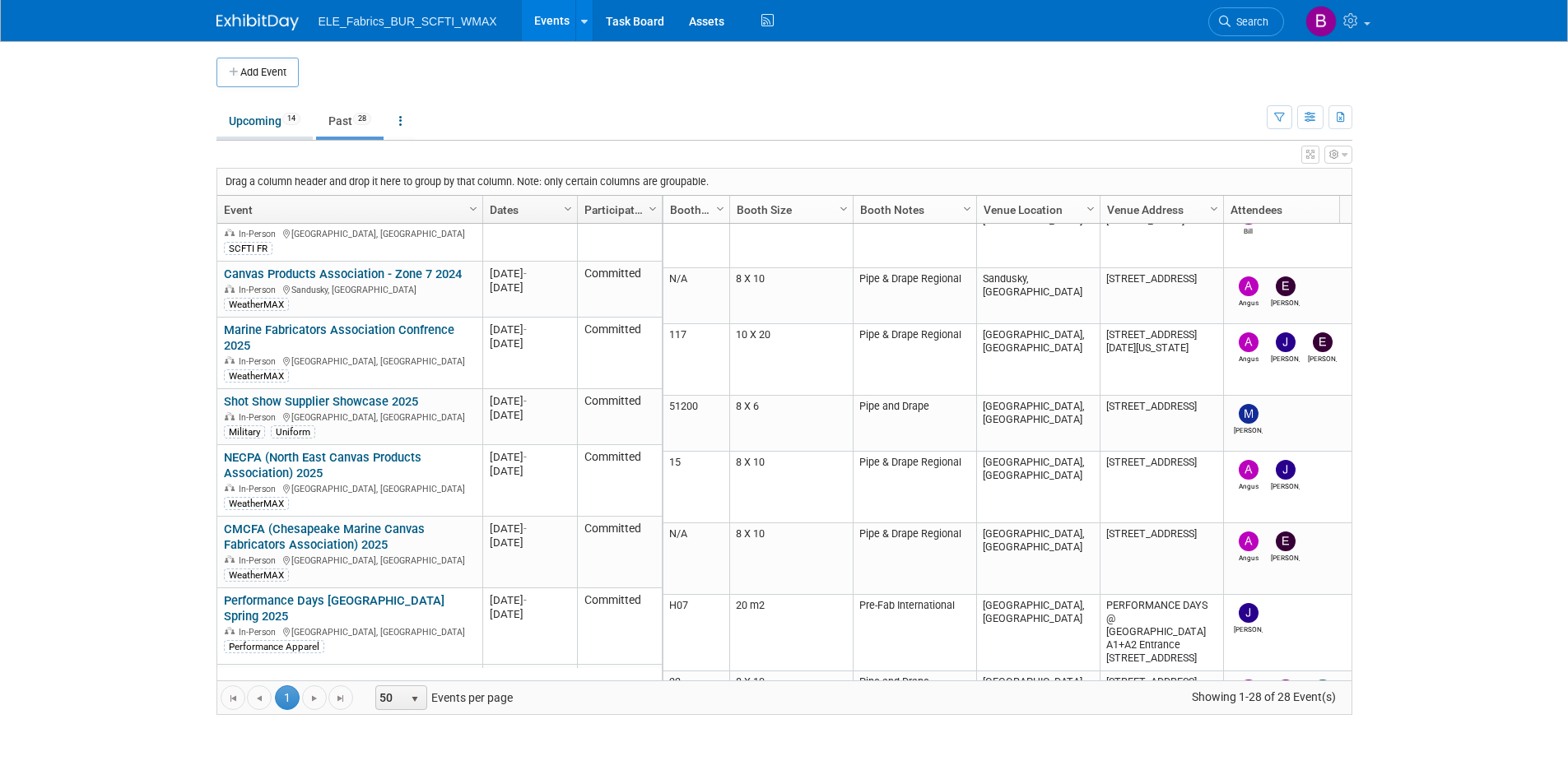
click at [272, 129] on link "Upcoming 14" at bounding box center [265, 120] width 96 height 32
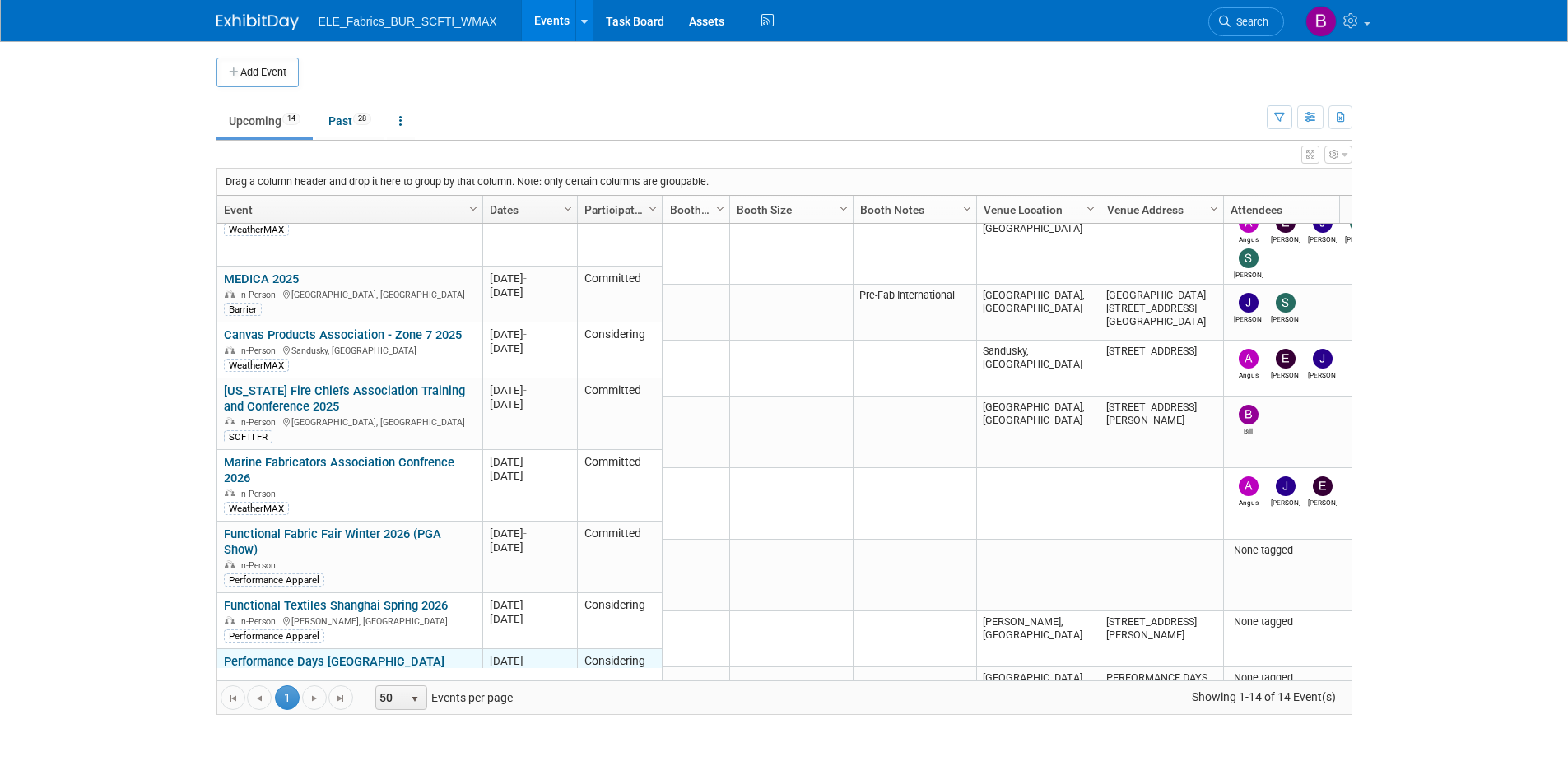
scroll to position [474, 0]
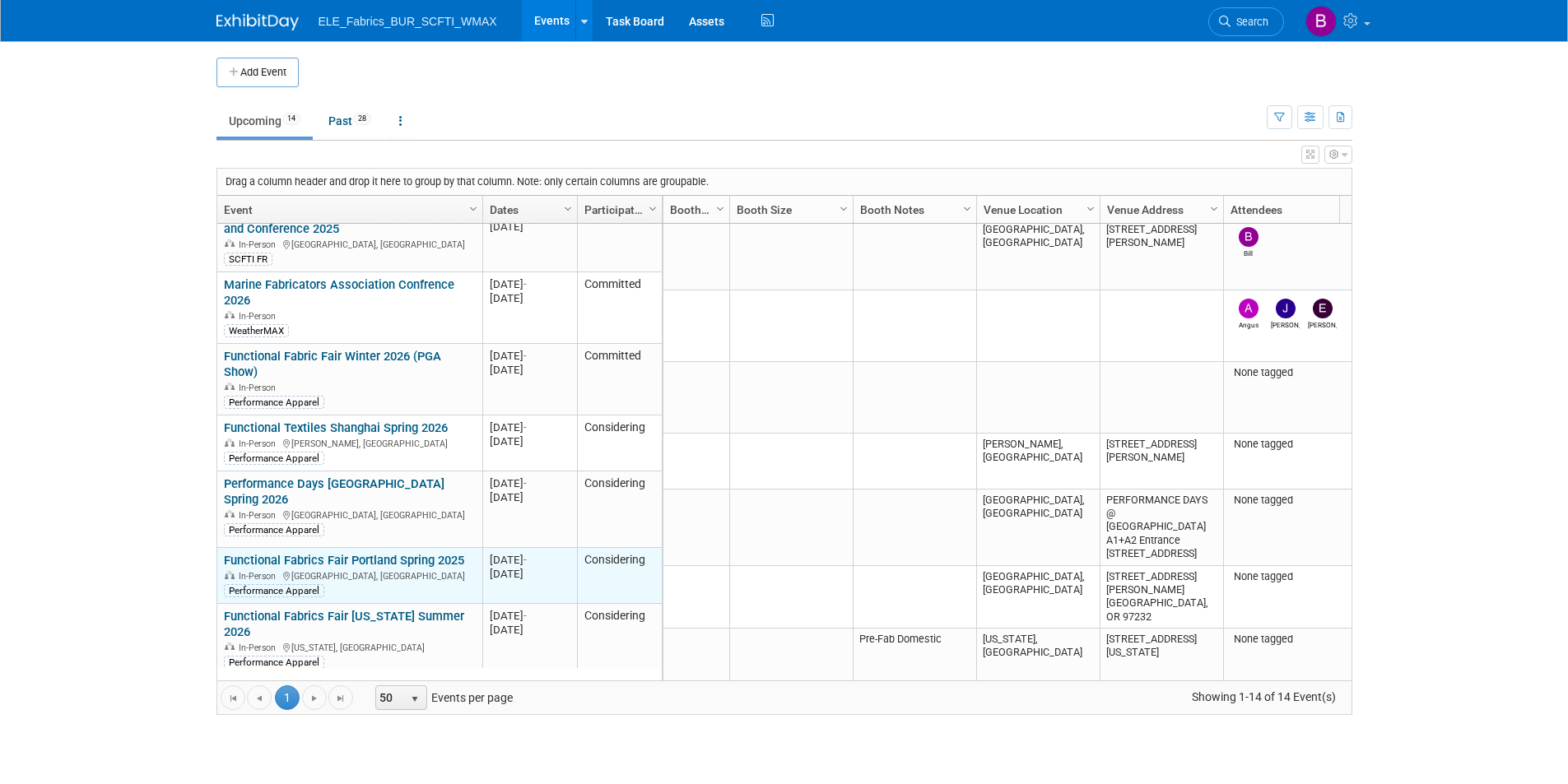
click at [374, 556] on link "Functional Fabrics Fair Portland Spring 2025" at bounding box center [344, 561] width 241 height 15
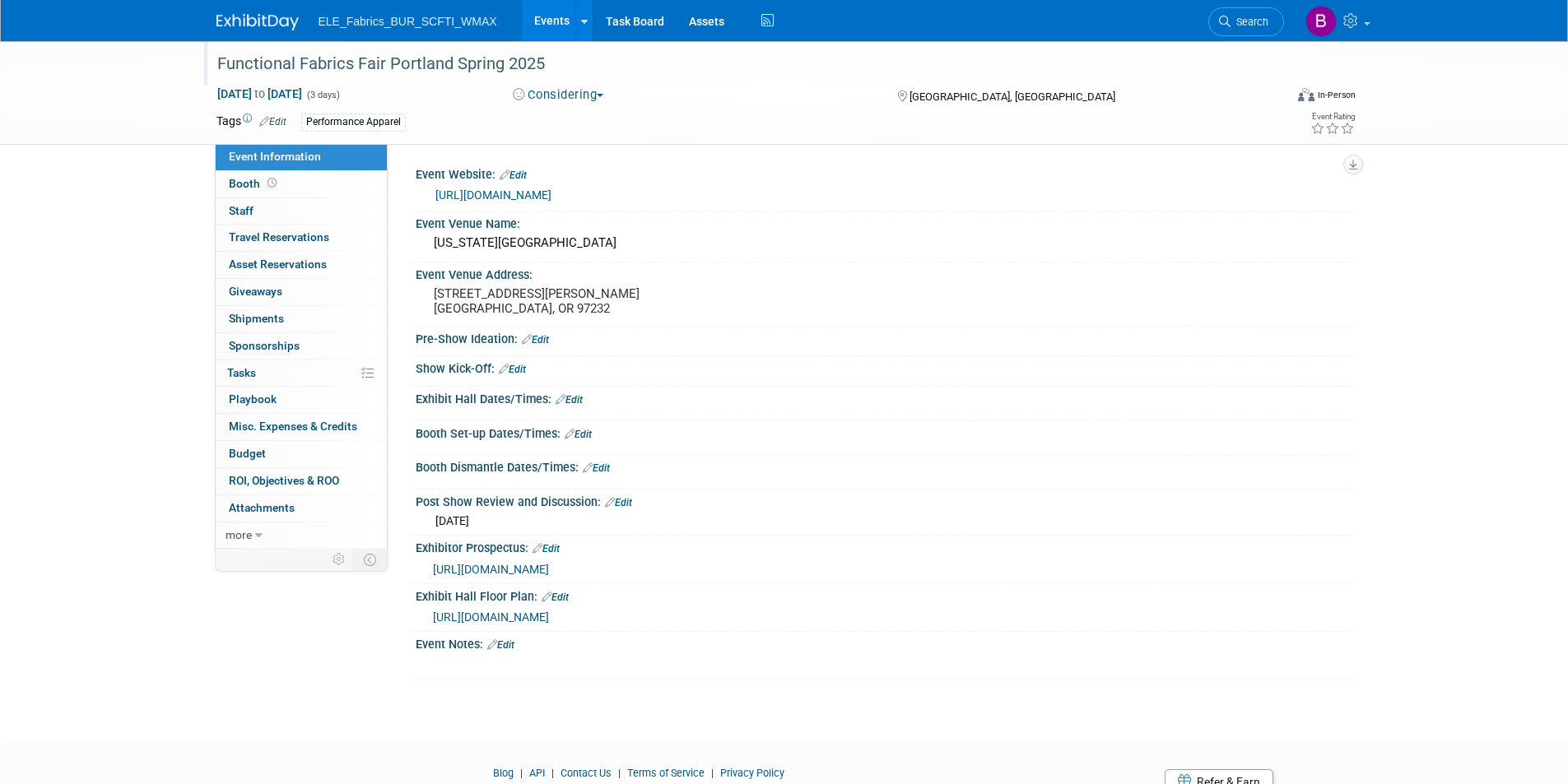
click at [548, 59] on div "Functional Fabrics Fair Portland Spring 2025" at bounding box center [734, 64] width 1048 height 30
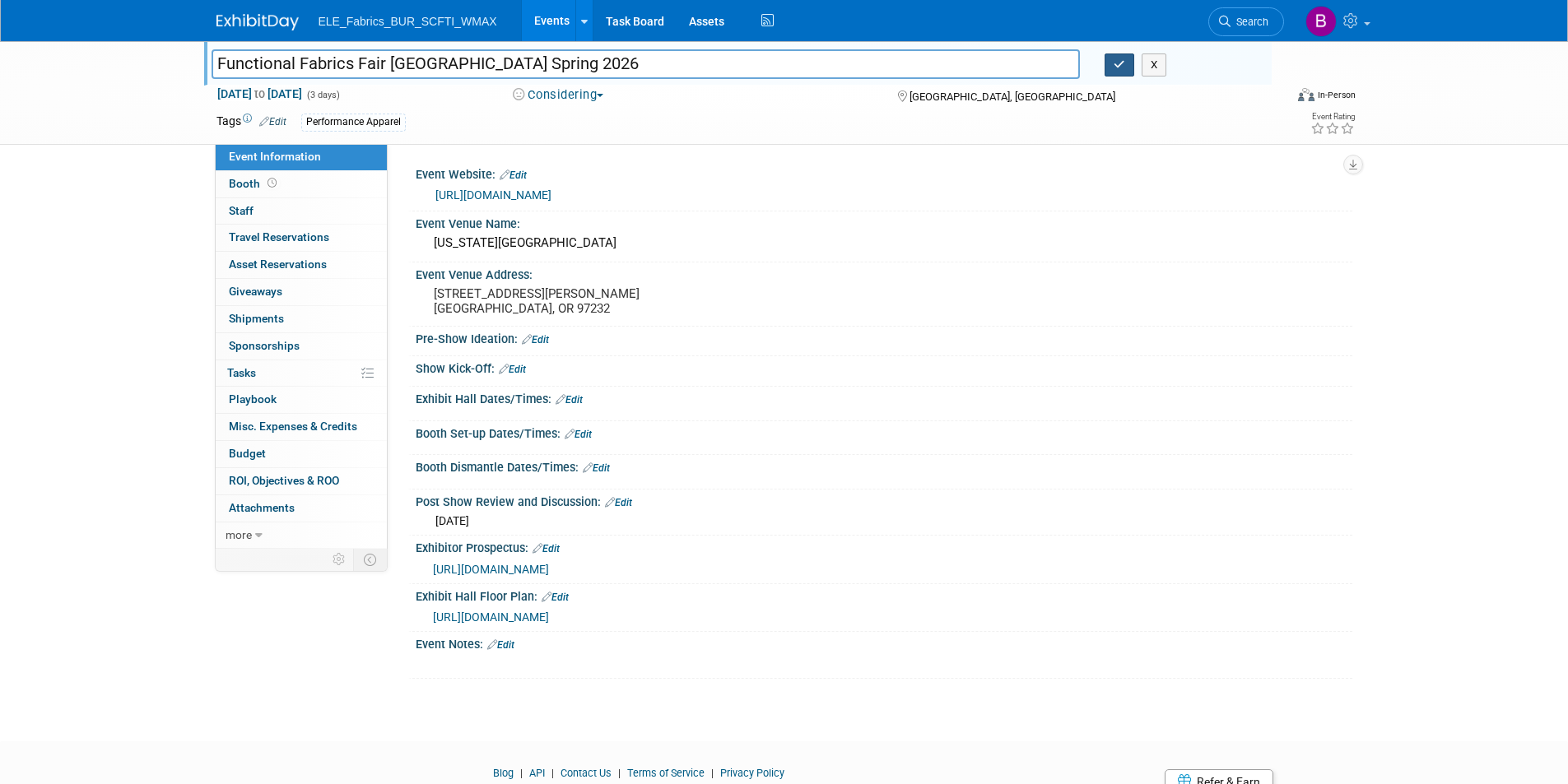
type input "Functional Fabrics Fair [GEOGRAPHIC_DATA] Spring 2026"
click at [1118, 74] on button "button" at bounding box center [1118, 65] width 30 height 23
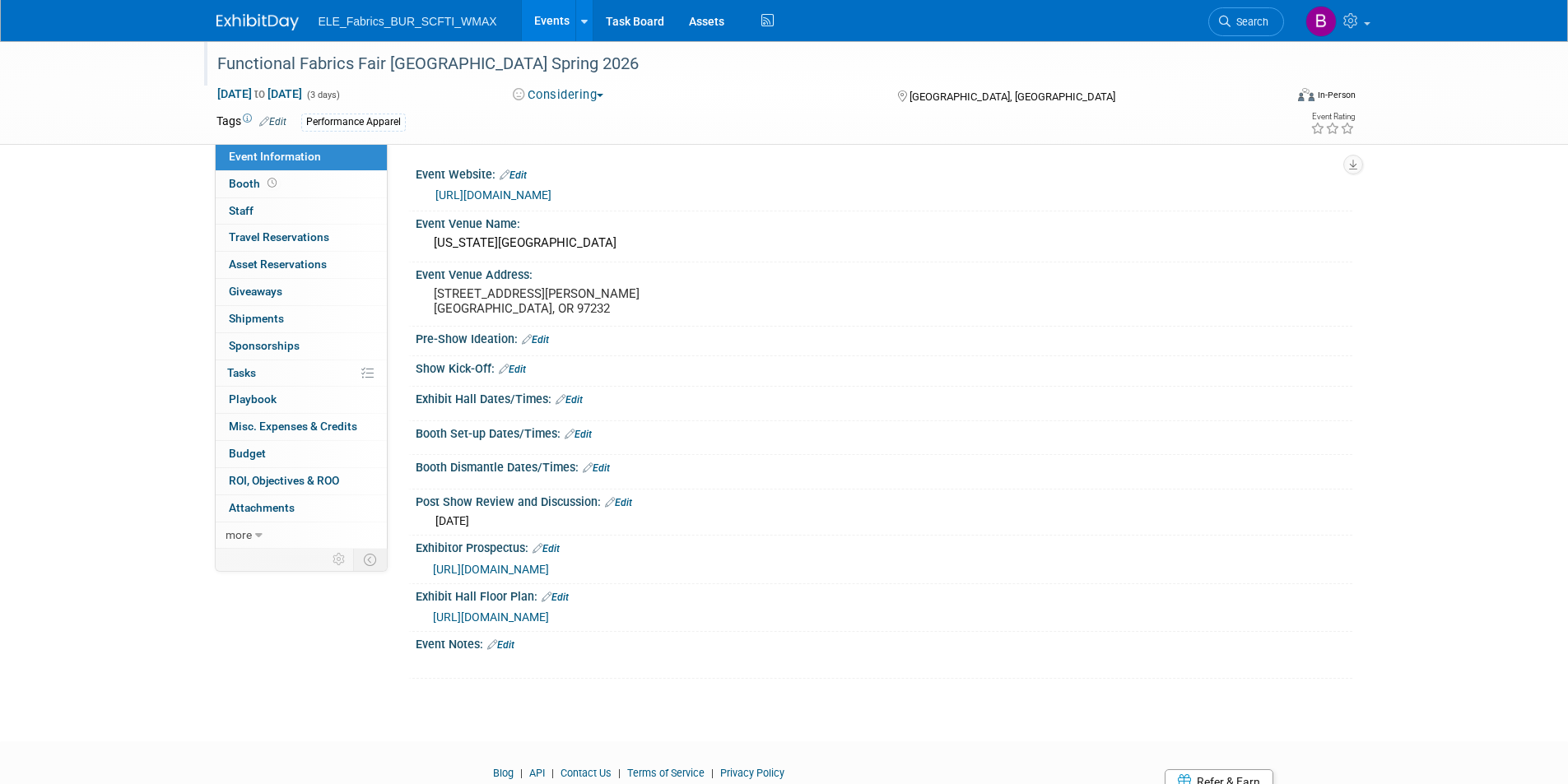
click at [275, 21] on img at bounding box center [258, 22] width 82 height 16
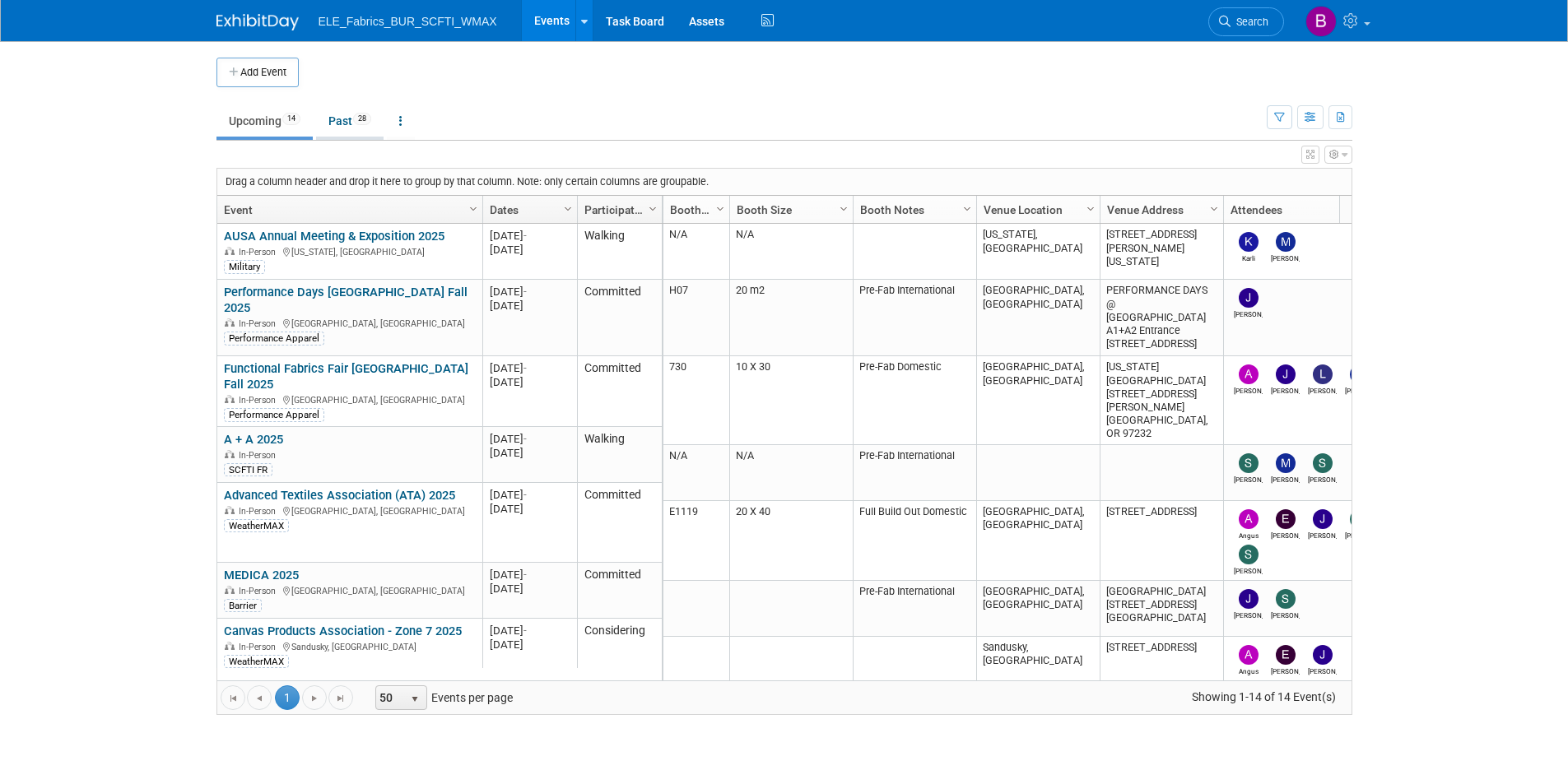
click at [340, 123] on link "Past 28" at bounding box center [350, 120] width 68 height 32
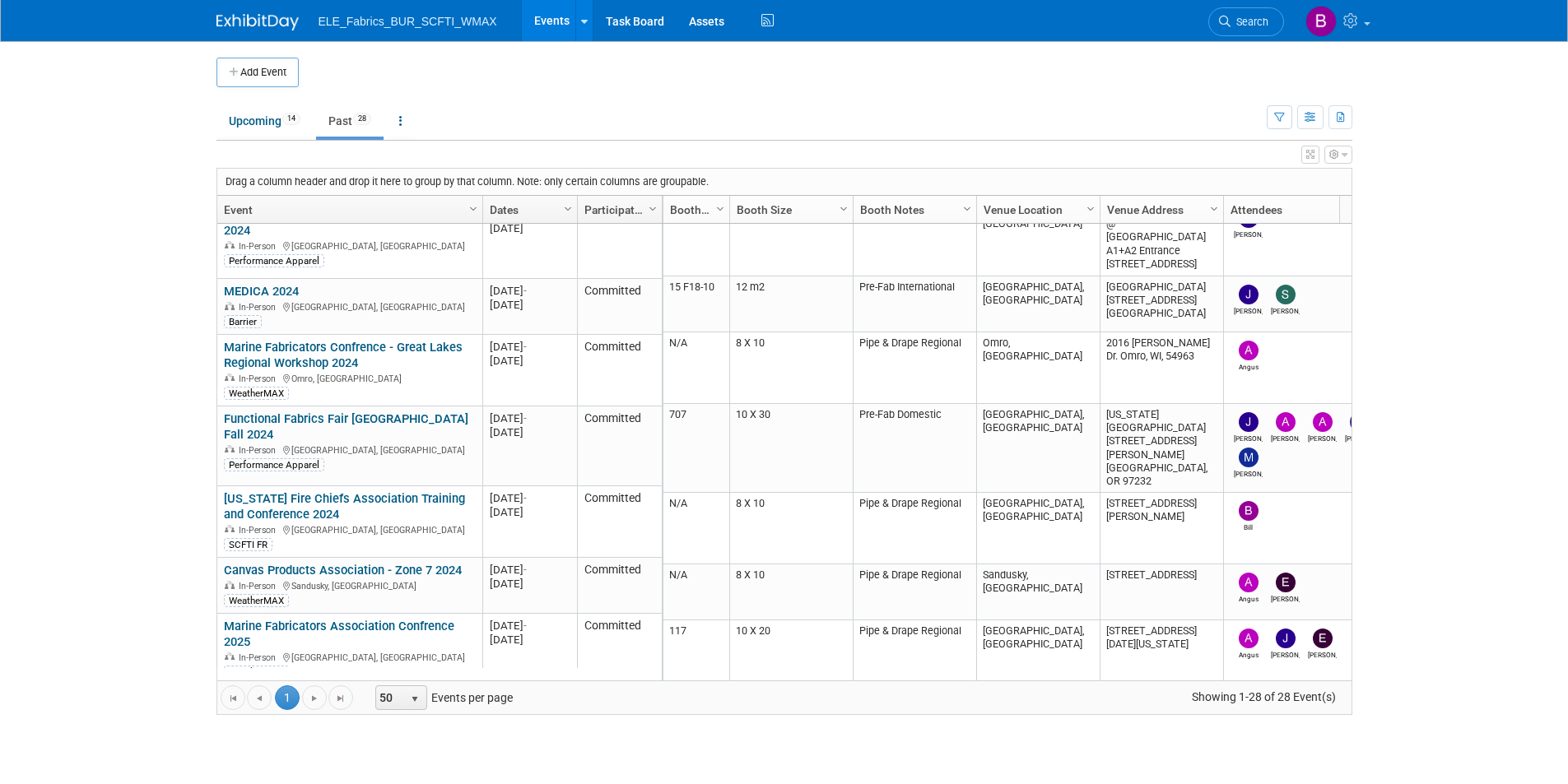
scroll to position [592, 0]
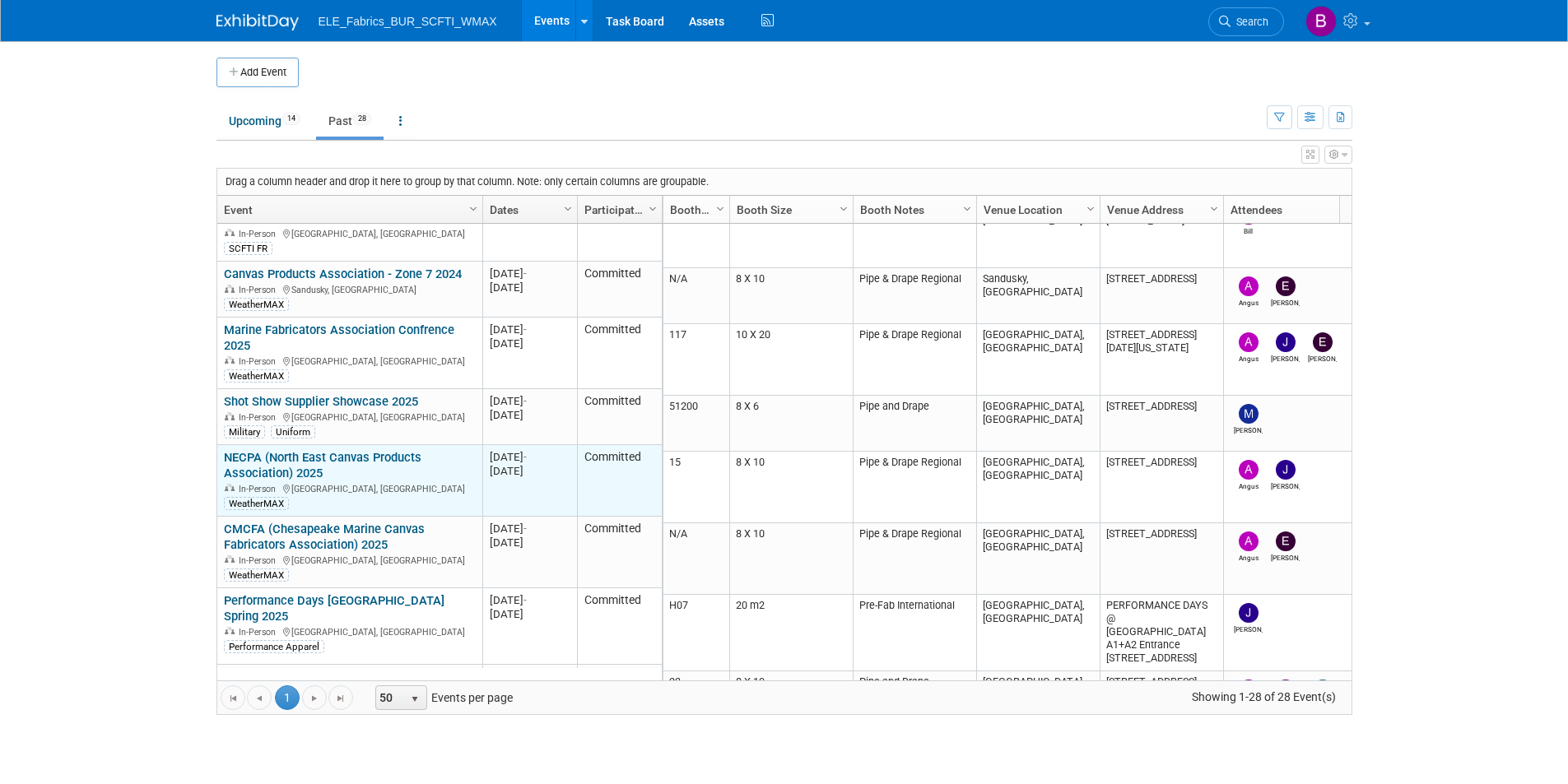
click at [279, 450] on link "NECPA (North East Canvas Products Association) 2025" at bounding box center [322, 465] width 198 height 31
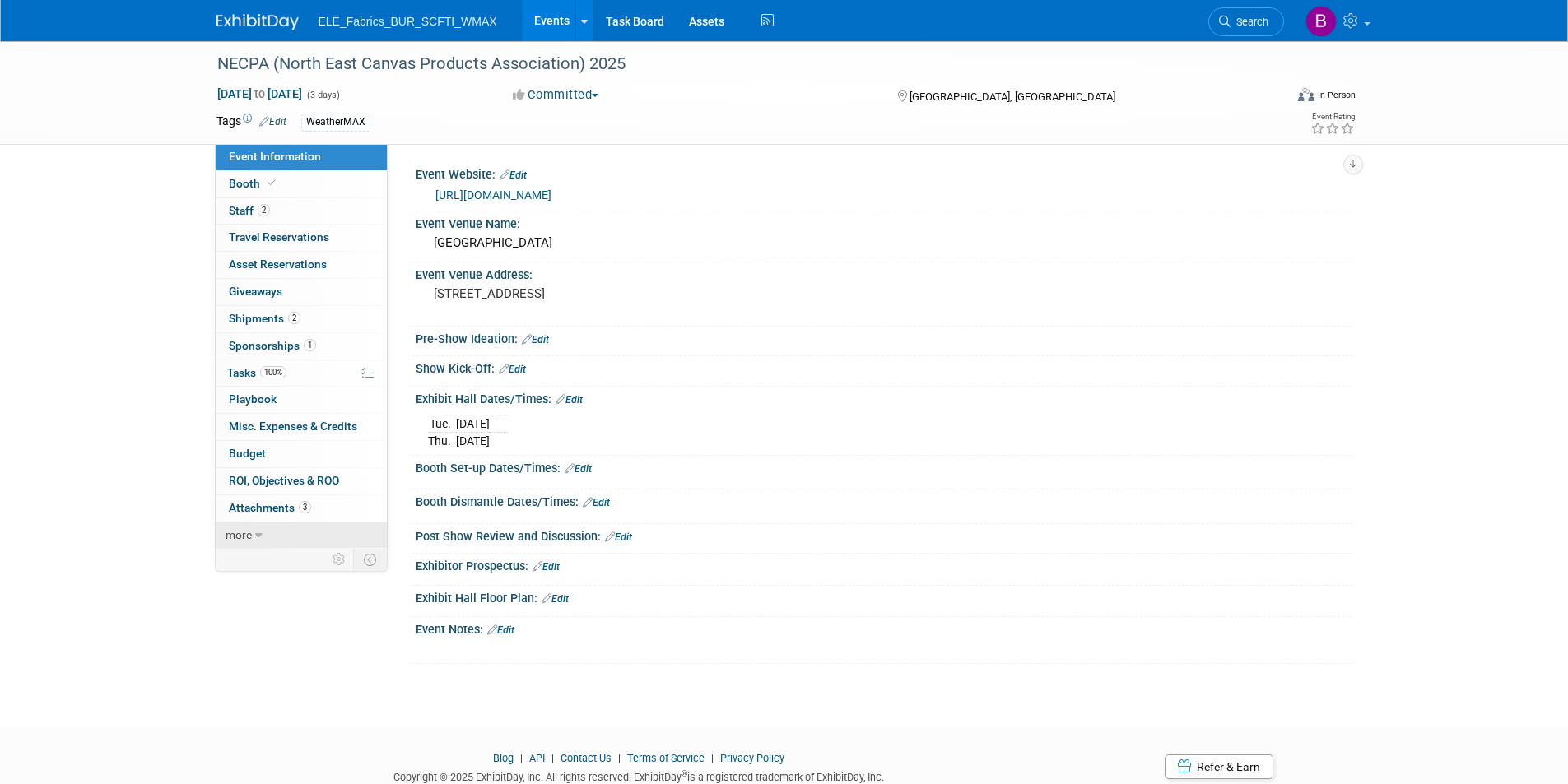
click at [250, 530] on span "more" at bounding box center [239, 535] width 27 height 13
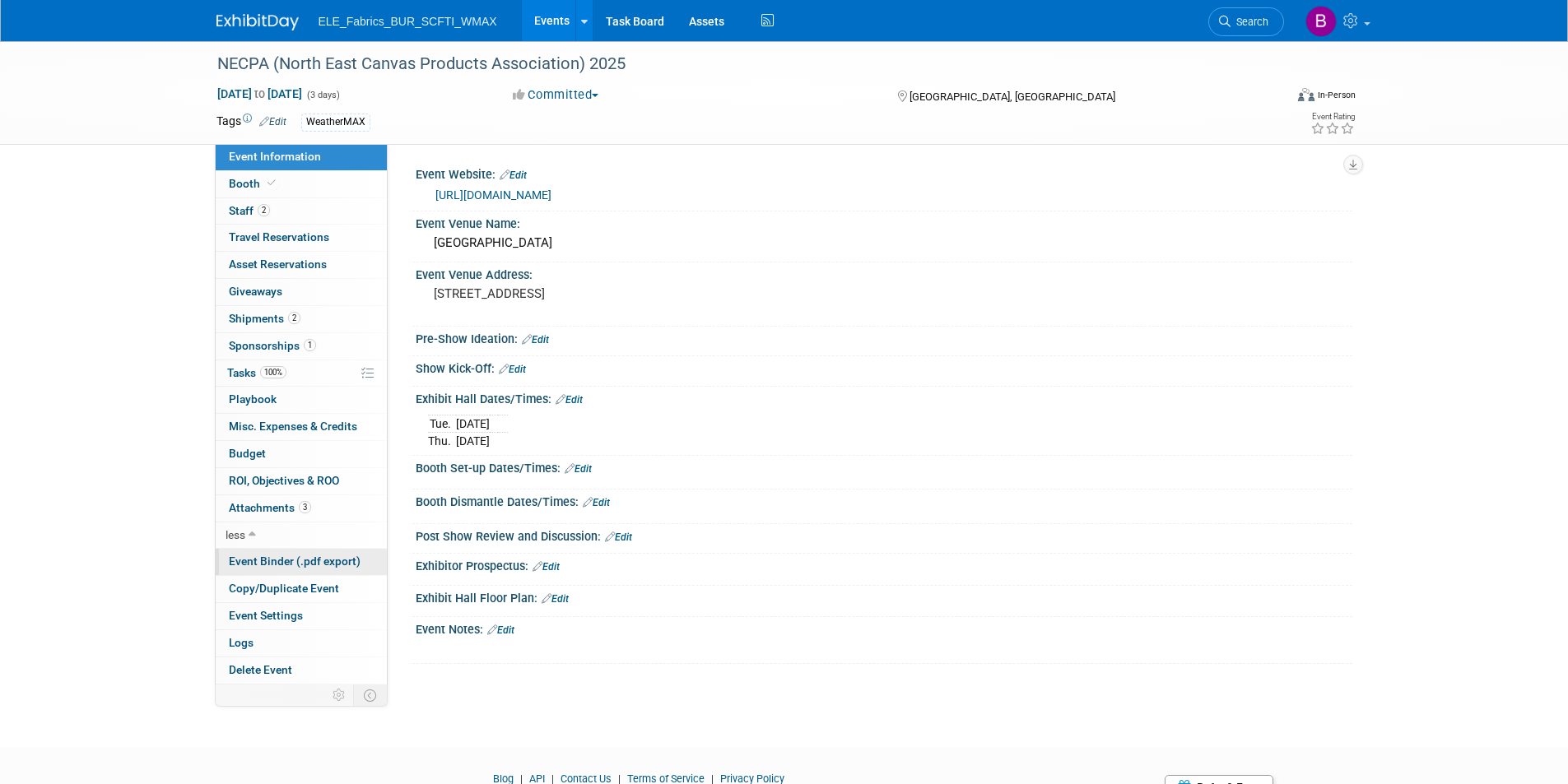
click at [298, 559] on span "Event Binder (.pdf export)" at bounding box center [295, 562] width 132 height 13
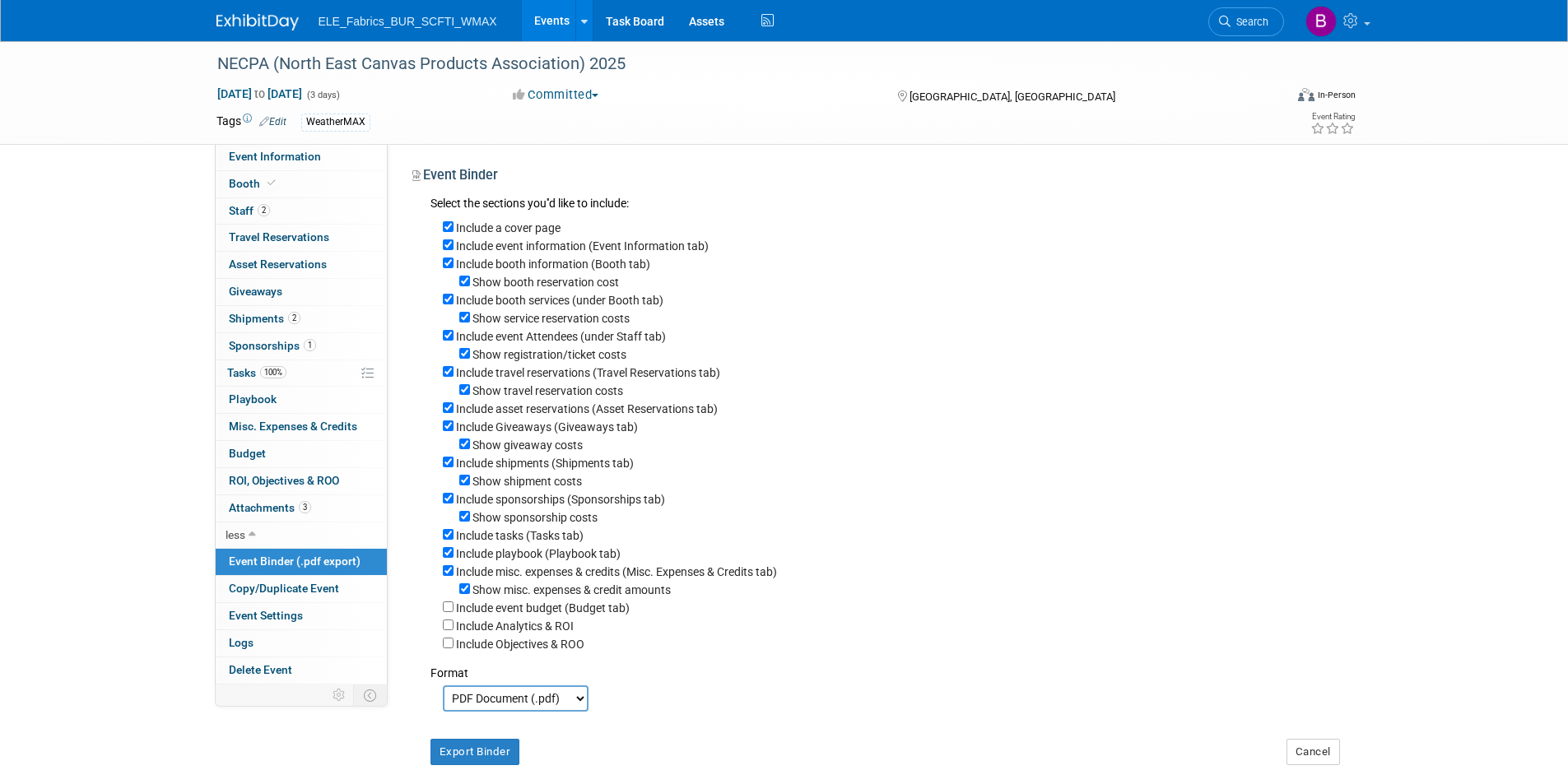
click at [273, 562] on span "Event Binder (.pdf export)" at bounding box center [295, 562] width 132 height 13
click at [270, 592] on span "Copy/Duplicate Event" at bounding box center [284, 588] width 110 height 13
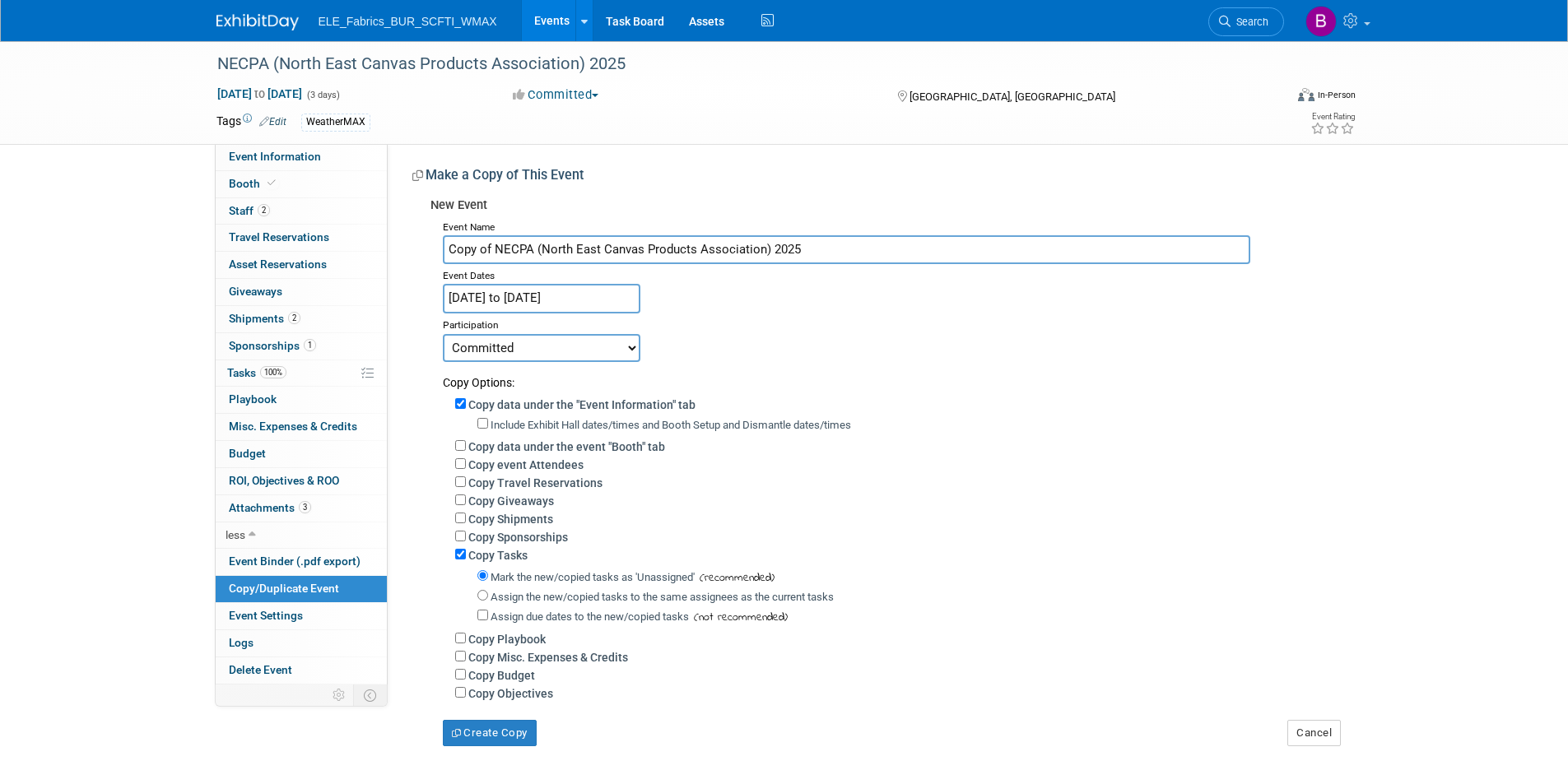
drag, startPoint x: 497, startPoint y: 247, endPoint x: 421, endPoint y: 251, distance: 76.1
click at [421, 251] on div "New Event Event Name Copy of NECPA (North East Canvas Products Association) 202…" at bounding box center [876, 468] width 927 height 557
click at [792, 247] on input "NECPA (North East Canvas Products Association) 2025" at bounding box center [846, 249] width 807 height 29
type input "NECPA (North East Canvas Products Association) 2026"
click at [595, 289] on input "Jan 28, 2025 to Jan 30, 2025" at bounding box center [541, 298] width 198 height 29
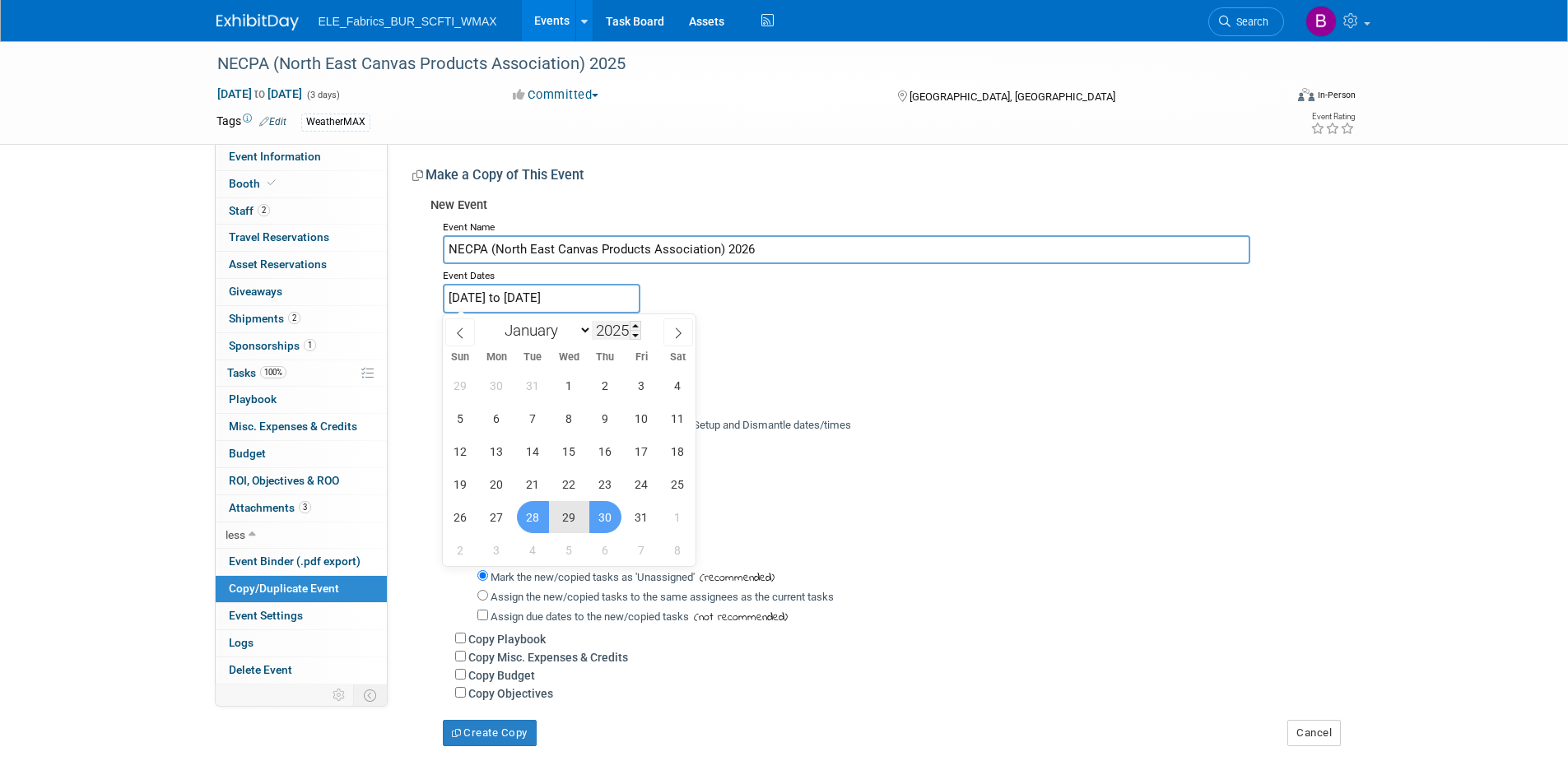
click at [628, 325] on input "2025" at bounding box center [617, 330] width 50 height 19
click at [635, 322] on span at bounding box center [635, 326] width 11 height 10
type input "2026"
click at [564, 487] on span "21" at bounding box center [569, 484] width 32 height 32
click at [640, 487] on span "23" at bounding box center [642, 484] width 32 height 32
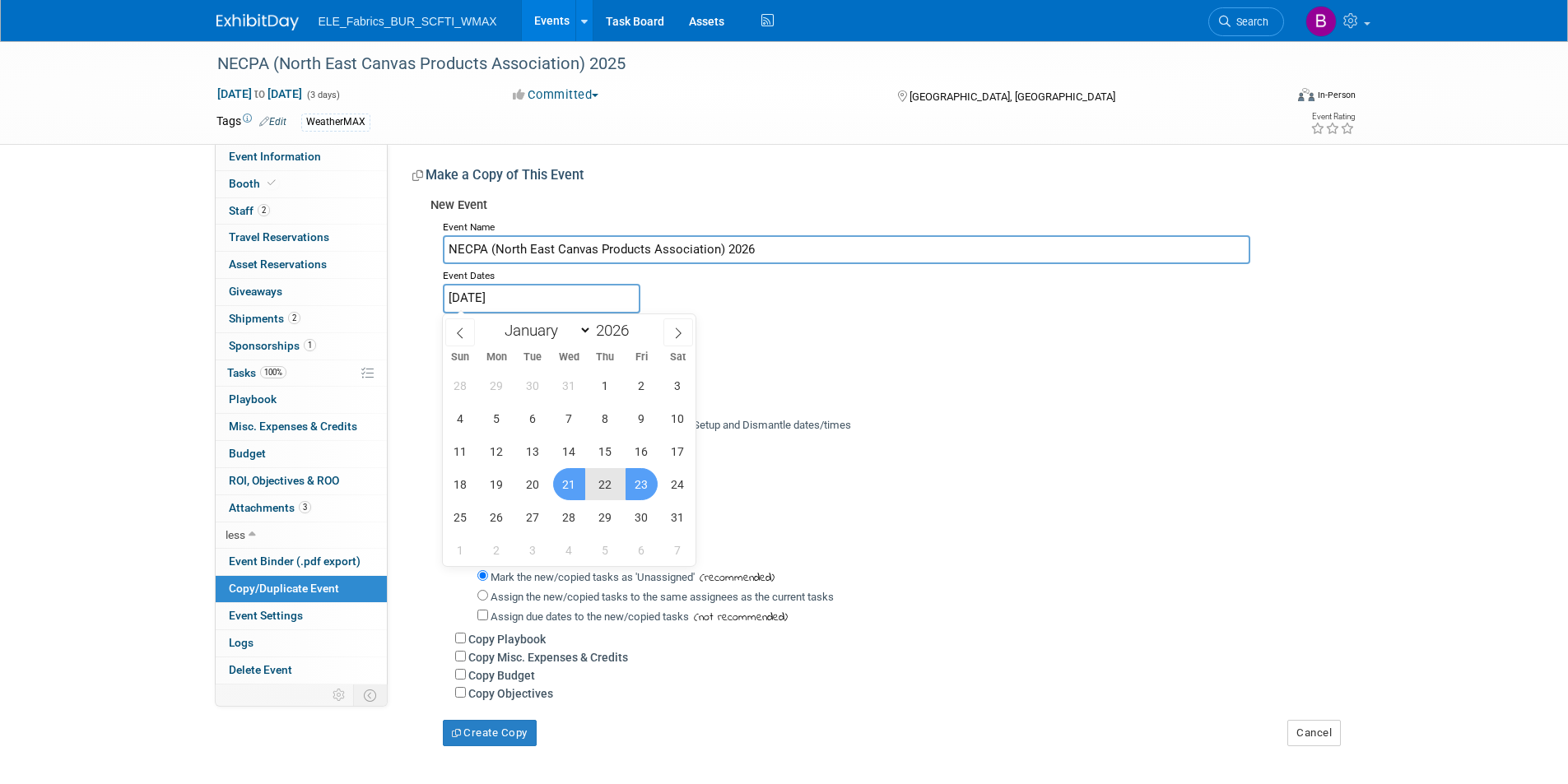
type input "Jan 21, 2026 to Jan 23, 2026"
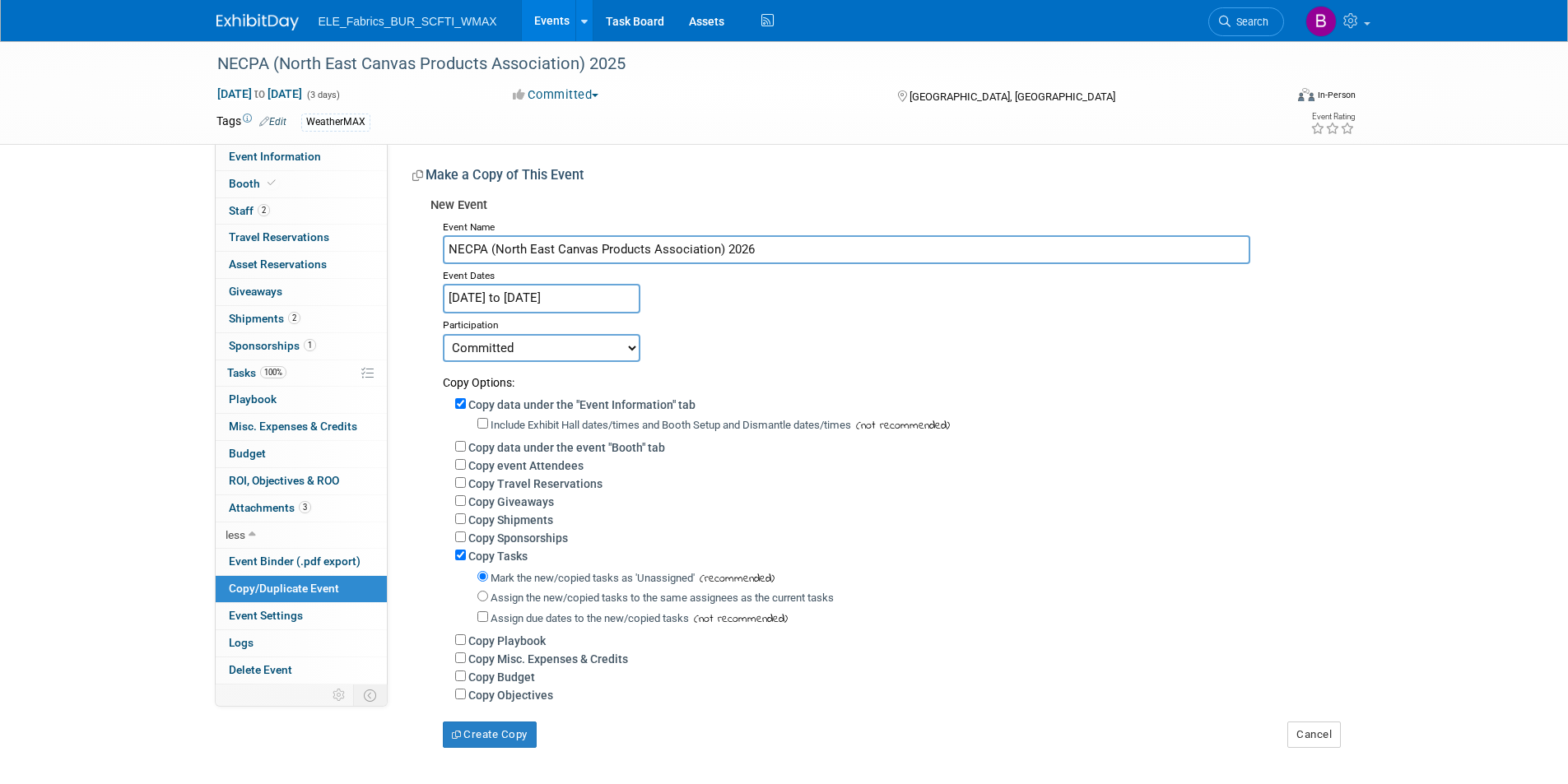
click at [458, 554] on div "Copy Tasks" at bounding box center [898, 555] width 884 height 18
click at [456, 561] on input "Copy Tasks" at bounding box center [460, 555] width 11 height 11
checkbox input "false"
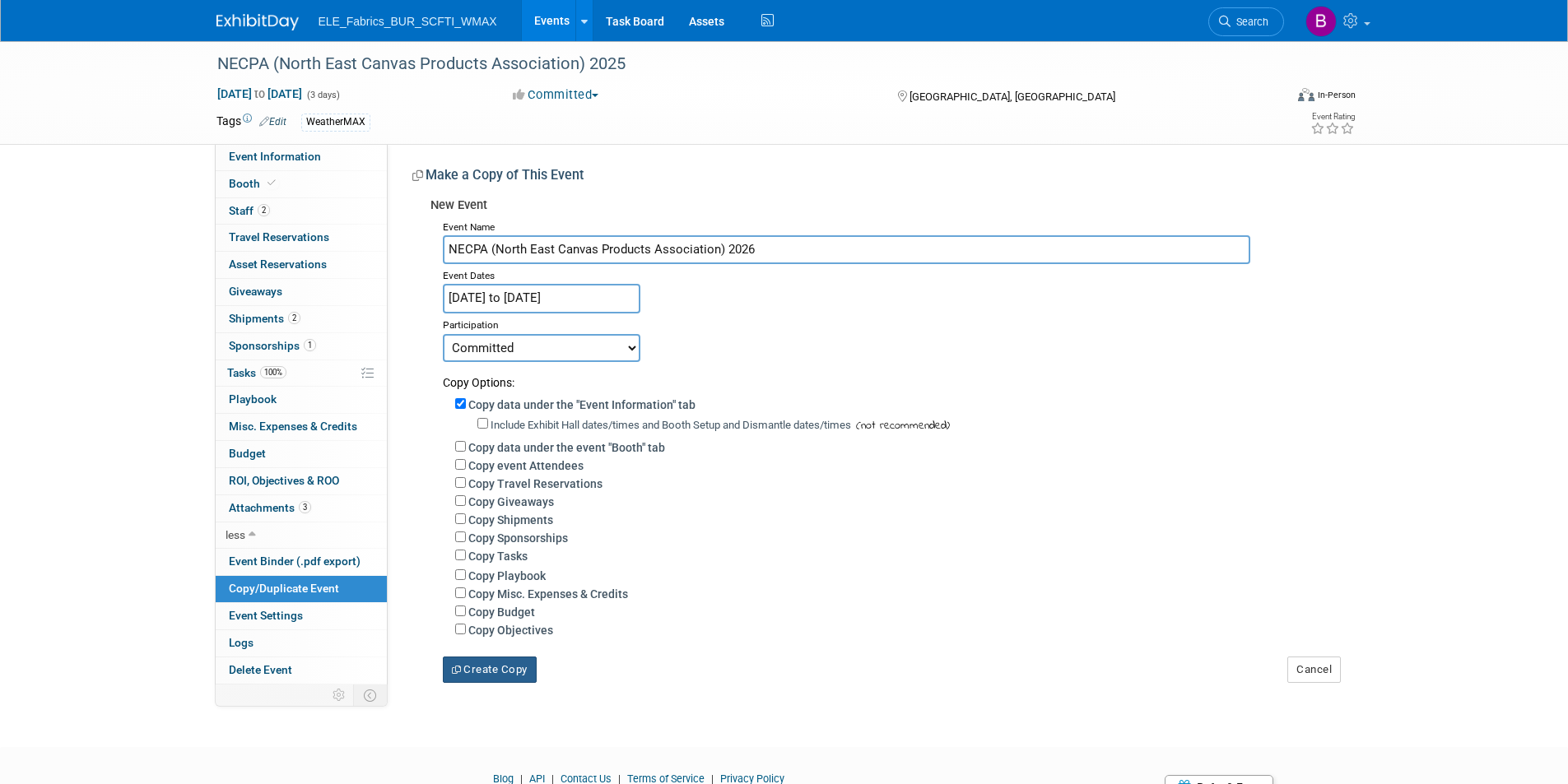
click at [498, 677] on button "Create Copy" at bounding box center [490, 670] width 94 height 27
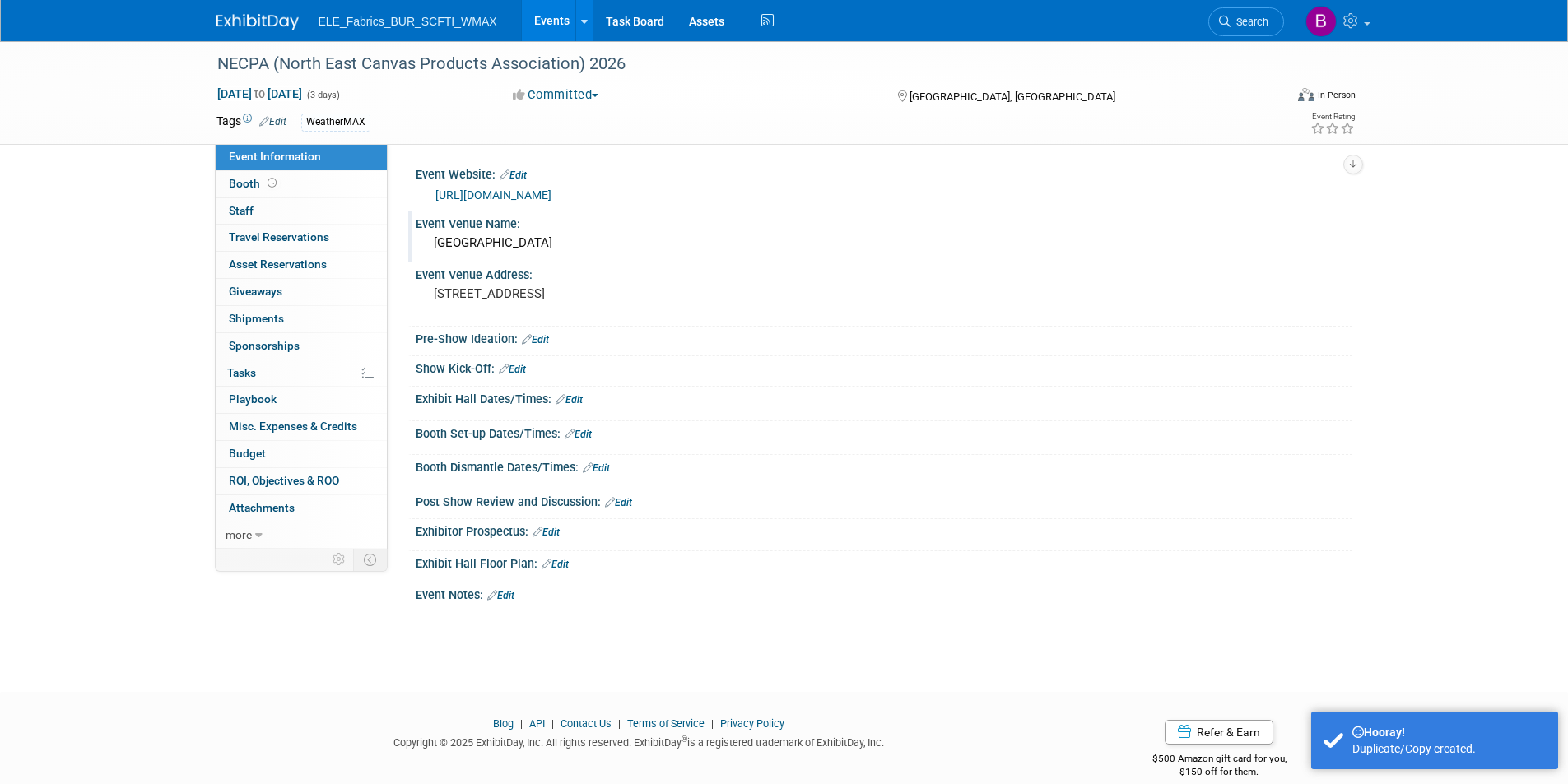
click at [610, 242] on div "[GEOGRAPHIC_DATA]" at bounding box center [883, 243] width 912 height 26
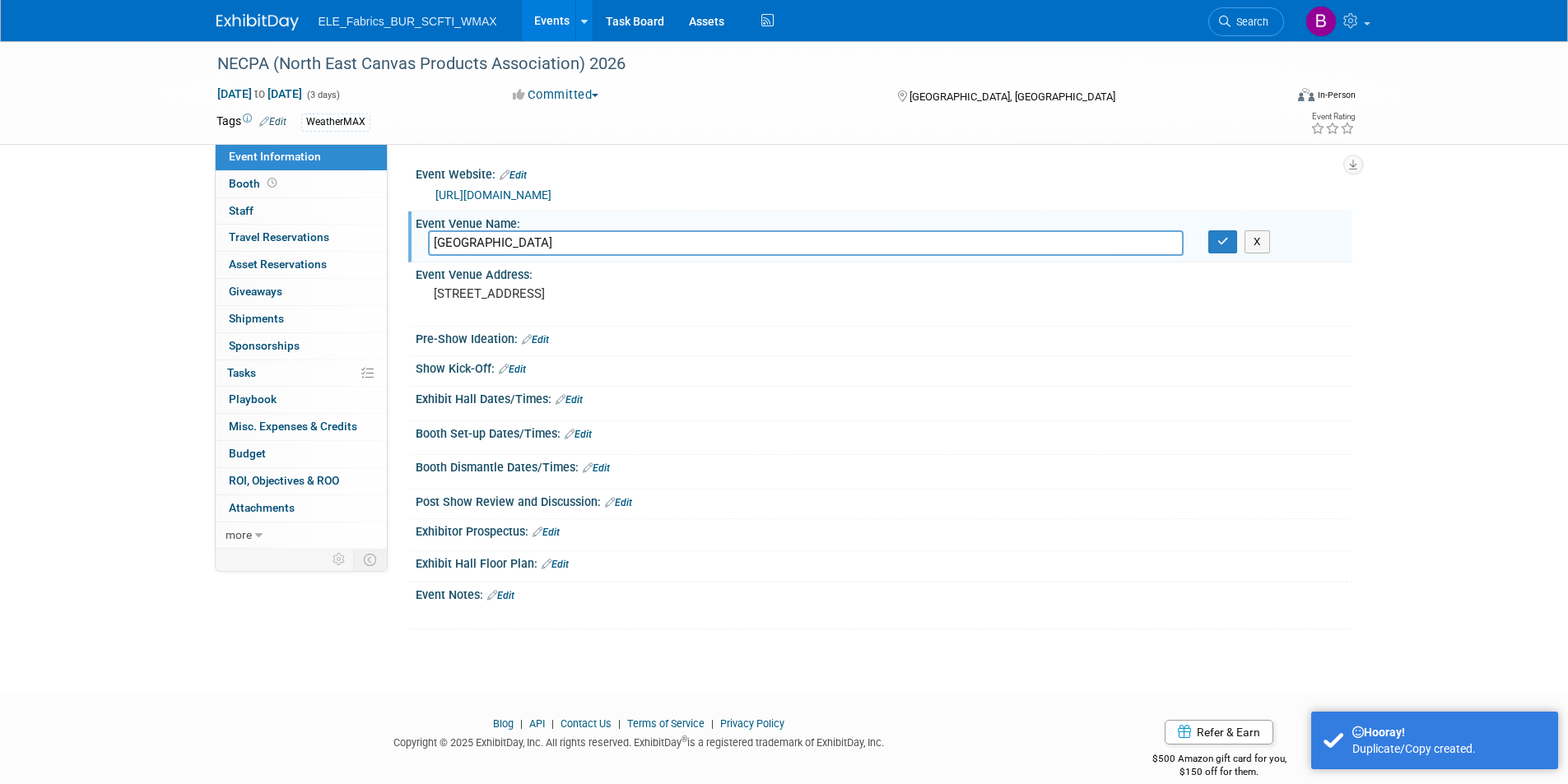
click at [610, 242] on input "[GEOGRAPHIC_DATA]" at bounding box center [805, 243] width 755 height 26
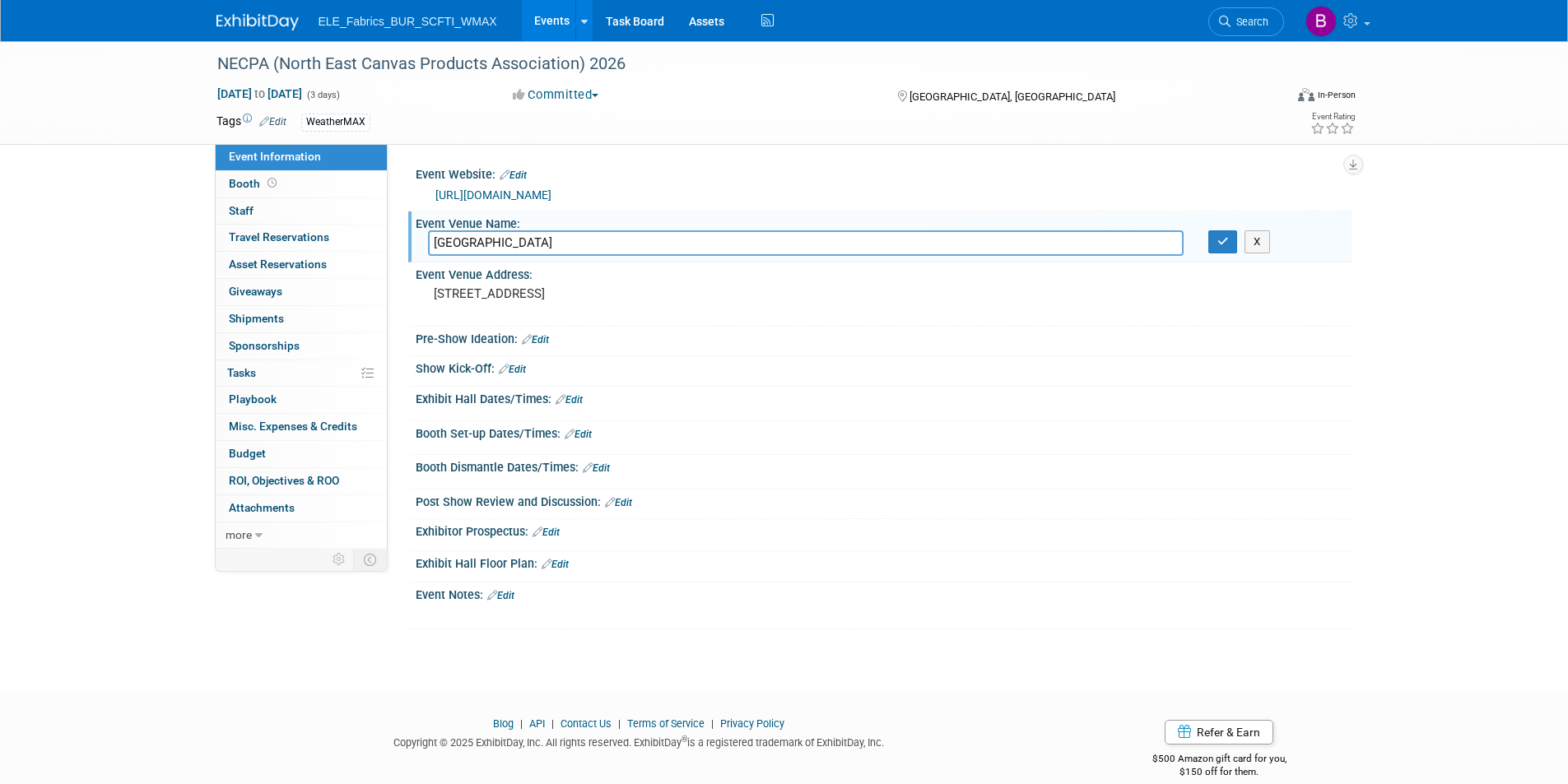
click at [1074, 240] on input "[GEOGRAPHIC_DATA]" at bounding box center [805, 243] width 755 height 26
click at [800, 295] on div "[STREET_ADDRESS]" at bounding box center [610, 302] width 390 height 39
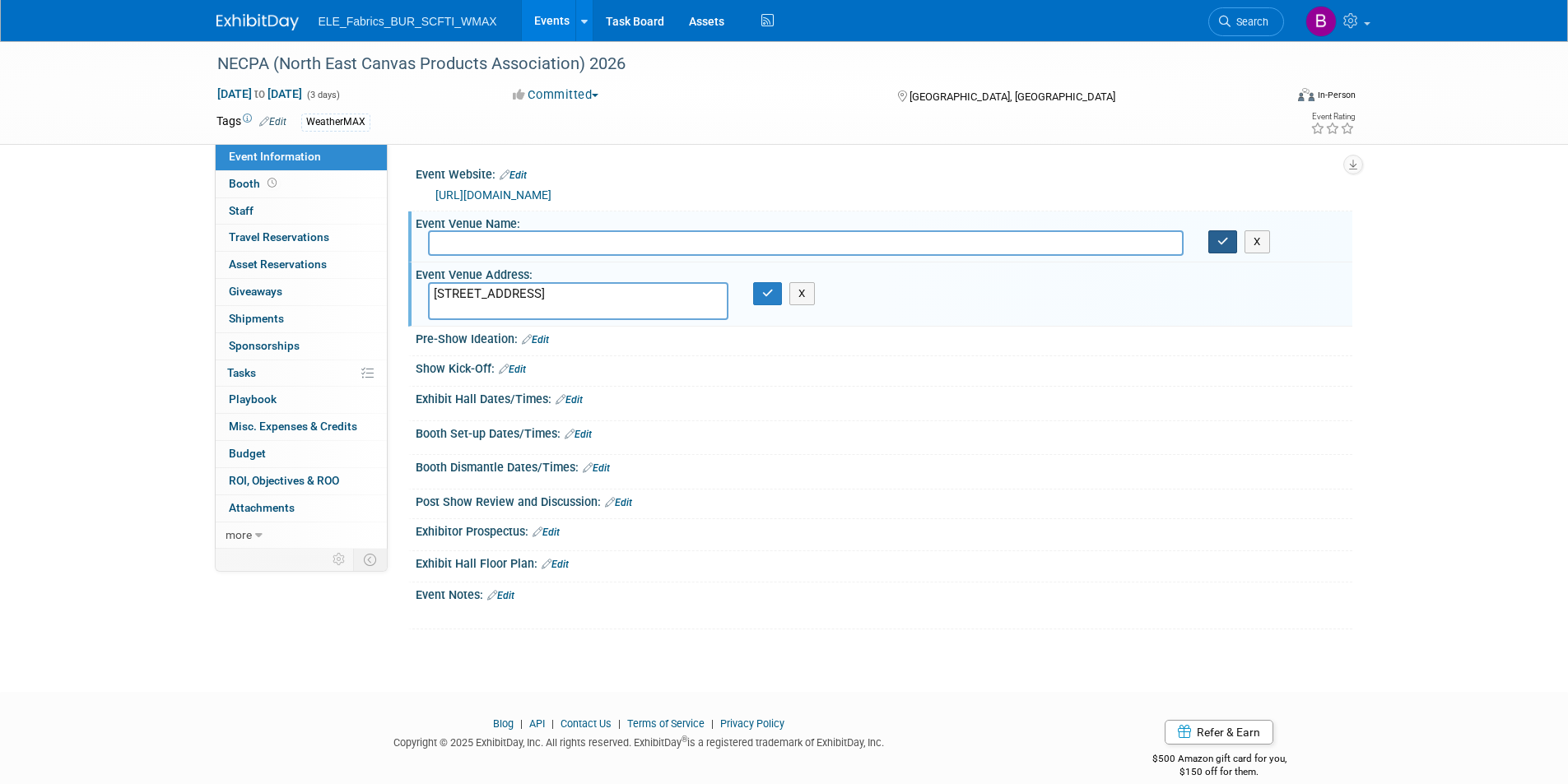
click at [1235, 235] on button "button" at bounding box center [1222, 242] width 30 height 23
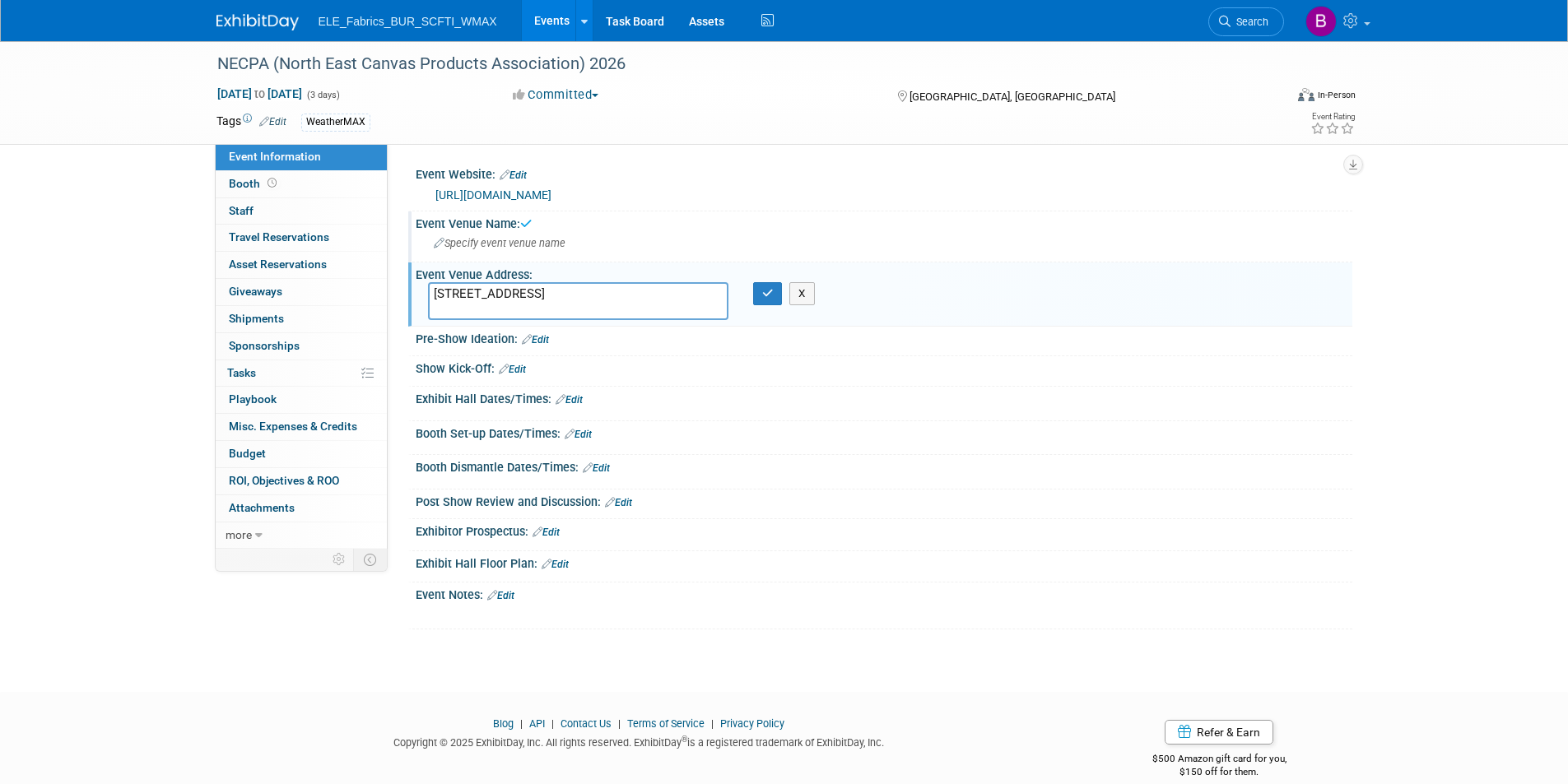
click at [679, 294] on textarea "[STREET_ADDRESS]" at bounding box center [578, 302] width 301 height 38
click at [771, 288] on icon "button" at bounding box center [768, 293] width 11 height 11
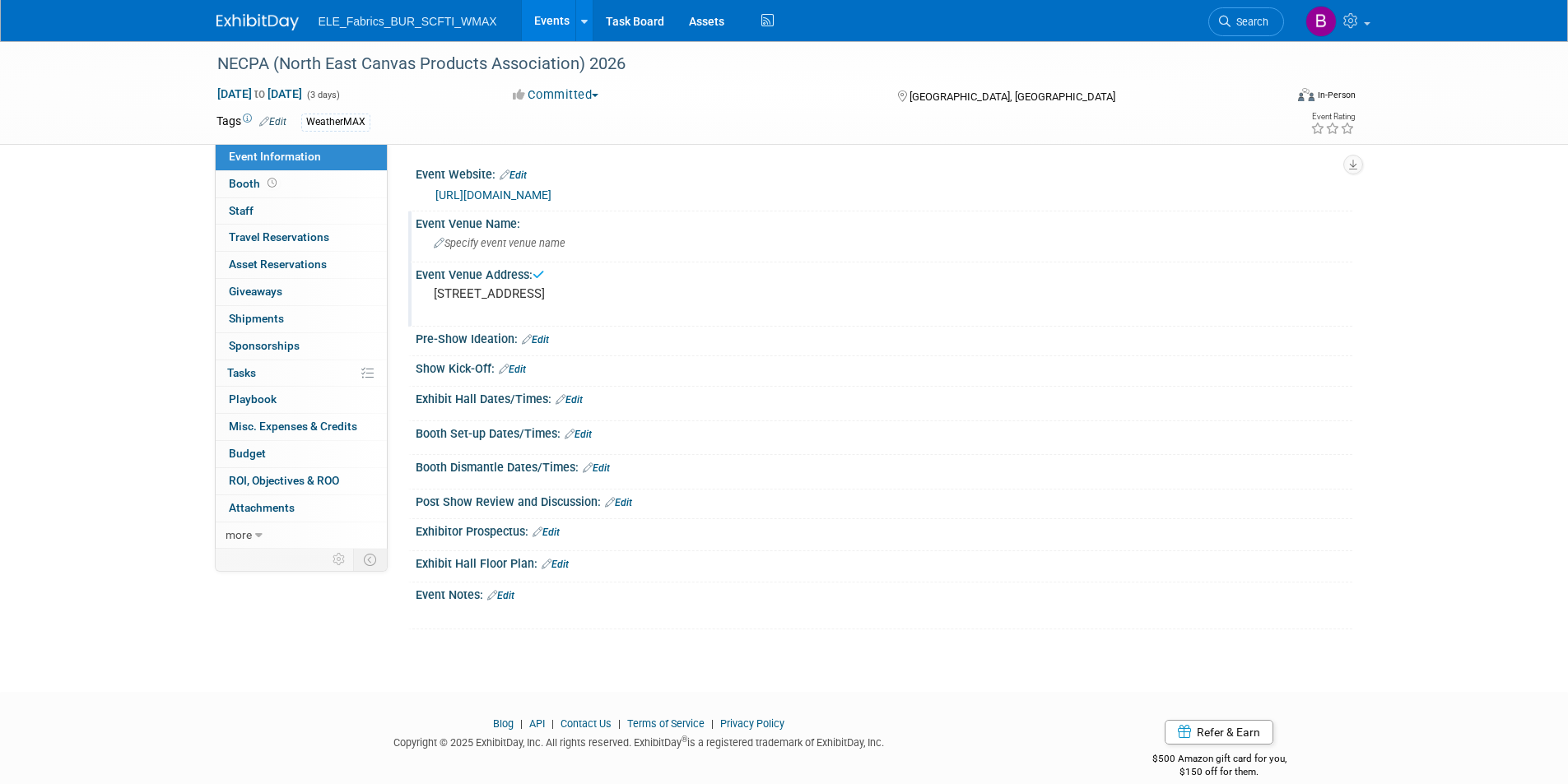
click at [665, 293] on pre "[STREET_ADDRESS]" at bounding box center [610, 294] width 354 height 15
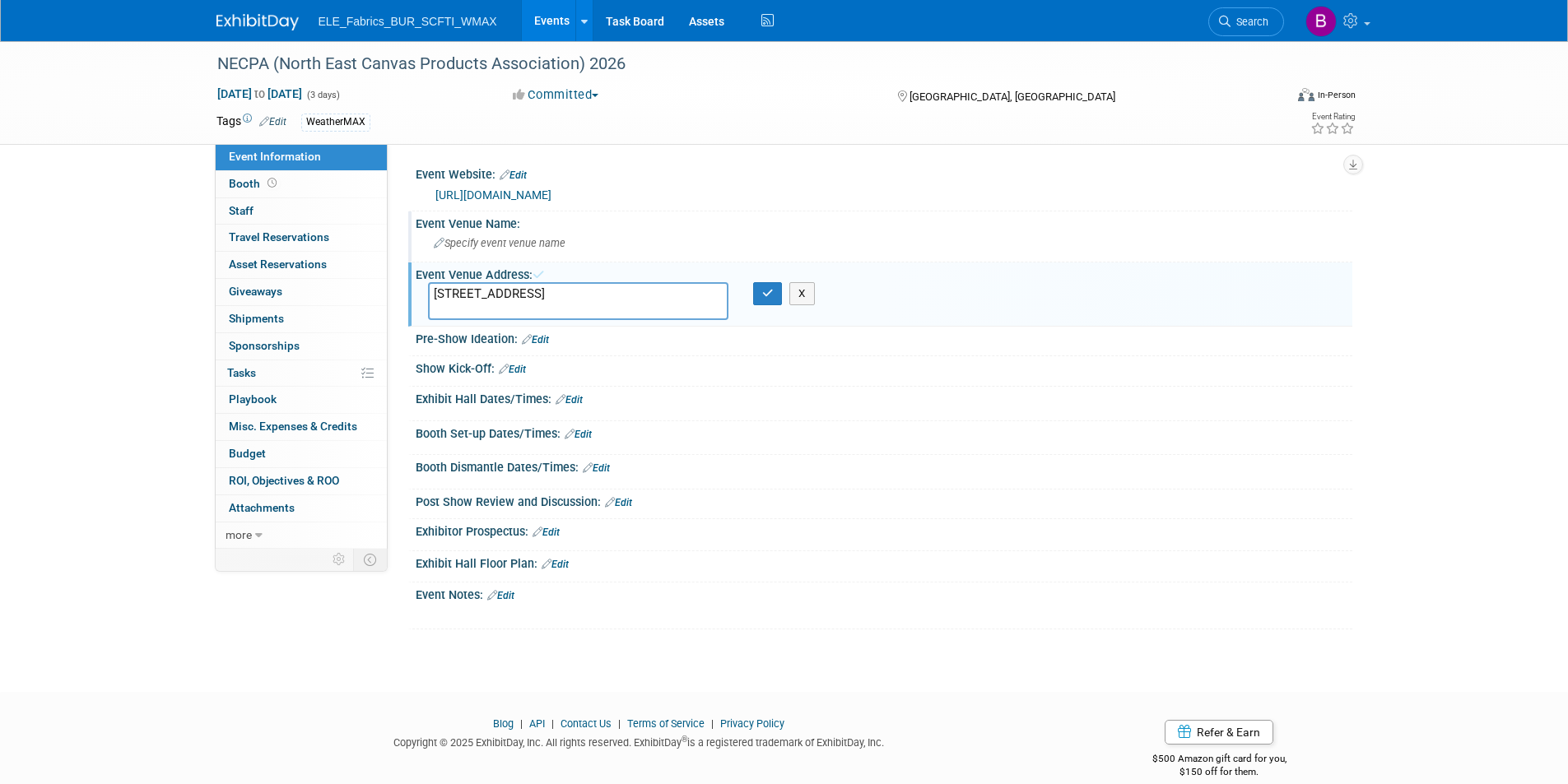
click at [676, 295] on textarea "[STREET_ADDRESS]" at bounding box center [578, 302] width 301 height 38
click at [773, 295] on icon "button" at bounding box center [768, 293] width 11 height 11
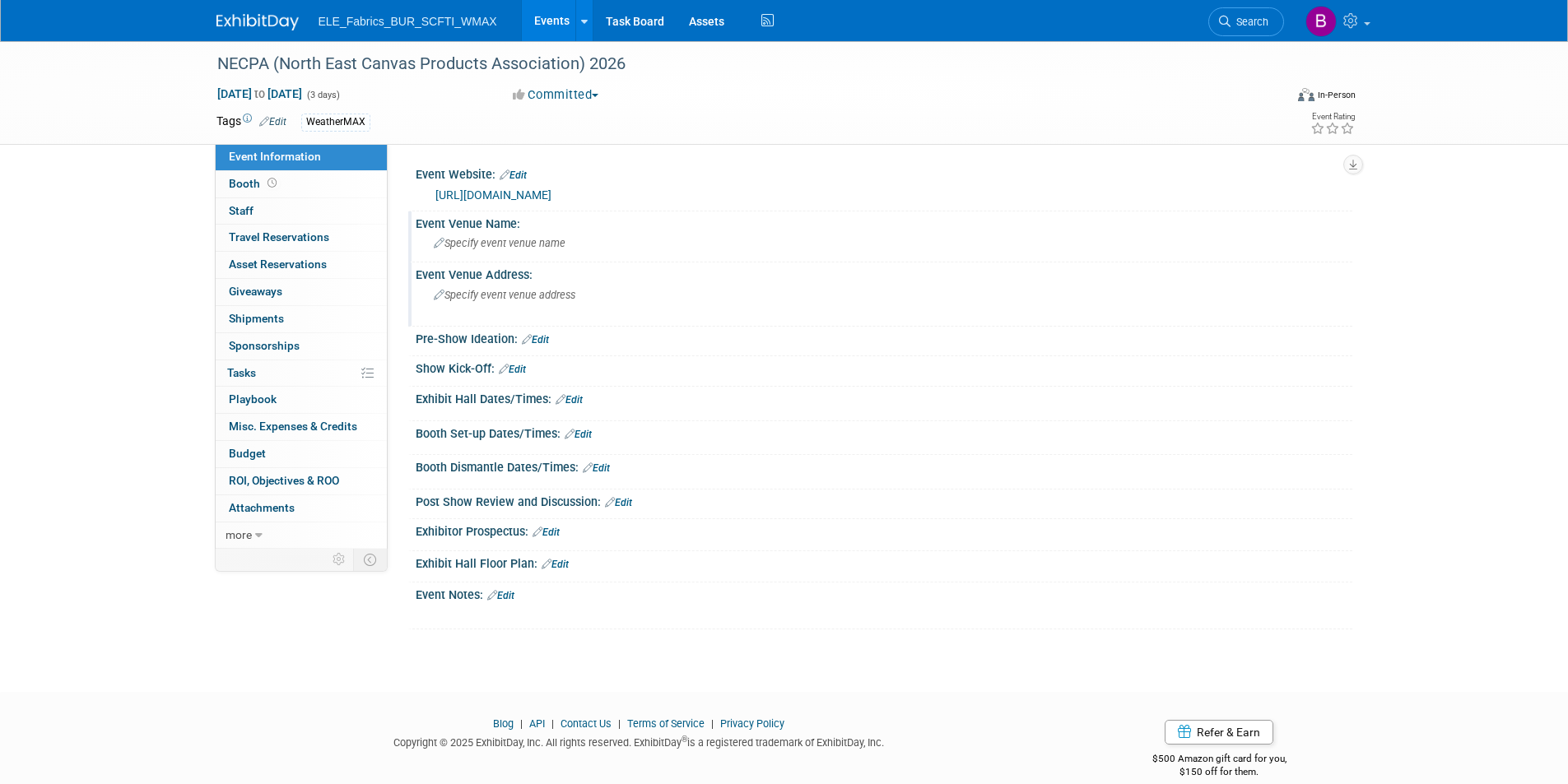
click at [259, 9] on link at bounding box center [267, 14] width 102 height 13
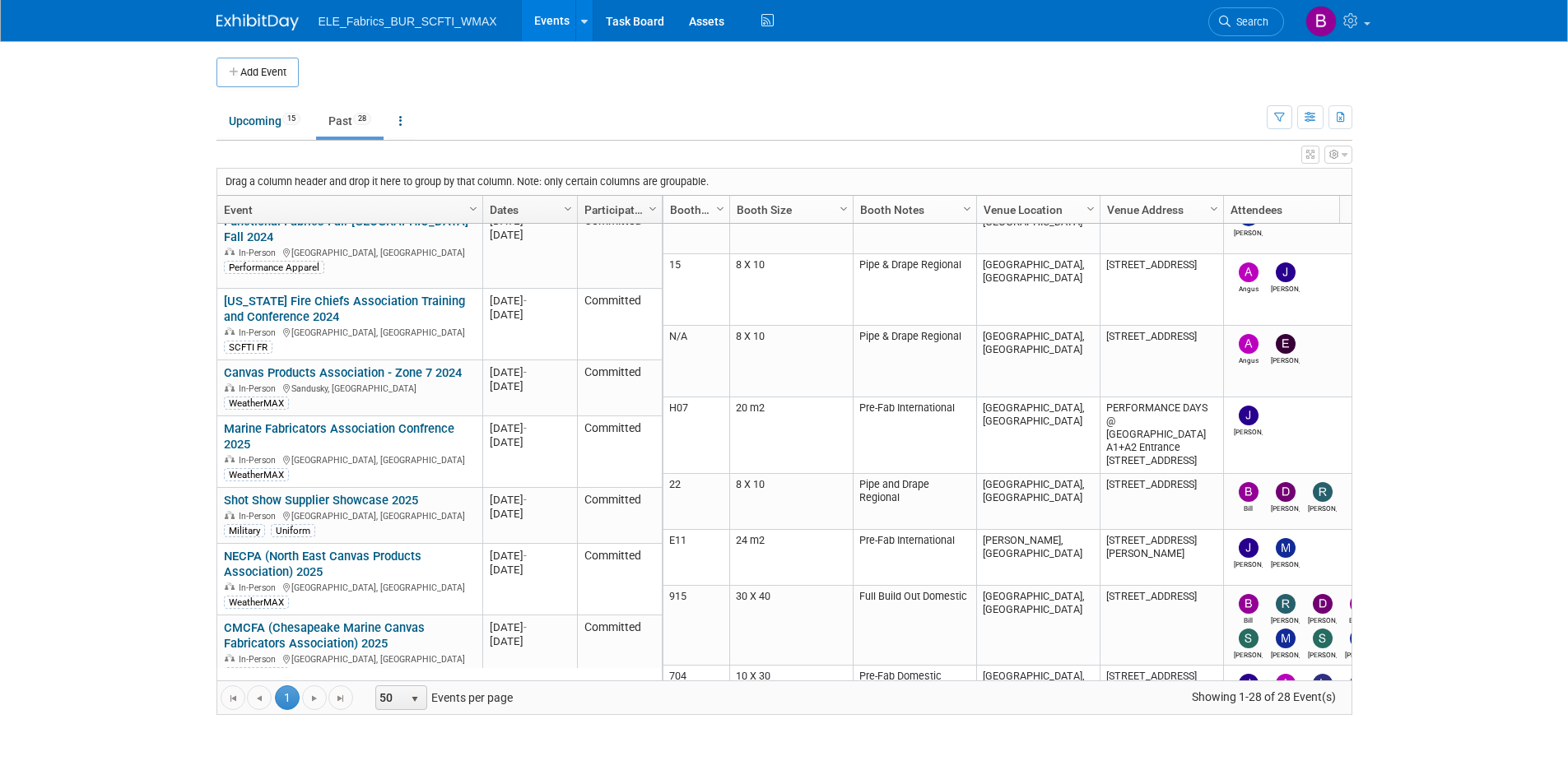
scroll to position [790, 0]
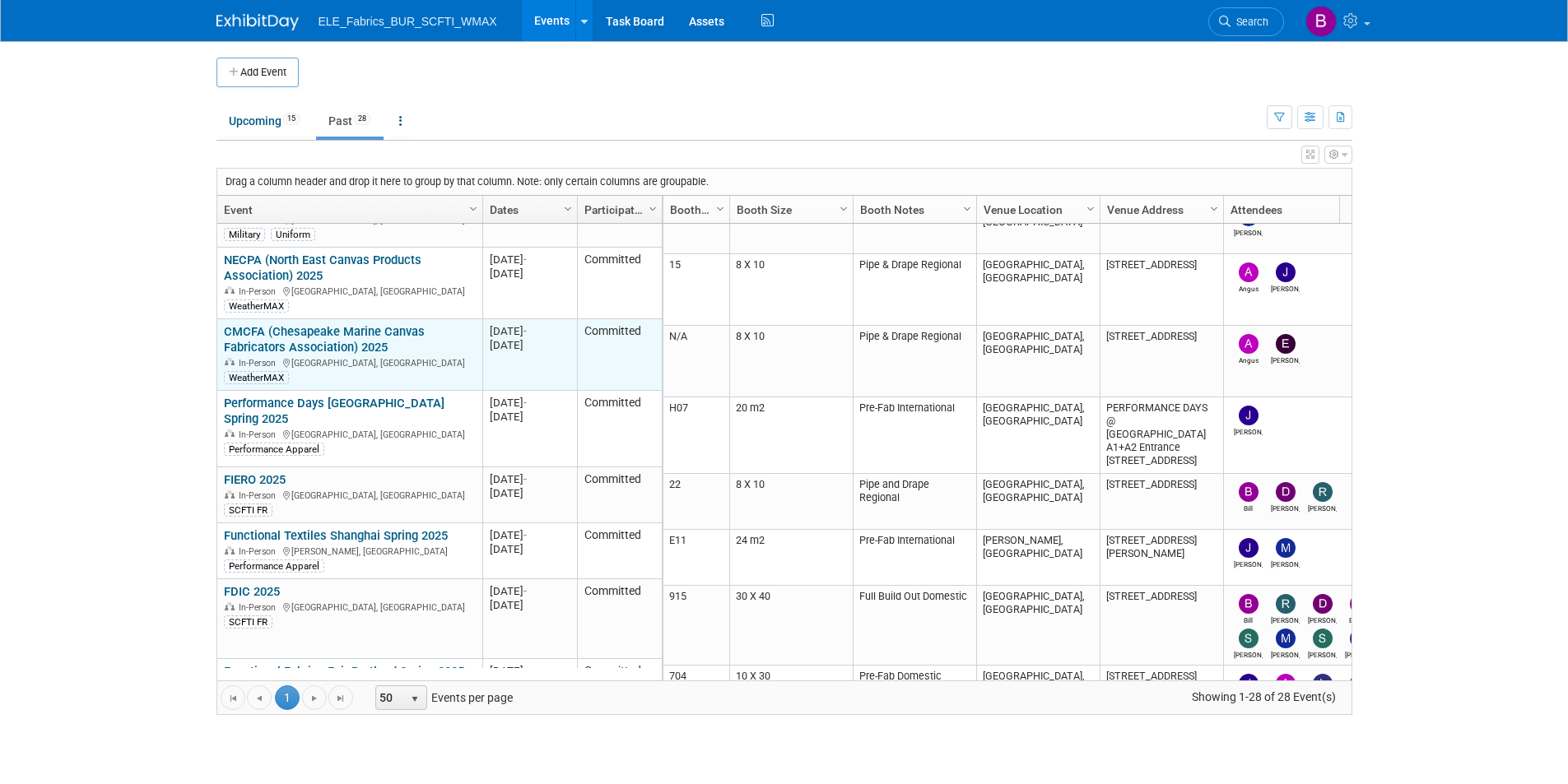
click at [371, 325] on link "CMCFA (Chesapeake Marine Canvas Fabricators Association) 2025" at bounding box center [324, 340] width 201 height 31
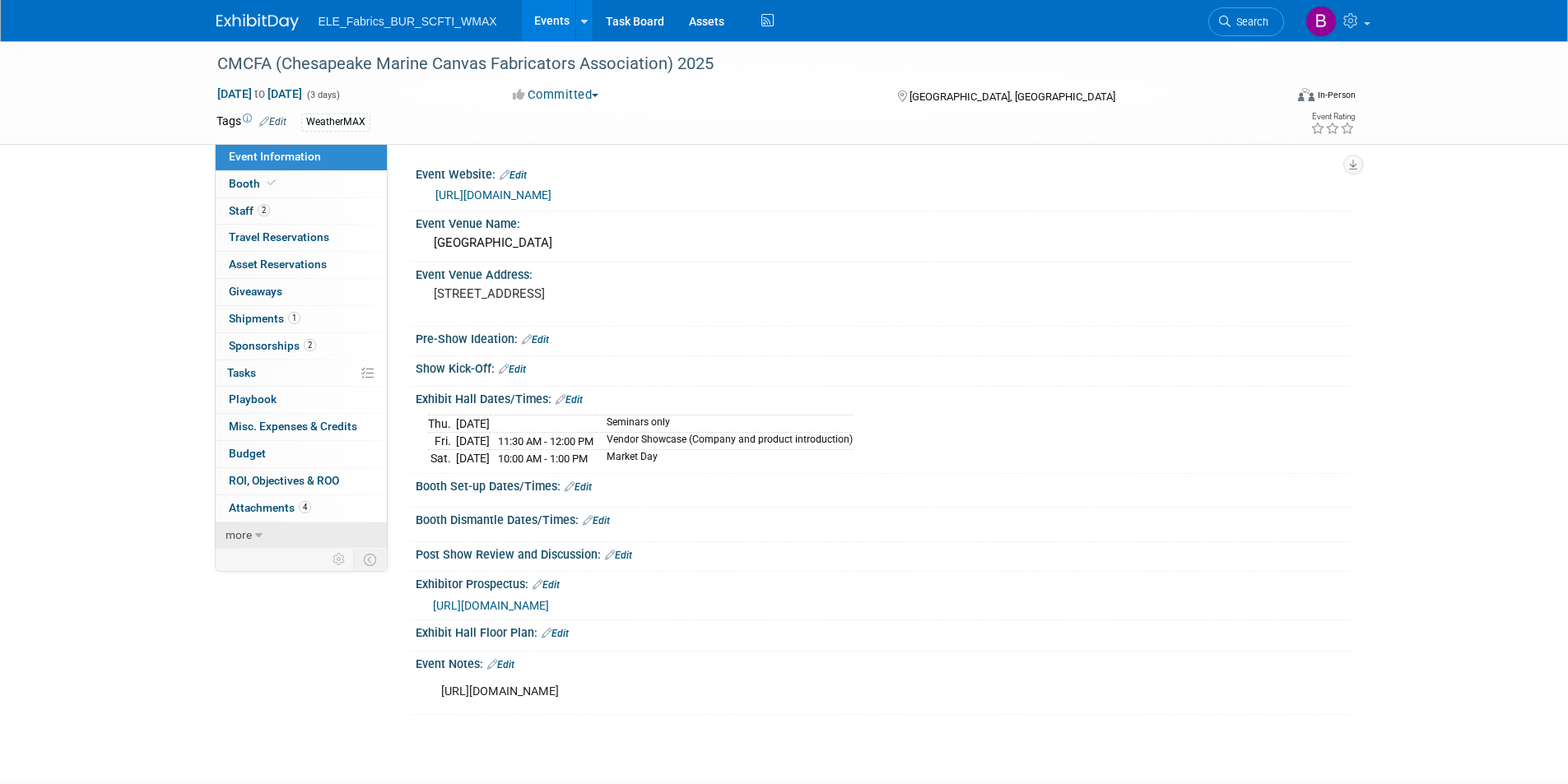
click at [240, 538] on span "more" at bounding box center [239, 535] width 27 height 13
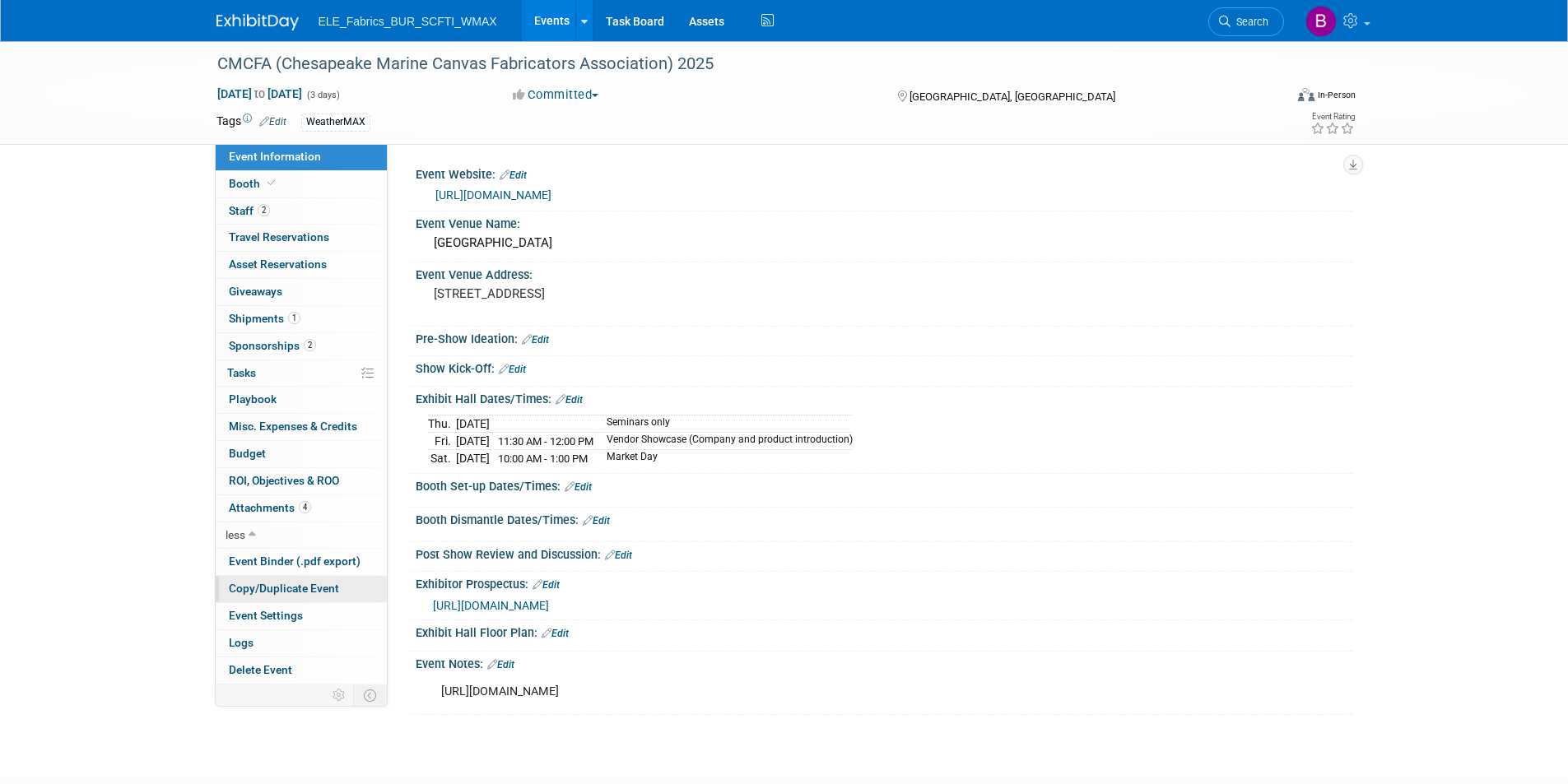
click at [307, 590] on span "Copy/Duplicate Event" at bounding box center [284, 588] width 110 height 13
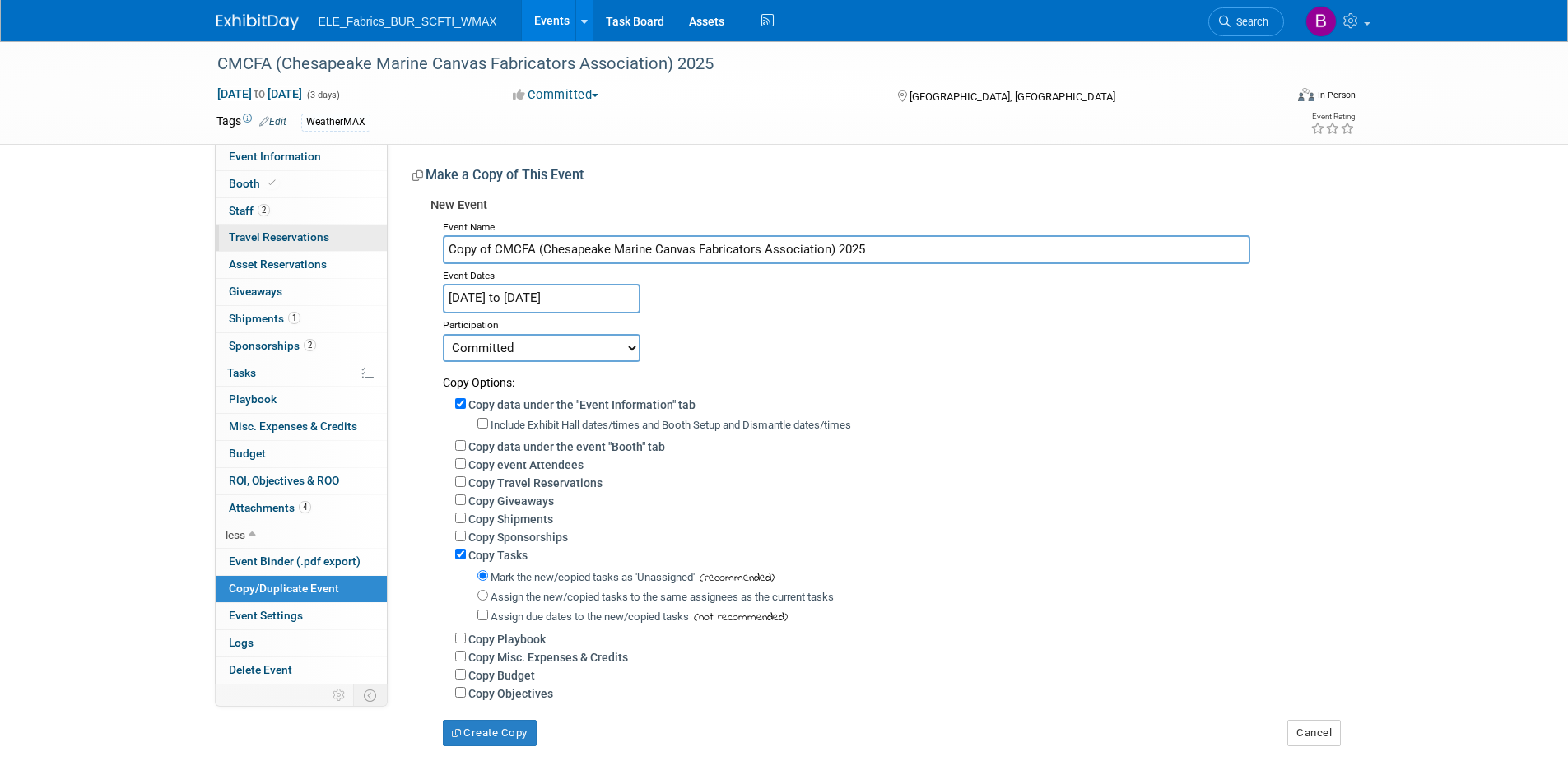
drag, startPoint x: 494, startPoint y: 242, endPoint x: 383, endPoint y: 235, distance: 111.2
click at [383, 235] on div "Event Information Event Info Booth Booth 2 Staff 2 Staff 0 Travel Reservations …" at bounding box center [784, 393] width 1160 height 706
type input "CMCFA (Chesapeake Marine Canvas Fabricators Association) 2025"
click at [460, 560] on input "Copy Tasks" at bounding box center [460, 554] width 11 height 11
checkbox input "false"
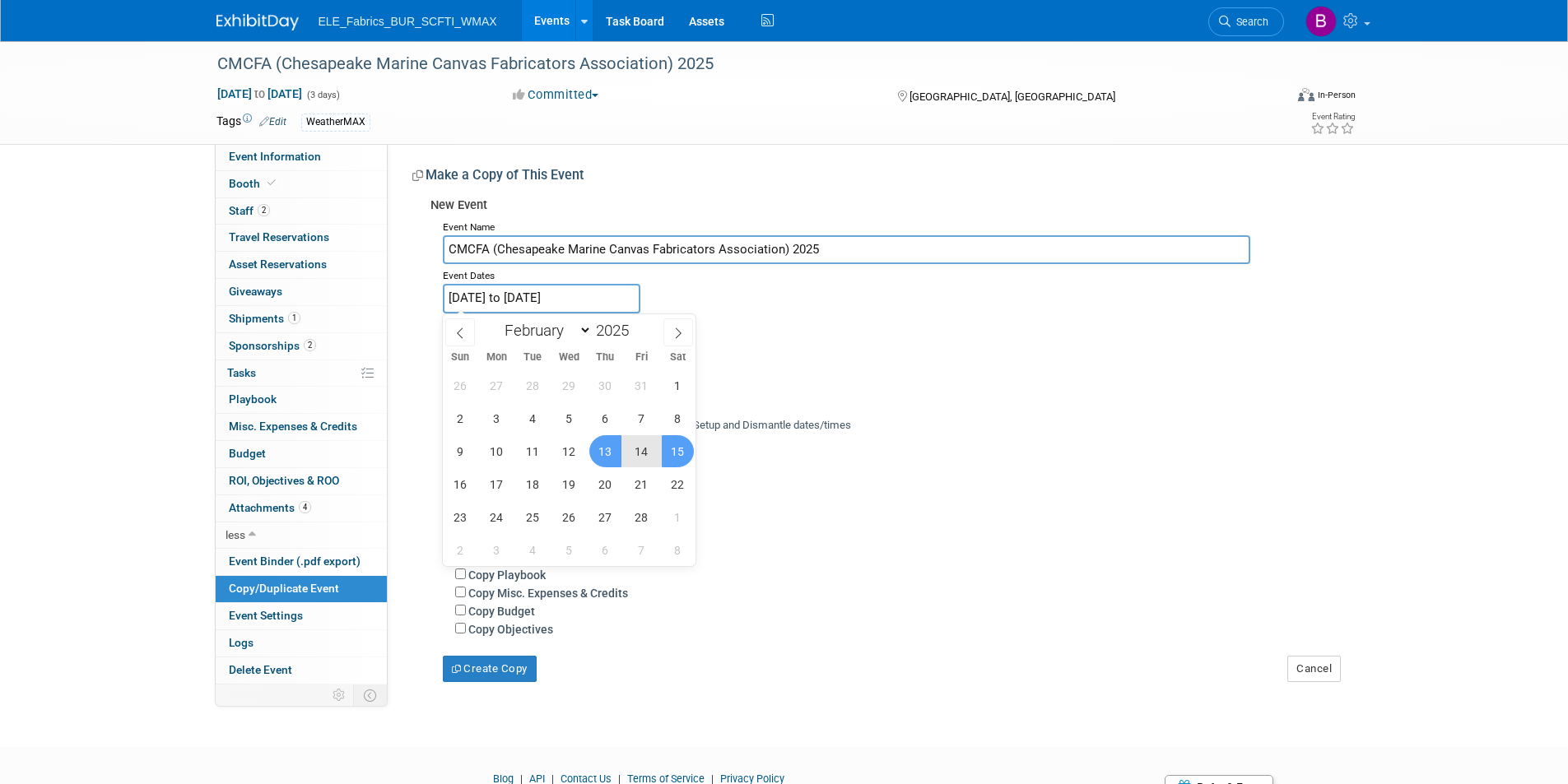
click at [617, 299] on input "[DATE] to [DATE]" at bounding box center [541, 298] width 198 height 29
click at [637, 325] on span at bounding box center [635, 326] width 11 height 10
type input "2026"
click at [582, 328] on select "January February March April May June July August September October November De…" at bounding box center [543, 330] width 95 height 21
click at [497, 320] on select "January February March April May June July August September October November De…" at bounding box center [543, 330] width 95 height 21
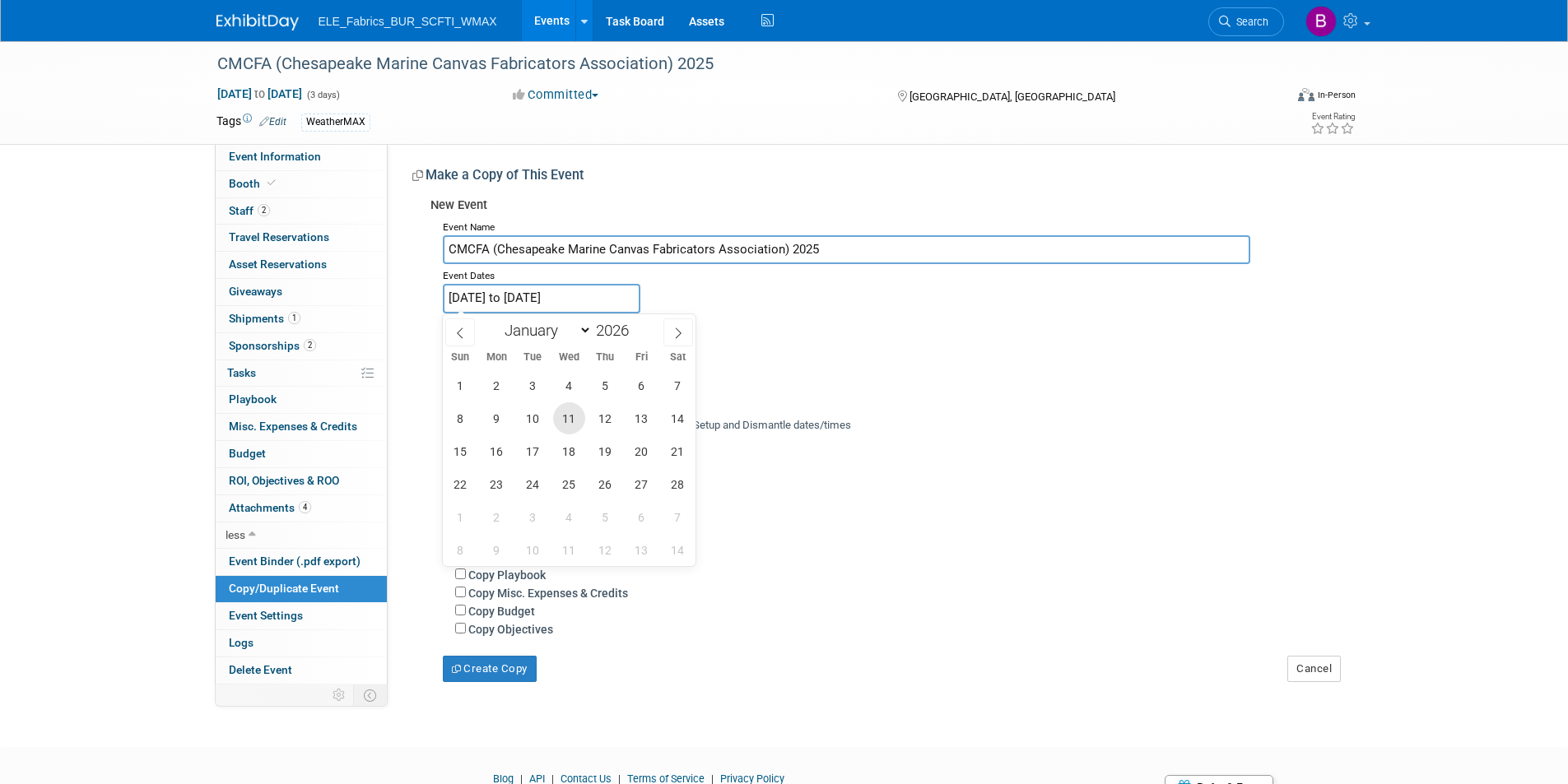
click at [567, 415] on span "11" at bounding box center [569, 418] width 32 height 32
click at [645, 419] on span "13" at bounding box center [642, 418] width 32 height 32
type input "[DATE] to [DATE]"
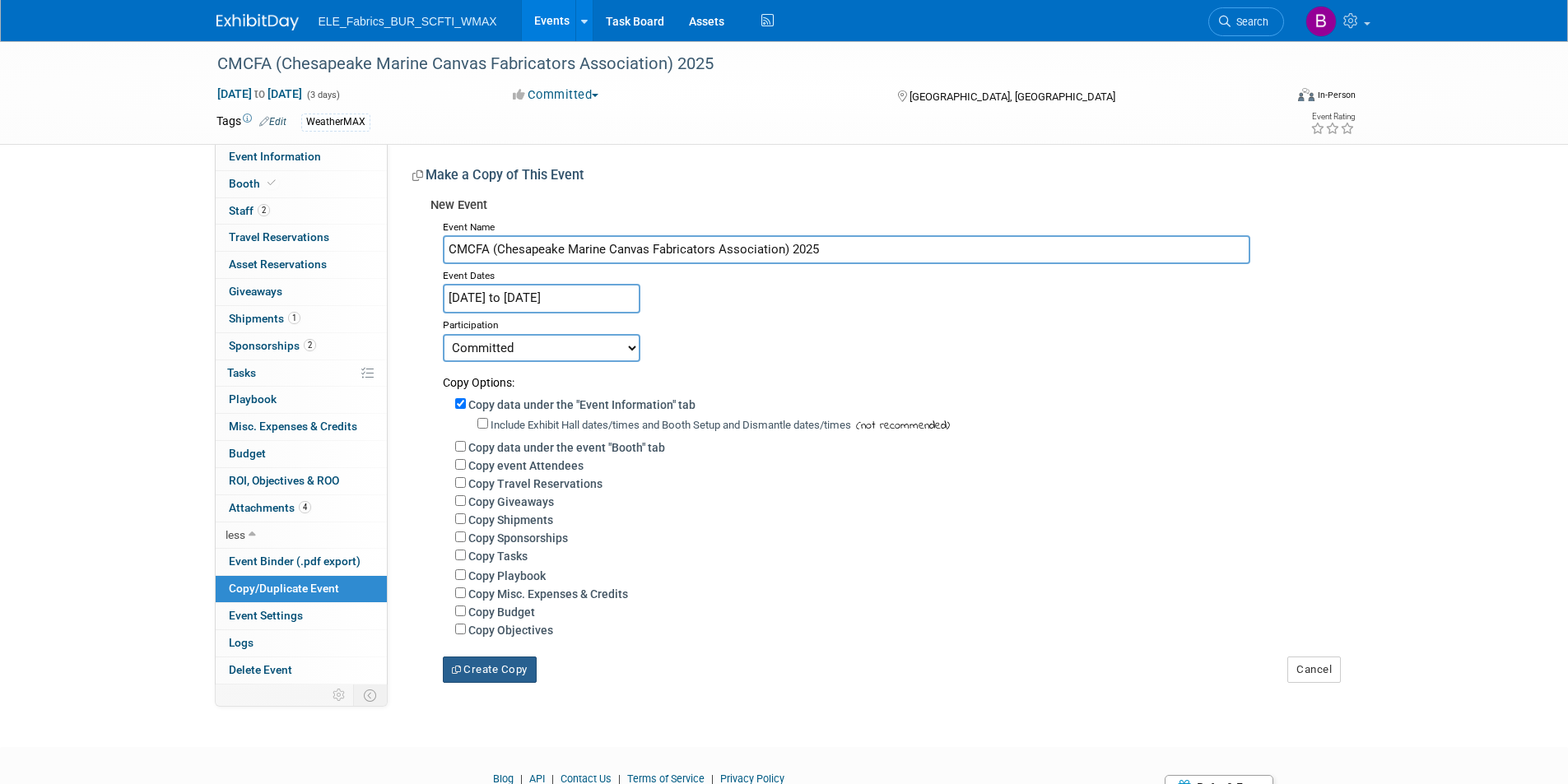
click at [499, 683] on button "Create Copy" at bounding box center [490, 670] width 94 height 27
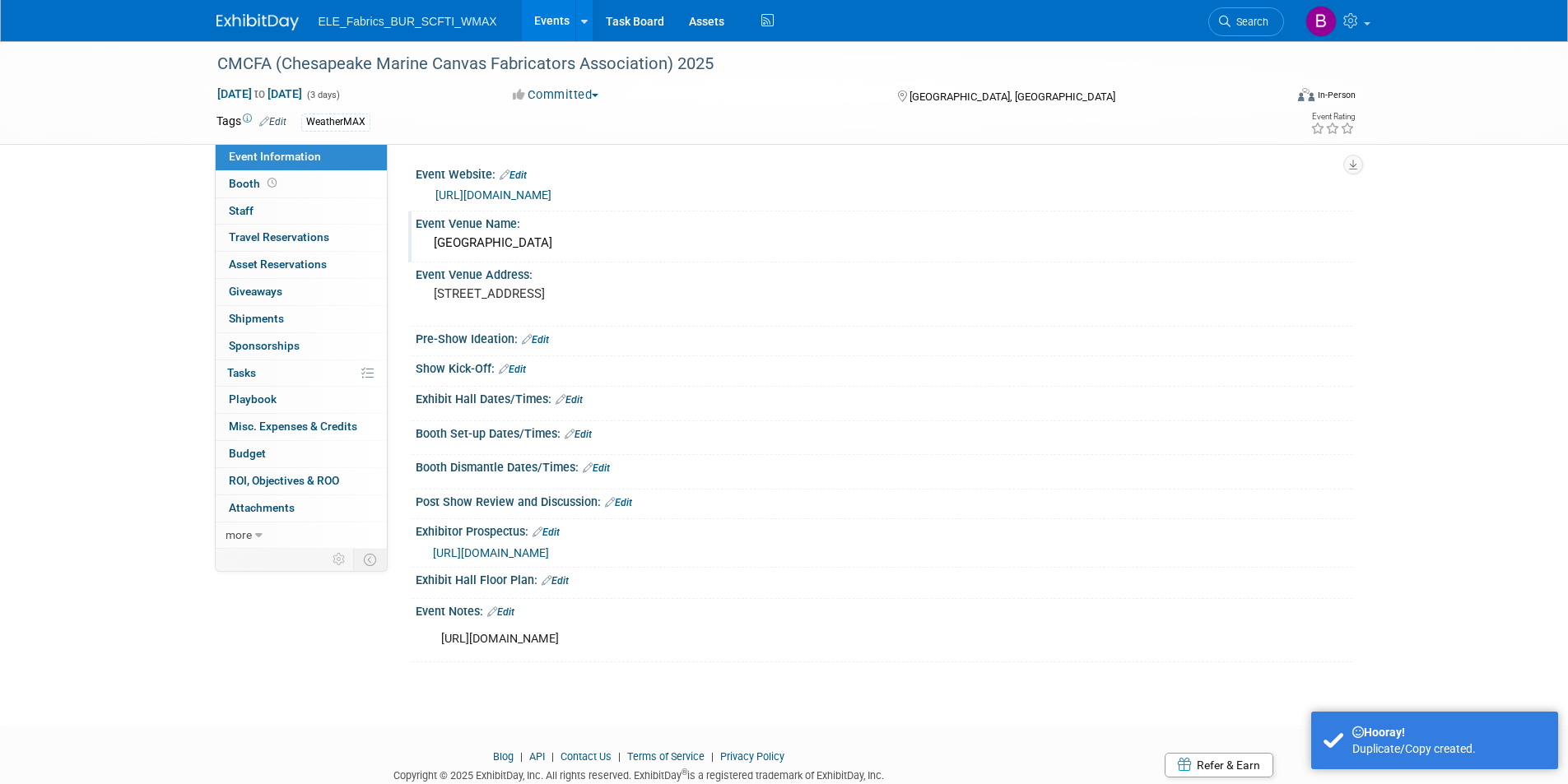
click at [585, 244] on div "[GEOGRAPHIC_DATA]" at bounding box center [883, 243] width 912 height 26
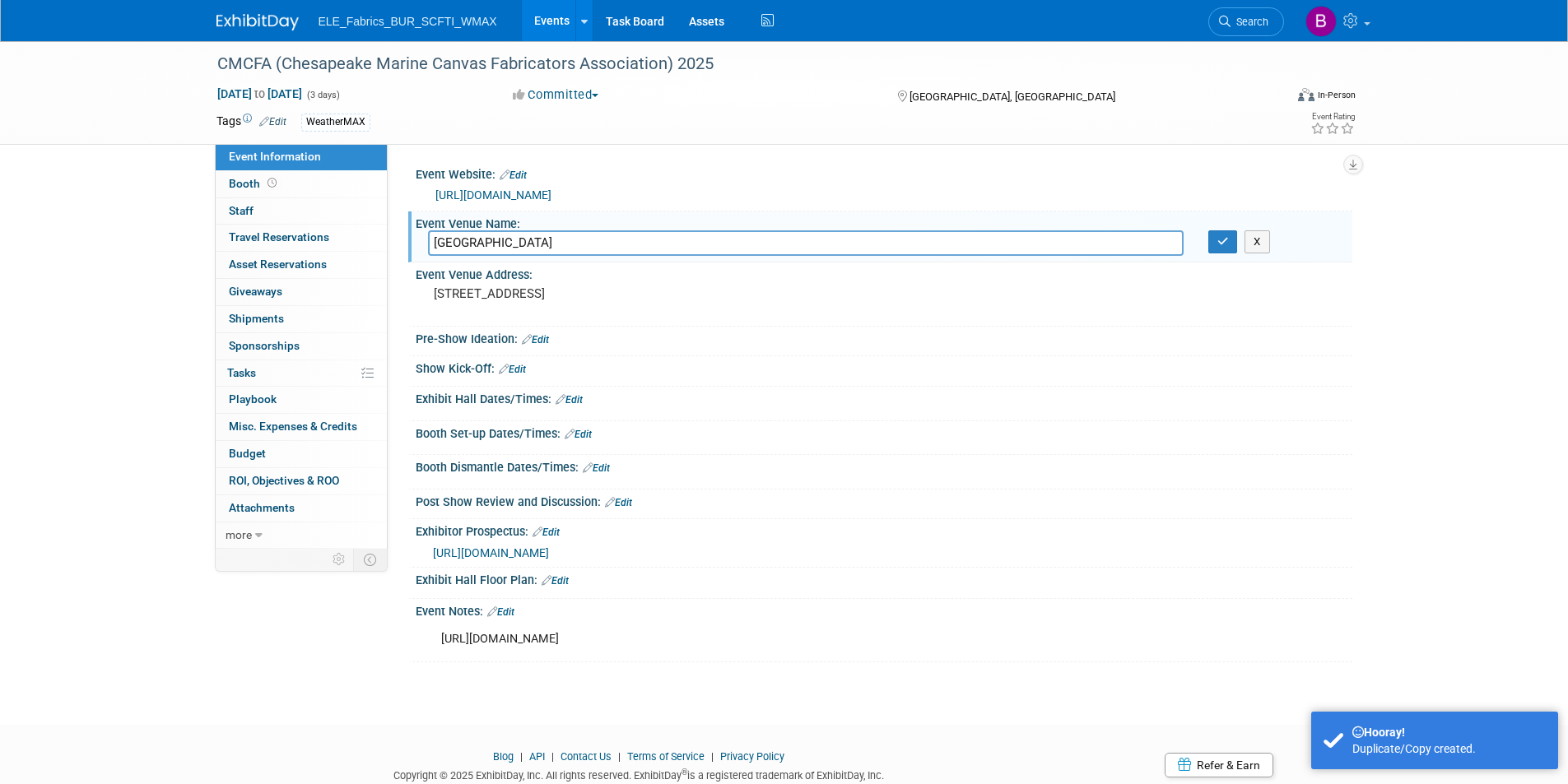
click at [634, 235] on input "[GEOGRAPHIC_DATA]" at bounding box center [805, 243] width 755 height 26
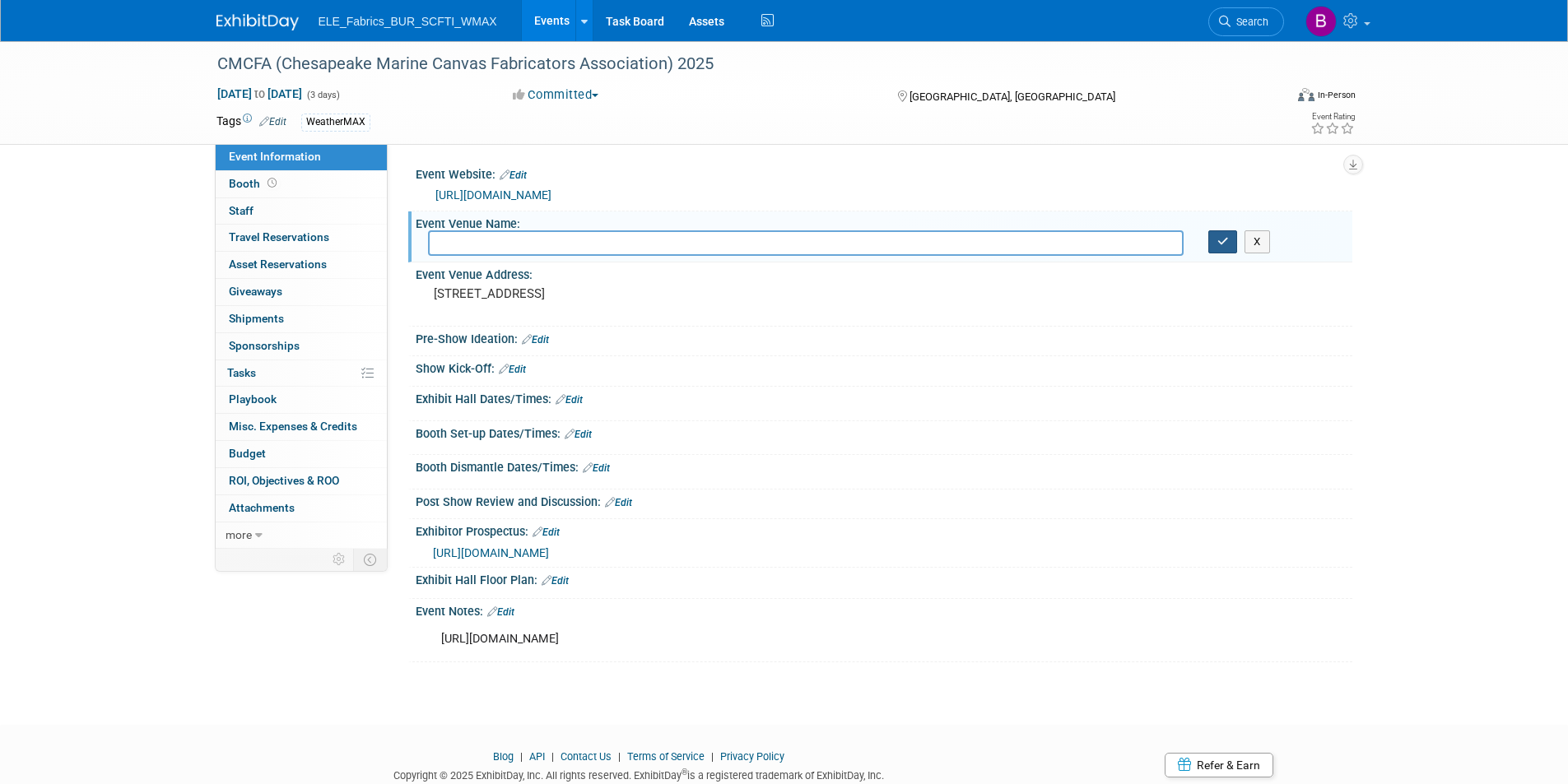
click at [1209, 241] on button "button" at bounding box center [1222, 242] width 30 height 23
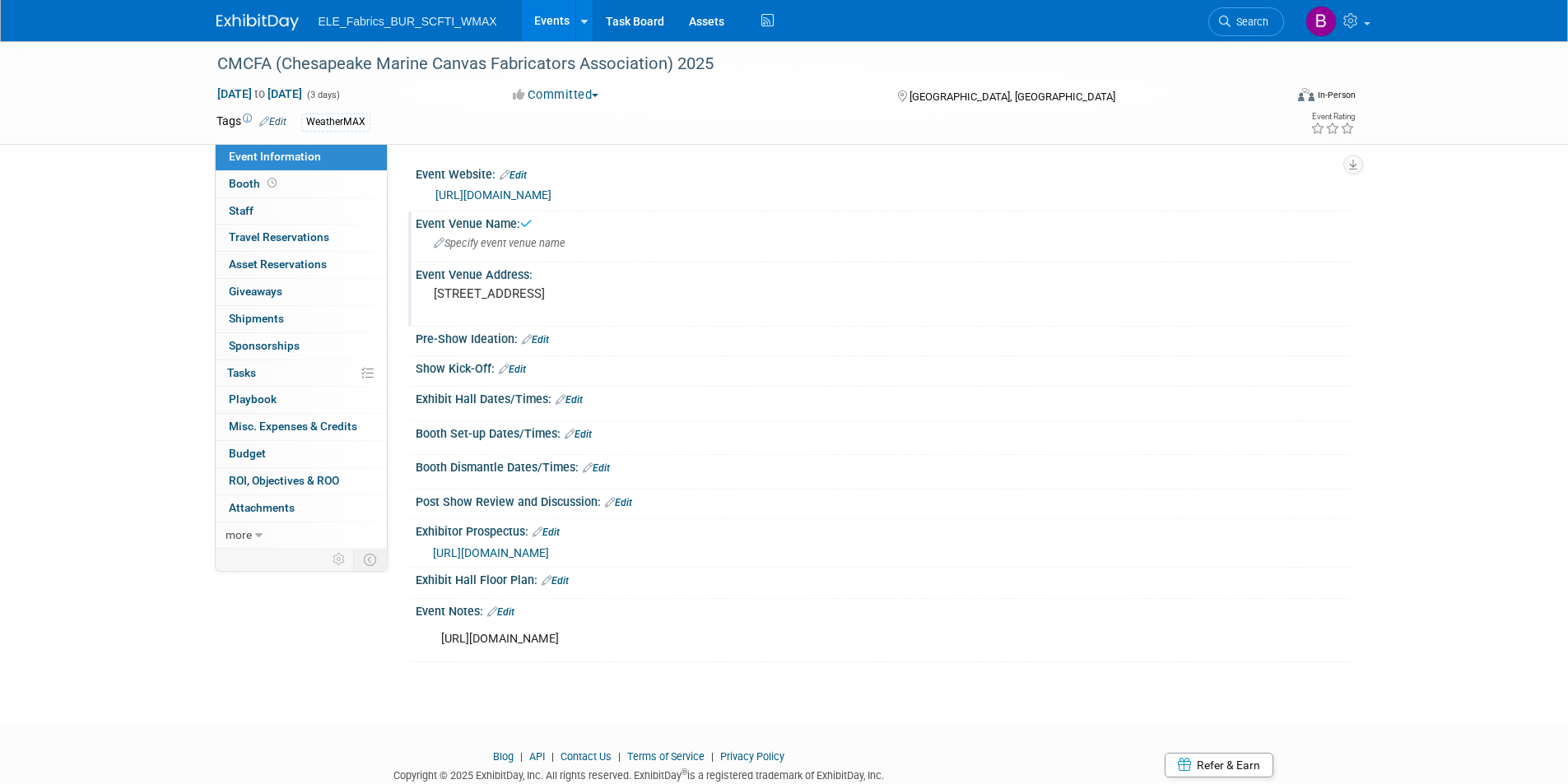
click at [613, 297] on pre "[STREET_ADDRESS]" at bounding box center [610, 294] width 354 height 15
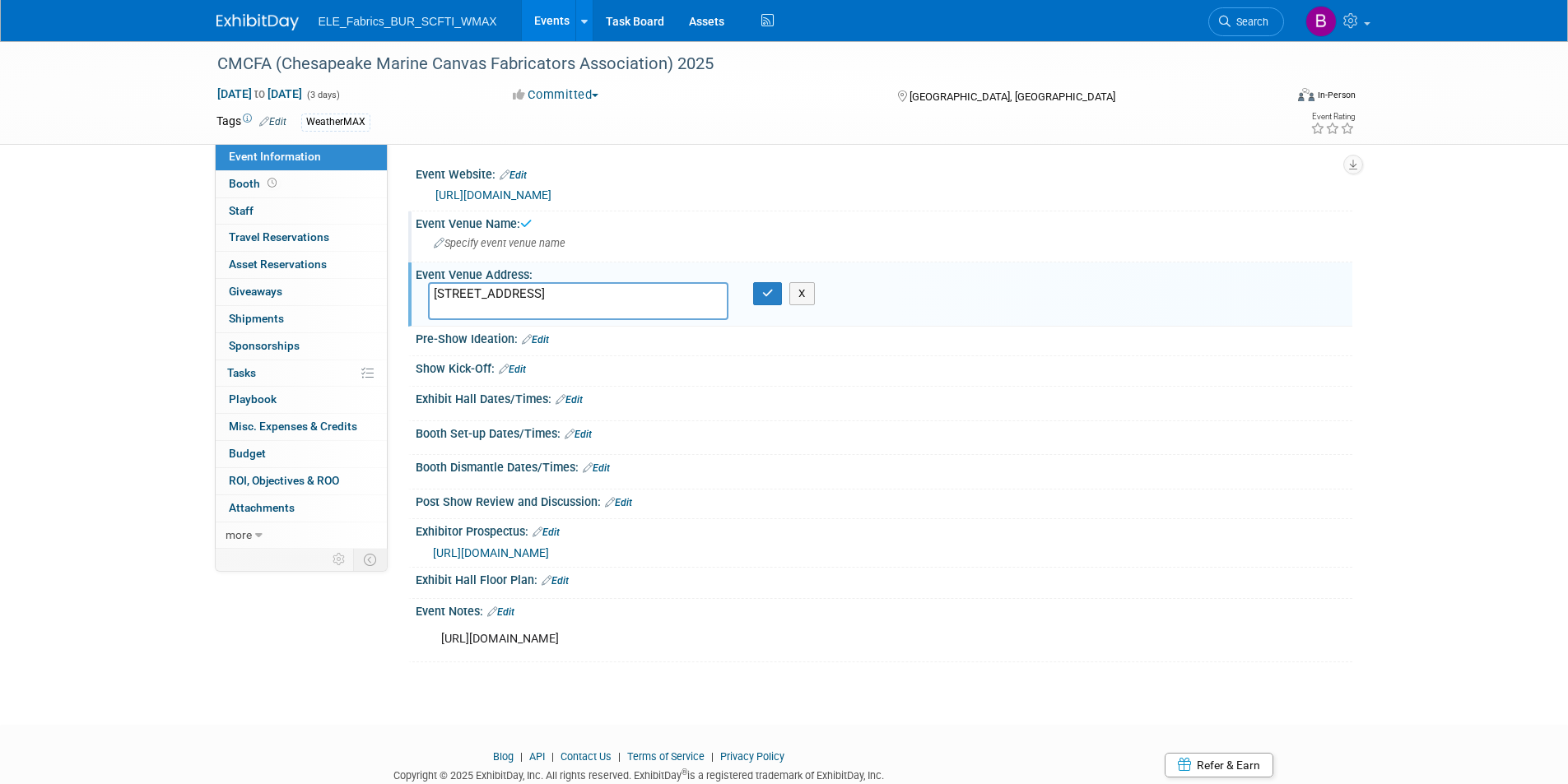
click at [613, 297] on textarea "[STREET_ADDRESS]" at bounding box center [578, 302] width 301 height 38
click at [765, 295] on icon "button" at bounding box center [768, 293] width 11 height 11
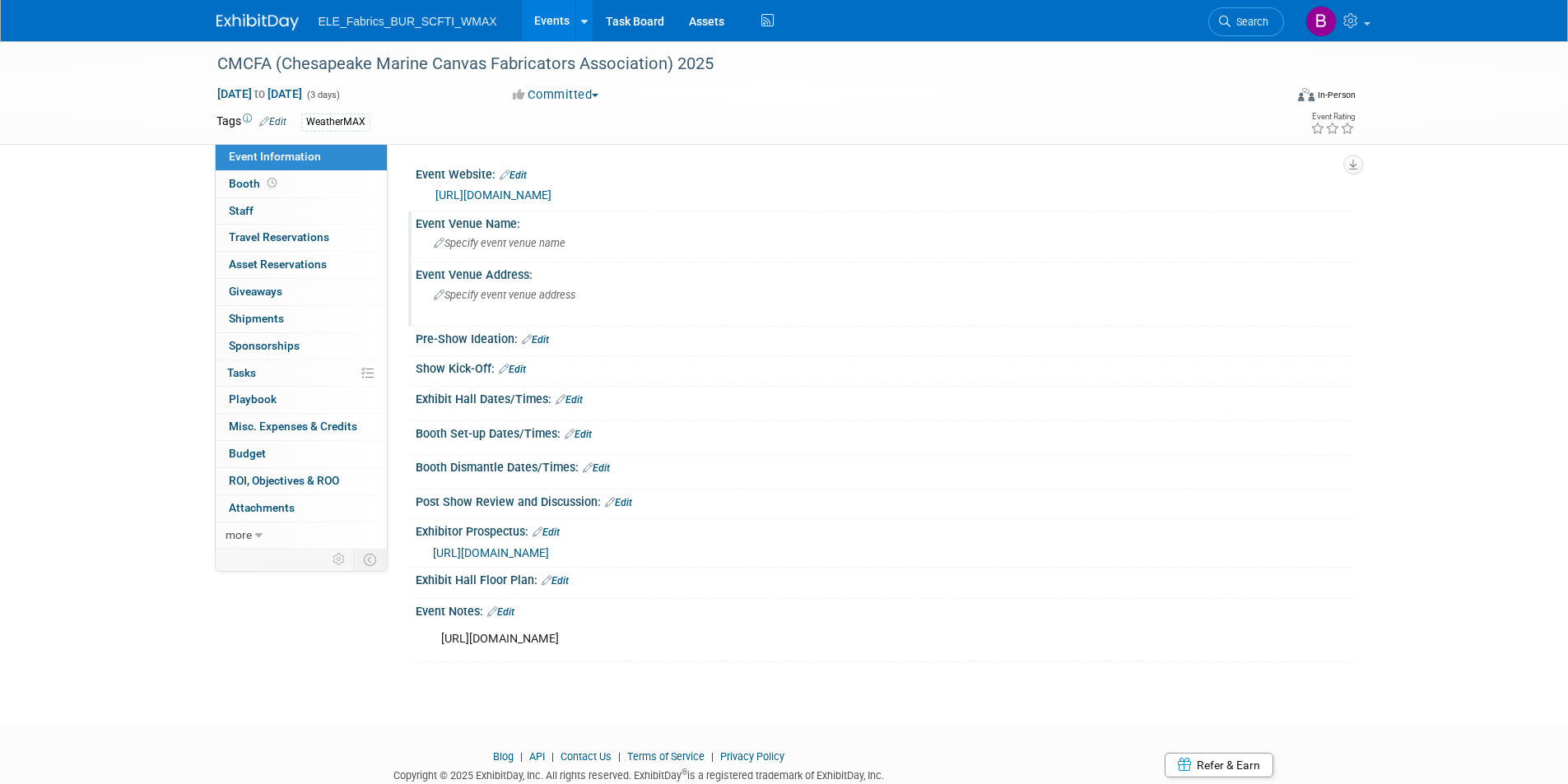
click at [533, 194] on link "[URL][DOMAIN_NAME]" at bounding box center [494, 195] width 117 height 13
click at [526, 171] on link "Edit" at bounding box center [513, 176] width 27 height 11
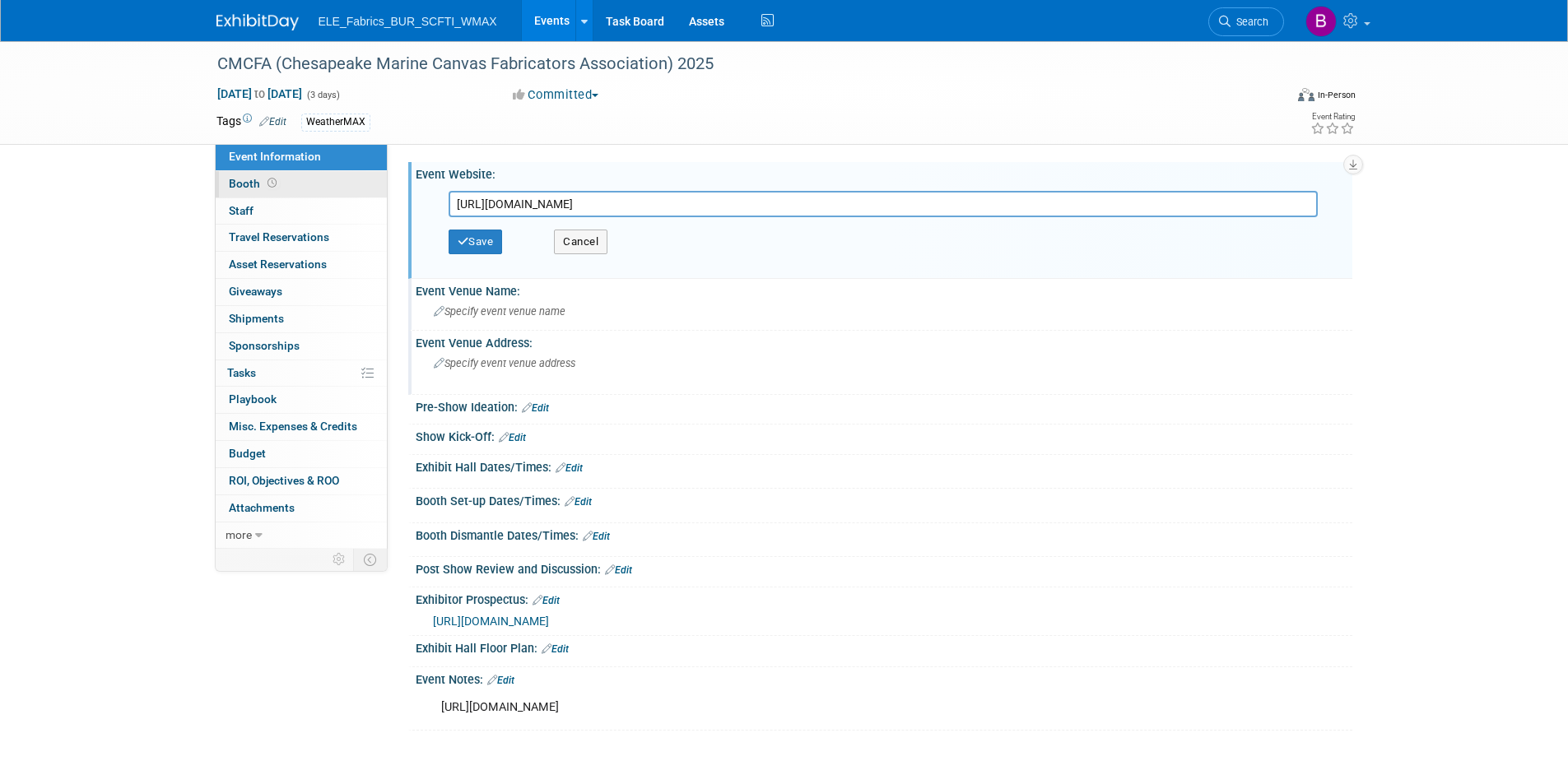
drag, startPoint x: 647, startPoint y: 209, endPoint x: 368, endPoint y: 176, distance: 280.9
click at [368, 176] on div "Event Information Event Info Booth Booth 0 Staff 0 Staff 0 Travel Reservations …" at bounding box center [784, 386] width 1160 height 689
click at [625, 200] on input "[URL][DOMAIN_NAME]" at bounding box center [883, 204] width 869 height 27
drag, startPoint x: 602, startPoint y: 203, endPoint x: 364, endPoint y: 166, distance: 240.9
click at [364, 166] on div "Event Information Event Info Booth Booth 0 Staff 0 Staff 0 Travel Reservations …" at bounding box center [784, 386] width 1160 height 689
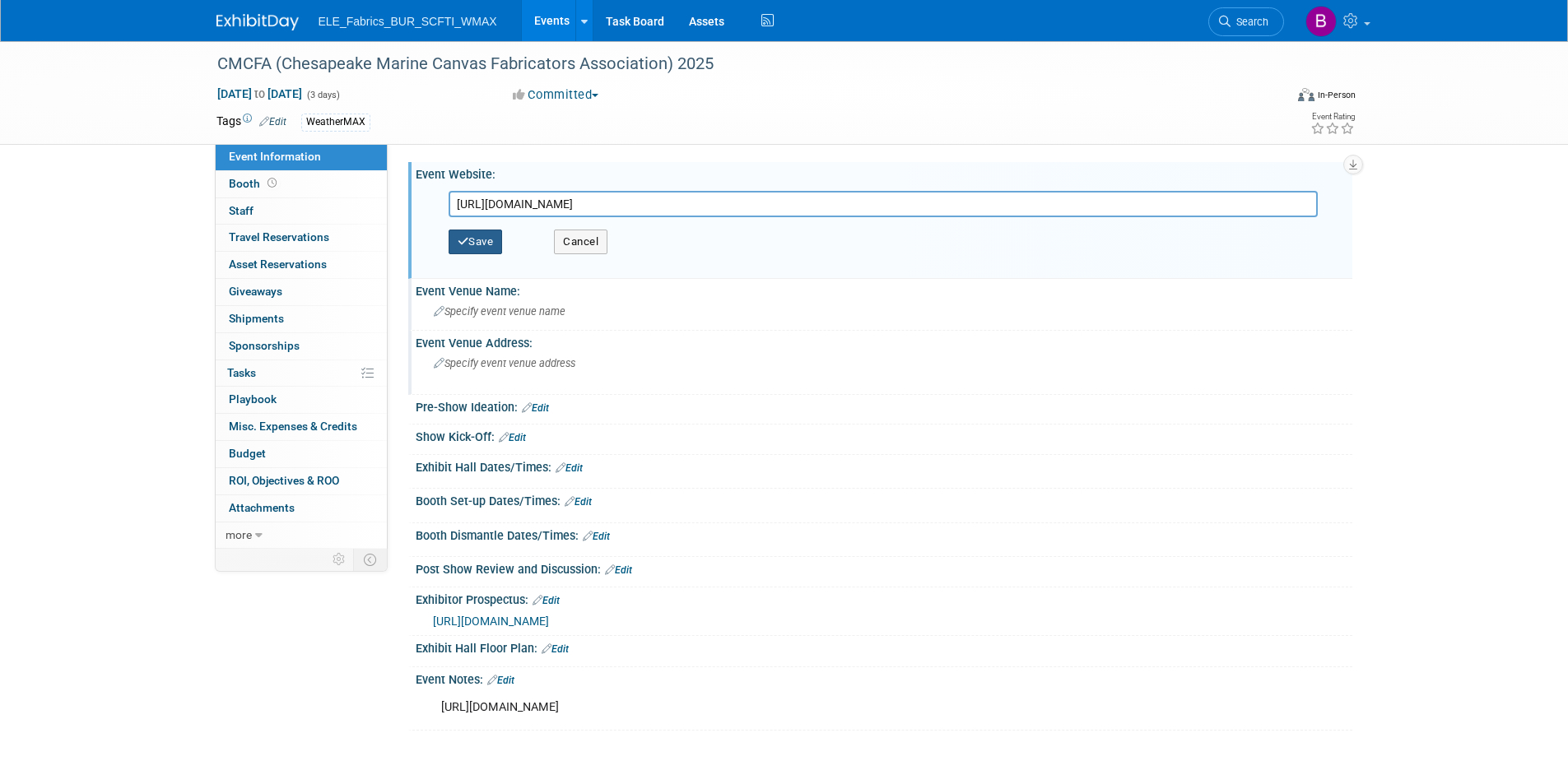
type input "[URL][DOMAIN_NAME]"
click at [475, 229] on button "Save" at bounding box center [476, 242] width 54 height 25
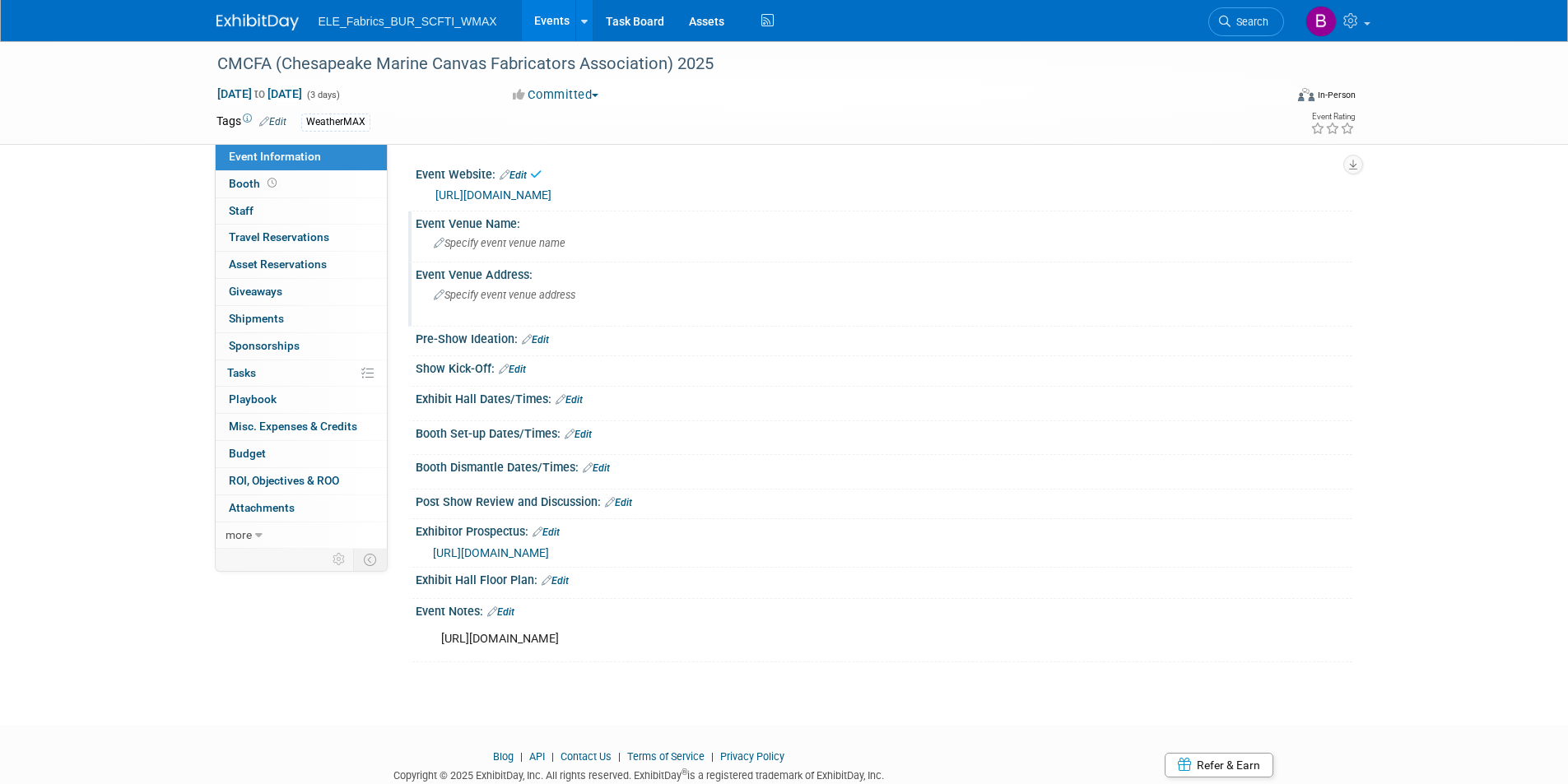
click at [506, 604] on div "Event Notes: Edit" at bounding box center [883, 609] width 937 height 21
click at [507, 606] on link "Edit" at bounding box center [500, 612] width 27 height 11
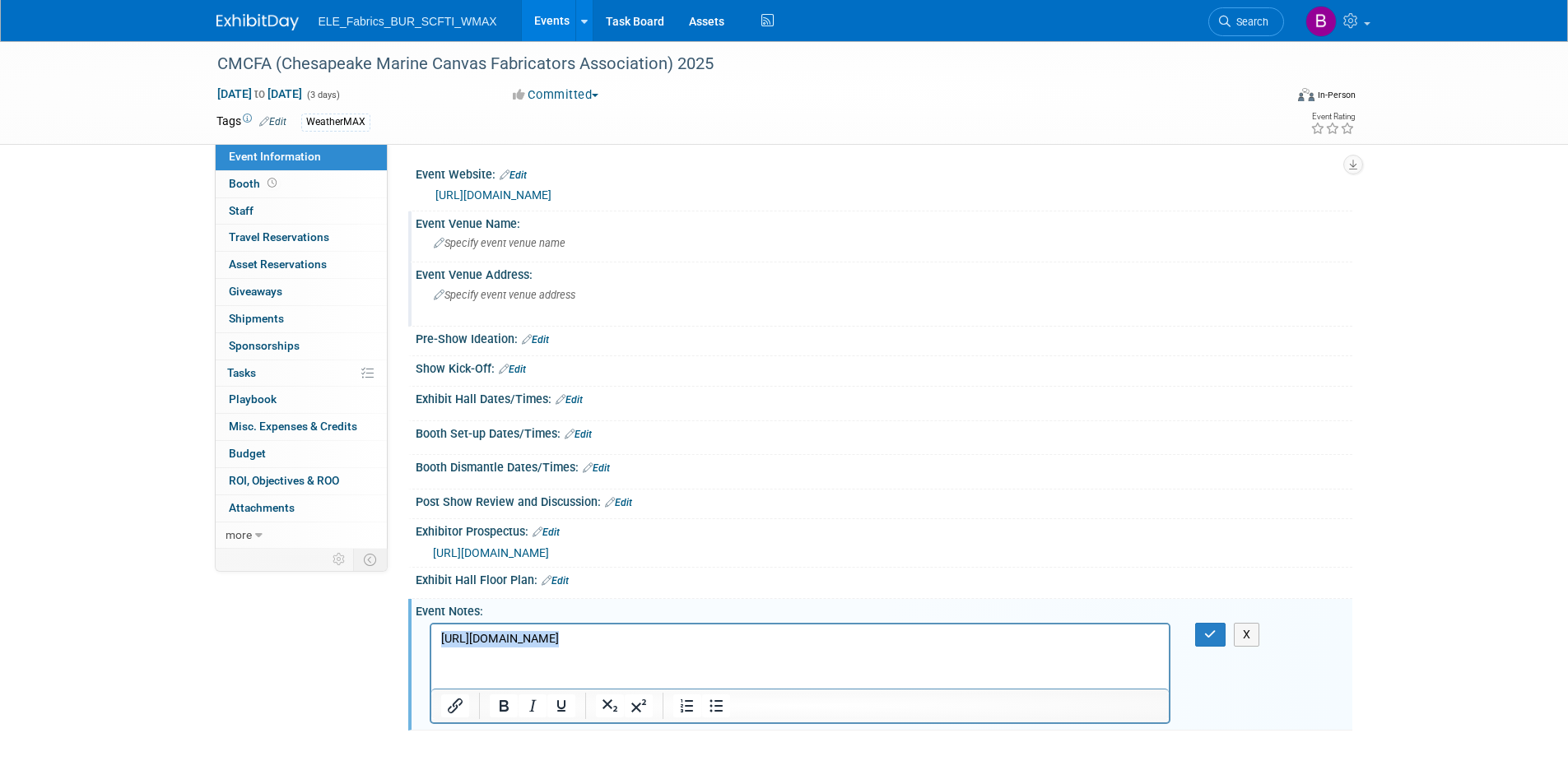
drag, startPoint x: 584, startPoint y: 641, endPoint x: 330, endPoint y: 605, distance: 256.5
click at [431, 624] on html "[URL][DOMAIN_NAME]" at bounding box center [799, 635] width 738 height 23
click at [1218, 630] on button "button" at bounding box center [1210, 634] width 31 height 24
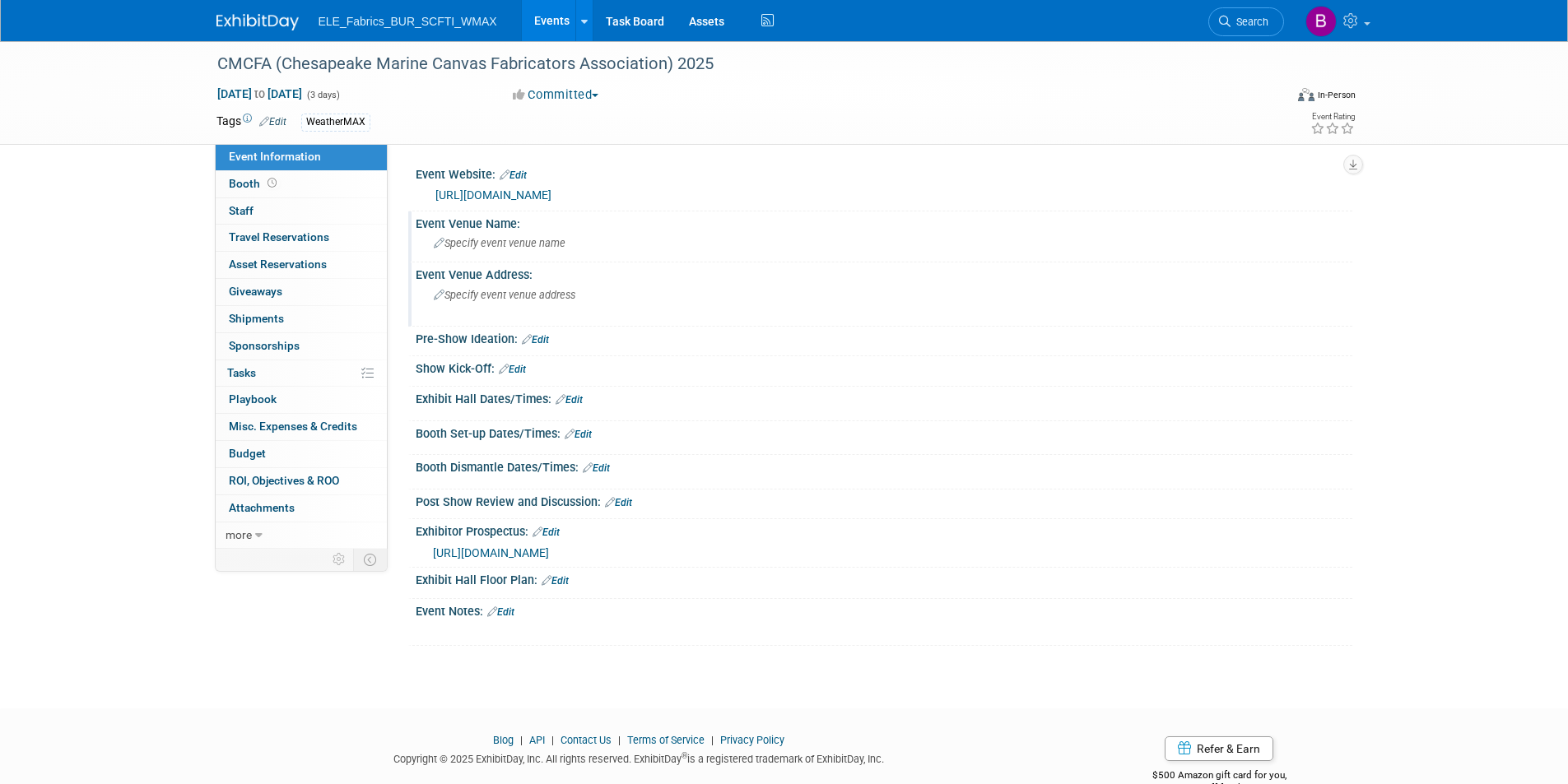
click at [242, 20] on img at bounding box center [258, 22] width 82 height 16
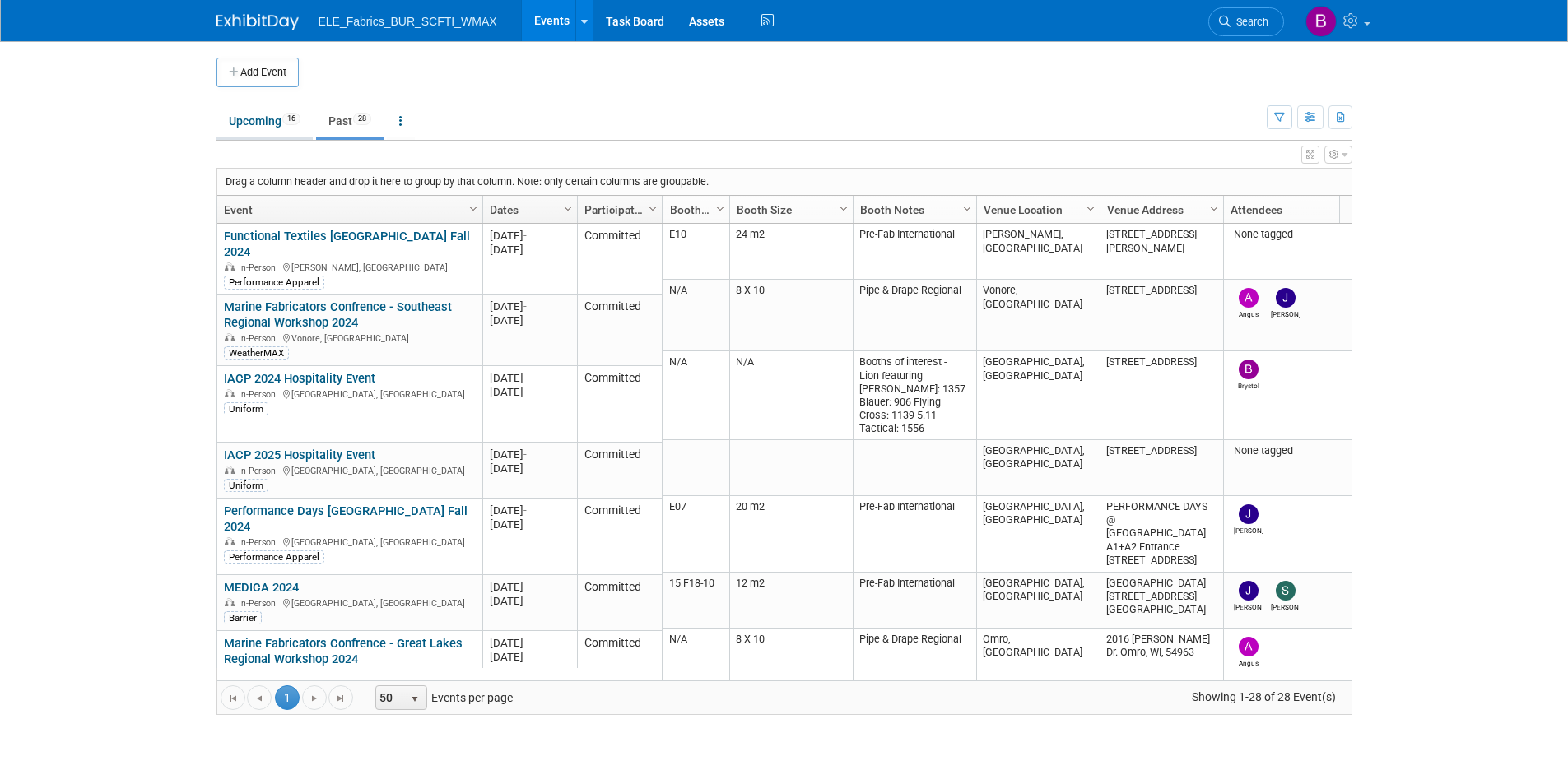
click at [265, 111] on link "Upcoming 16" at bounding box center [265, 120] width 96 height 32
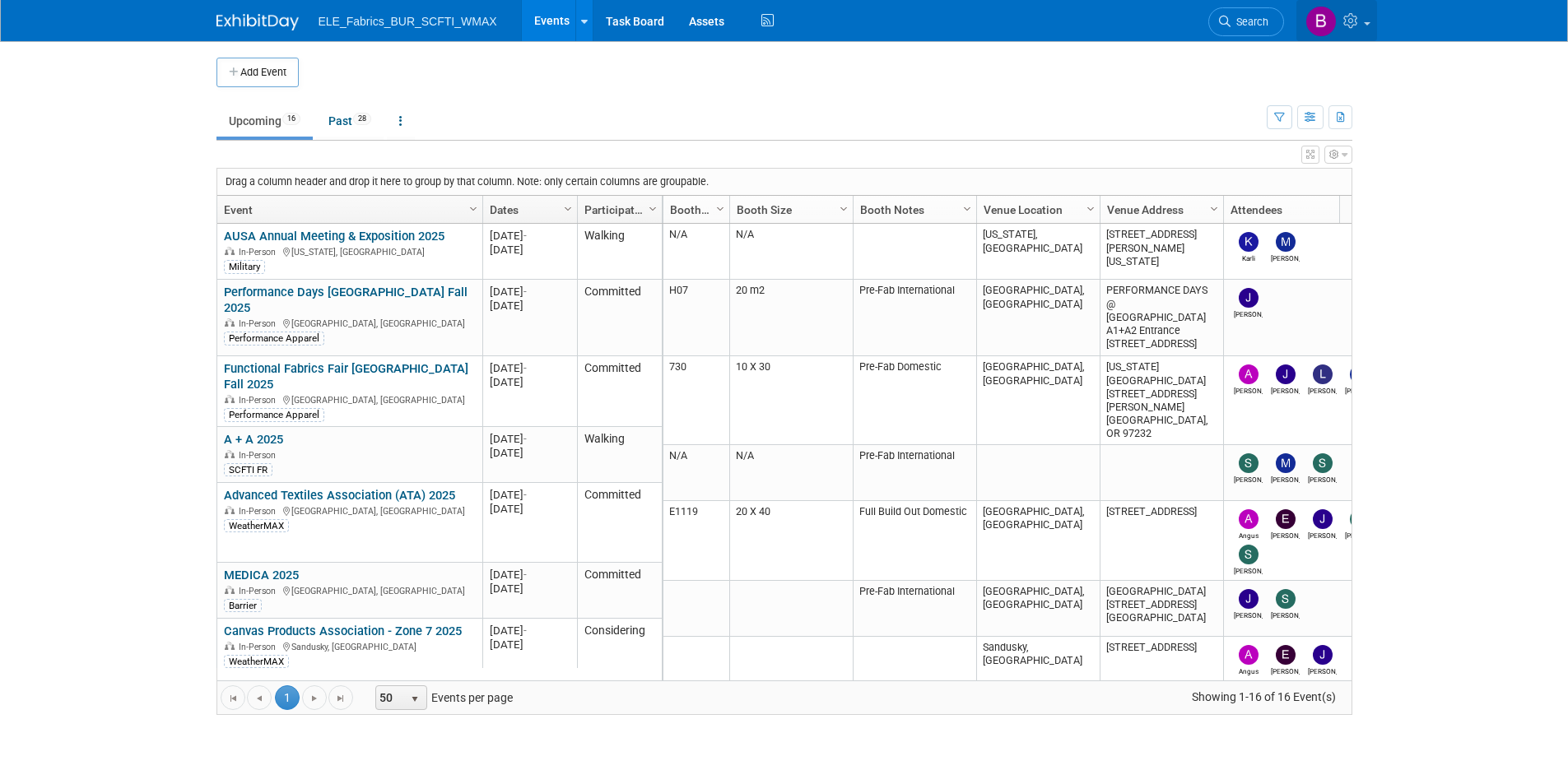
click at [1324, 26] on img at bounding box center [1321, 21] width 32 height 32
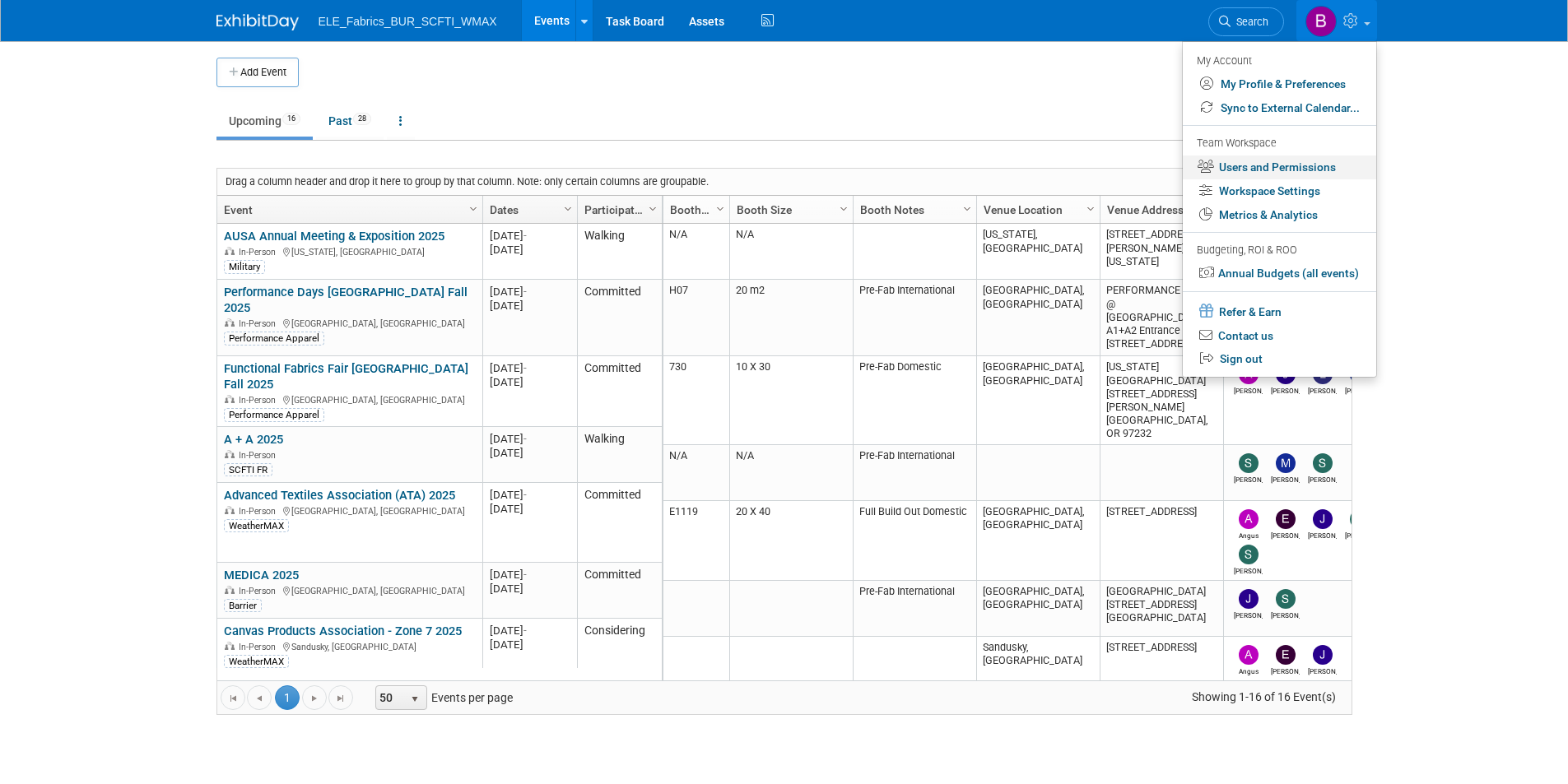
click at [1248, 170] on link "Users and Permissions" at bounding box center [1279, 167] width 194 height 24
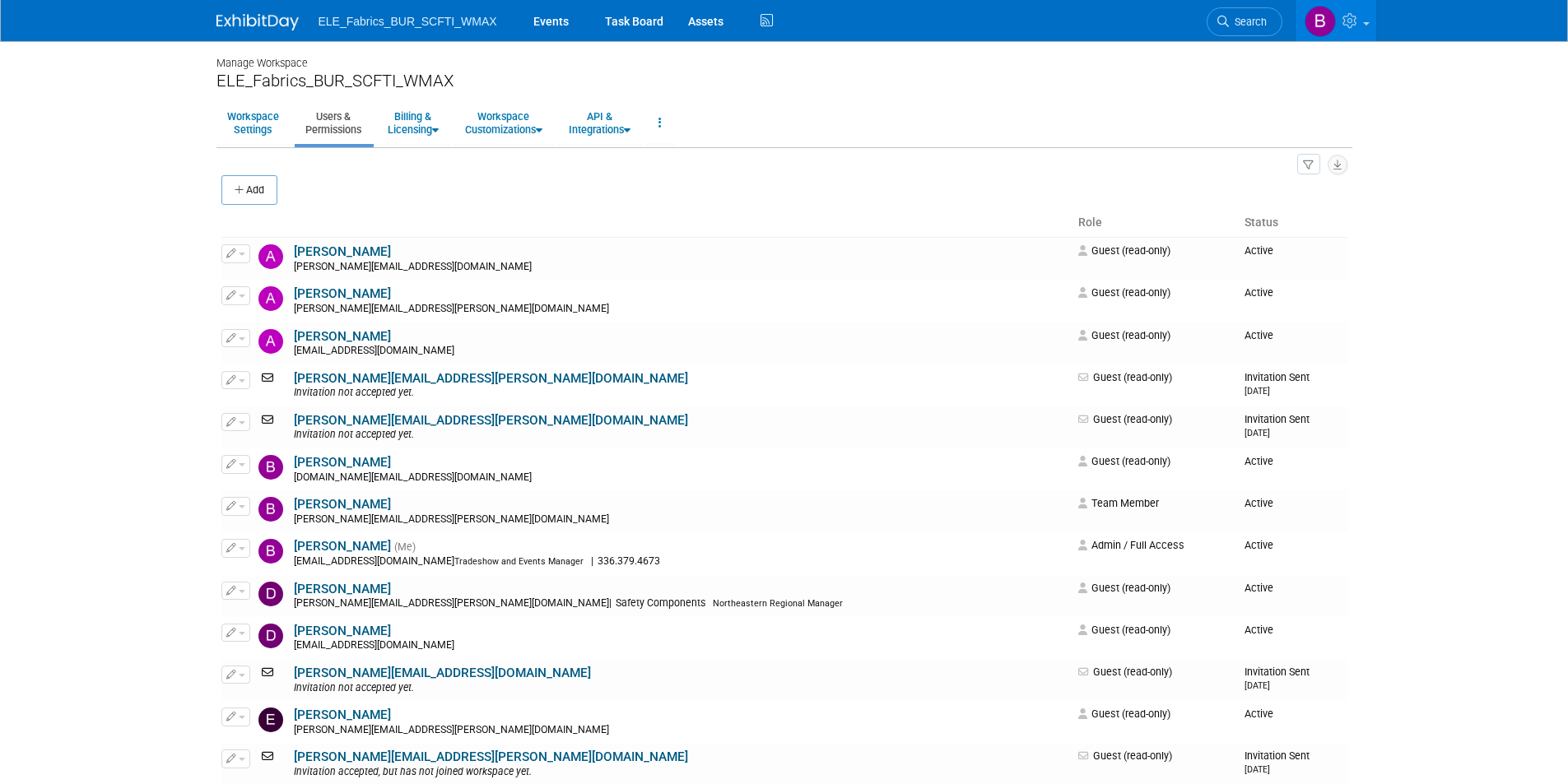
click at [252, 31] on img at bounding box center [258, 22] width 82 height 16
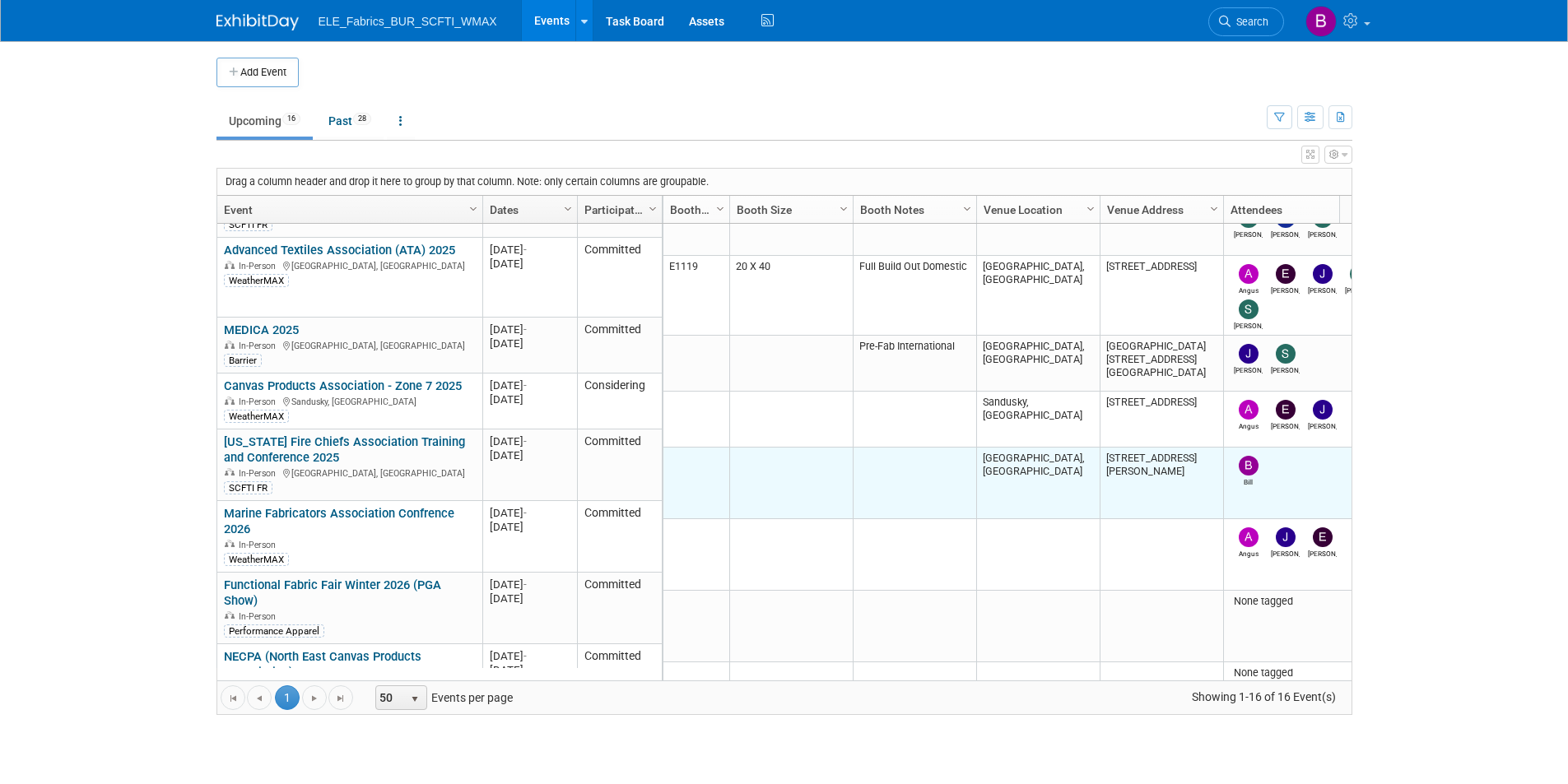
scroll to position [164, 0]
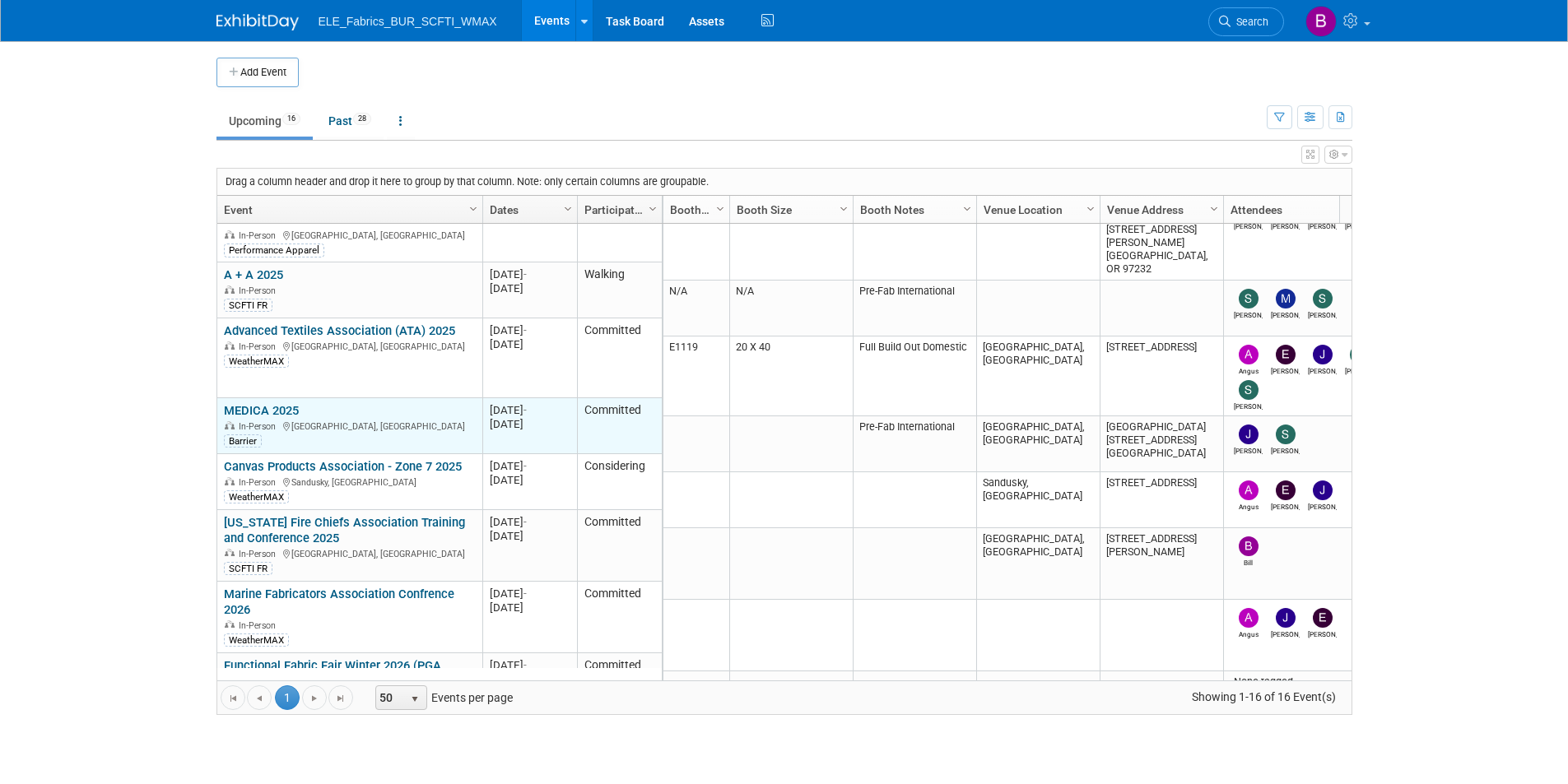
click at [287, 403] on link "MEDICA 2025" at bounding box center [261, 411] width 74 height 15
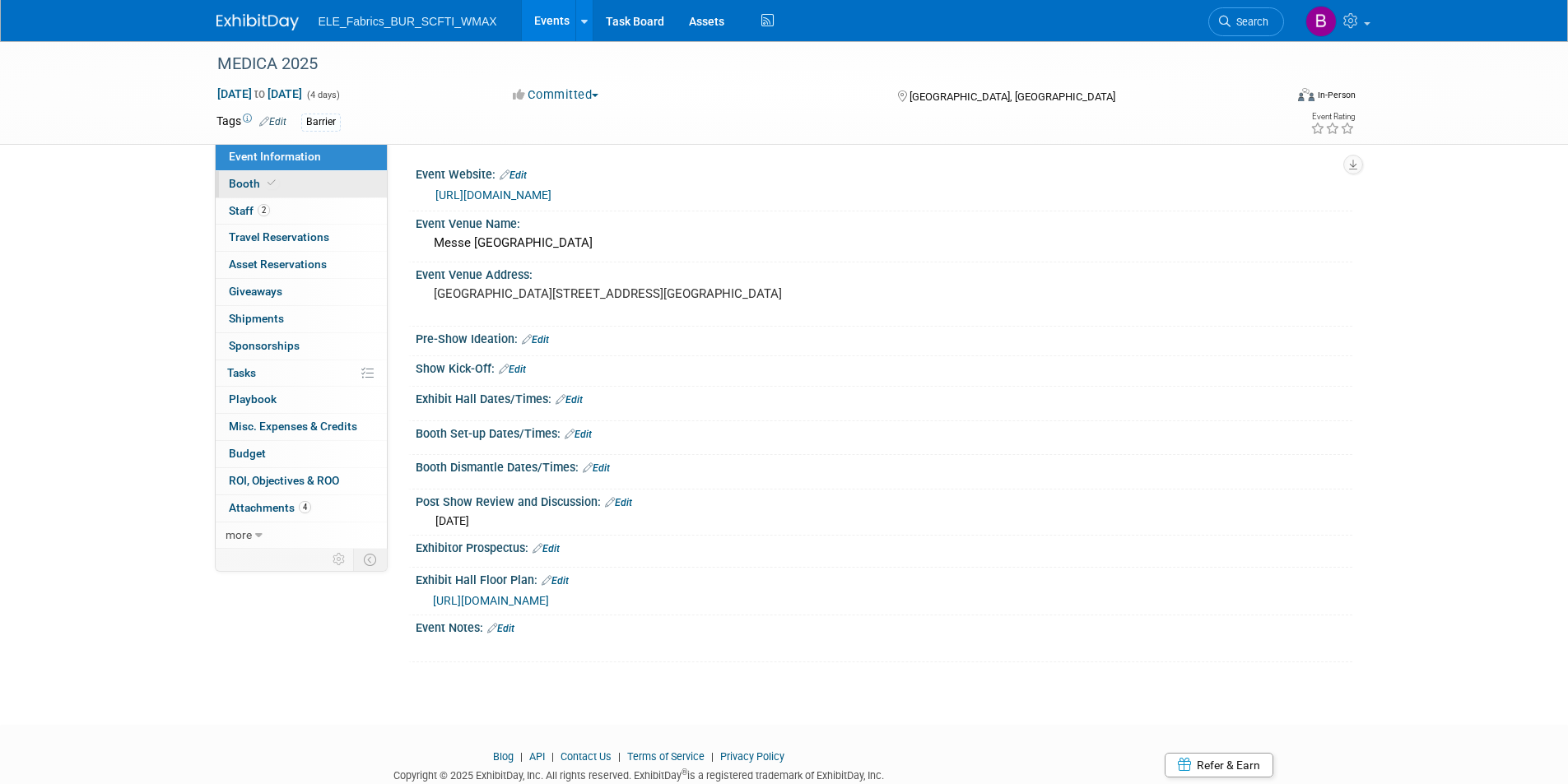
click at [328, 191] on link "Booth" at bounding box center [301, 184] width 171 height 27
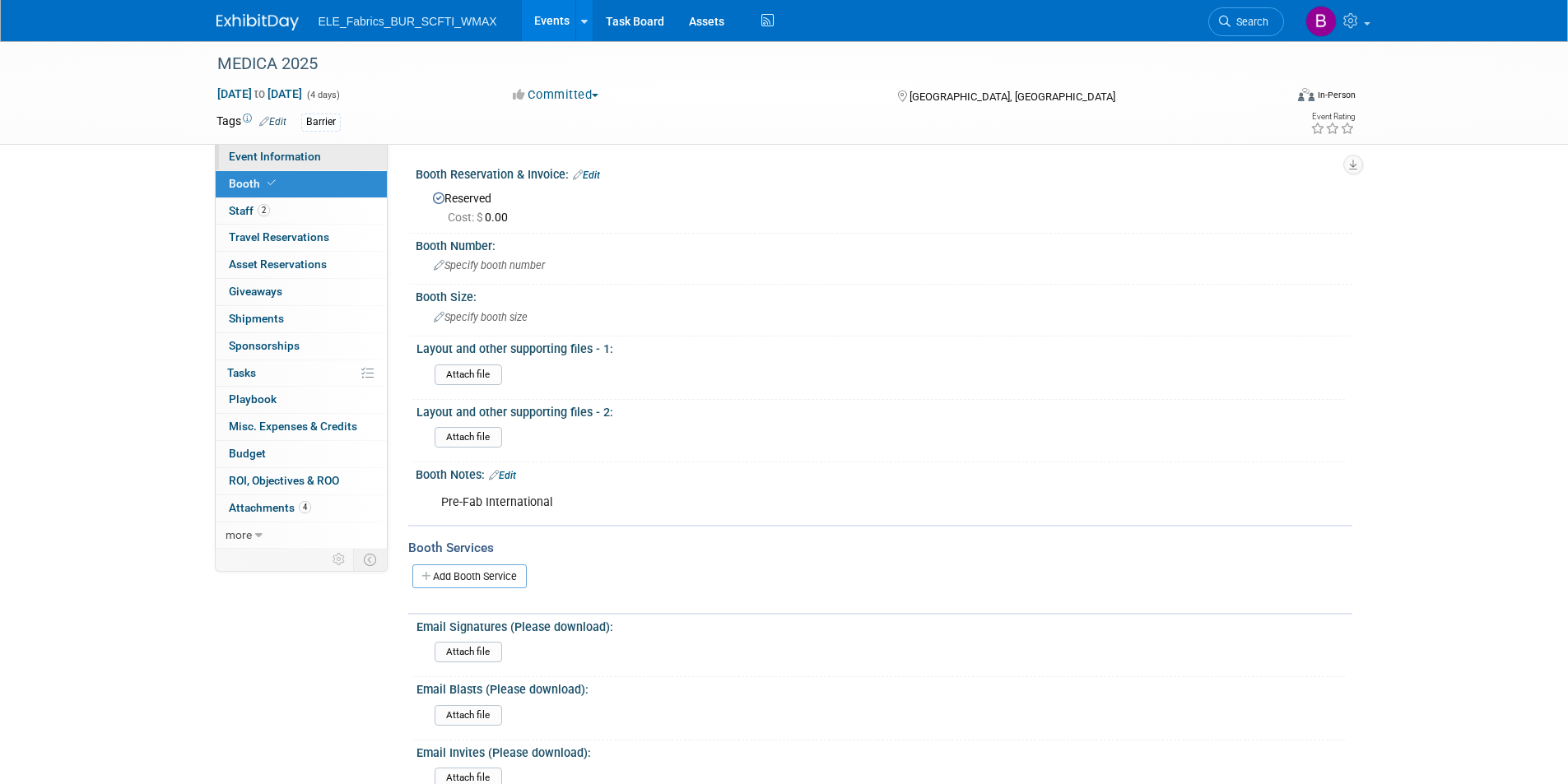
click at [278, 158] on span "Event Information" at bounding box center [275, 157] width 93 height 13
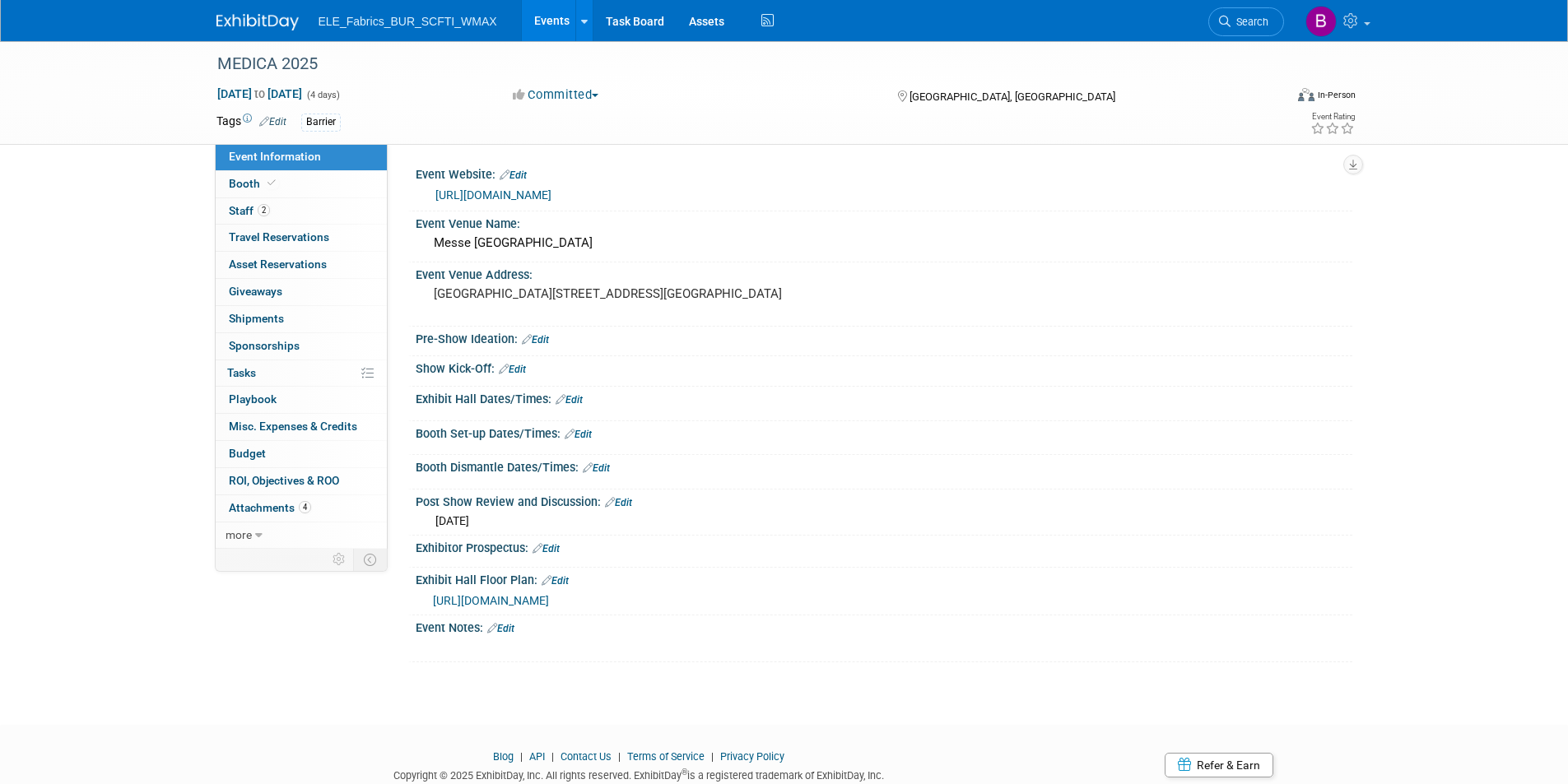
click at [533, 191] on link "[URL][DOMAIN_NAME]" at bounding box center [494, 195] width 117 height 13
click at [306, 187] on link "Booth" at bounding box center [301, 184] width 171 height 27
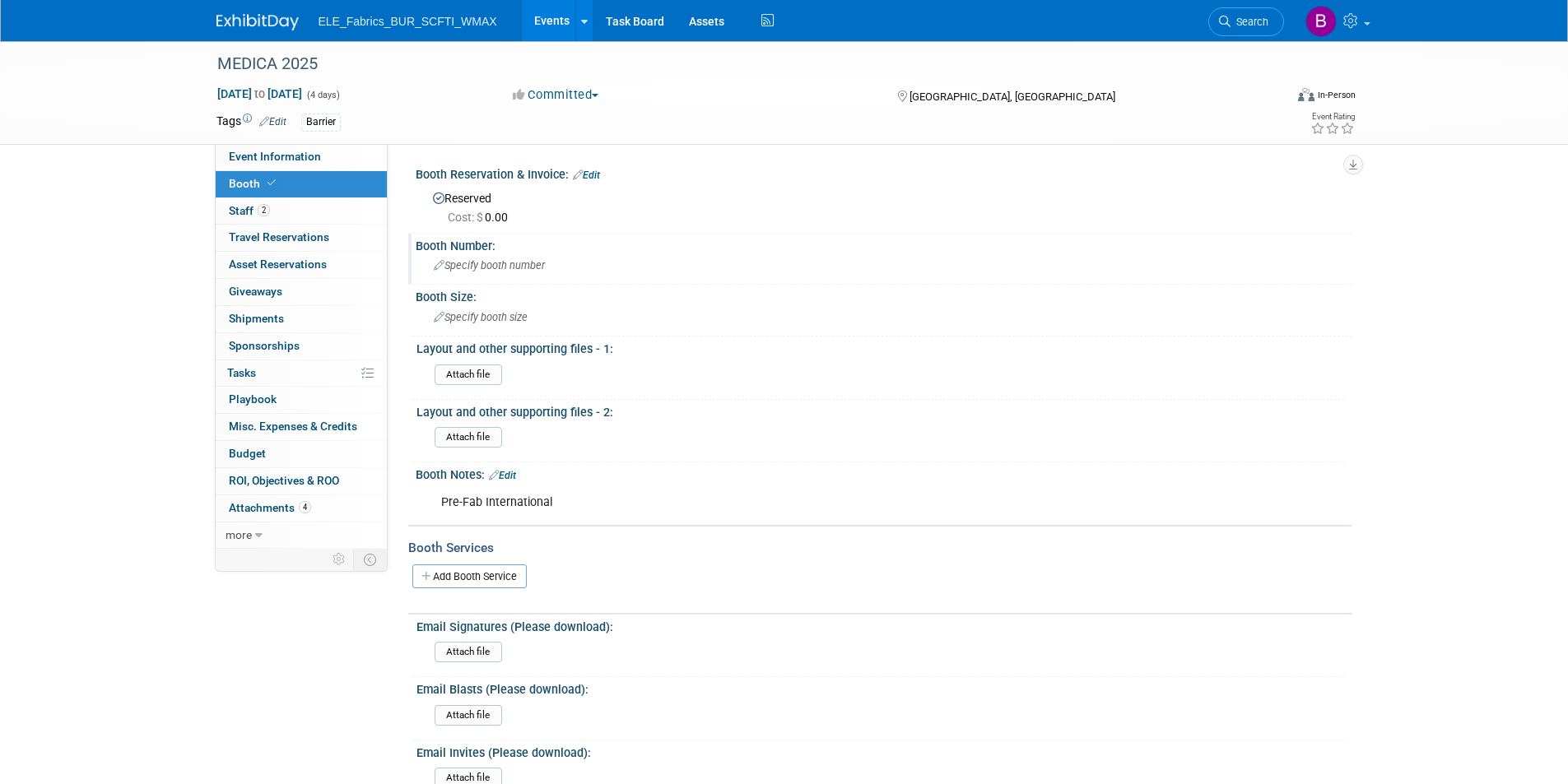
click at [509, 265] on span "Specify booth number" at bounding box center [489, 265] width 111 height 12
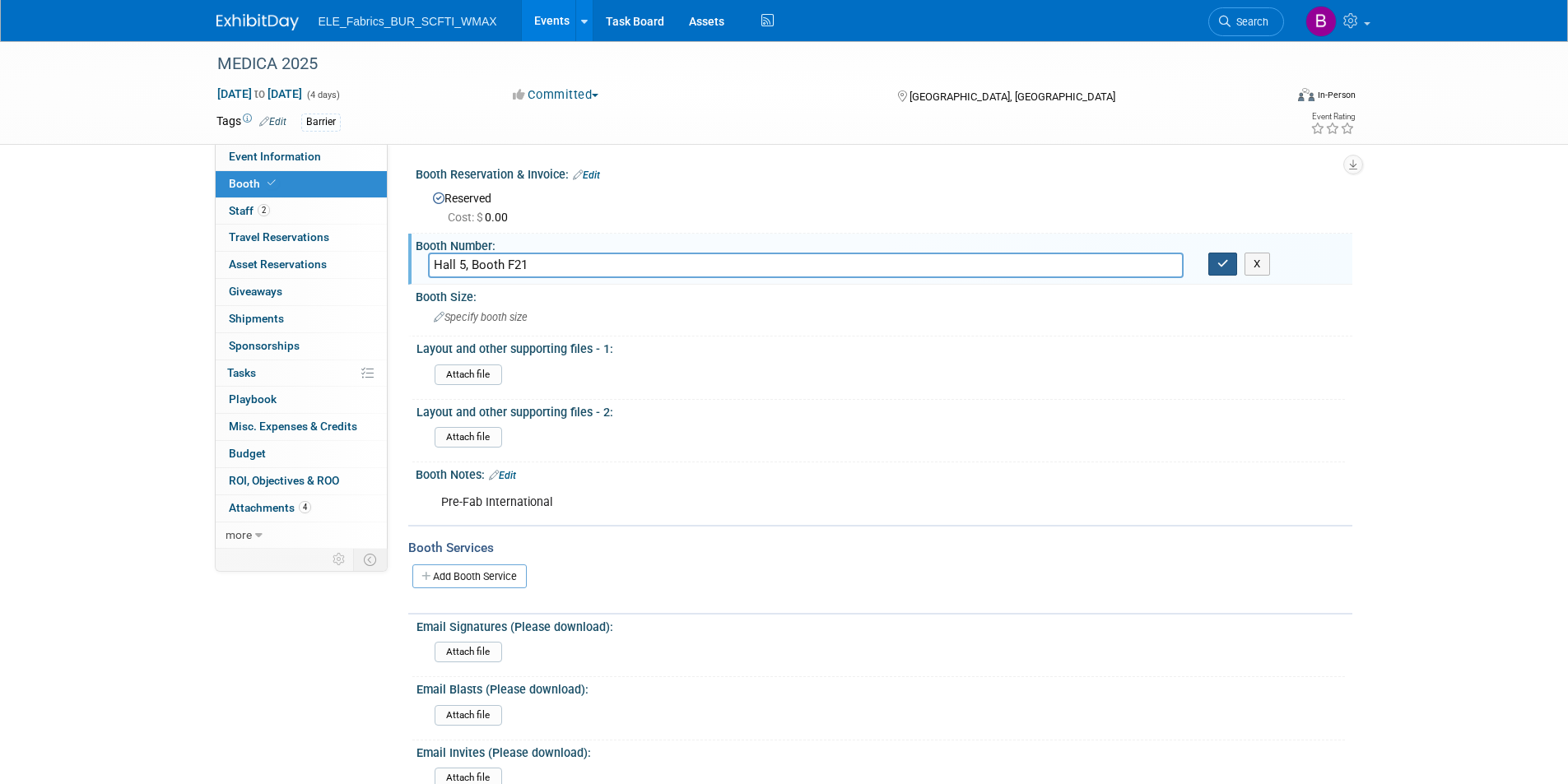
type input "Hall 5, Booth F21"
click at [1225, 268] on icon "button" at bounding box center [1223, 264] width 11 height 11
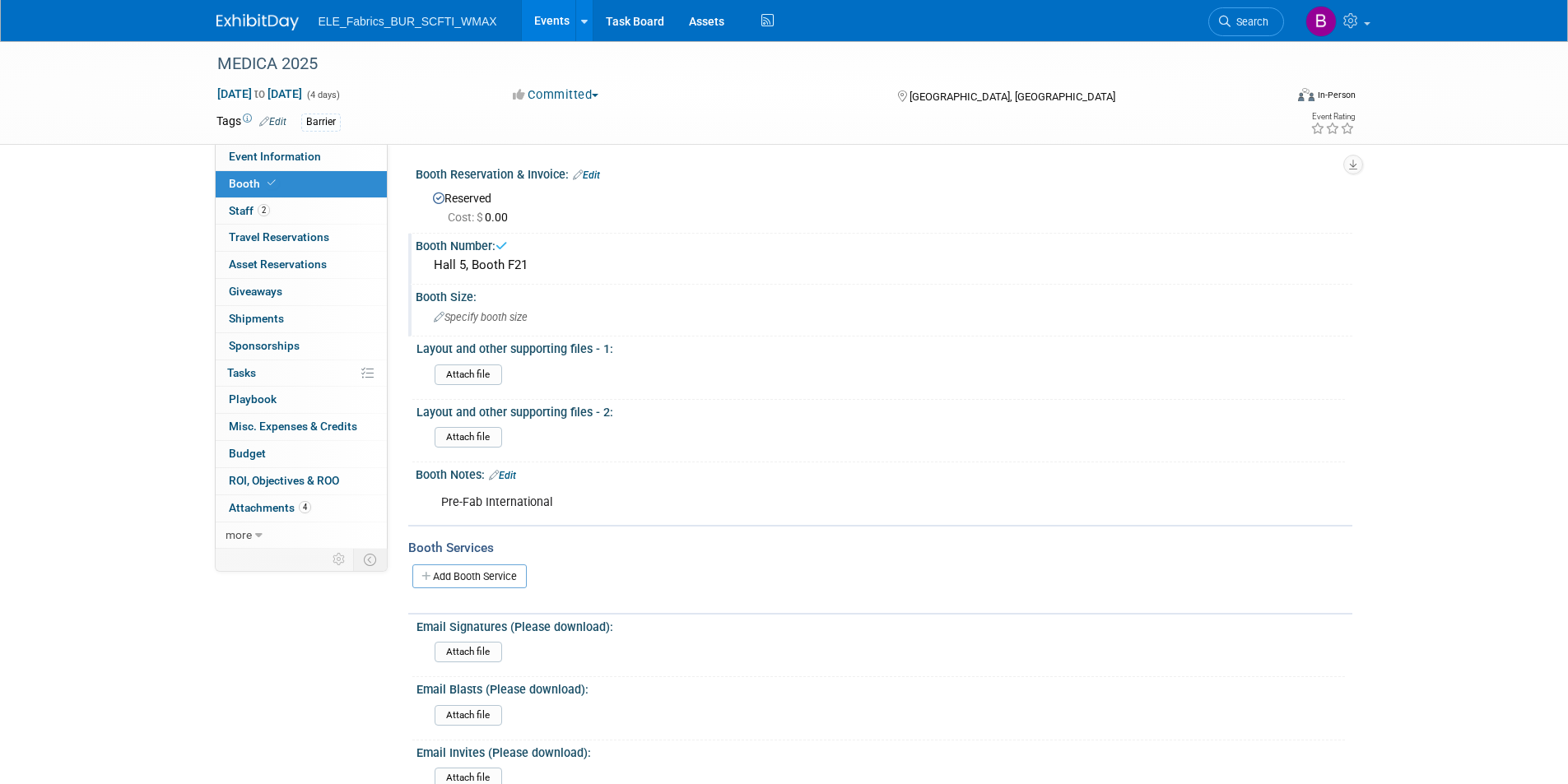
click at [532, 321] on div "Specify booth size" at bounding box center [883, 317] width 912 height 26
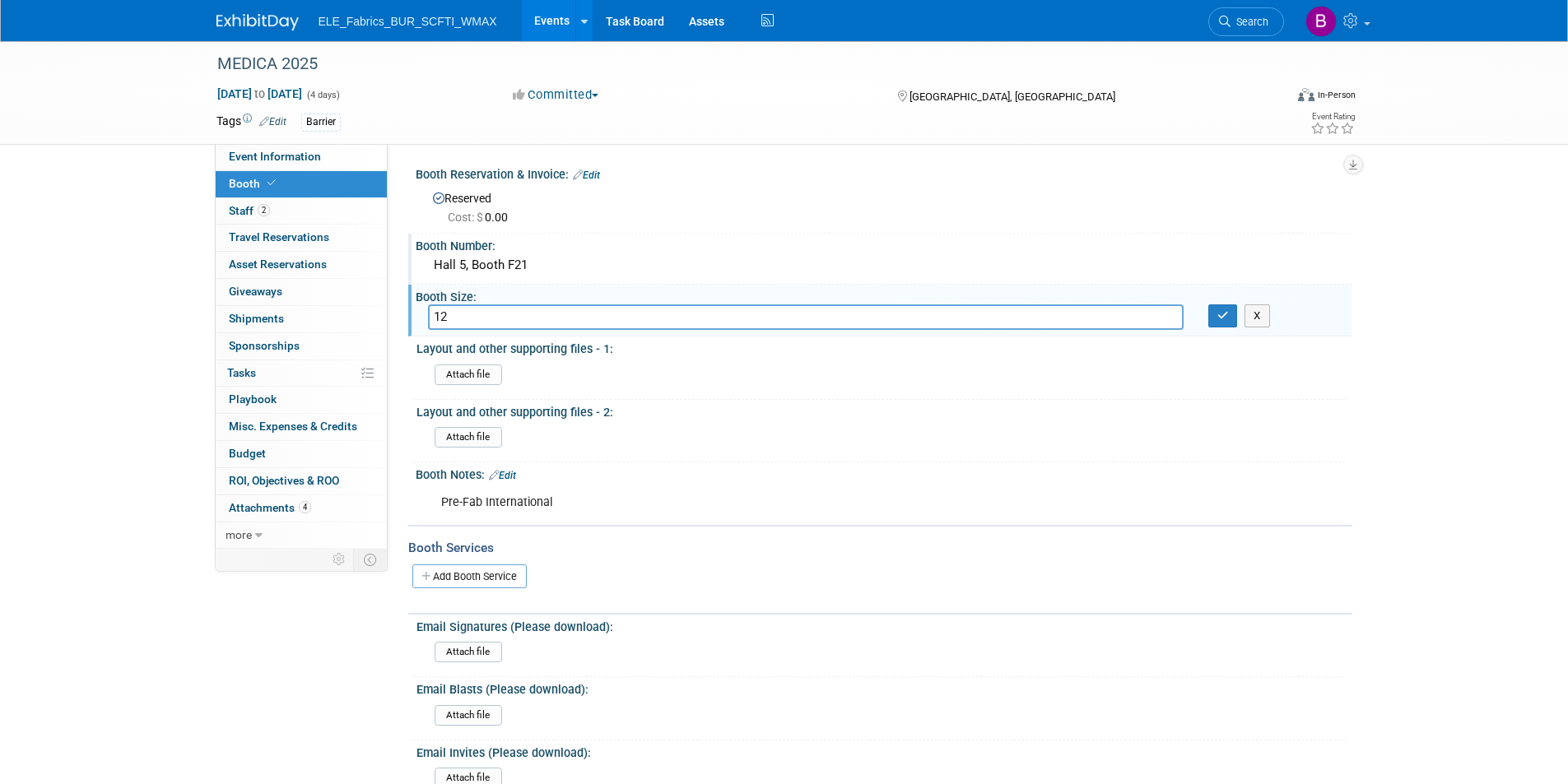
click at [480, 318] on input "12" at bounding box center [805, 317] width 755 height 26
type input "12 m2"
click at [1223, 312] on icon "button" at bounding box center [1223, 315] width 11 height 11
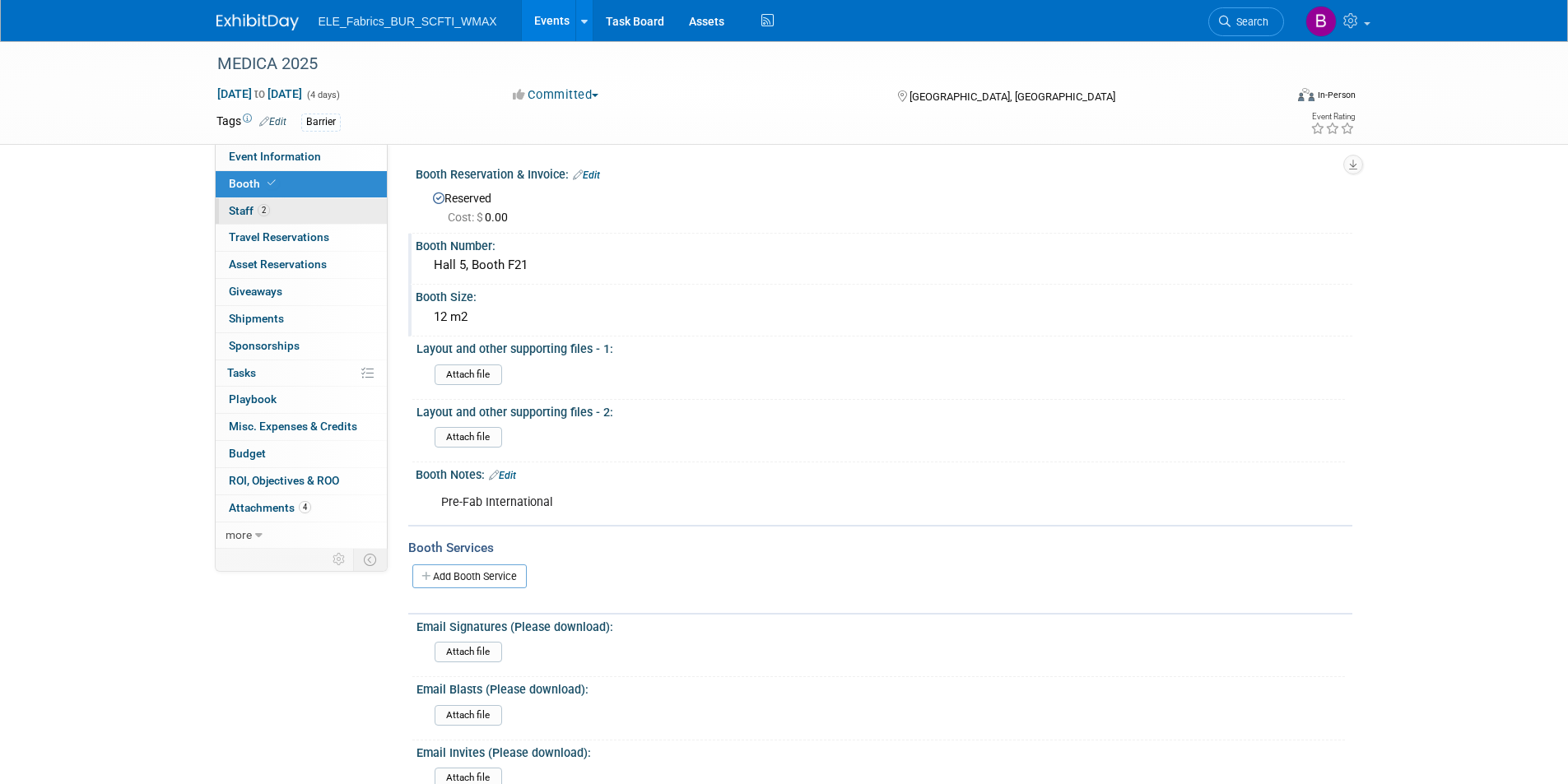
click at [308, 213] on link "2 Staff 2" at bounding box center [301, 212] width 171 height 27
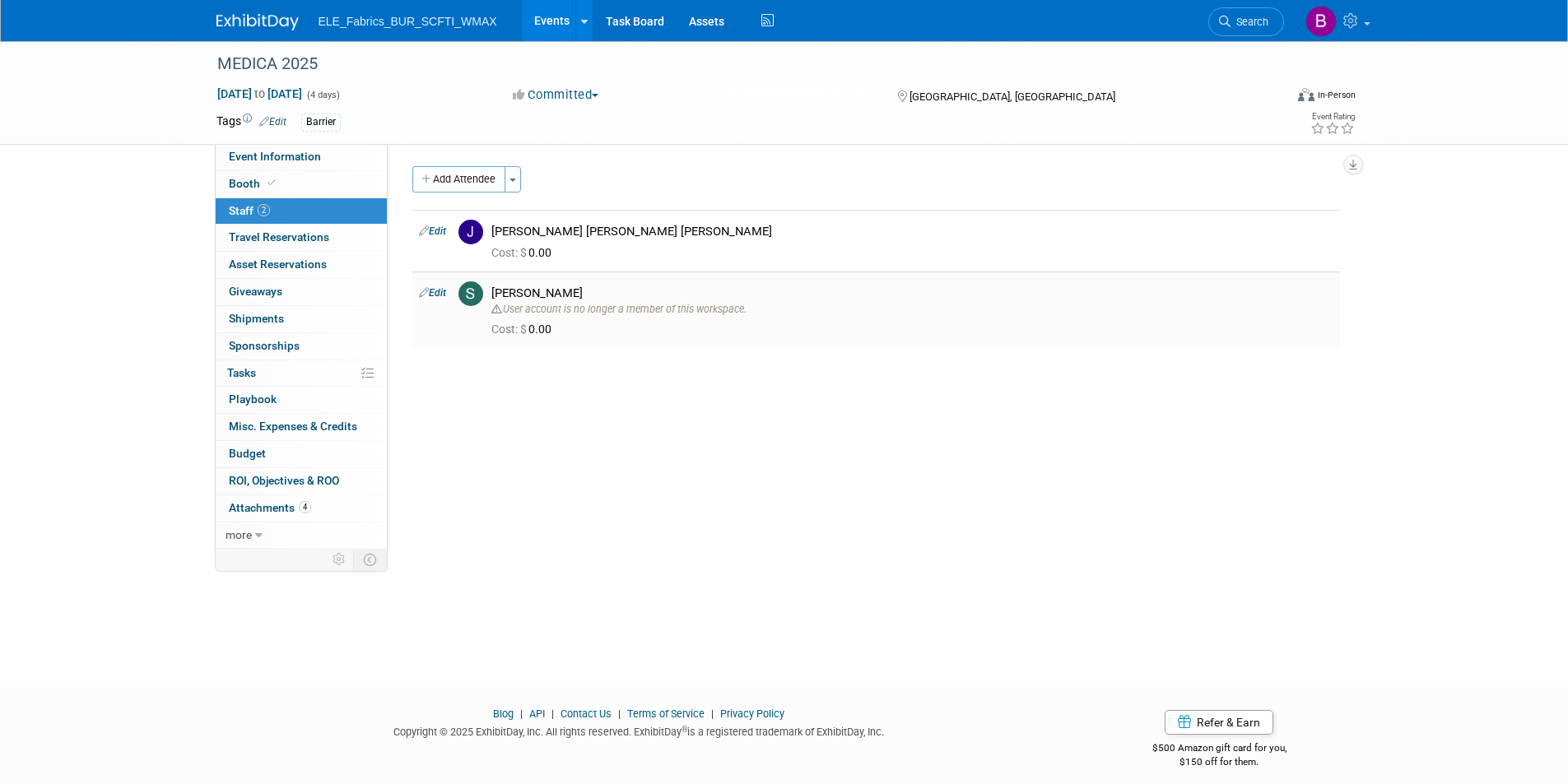
click at [433, 289] on link "Edit" at bounding box center [433, 293] width 27 height 11
select select "3ba1ae2f-4e70-444e-b9e8-8a819d428ded"
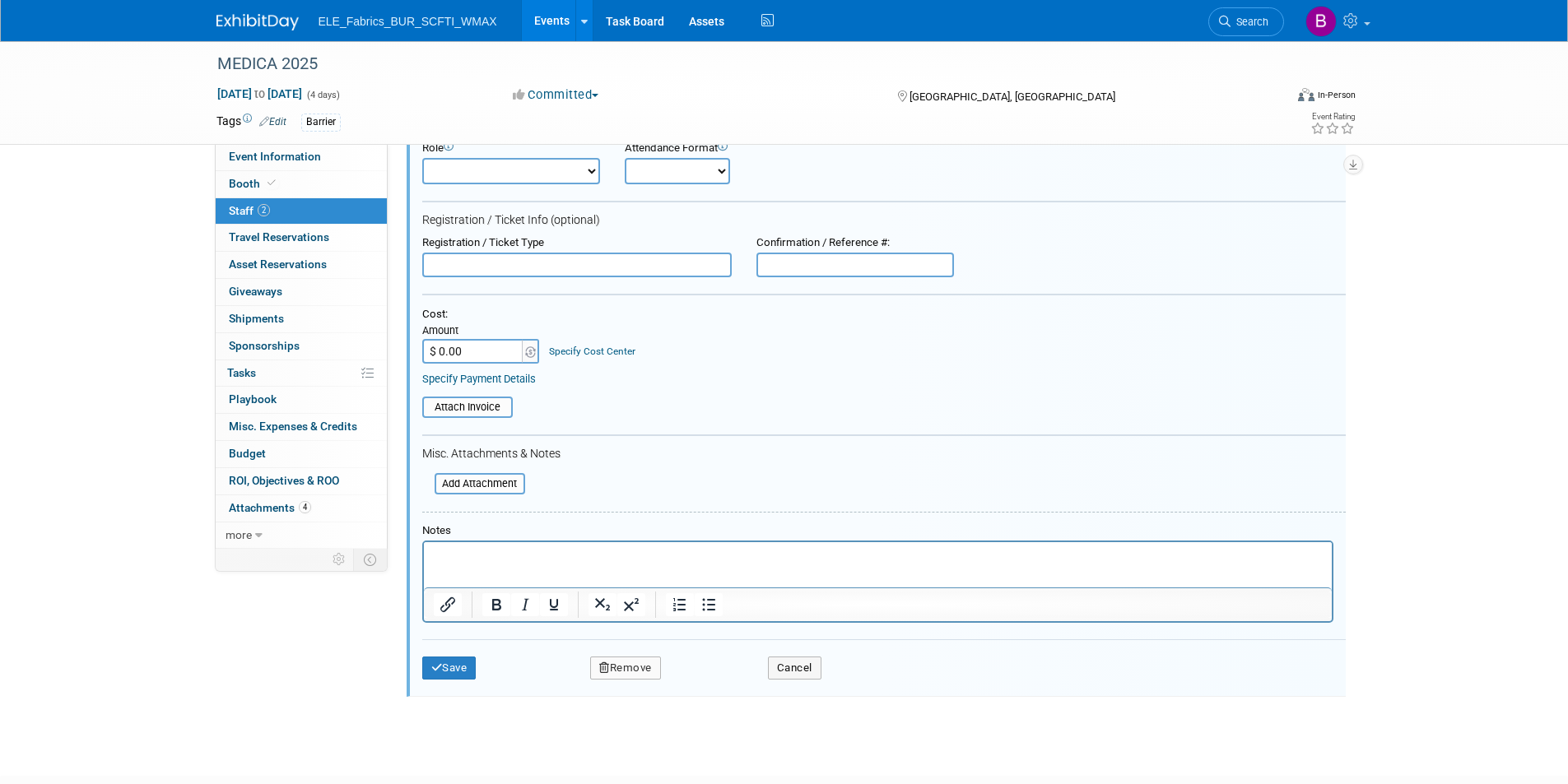
scroll to position [308, 0]
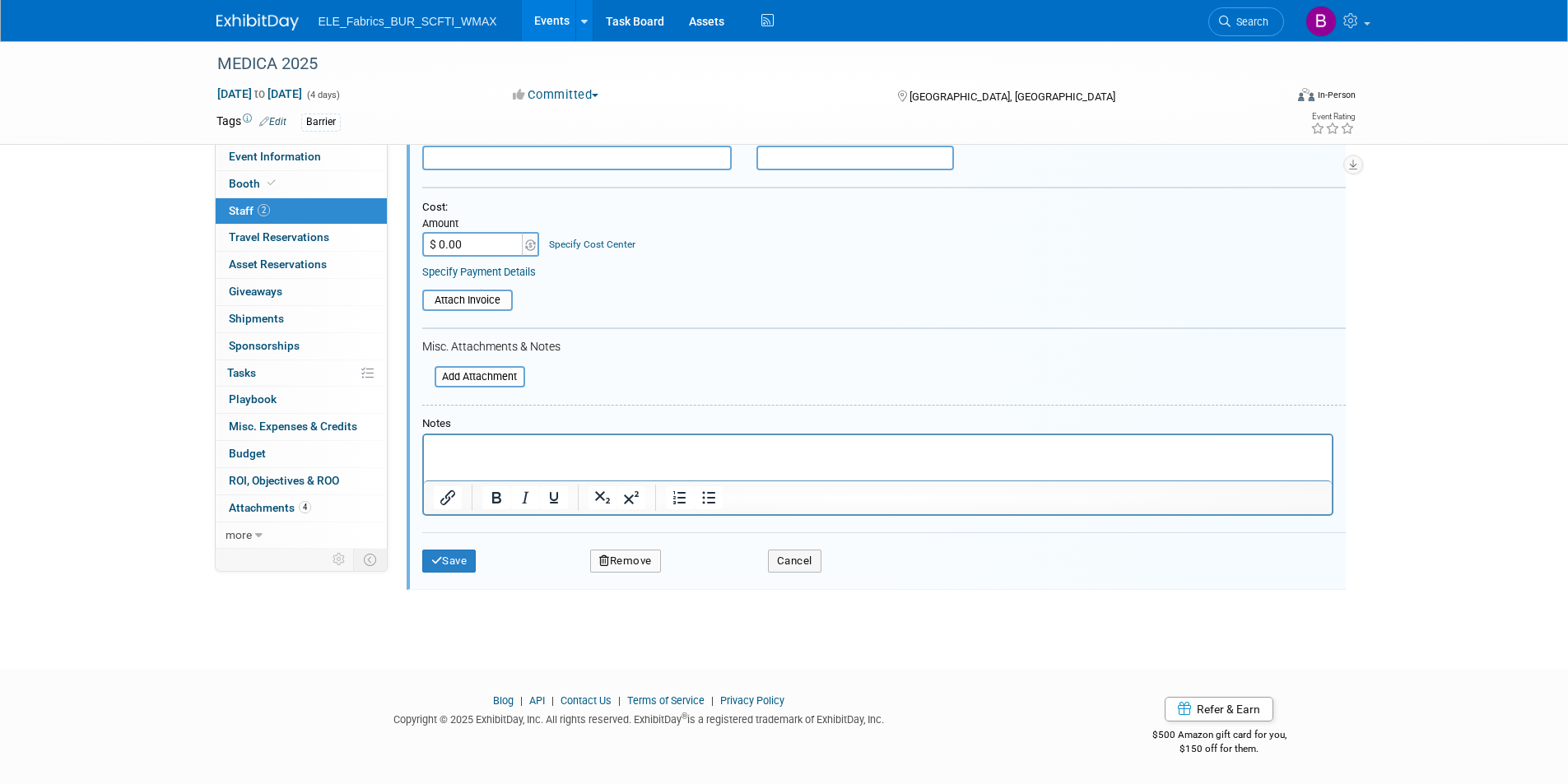
click at [637, 562] on button "Remove" at bounding box center [625, 562] width 71 height 23
click at [728, 577] on link "Yes" at bounding box center [715, 576] width 48 height 27
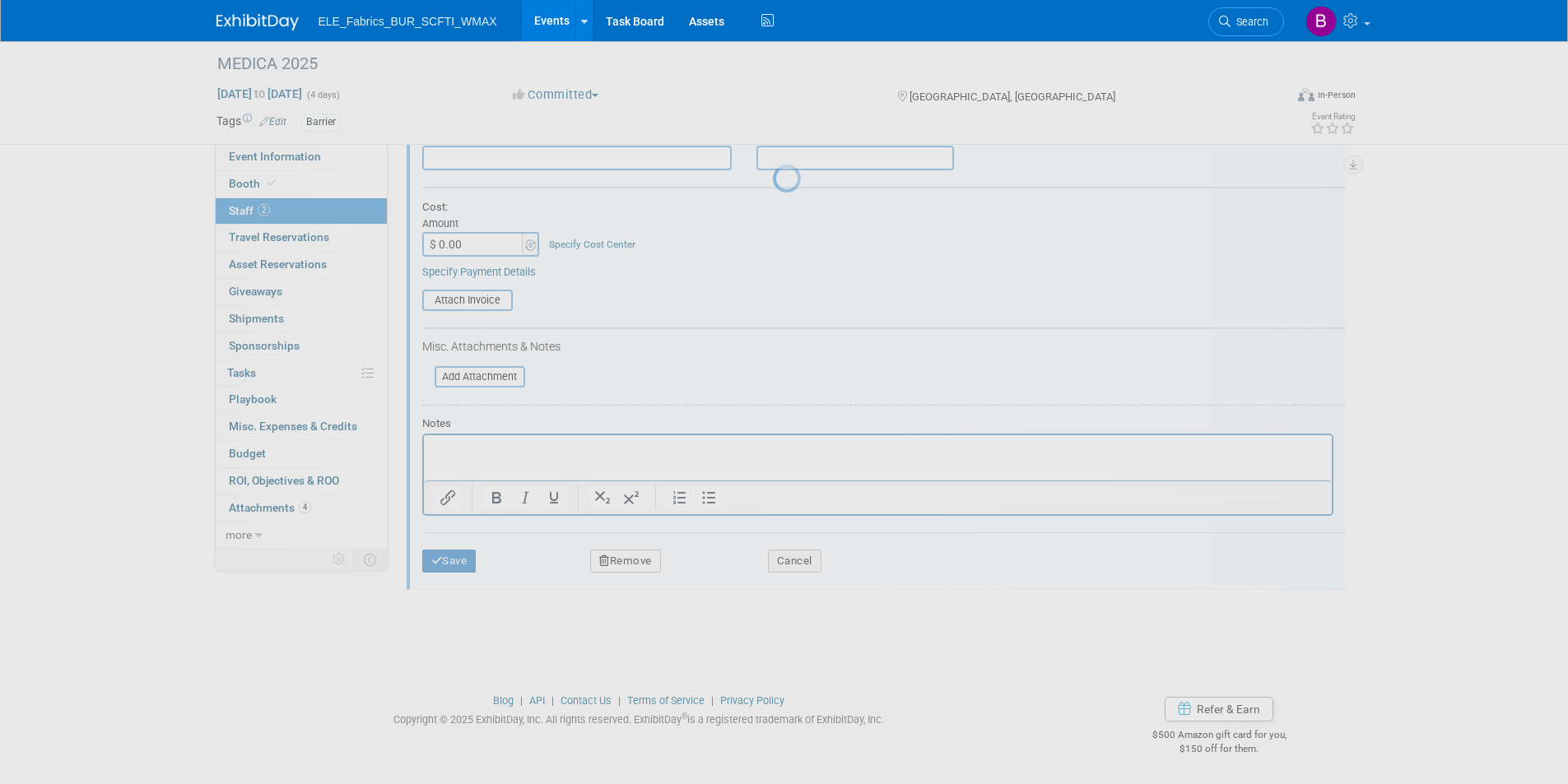
scroll to position [13, 0]
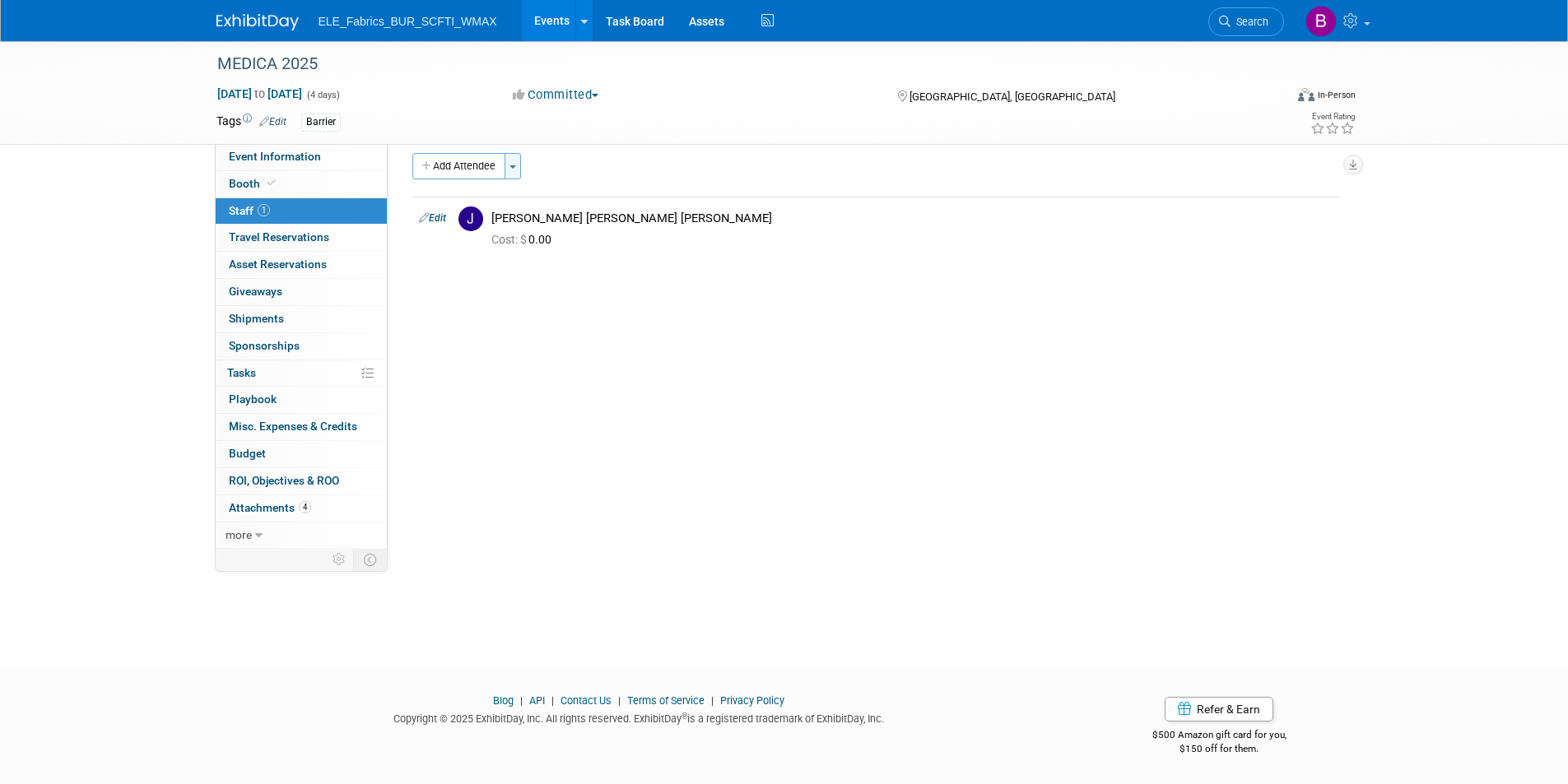
click at [520, 161] on button "Toggle Dropdown" at bounding box center [512, 166] width 16 height 27
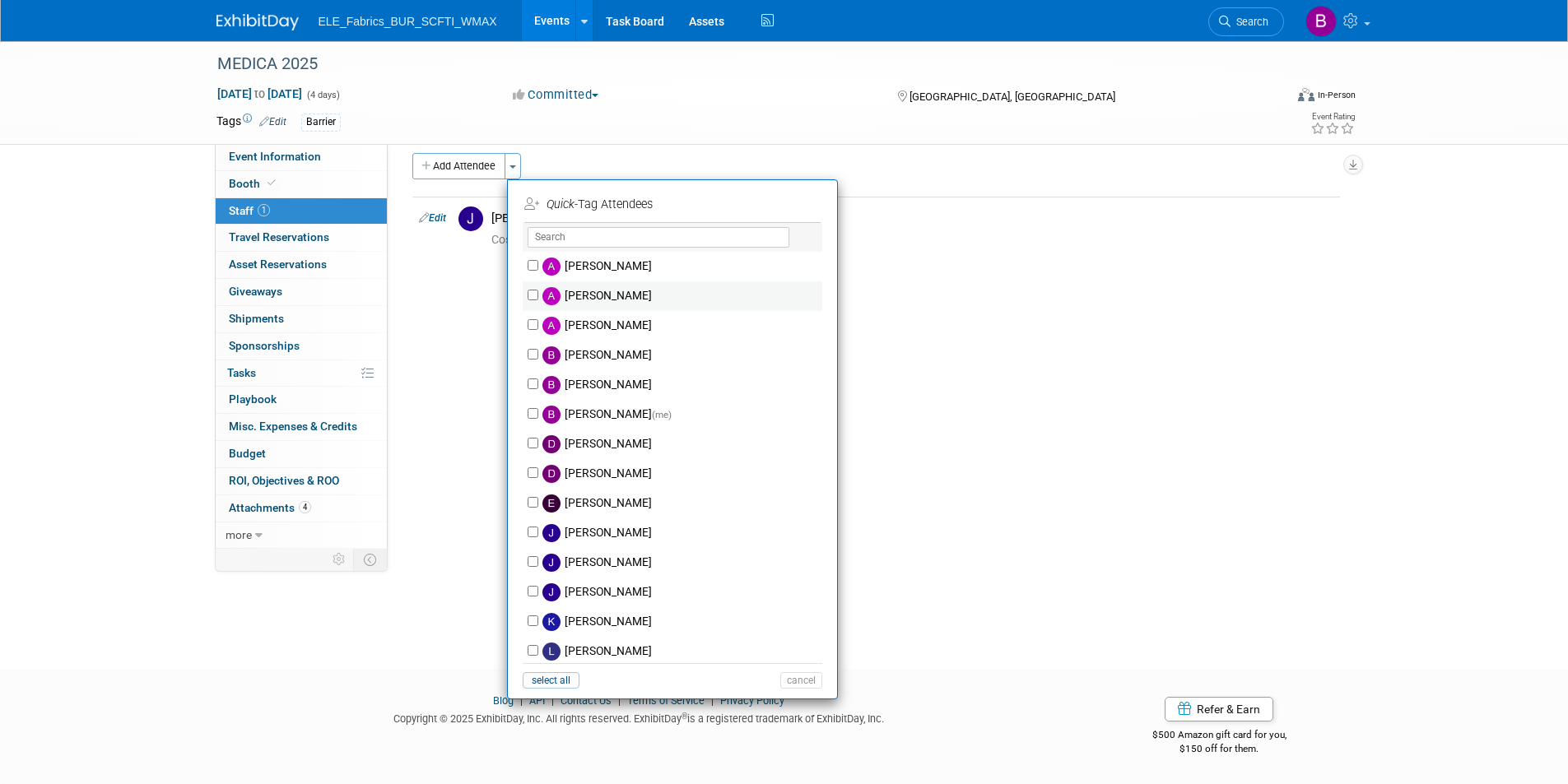
click at [634, 298] on label "Andrew Hicks" at bounding box center [683, 296] width 289 height 30
click at [539, 298] on input "Andrew Hicks" at bounding box center [532, 294] width 11 height 11
checkbox input "true"
click at [805, 208] on button "Apply" at bounding box center [795, 204] width 51 height 24
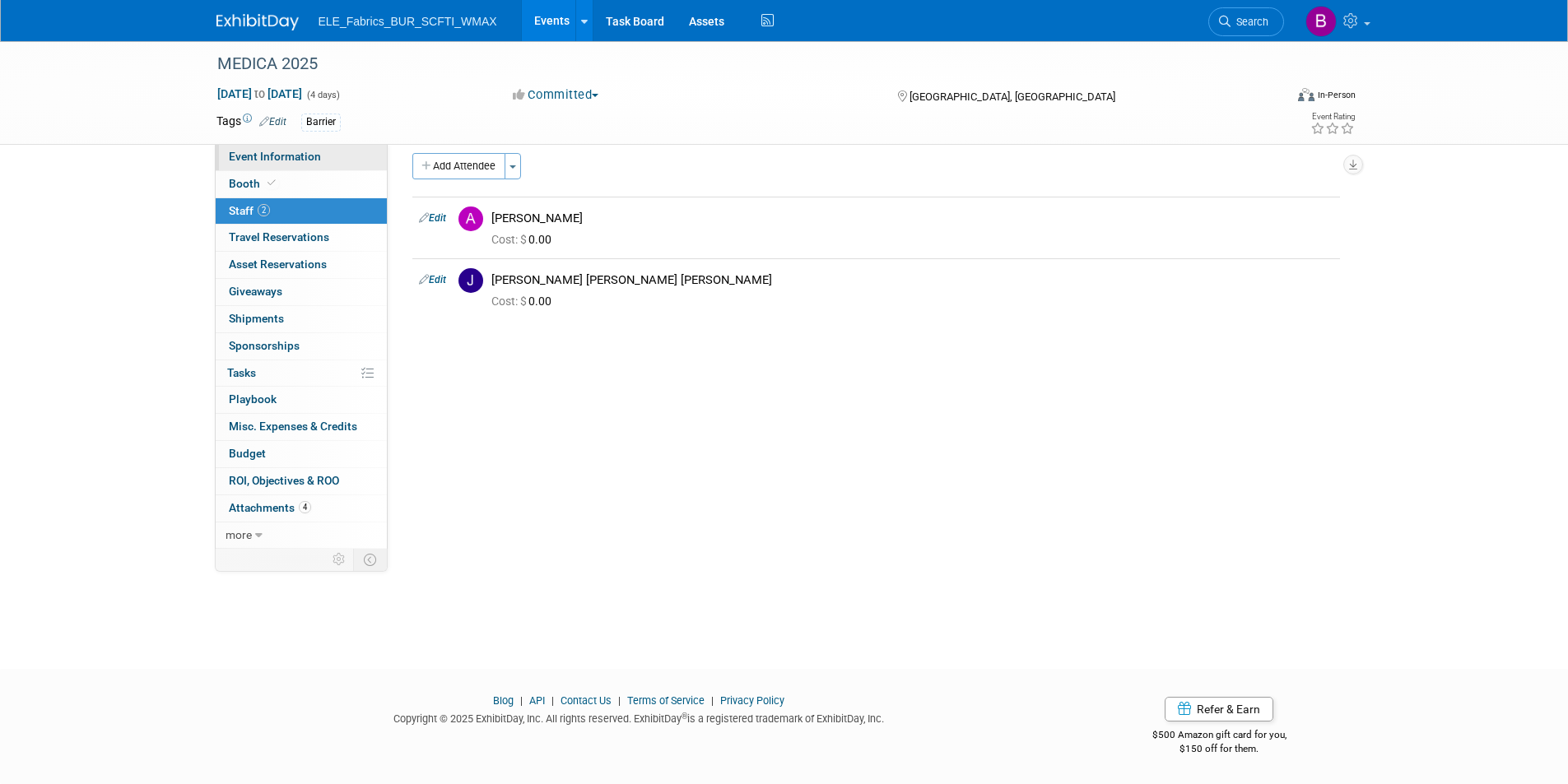
click at [291, 163] on link "Event Information" at bounding box center [301, 158] width 171 height 27
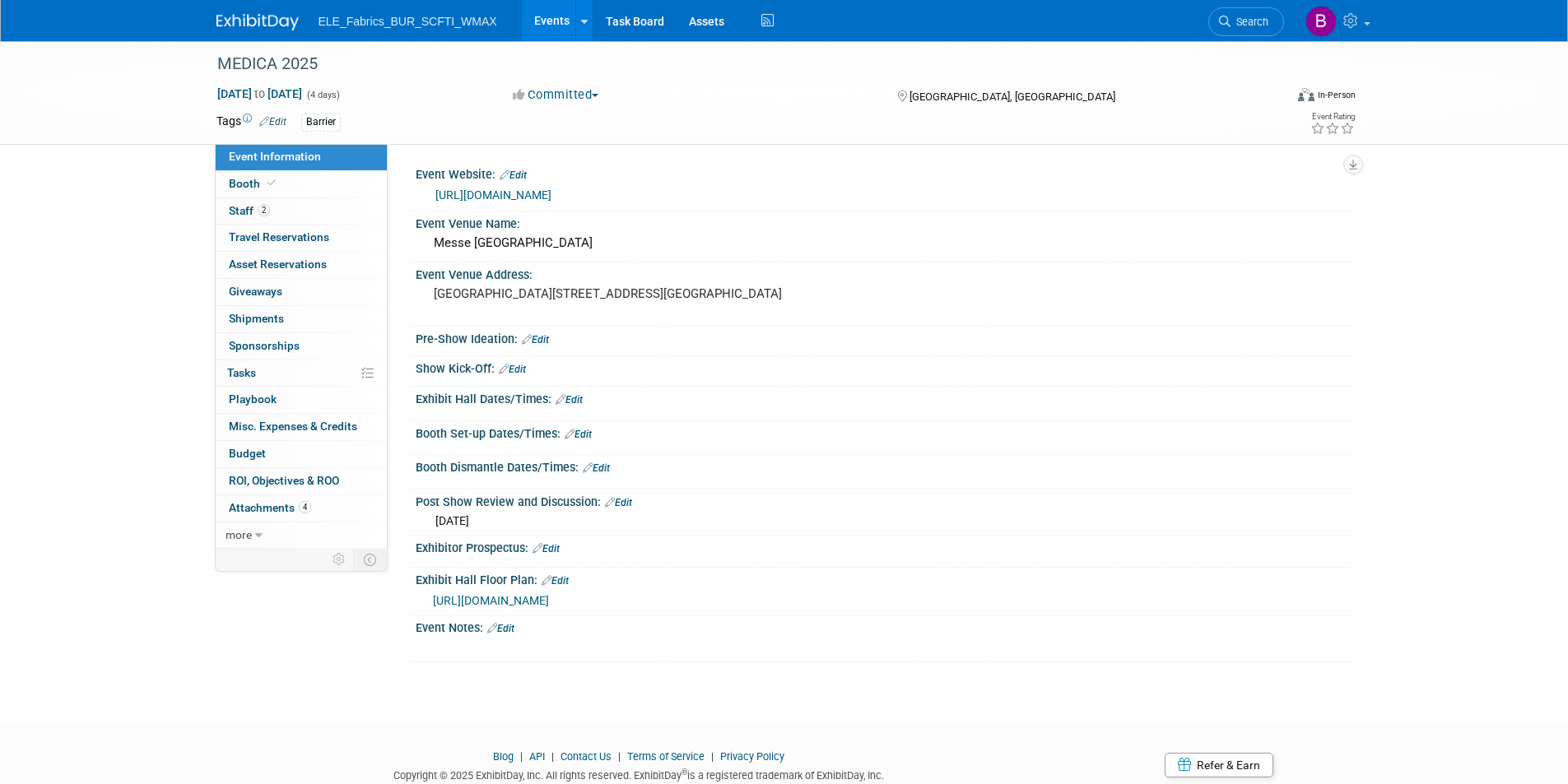
click at [273, 21] on img at bounding box center [258, 22] width 82 height 16
click at [247, 18] on img at bounding box center [258, 22] width 82 height 16
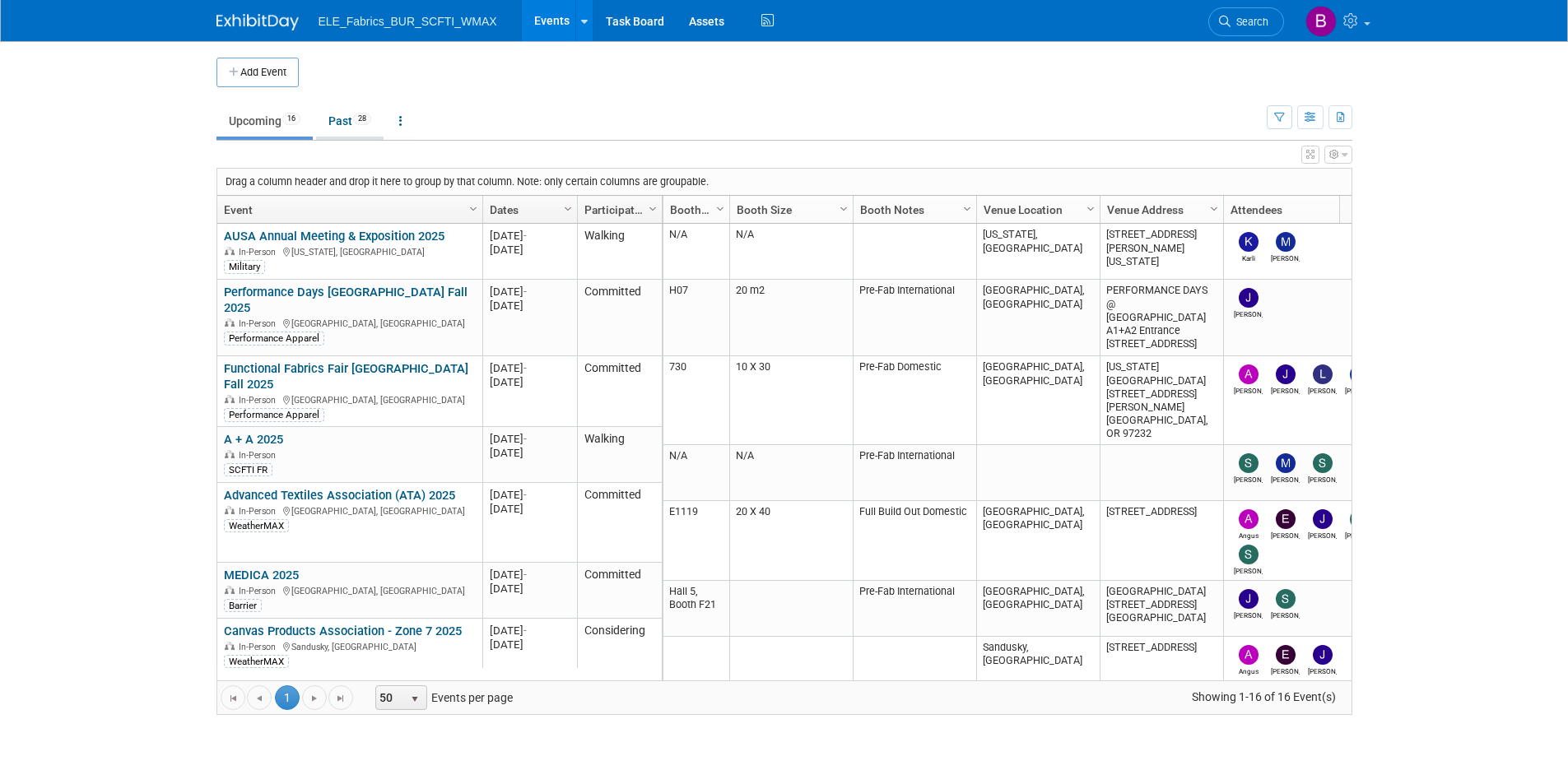
click at [335, 115] on link "Past 28" at bounding box center [350, 120] width 68 height 32
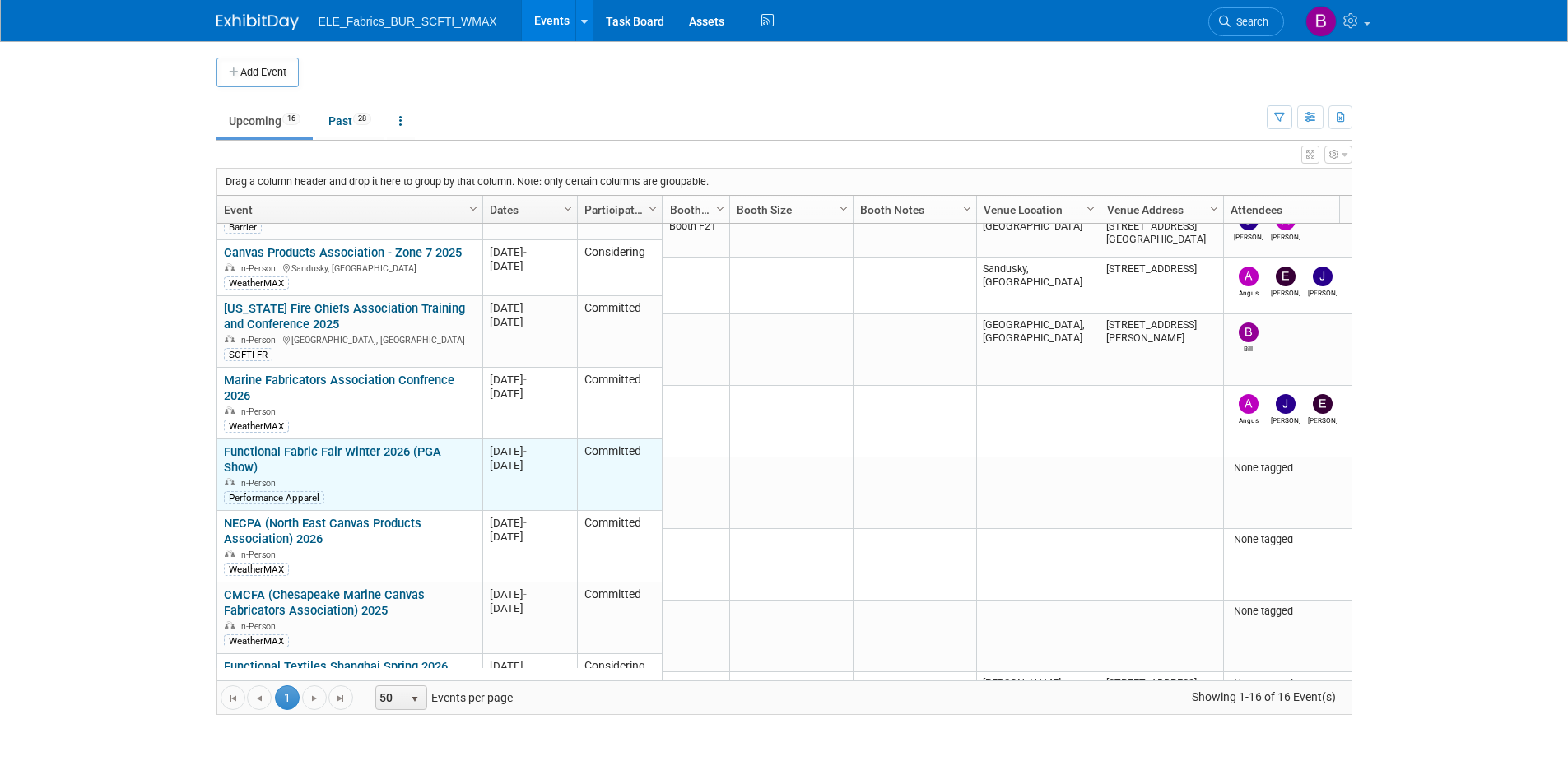
scroll to position [280, 0]
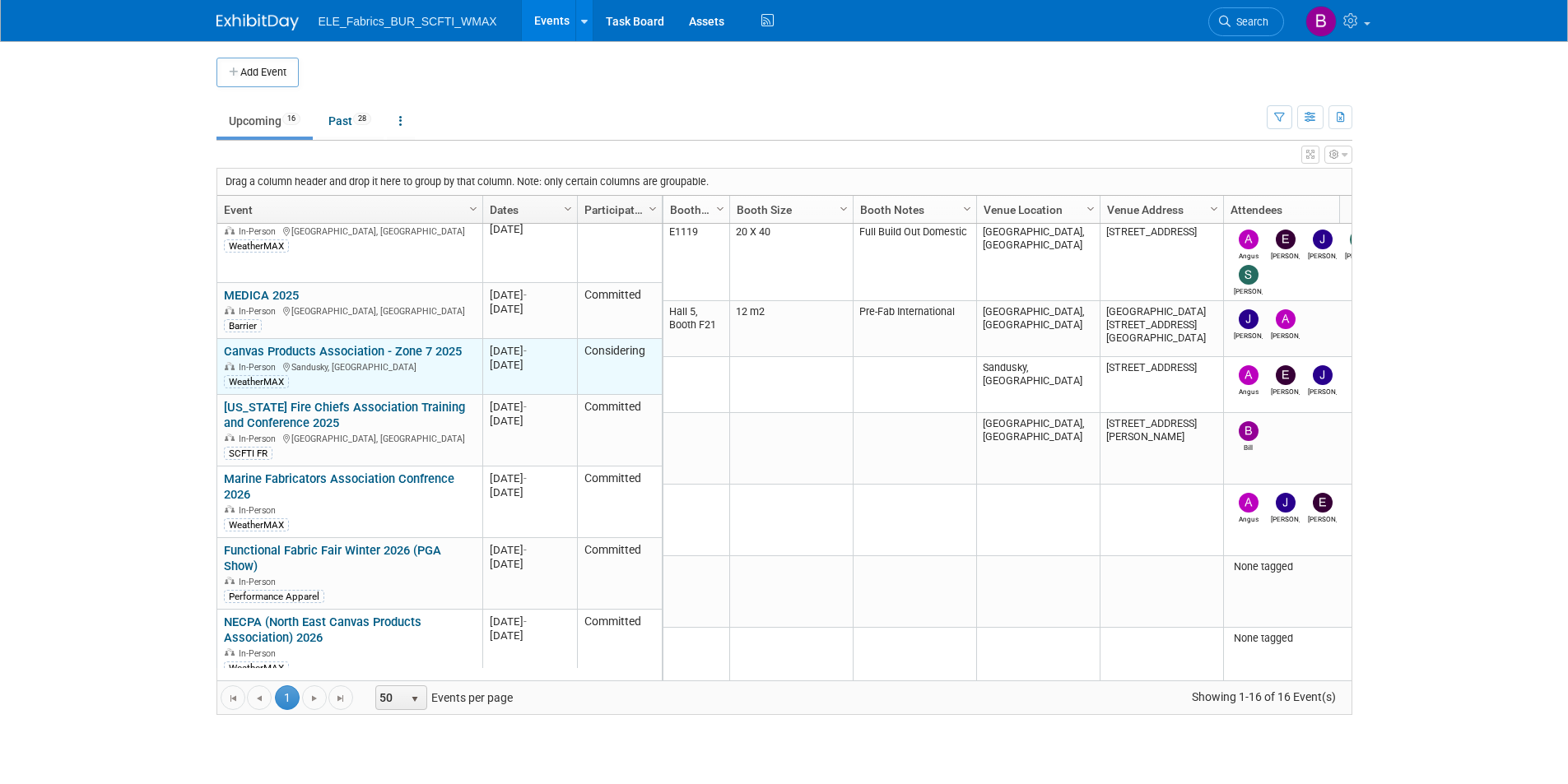
click at [330, 344] on link "Canvas Products Association - Zone 7 2025" at bounding box center [342, 351] width 238 height 15
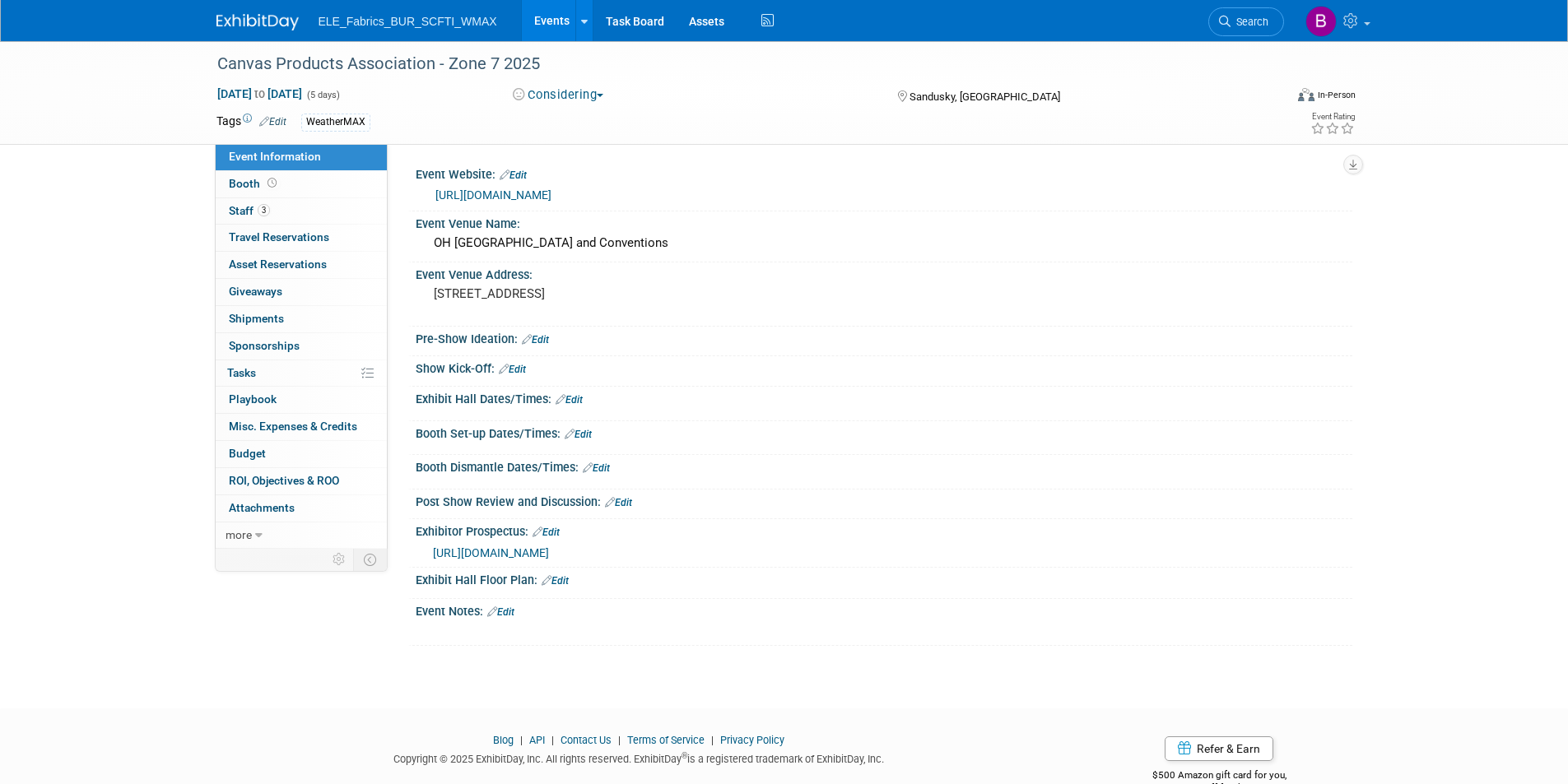
click at [554, 93] on button "Considering" at bounding box center [559, 95] width 103 height 17
click at [574, 169] on link "Not Going" at bounding box center [573, 168] width 130 height 23
click at [259, 537] on icon at bounding box center [259, 536] width 8 height 11
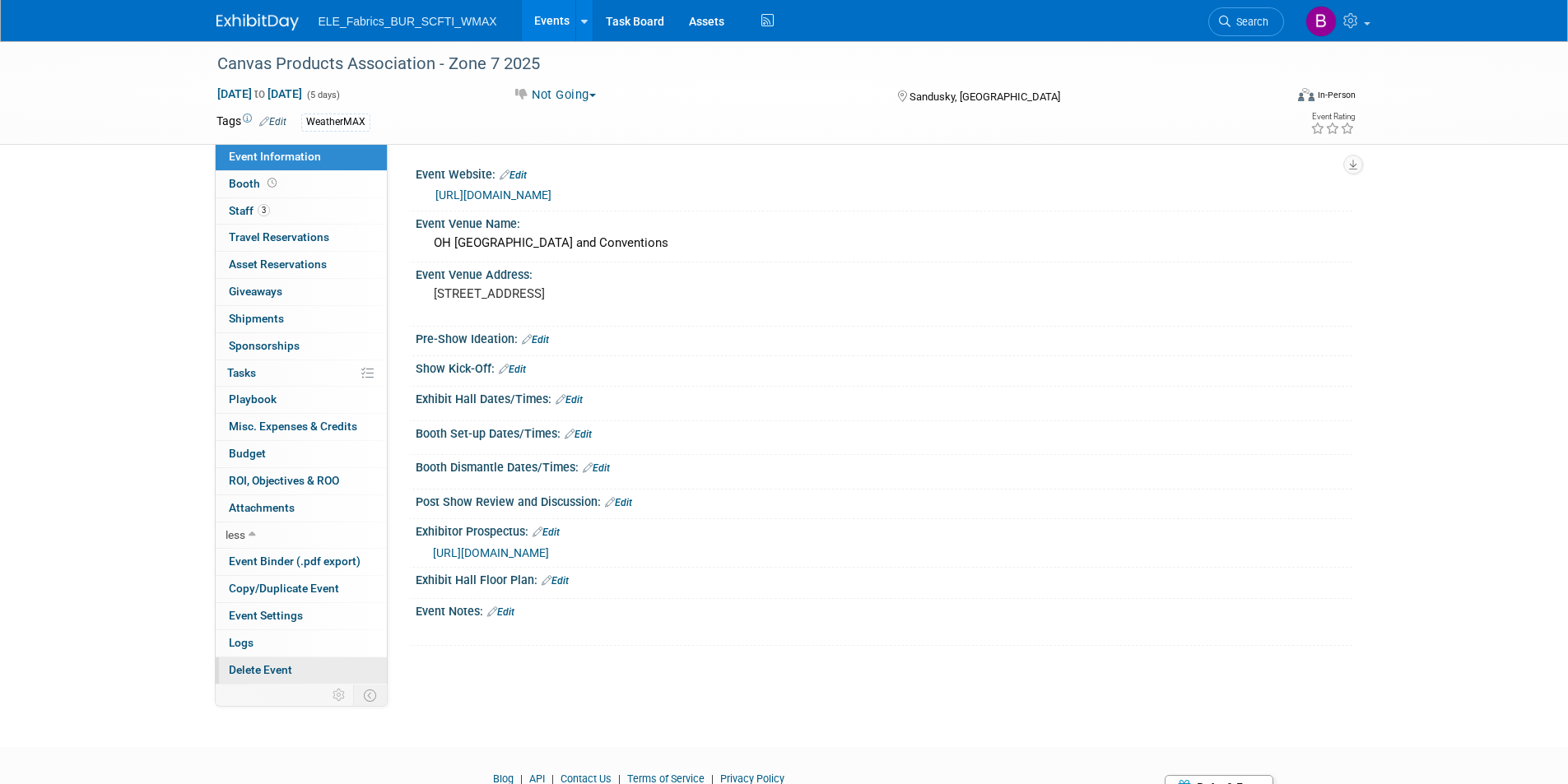
click at [257, 673] on span "Delete Event" at bounding box center [261, 670] width 63 height 13
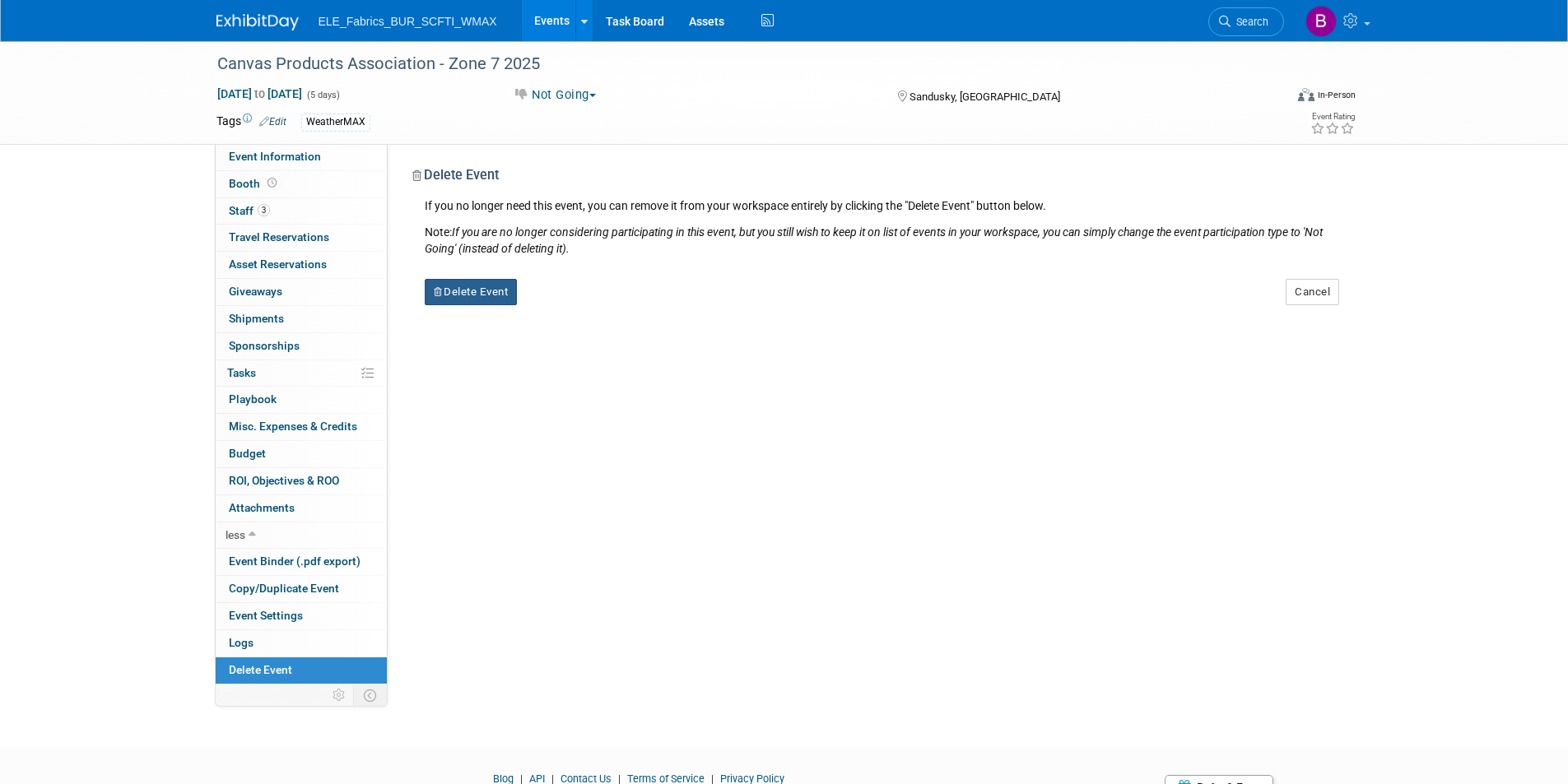
click at [464, 296] on button "Delete Event" at bounding box center [471, 292] width 93 height 27
click at [591, 305] on link "Yes" at bounding box center [575, 306] width 48 height 27
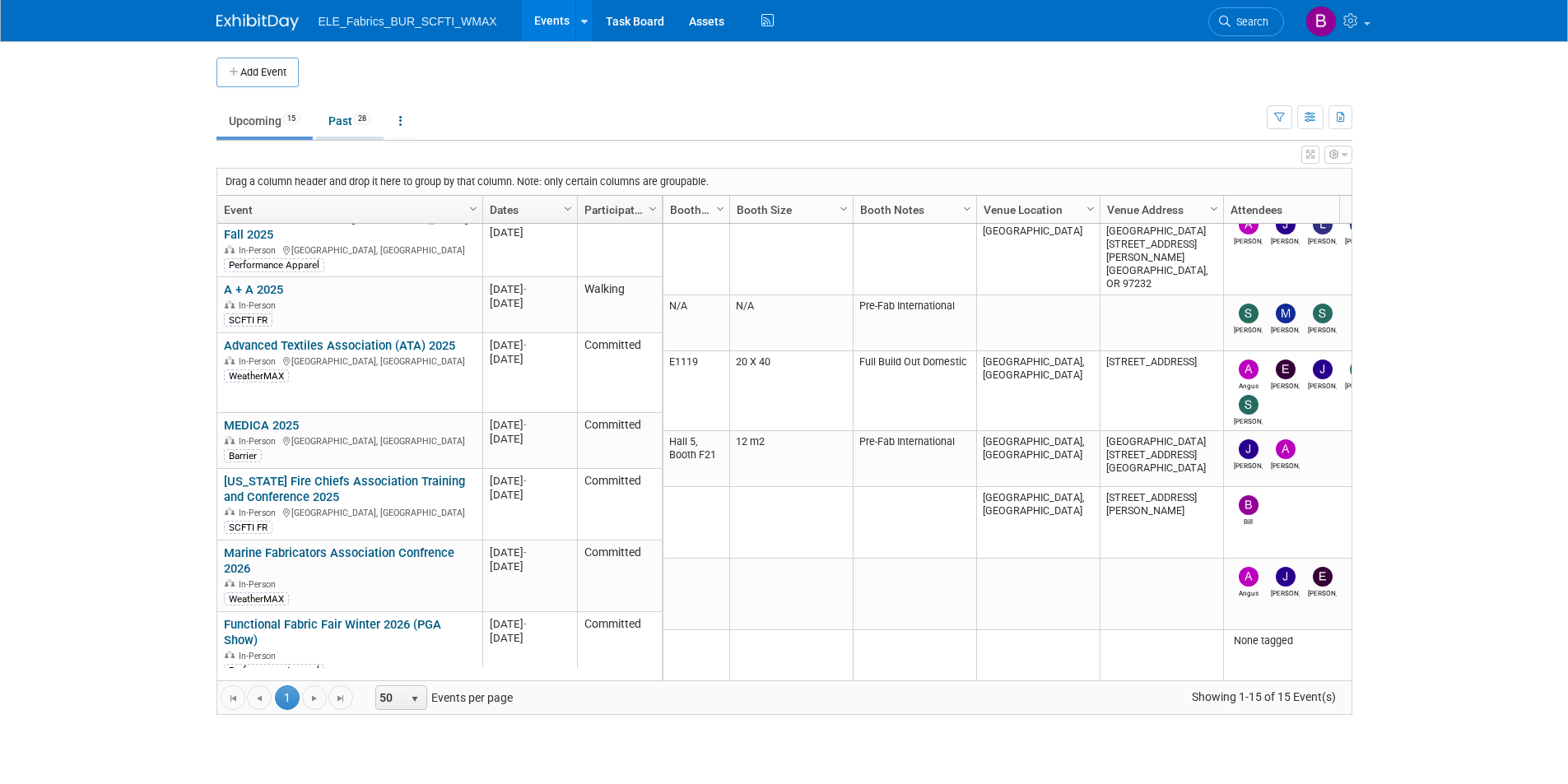
click at [341, 129] on link "Past 28" at bounding box center [350, 120] width 68 height 32
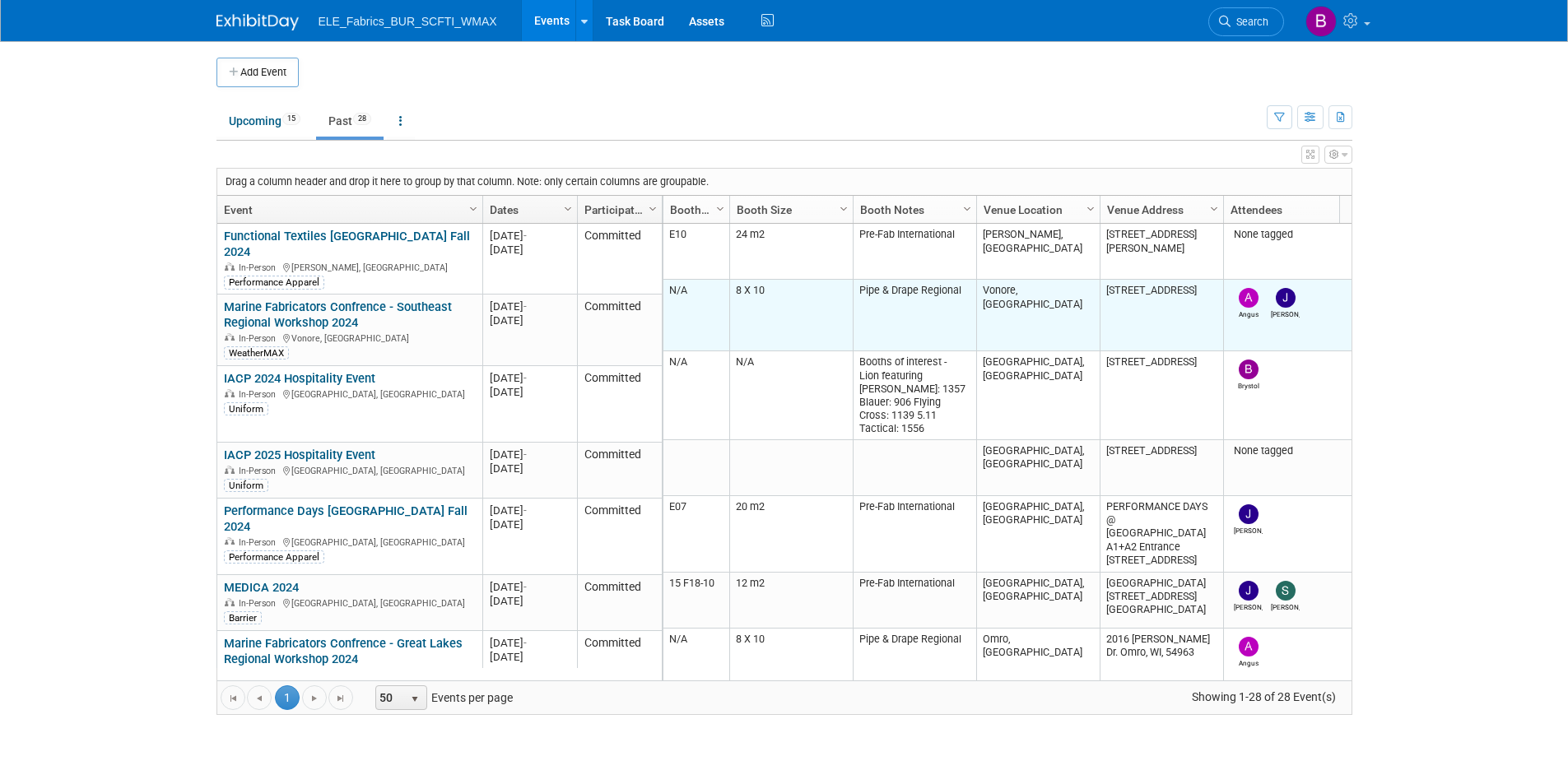
drag, startPoint x: 950, startPoint y: 292, endPoint x: 853, endPoint y: 293, distance: 97.0
click at [854, 291] on td "Pipe & Drape Regional" at bounding box center [914, 315] width 123 height 72
copy td "Pipe & Drape Regional"
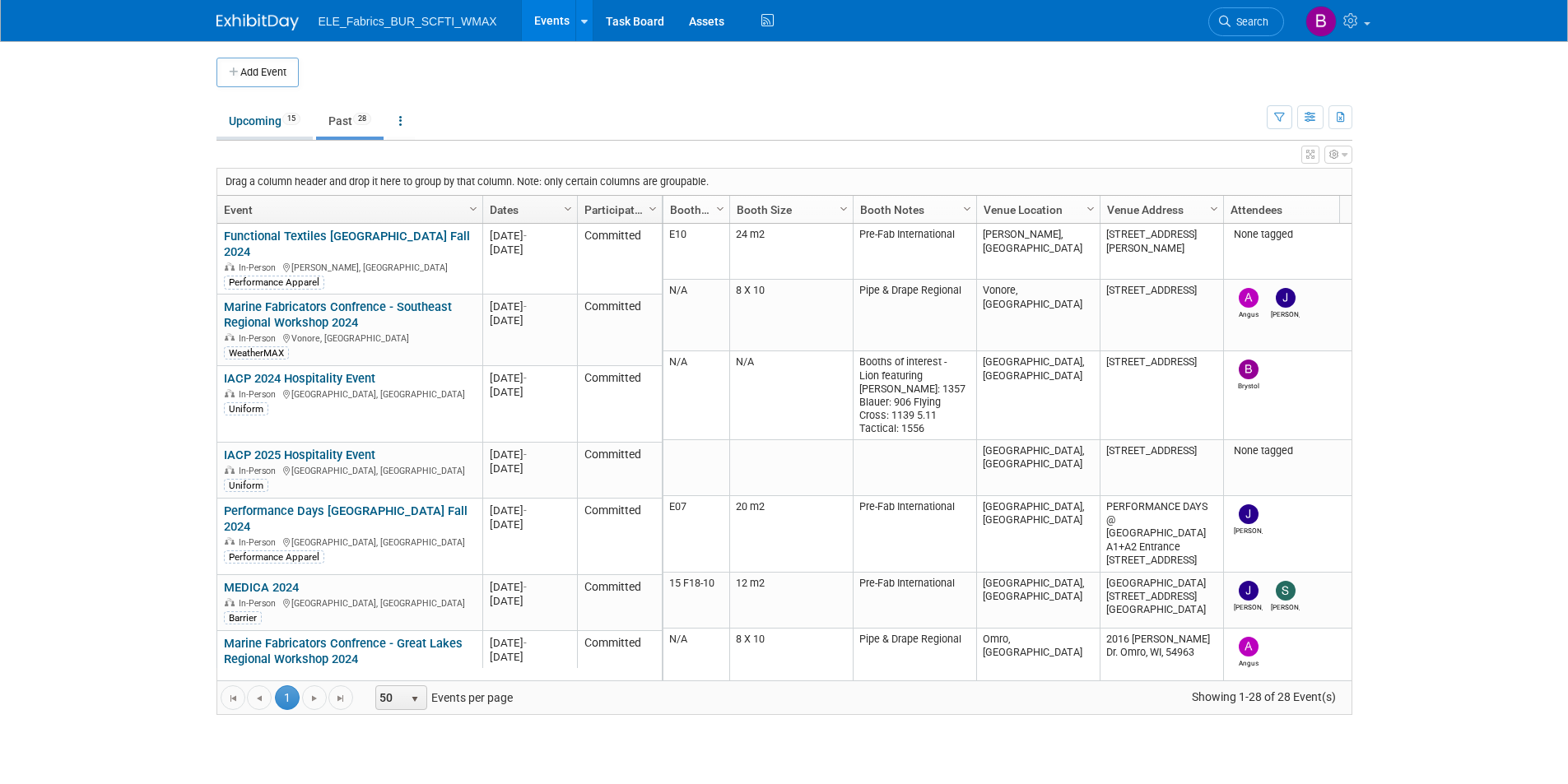
click at [263, 120] on link "Upcoming 15" at bounding box center [265, 120] width 96 height 32
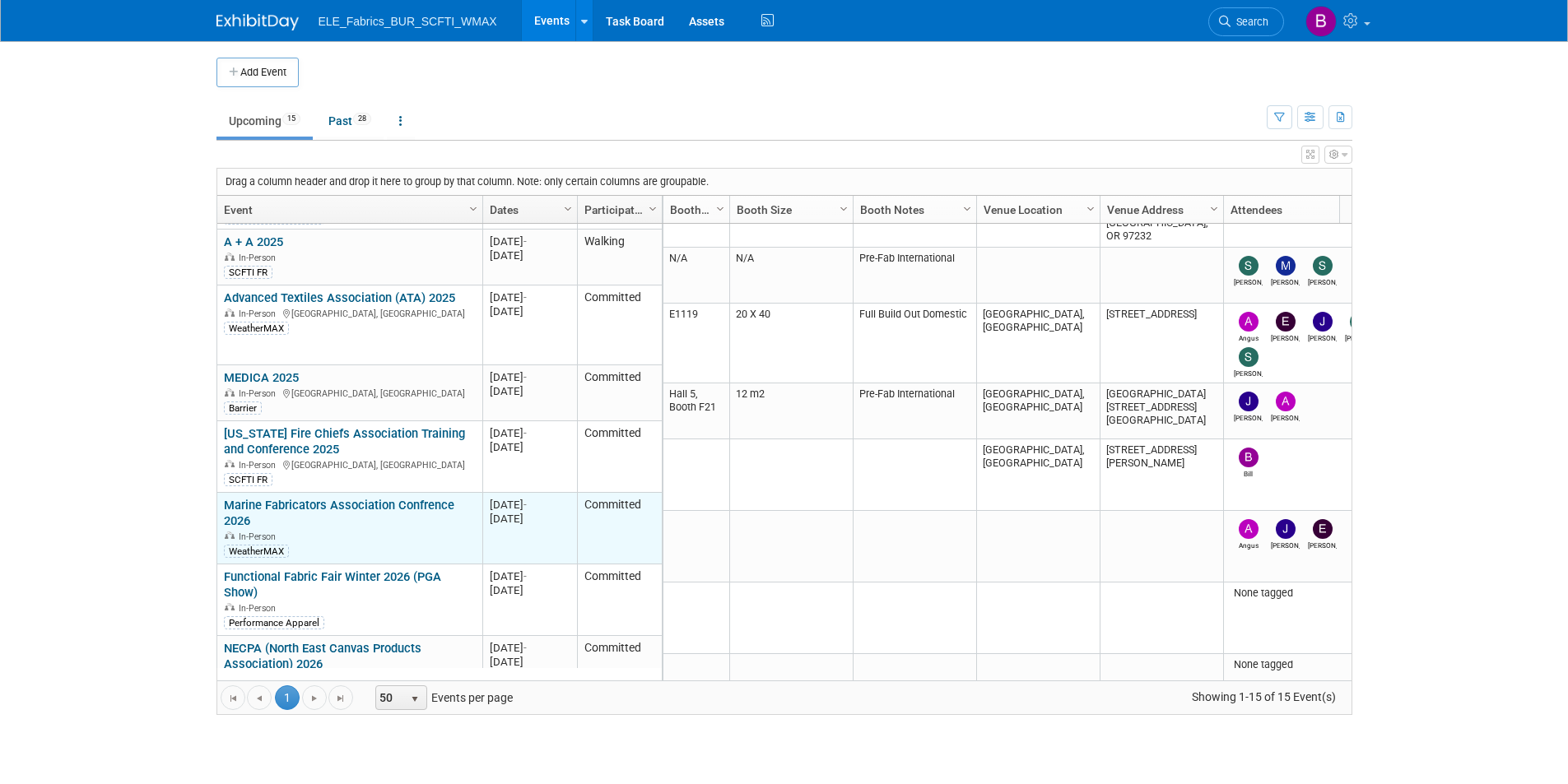
scroll to position [296, 0]
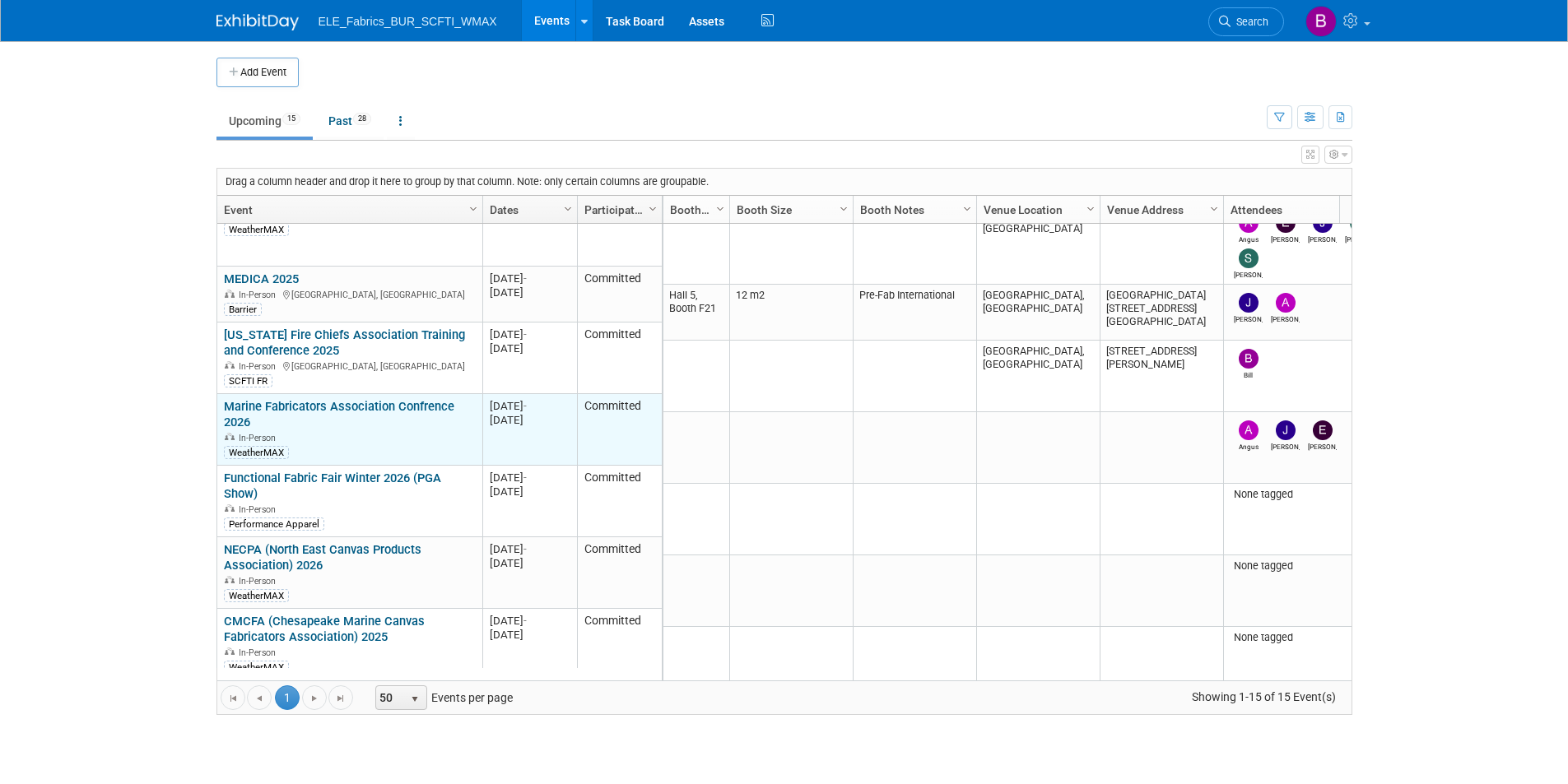
click at [300, 399] on link "Marine Fabricators Association Confrence 2026" at bounding box center [338, 414] width 230 height 31
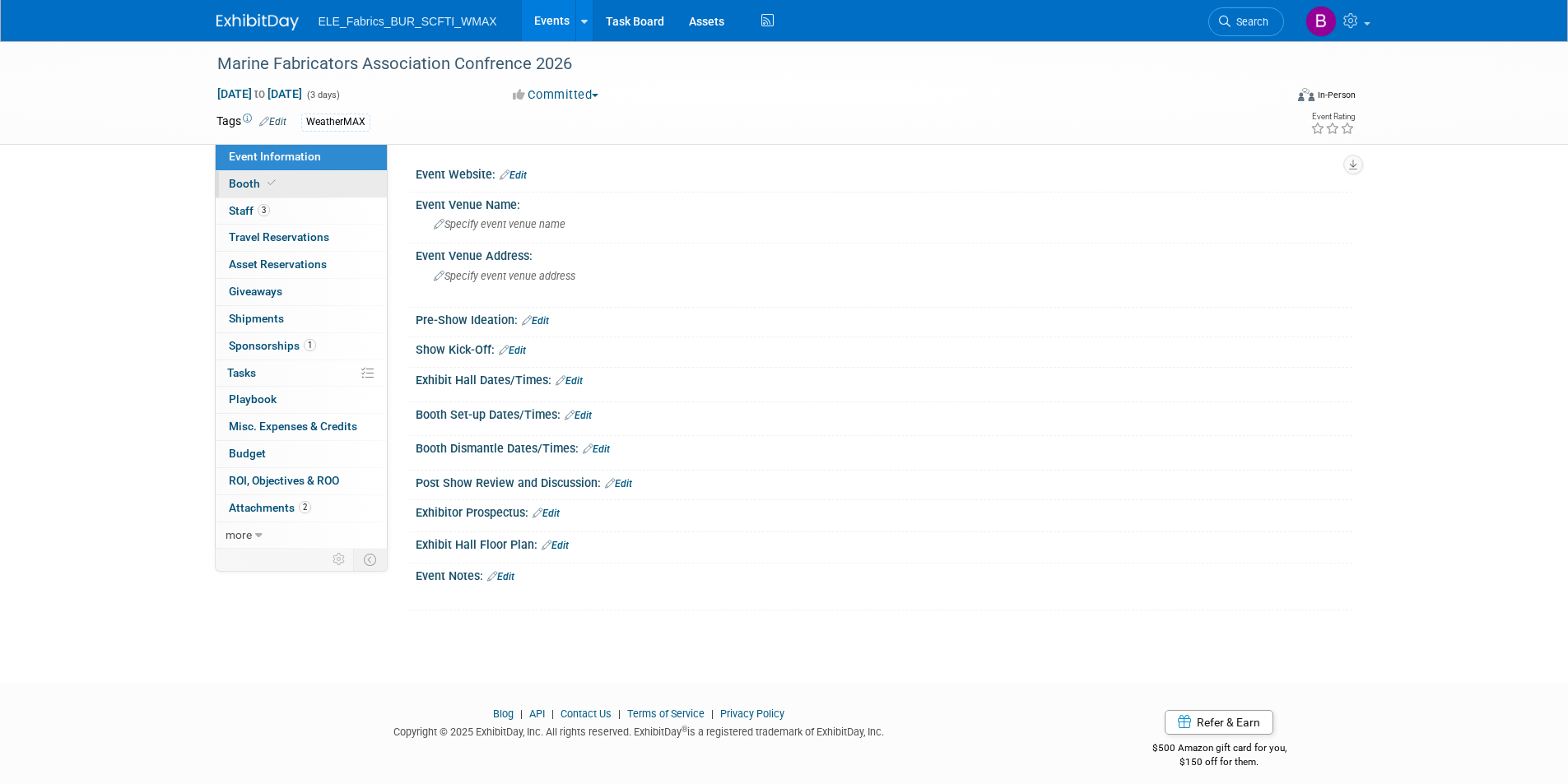
click at [262, 184] on span "Booth" at bounding box center [254, 183] width 51 height 13
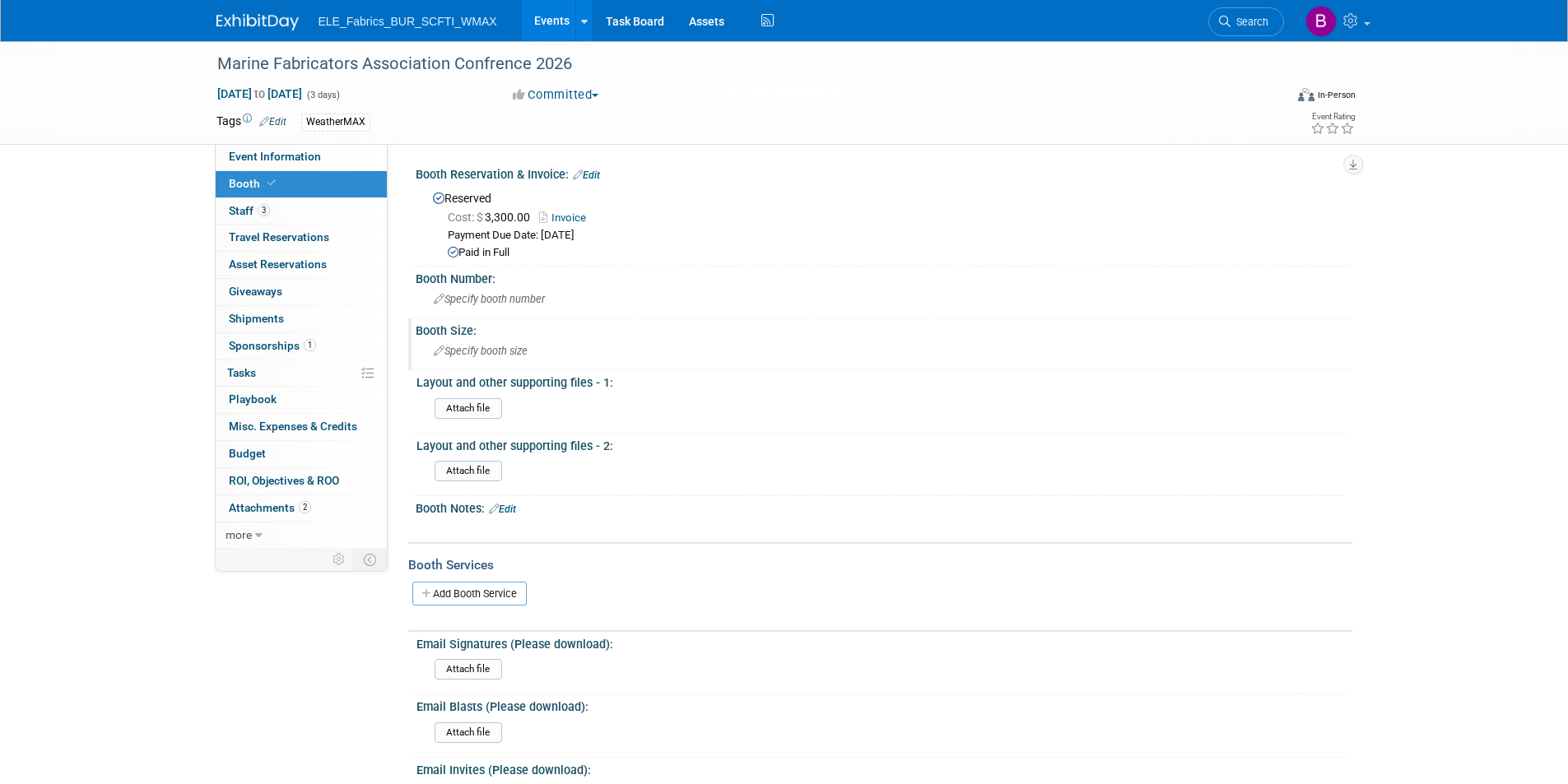
click at [498, 345] on span "Specify booth size" at bounding box center [480, 350] width 94 height 12
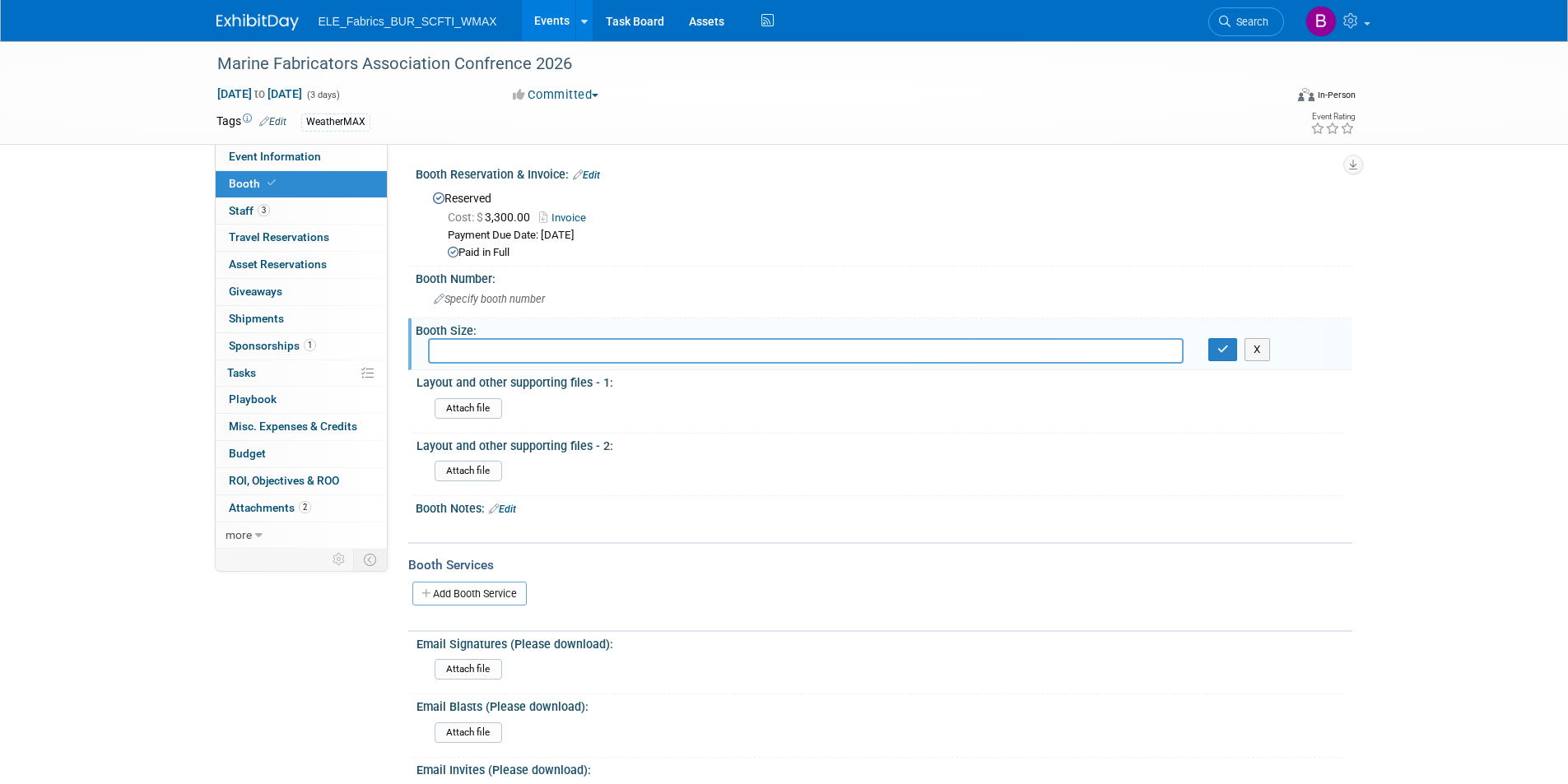
click at [516, 510] on link "Edit" at bounding box center [502, 509] width 27 height 11
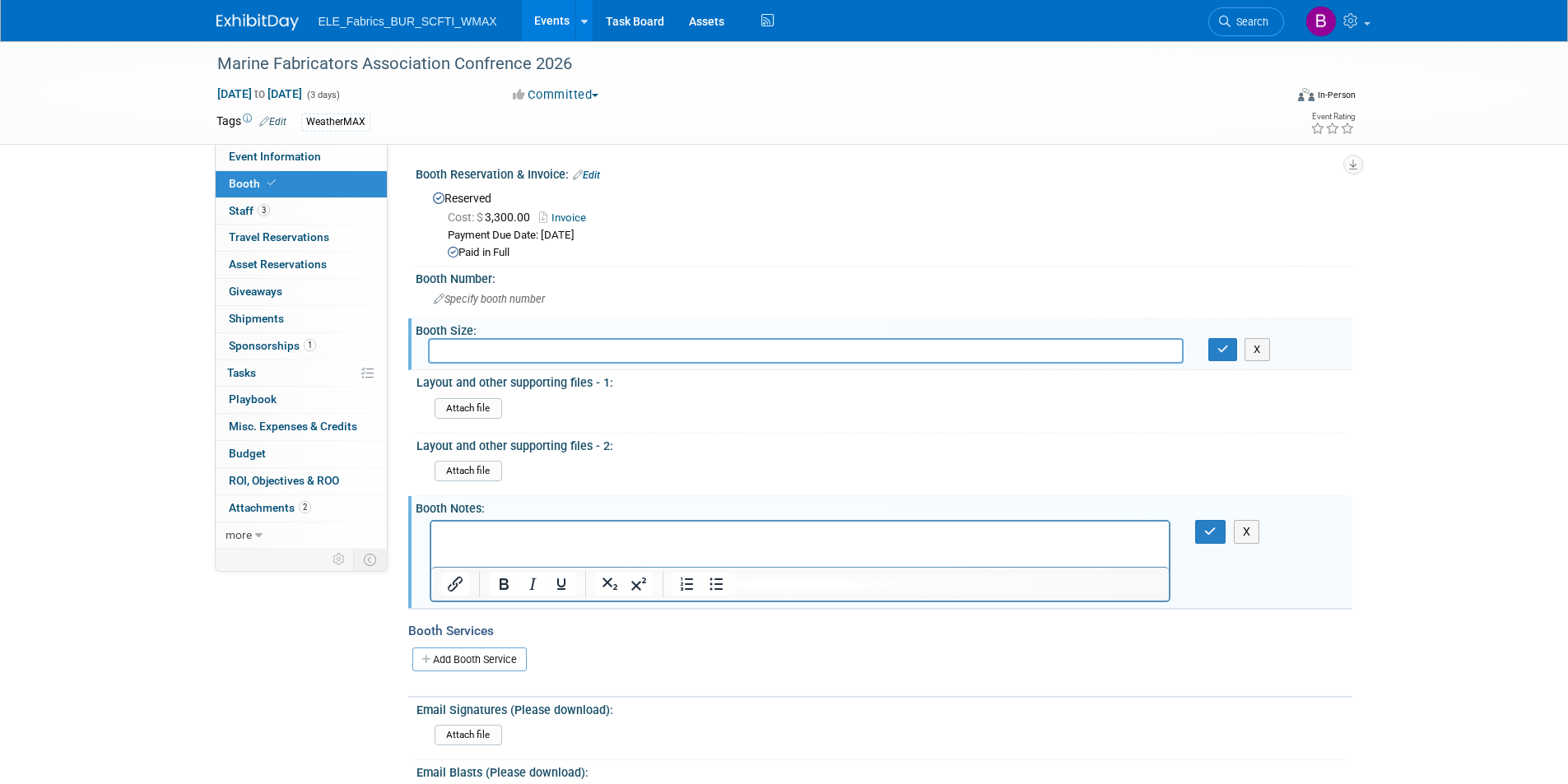
click at [509, 532] on p "Rich Text Area. Press ALT-0 for help." at bounding box center [799, 535] width 719 height 16
click at [1199, 535] on button "button" at bounding box center [1210, 532] width 31 height 24
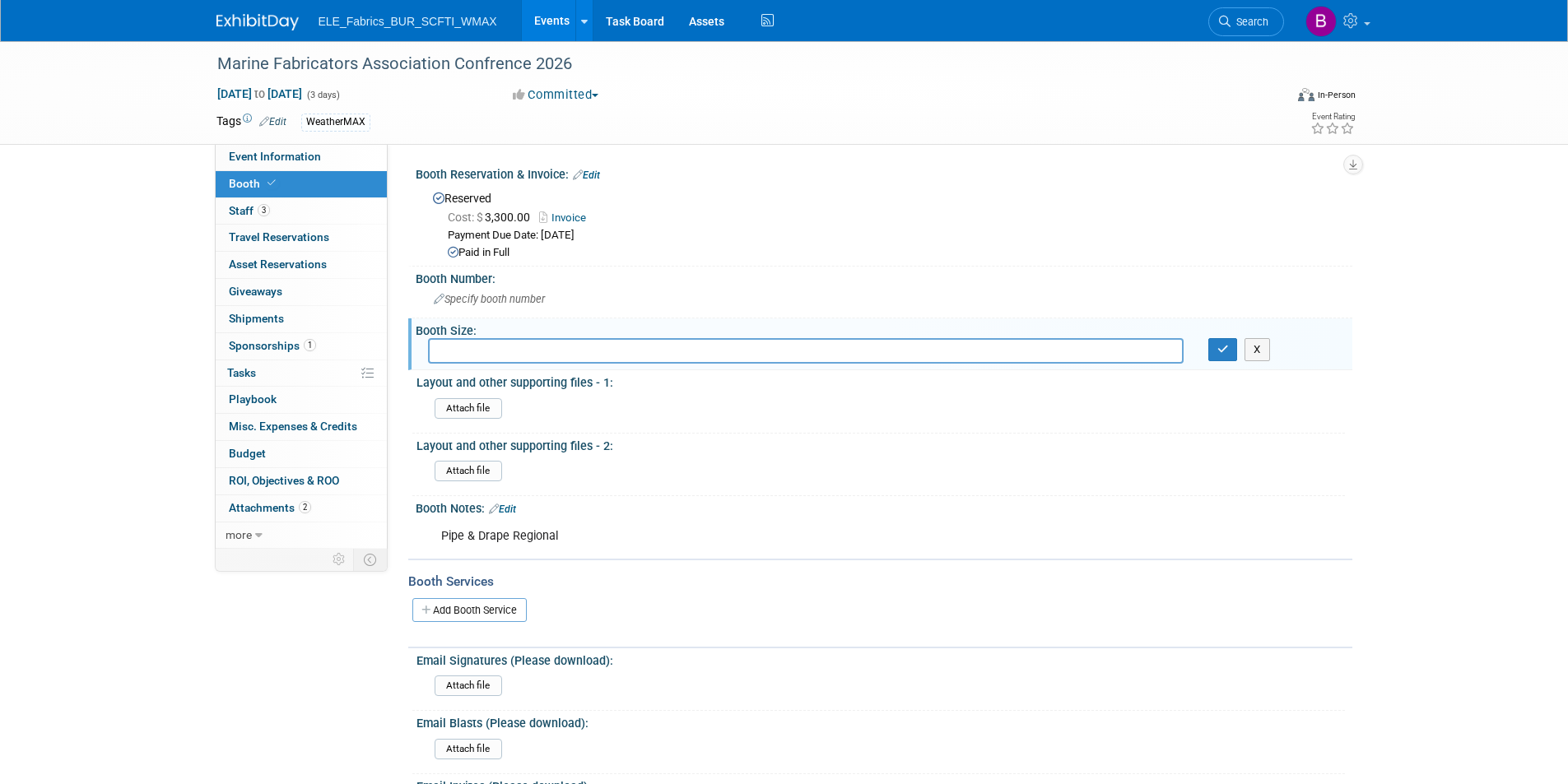
click at [641, 354] on input "text" at bounding box center [805, 350] width 755 height 26
type input "8 X 10"
click at [1229, 350] on button "button" at bounding box center [1222, 350] width 30 height 23
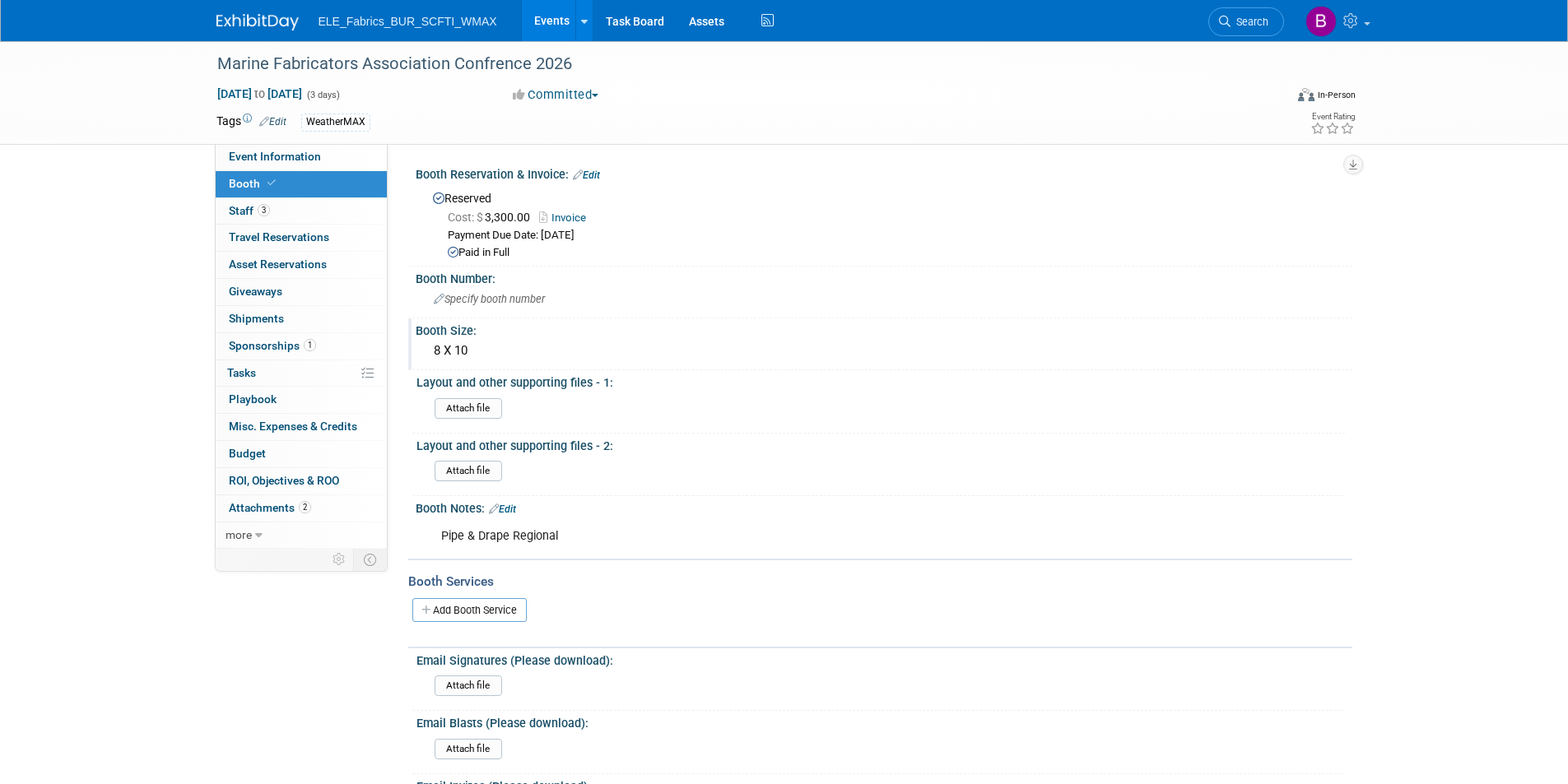
click at [247, 27] on img at bounding box center [258, 22] width 82 height 16
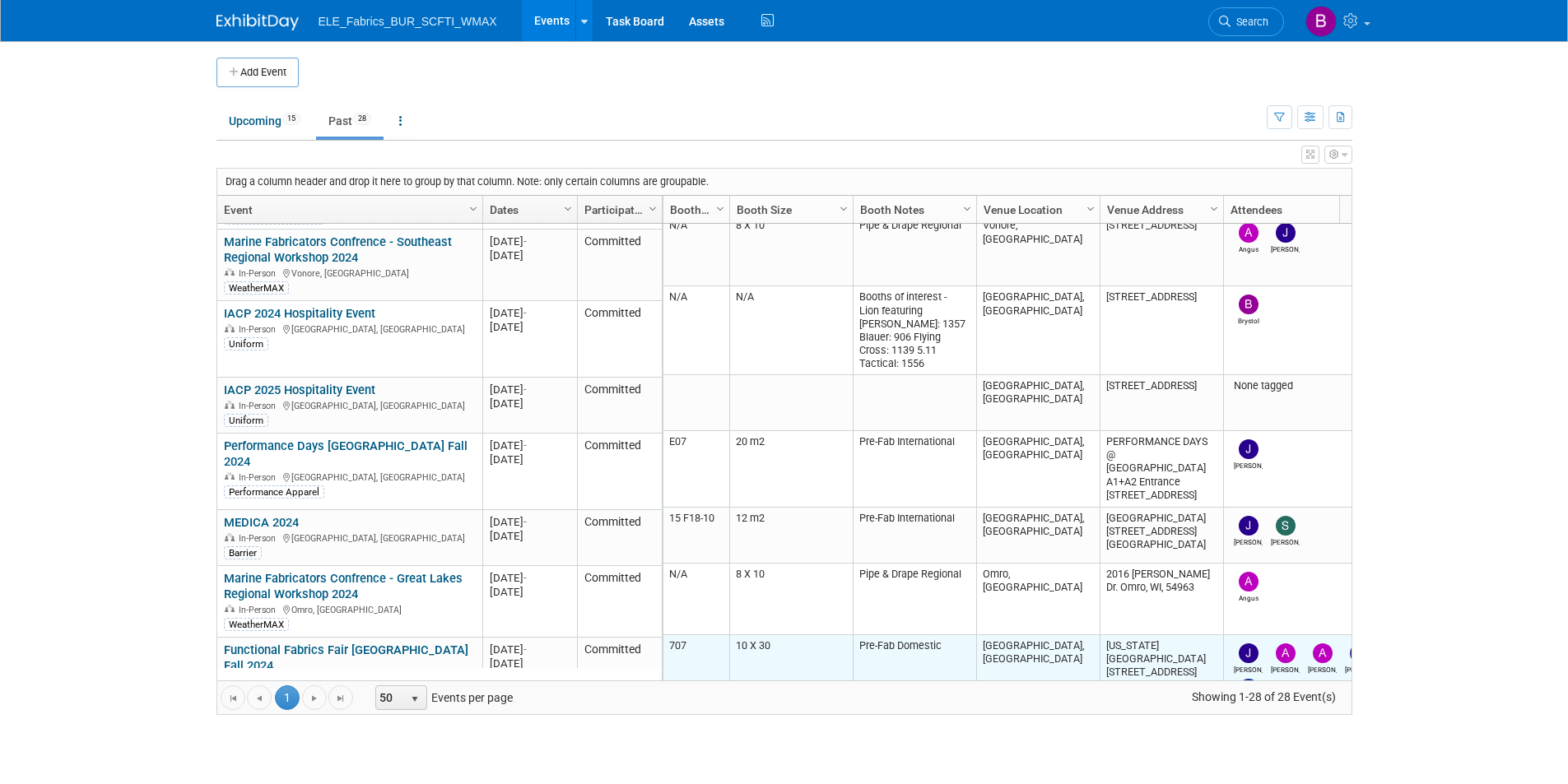
scroll to position [247, 0]
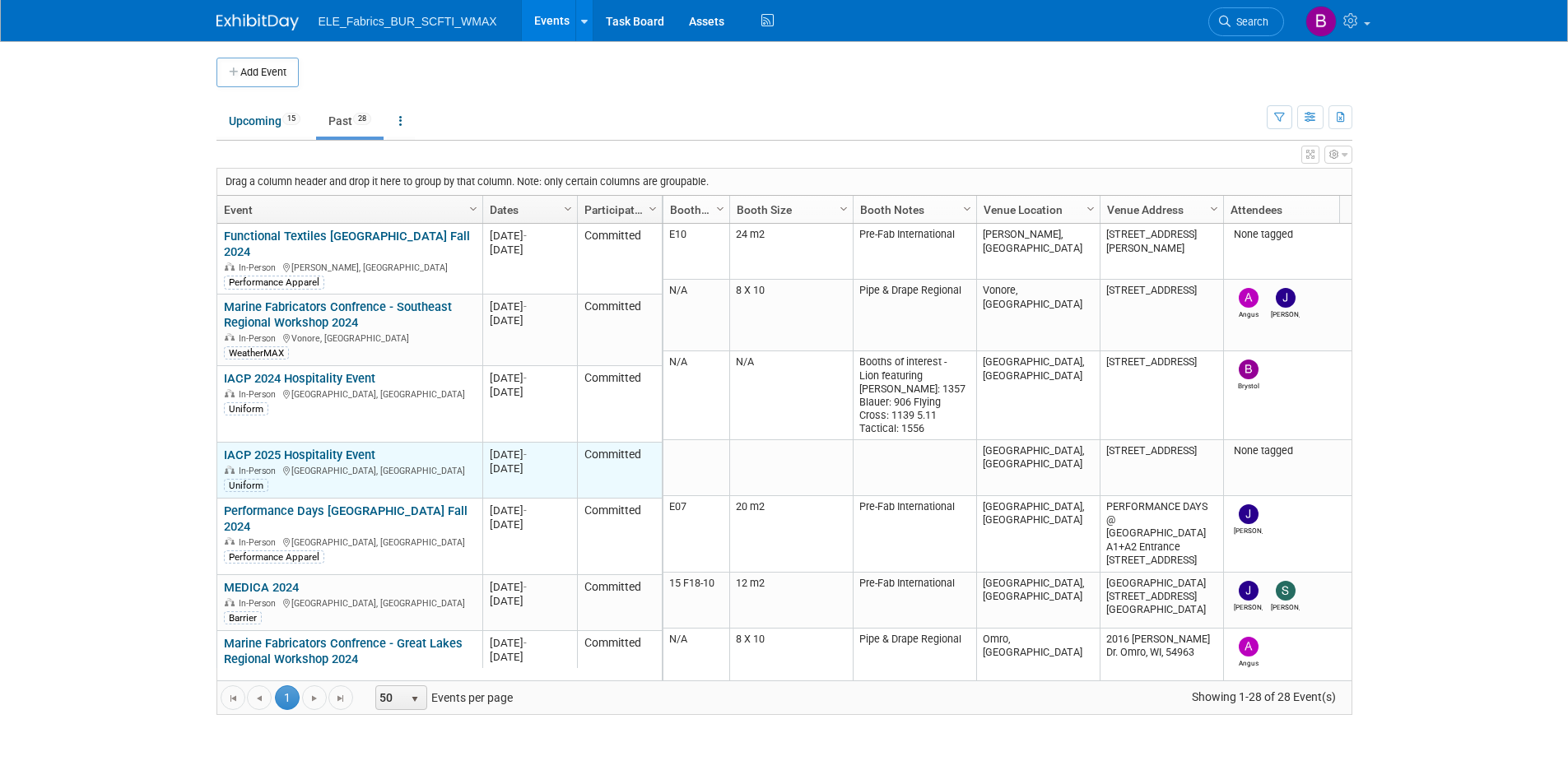
click at [353, 448] on link "IACP 2025 Hospitality Event" at bounding box center [299, 456] width 152 height 15
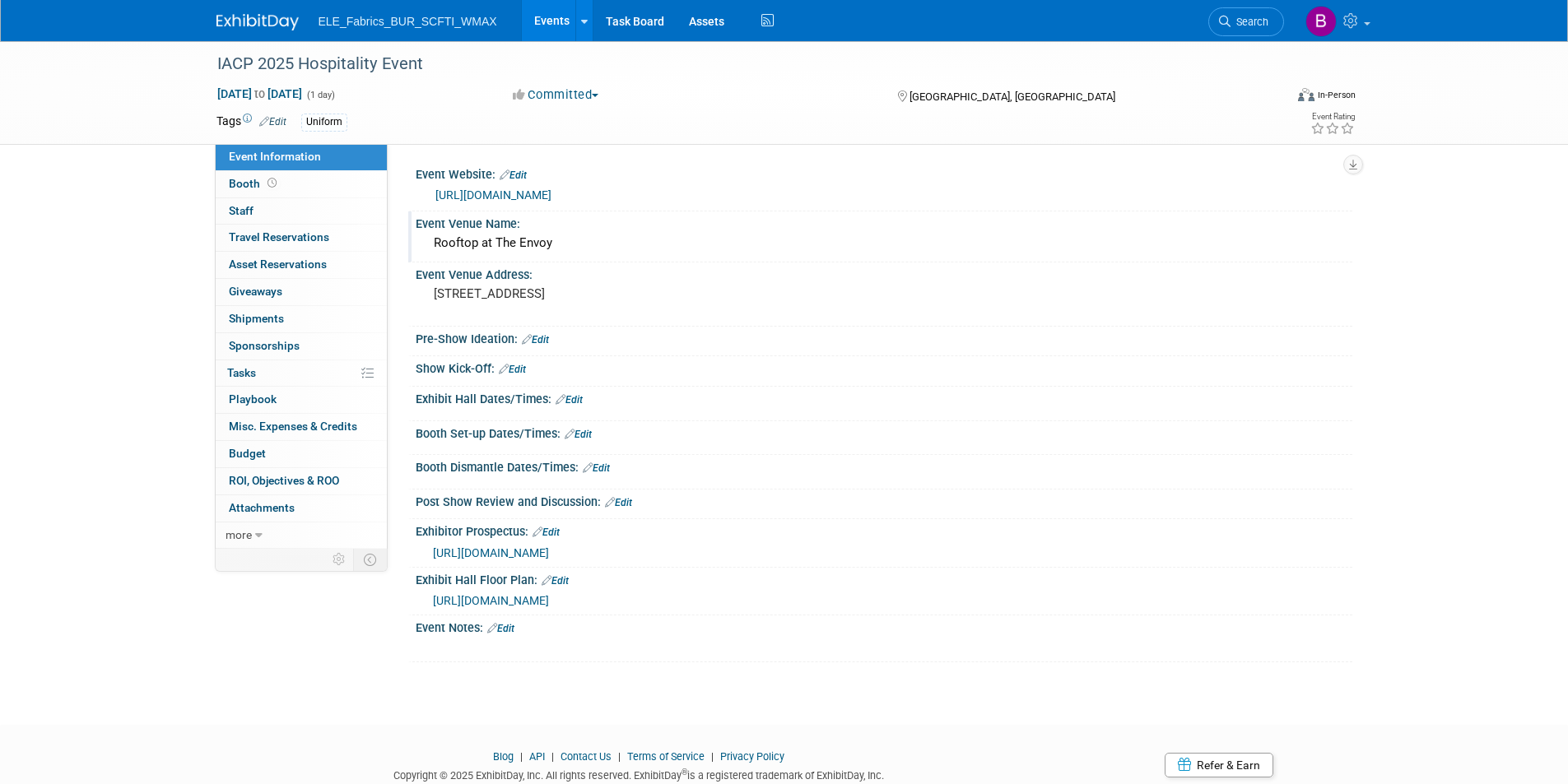
click at [578, 244] on div "Rooftop at The Envoy" at bounding box center [883, 243] width 912 height 26
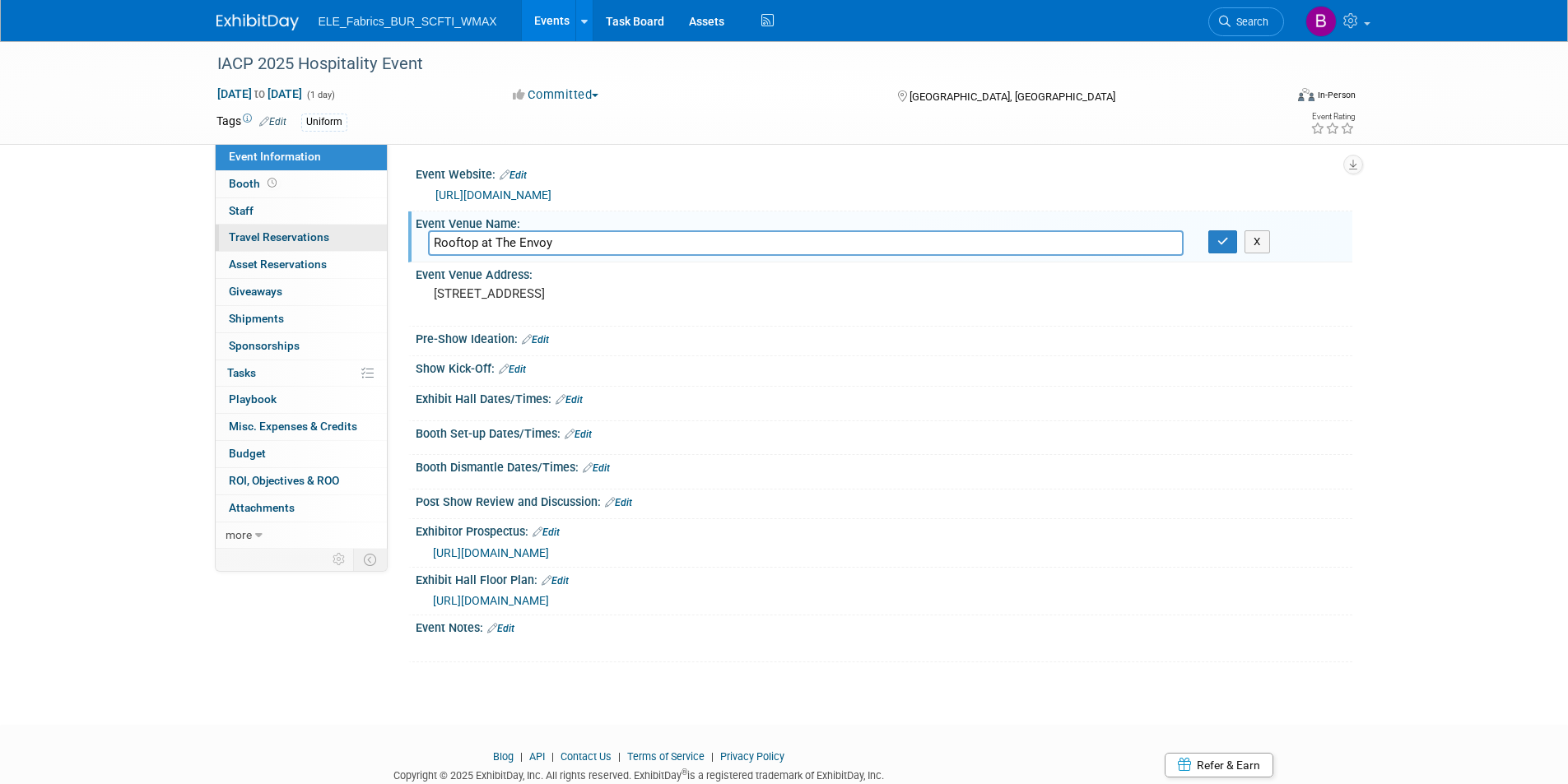
drag, startPoint x: 1080, startPoint y: 242, endPoint x: 342, endPoint y: 238, distance: 738.0
click at [342, 238] on div "Event Information Event Info Booth Booth 0 Staff 0 Staff 0 Travel Reservations …" at bounding box center [784, 351] width 1160 height 622
click at [622, 295] on pre "[STREET_ADDRESS]" at bounding box center [610, 294] width 354 height 15
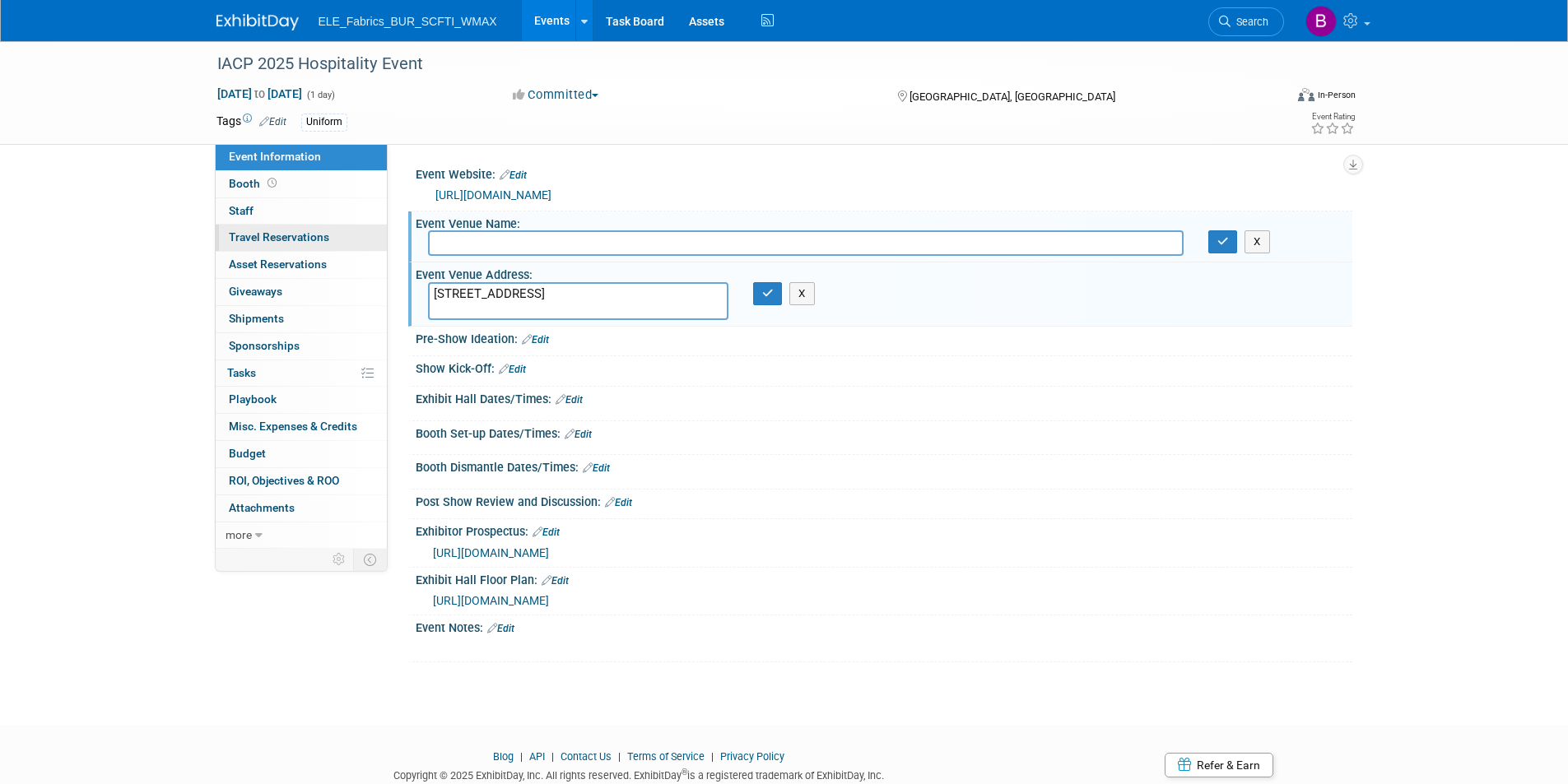
drag, startPoint x: 651, startPoint y: 291, endPoint x: 253, endPoint y: 229, distance: 402.8
click at [253, 229] on div "Event Information Event Info Booth Booth 0 Staff 0 Staff 0 Travel Reservations …" at bounding box center [784, 351] width 1160 height 622
click at [771, 294] on icon "button" at bounding box center [768, 293] width 11 height 11
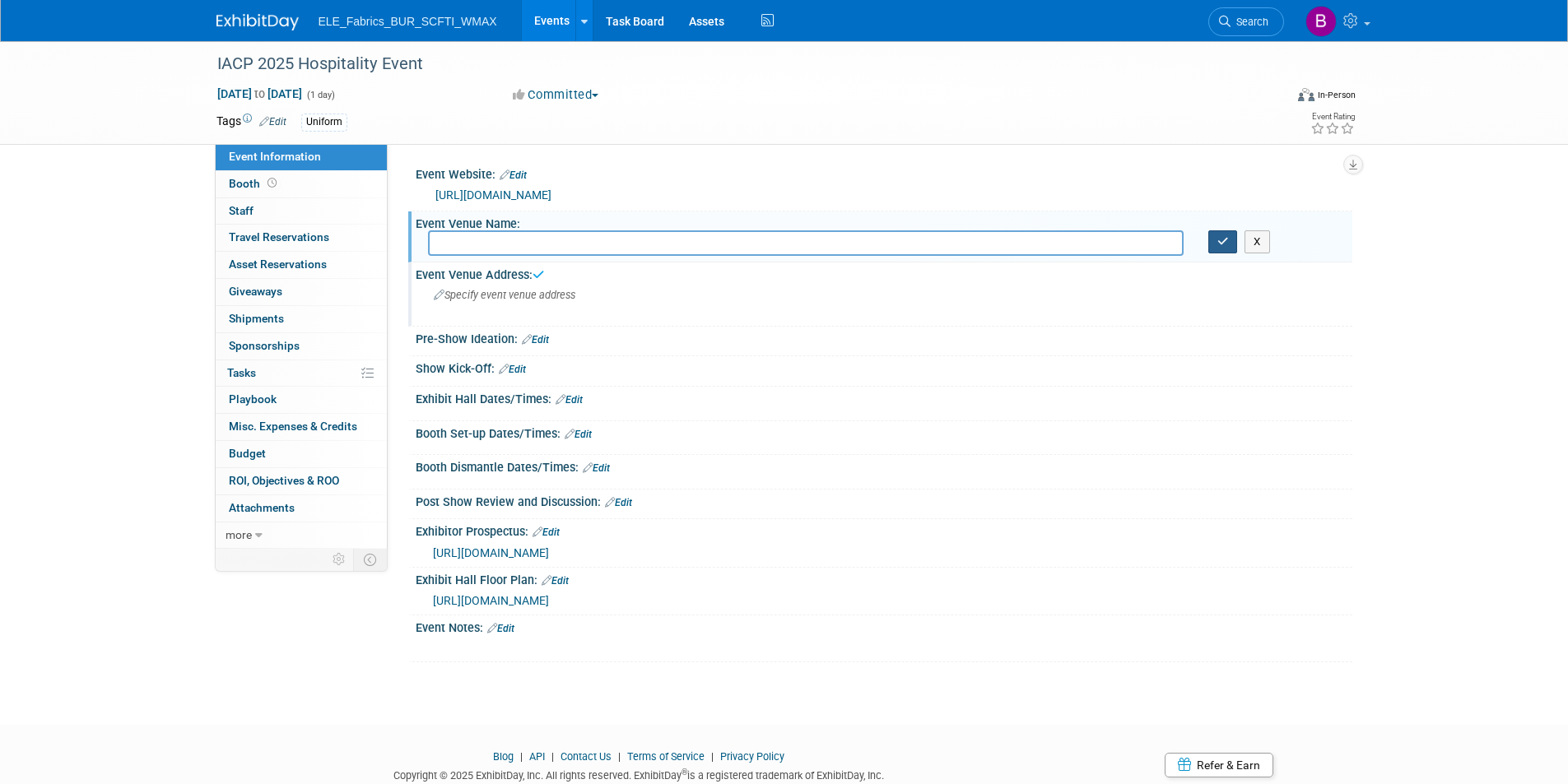
click at [1231, 247] on button "button" at bounding box center [1222, 242] width 30 height 23
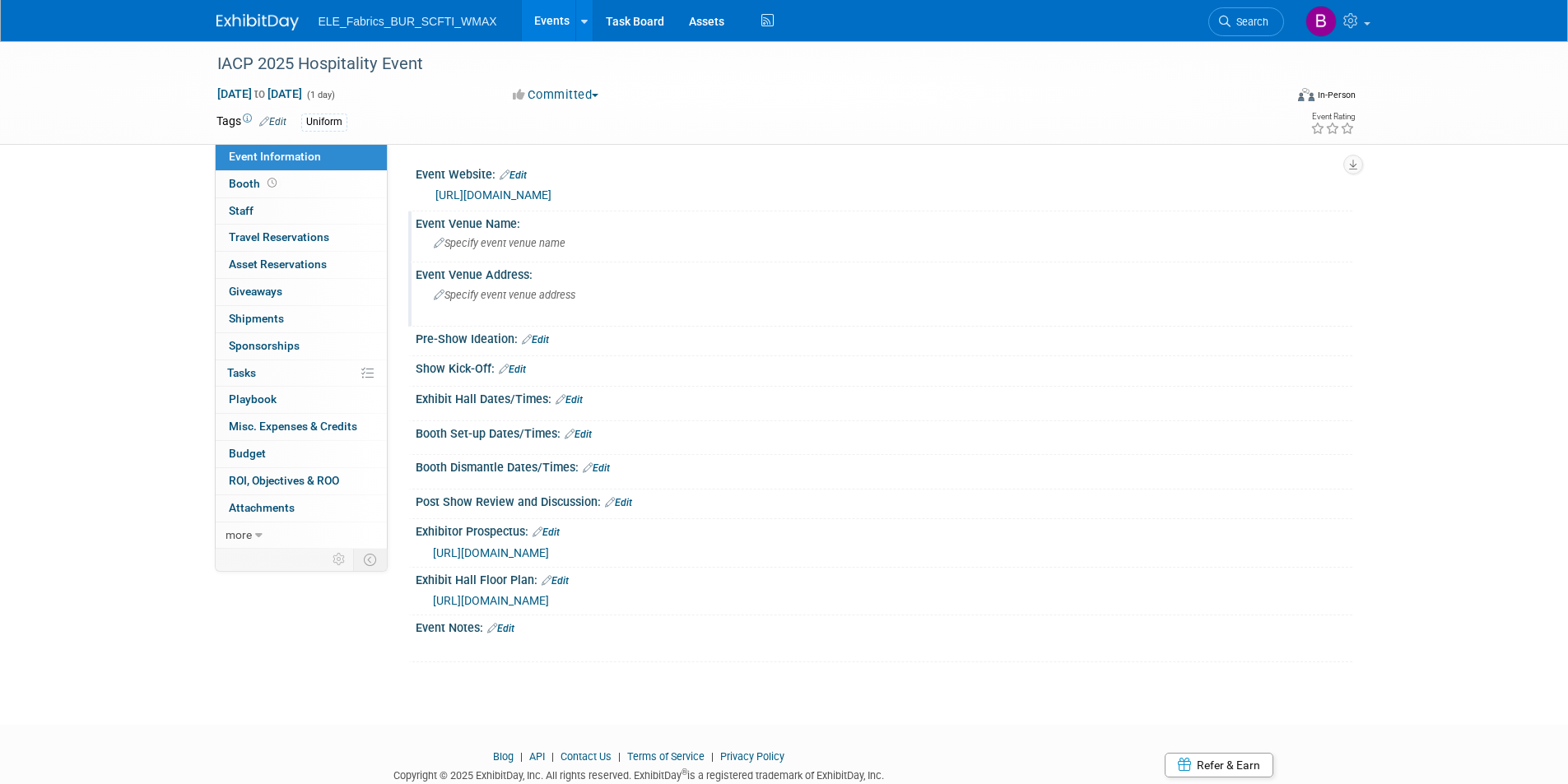
click at [265, 20] on img at bounding box center [258, 22] width 82 height 16
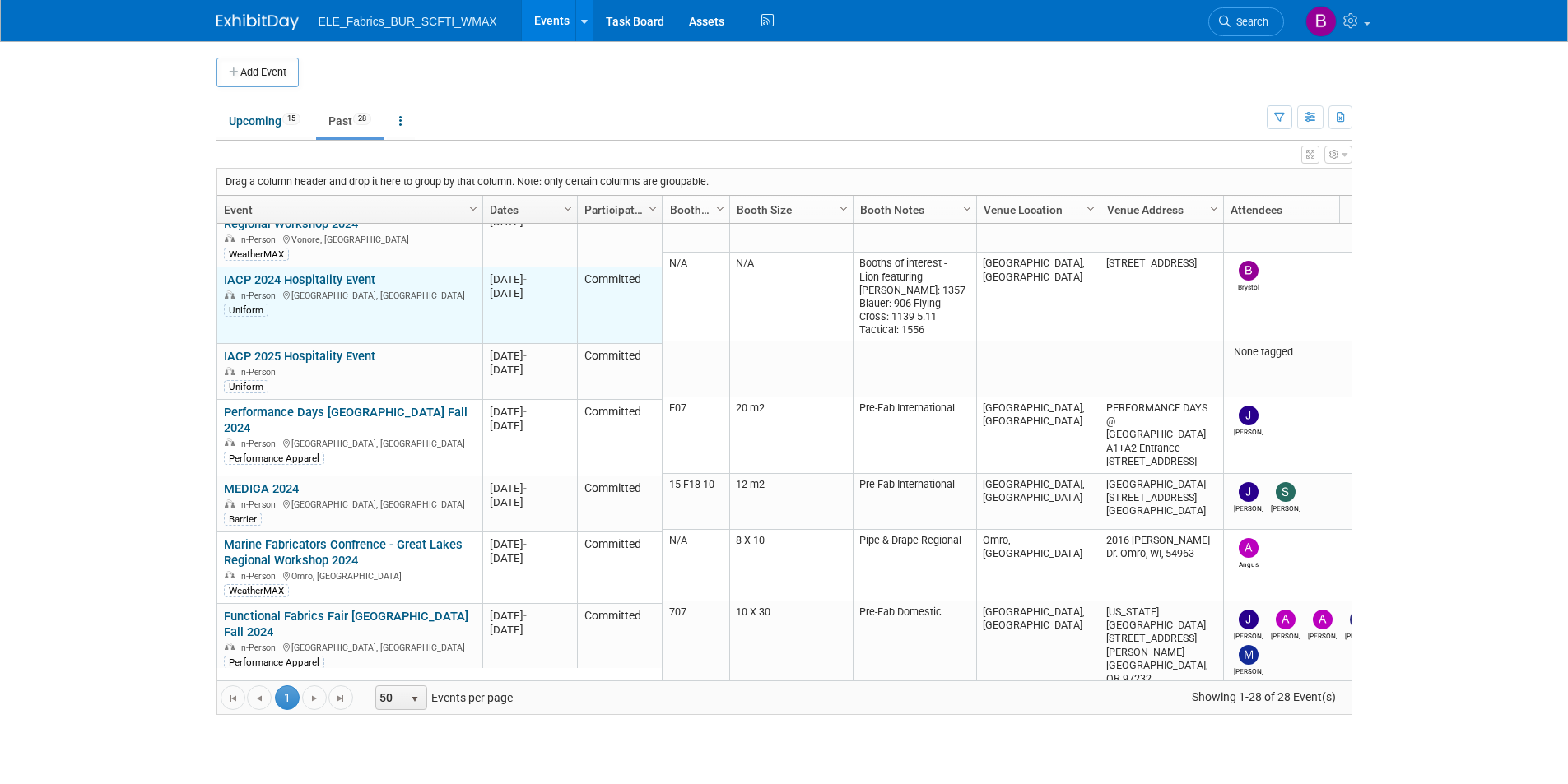
click at [336, 272] on link "IACP 2024 Hospitality Event" at bounding box center [299, 280] width 152 height 15
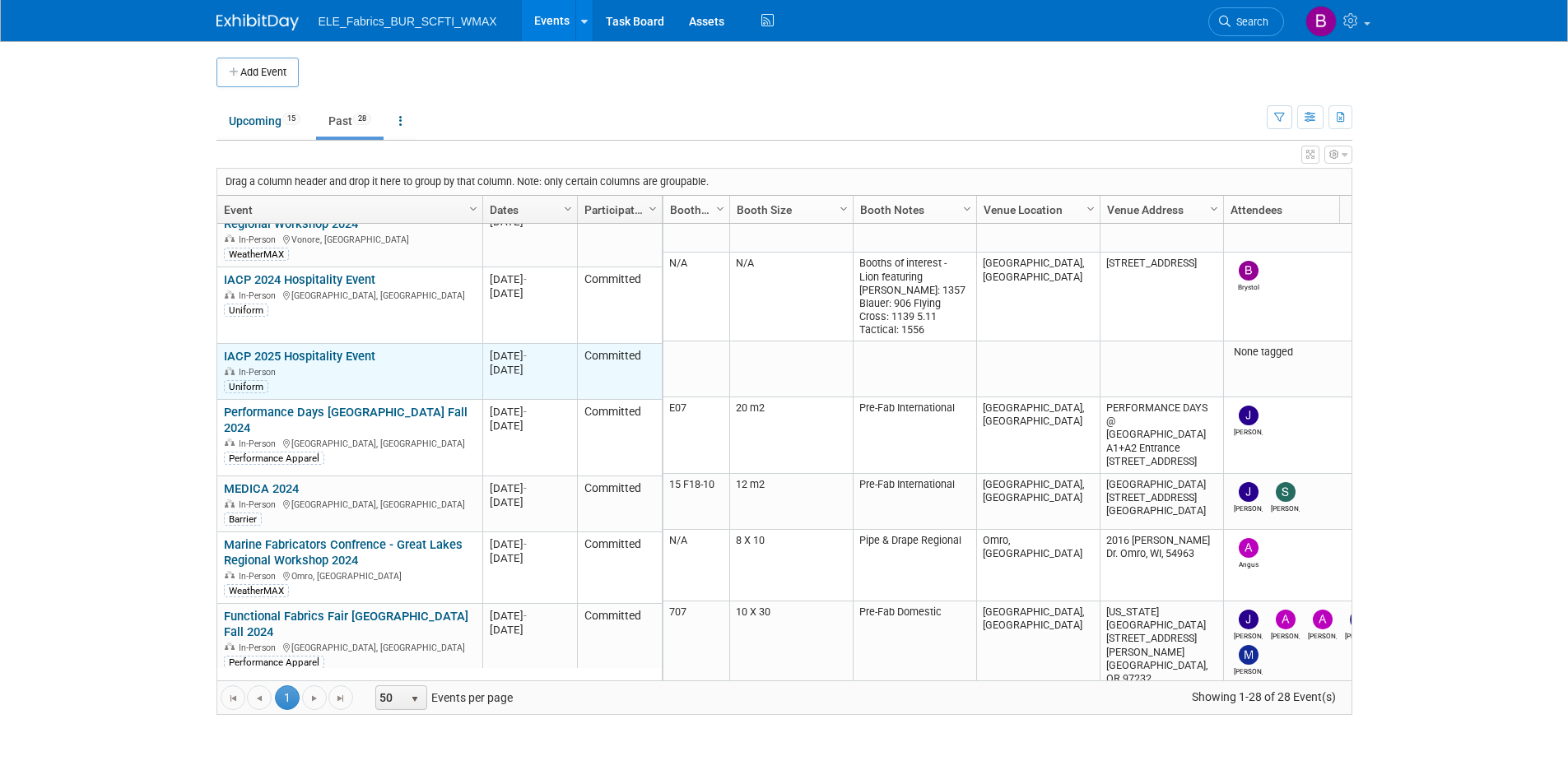
click at [523, 363] on div "Oct 19, 2024" at bounding box center [530, 370] width 80 height 14
click at [352, 349] on link "IACP 2025 Hospitality Event" at bounding box center [299, 356] width 152 height 15
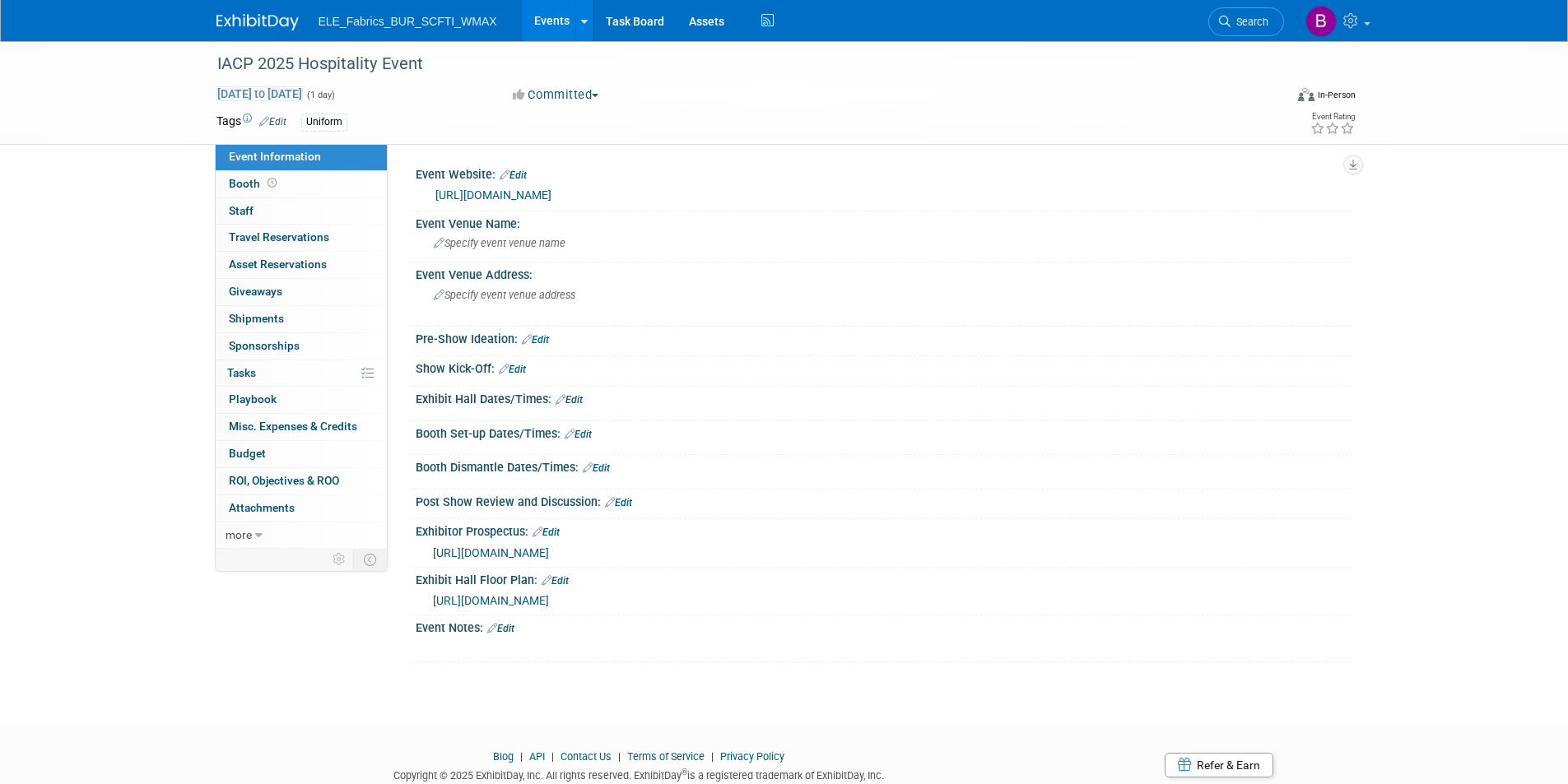
click at [303, 97] on span "Oct 19, 2024 to Oct 19, 2024" at bounding box center [260, 94] width 86 height 15
type input "[DATE]"
select select "9"
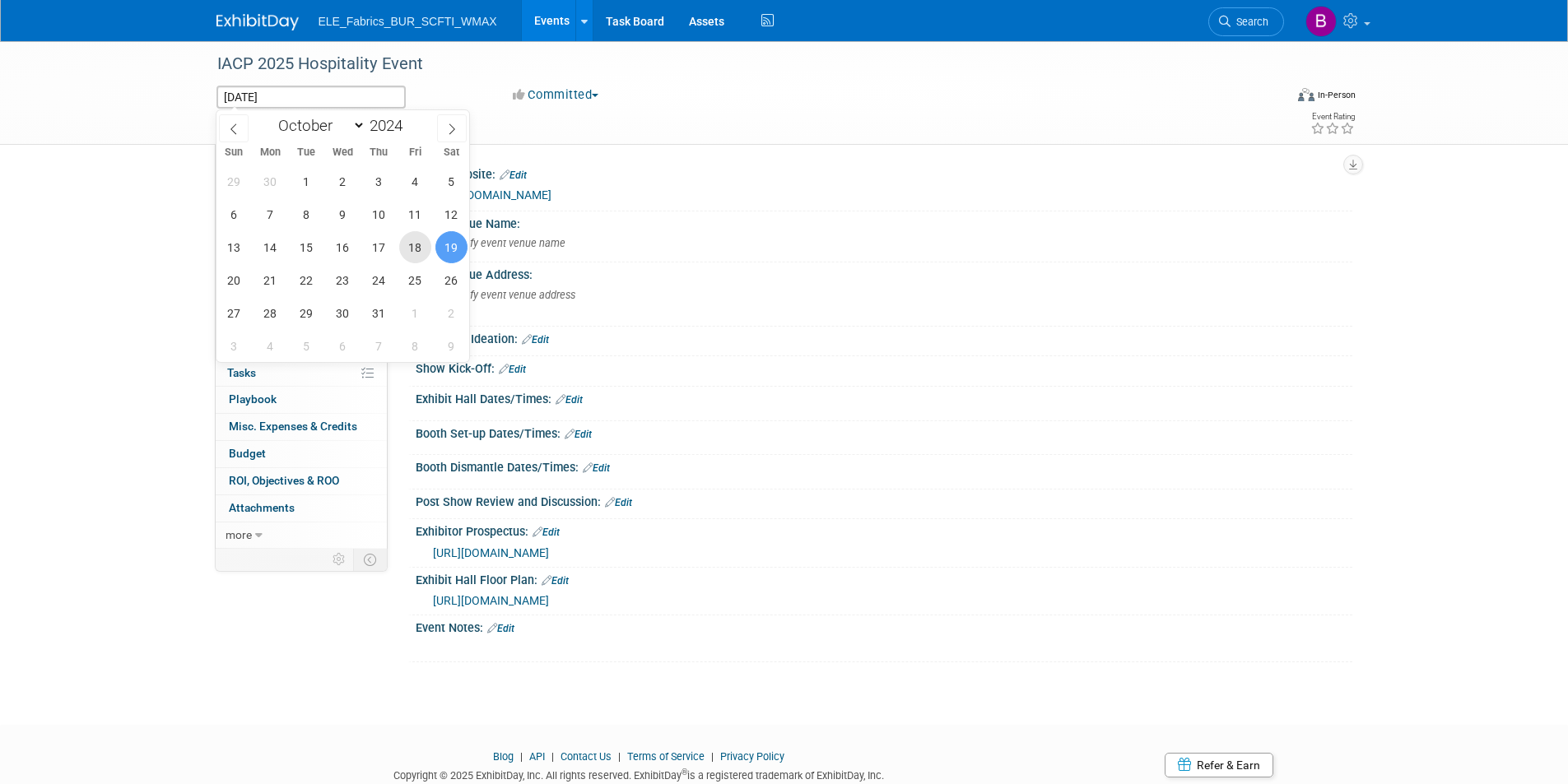
click at [419, 247] on span "18" at bounding box center [415, 247] width 32 height 32
type input "Oct 18, 2024"
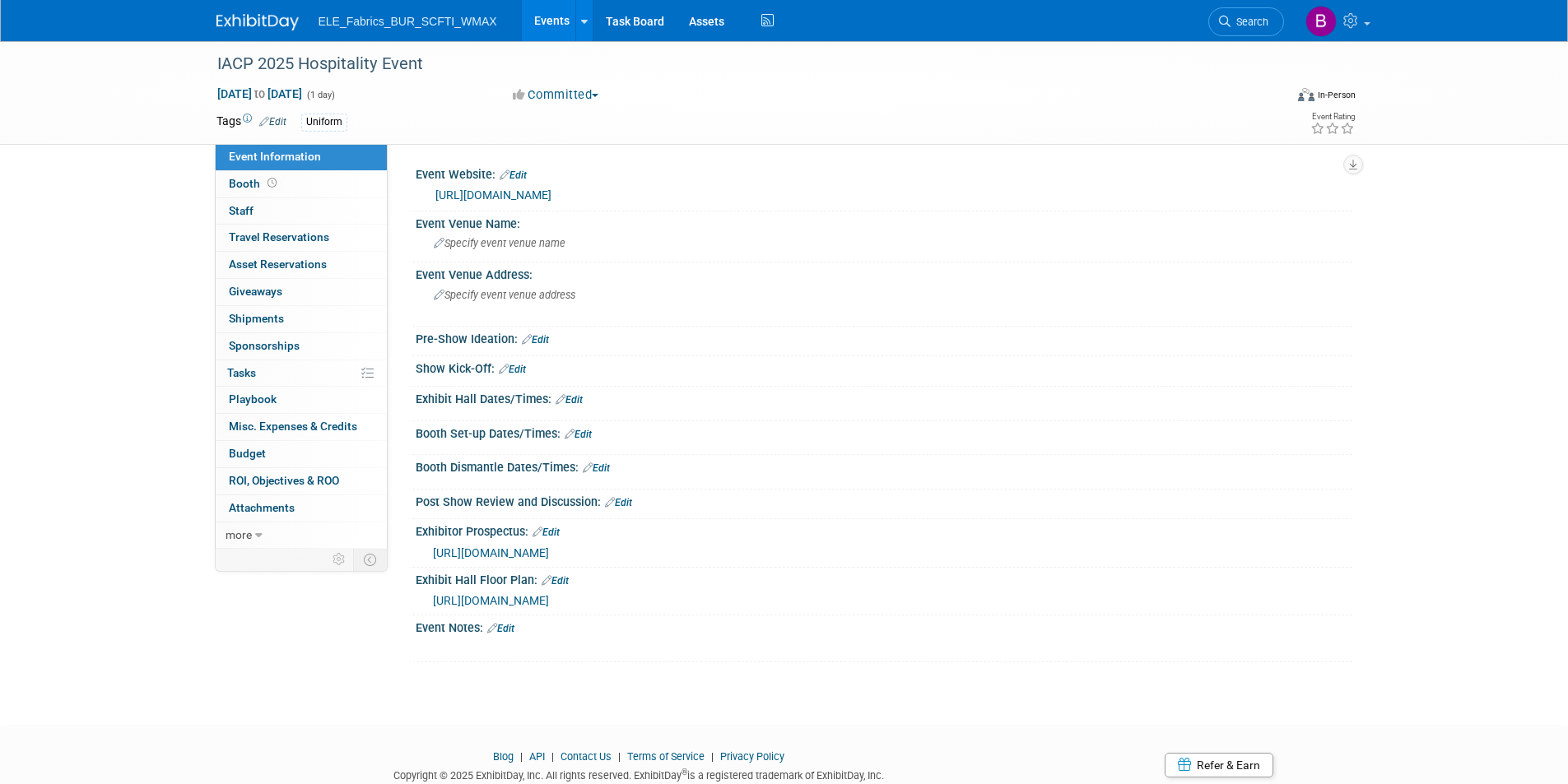
click at [91, 283] on div "IACP 2025 Hospitality Event Oct 18, 2024 to Oct 18, 2024 (1 day) Committed Comm…" at bounding box center [784, 368] width 1568 height 654
click at [365, 86] on div "Oct 18, 2024 to Oct 18, 2024 (1 day)" at bounding box center [350, 94] width 266 height 16
click at [303, 93] on span "Oct 18, 2024 to Oct 18, 2024" at bounding box center [260, 94] width 86 height 15
type input "Oct 18, 2024 to Oct 18, 2024"
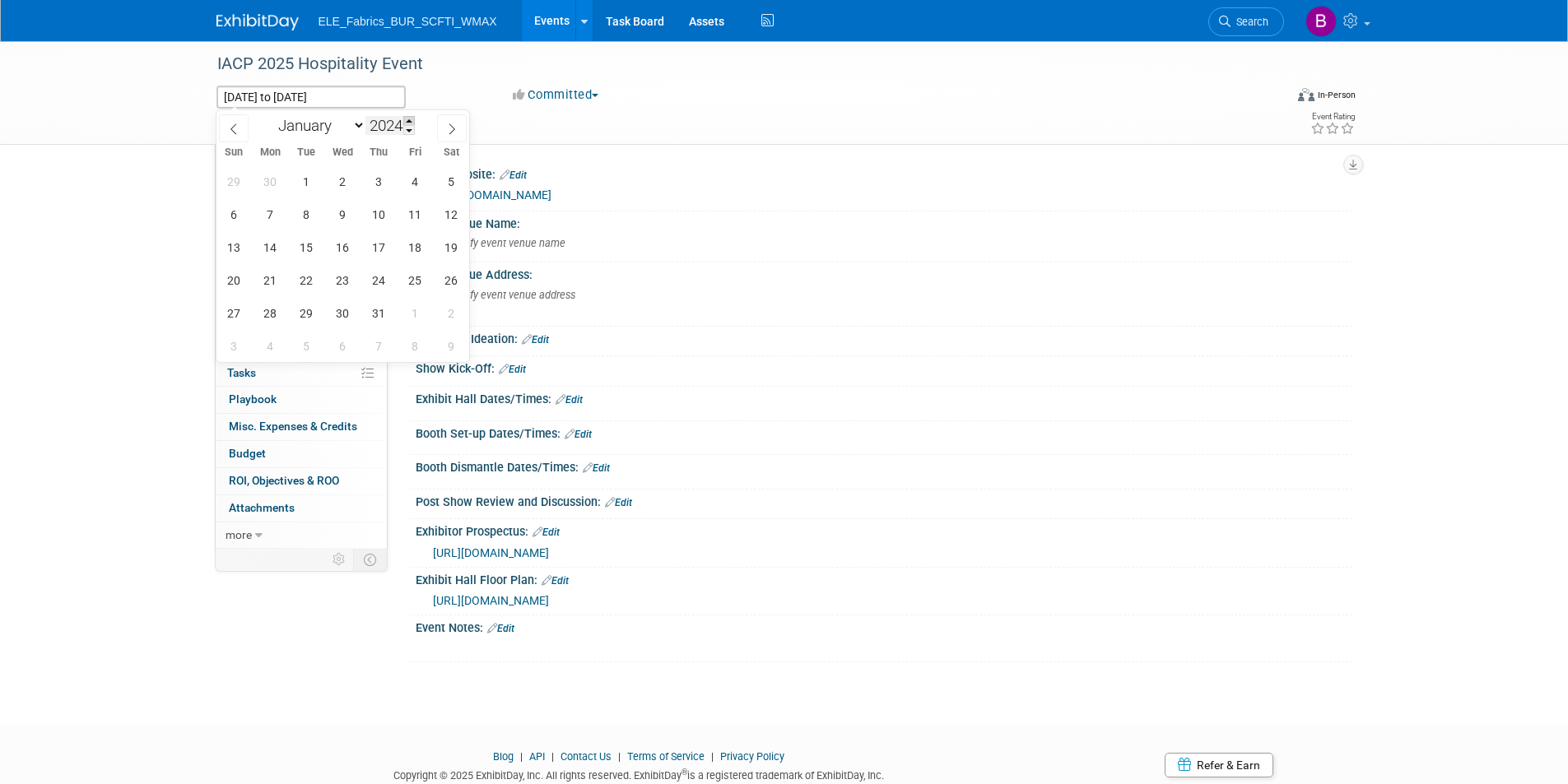
click at [413, 124] on span at bounding box center [409, 121] width 11 height 10
type input "2025"
click at [450, 254] on span "18" at bounding box center [452, 247] width 32 height 32
type input "Oct 18, 2025"
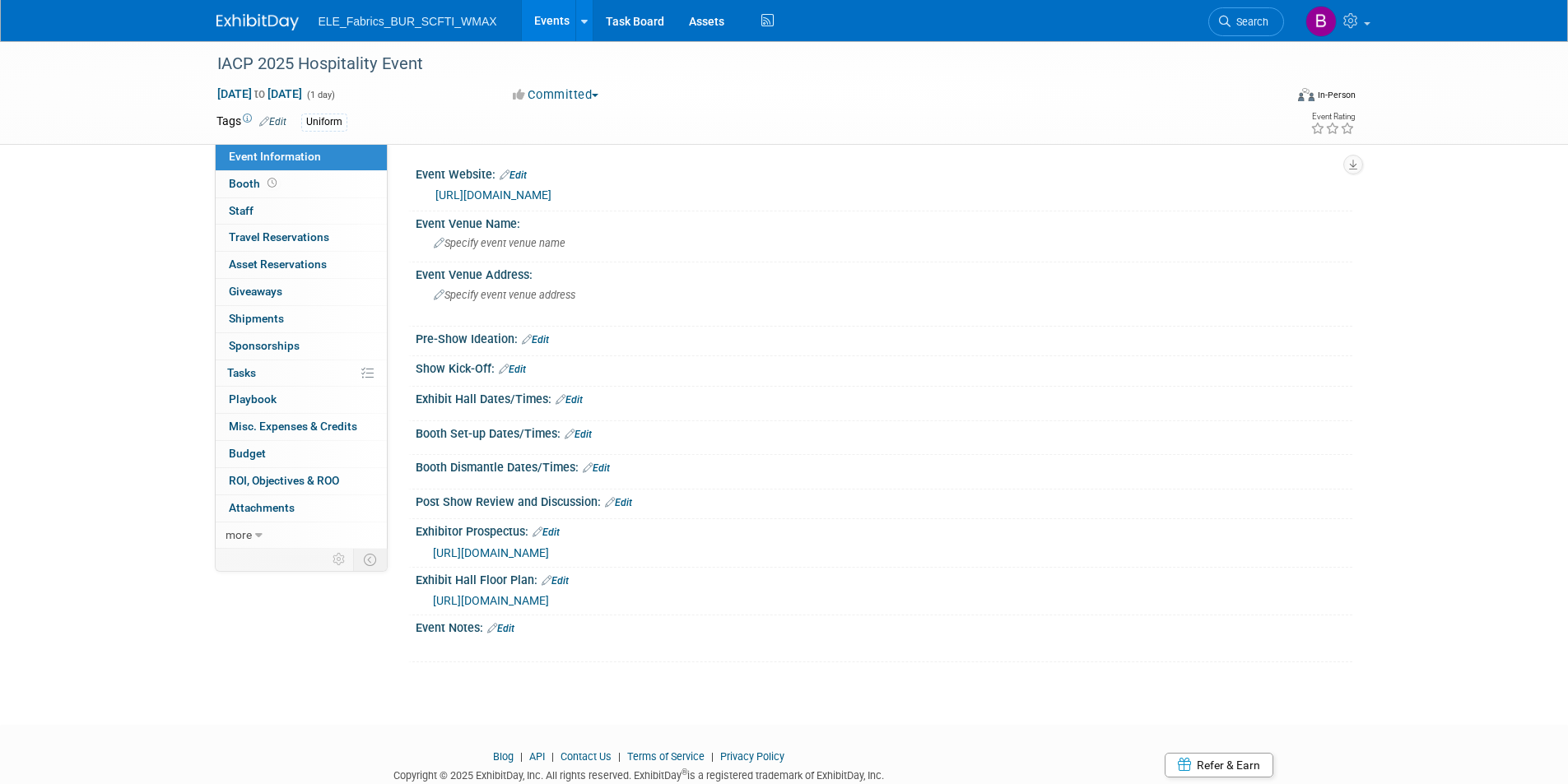
click at [55, 318] on div "IACP 2025 Hospitality Event Oct 18, 2025 to Oct 18, 2025 (1 day) Committed Comm…" at bounding box center [784, 368] width 1568 height 654
click at [247, 13] on link at bounding box center [267, 14] width 102 height 13
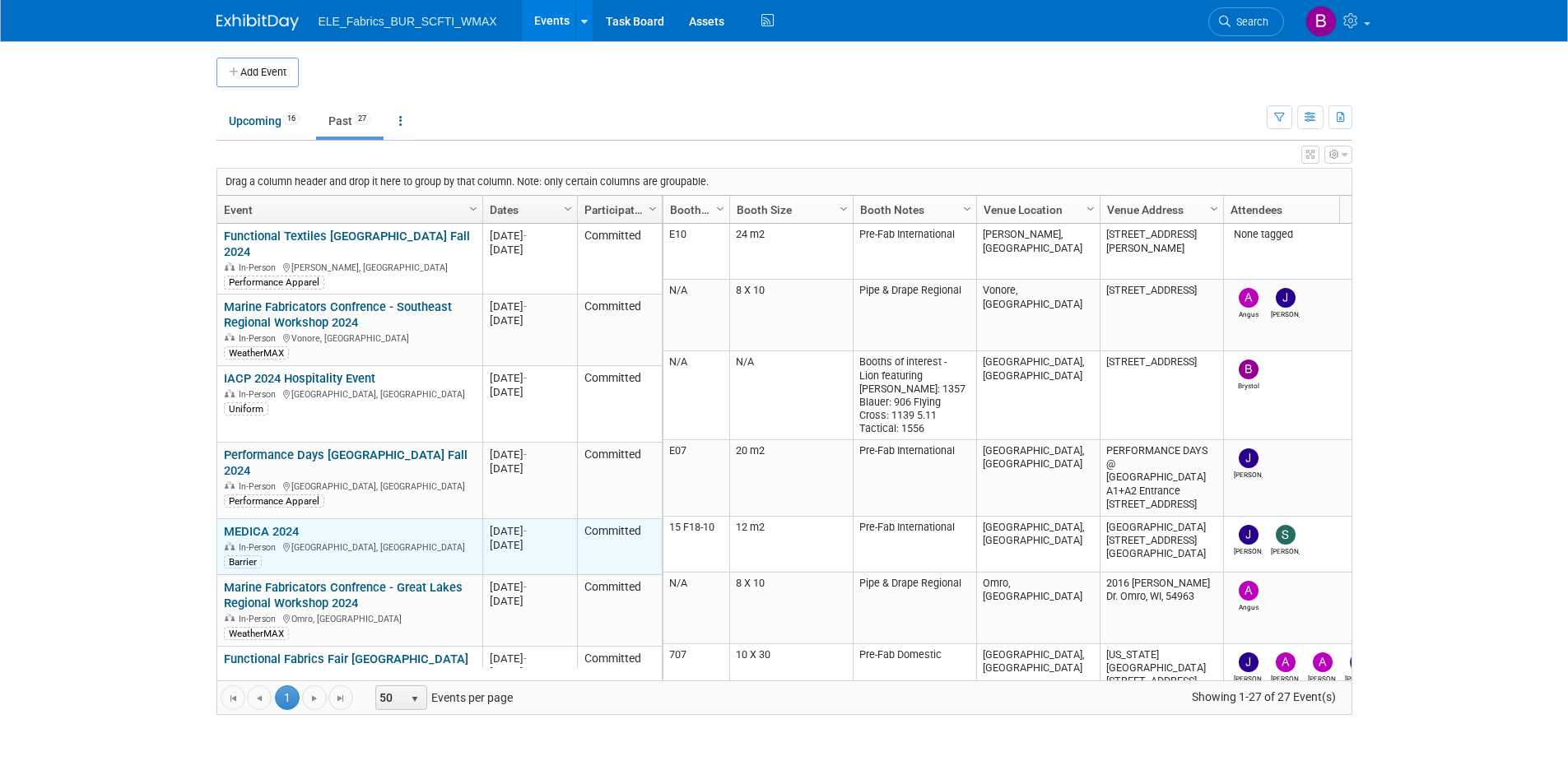
click at [238, 524] on link "MEDICA 2024" at bounding box center [261, 532] width 74 height 15
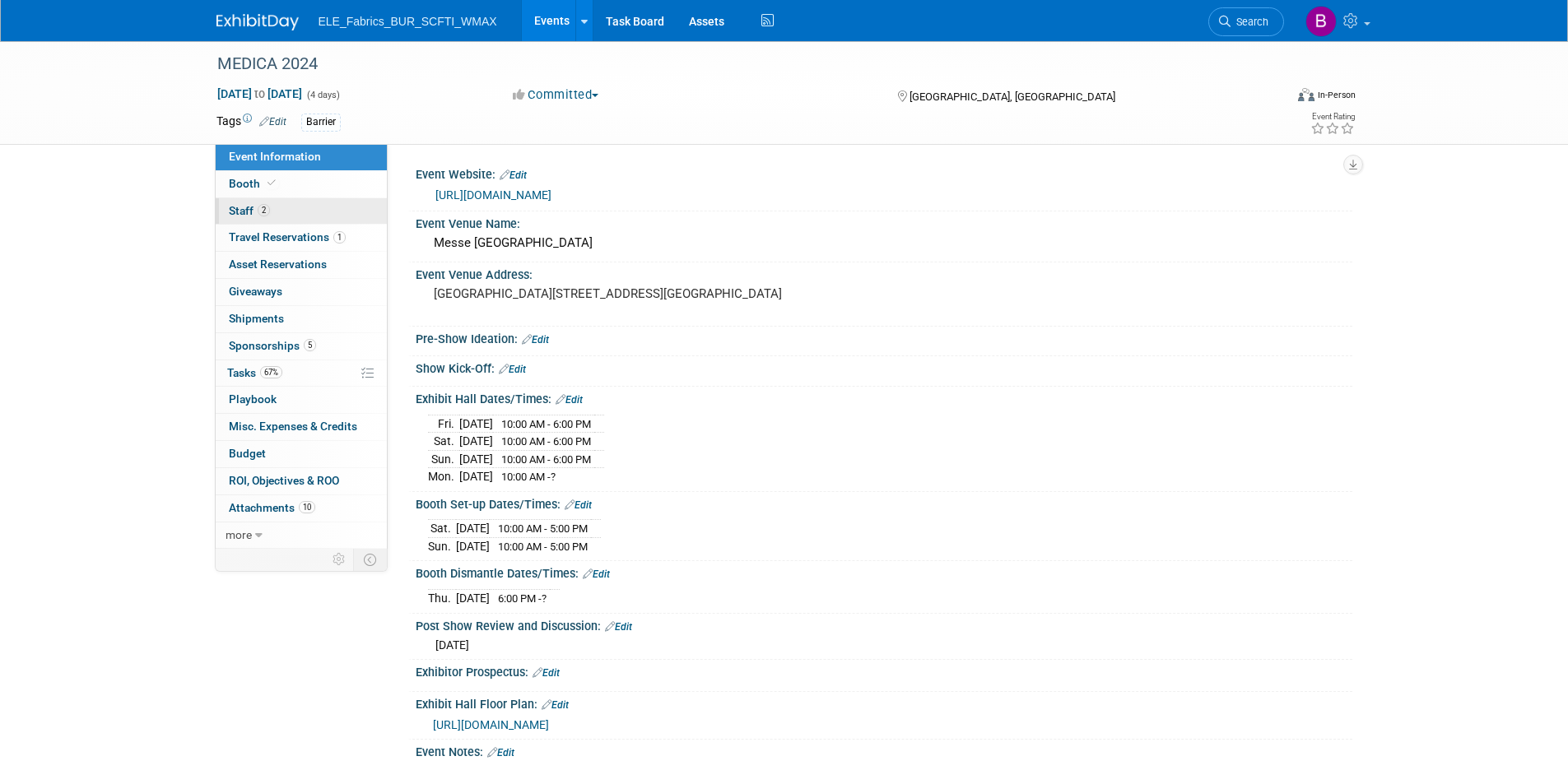
click at [283, 209] on link "2 Staff 2" at bounding box center [301, 212] width 171 height 27
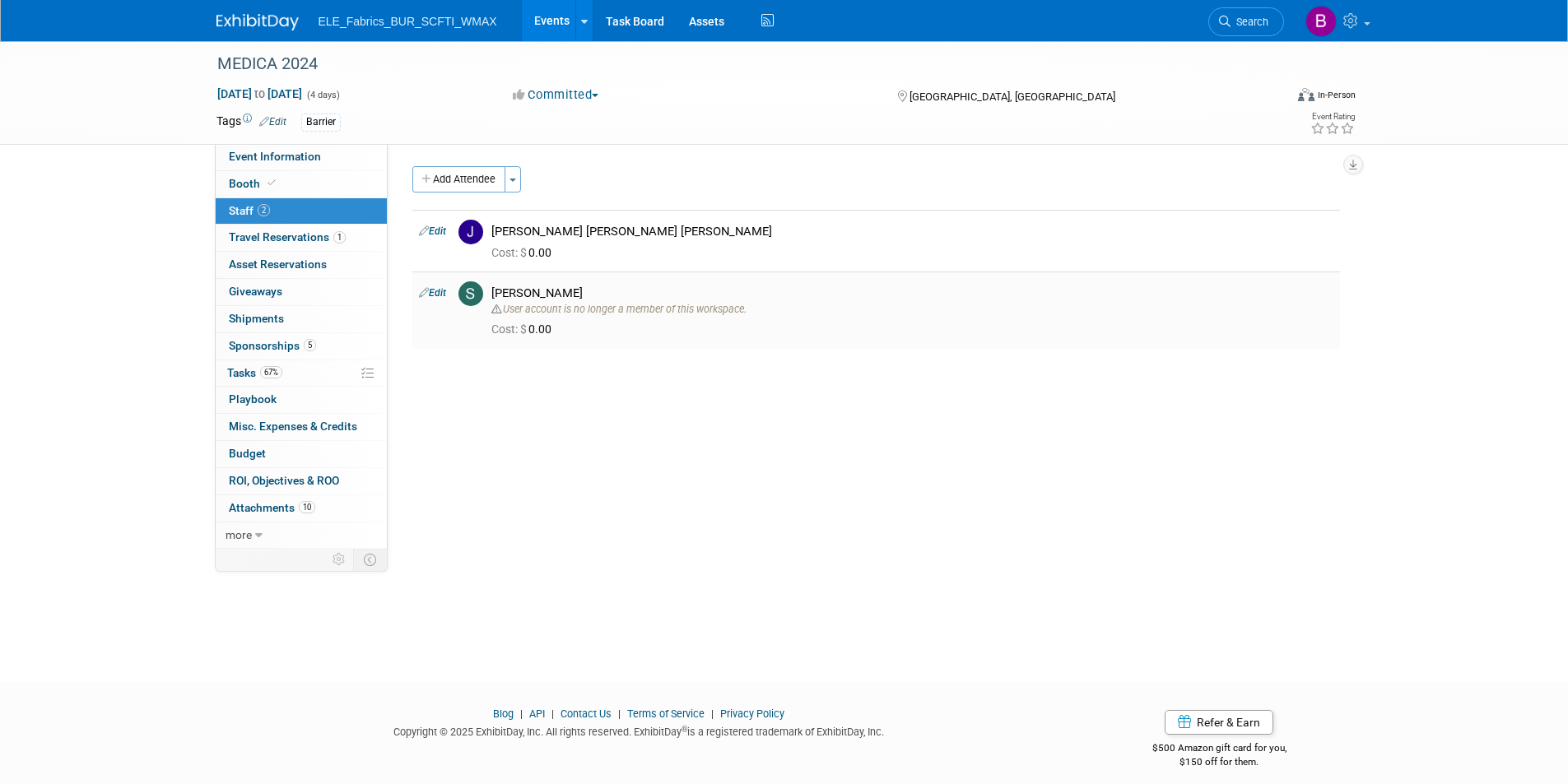
click at [436, 290] on link "Edit" at bounding box center [433, 293] width 27 height 11
select select "3ba1ae2f-4e70-444e-b9e8-8a819d428ded"
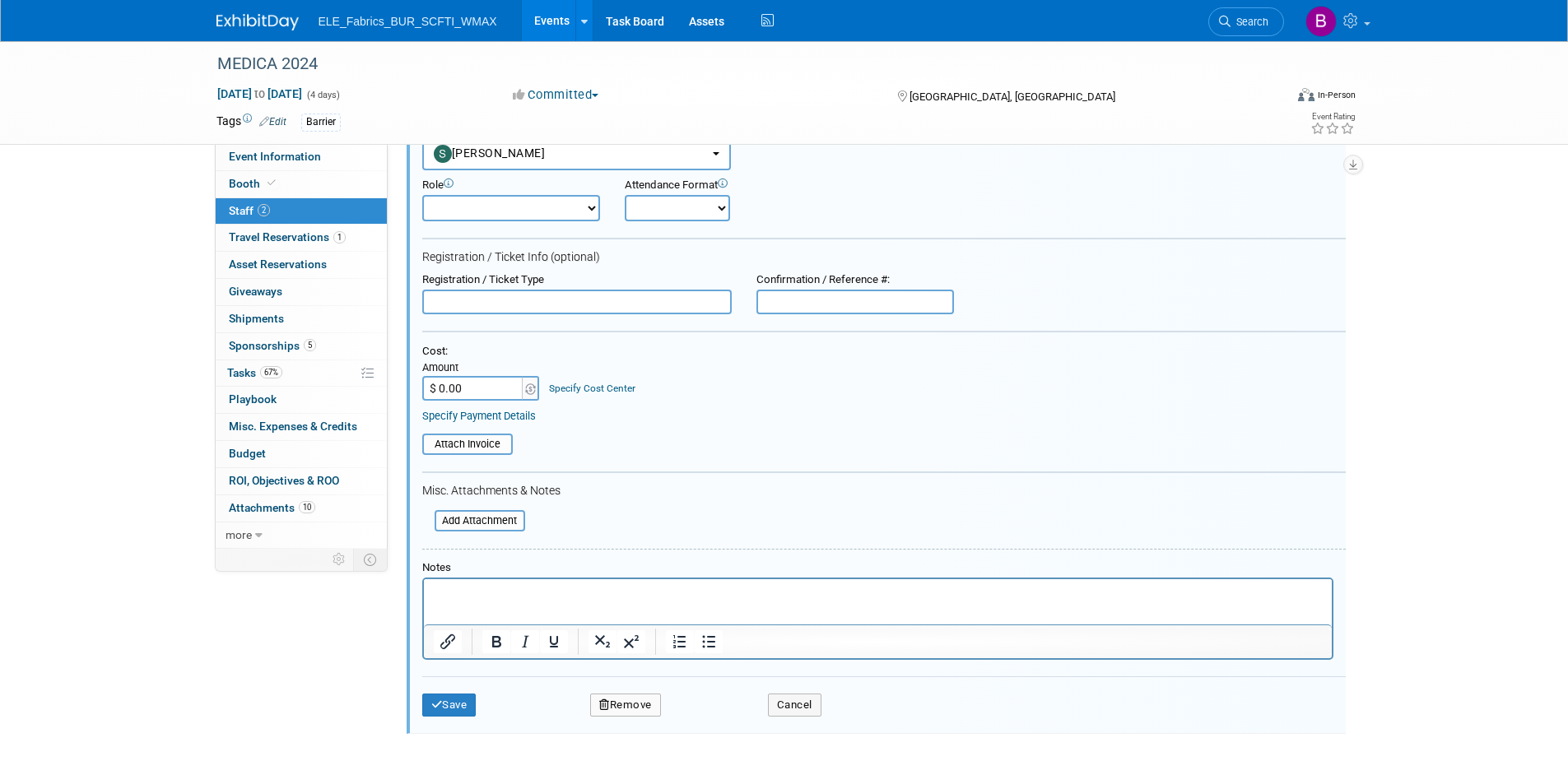
scroll to position [249, 0]
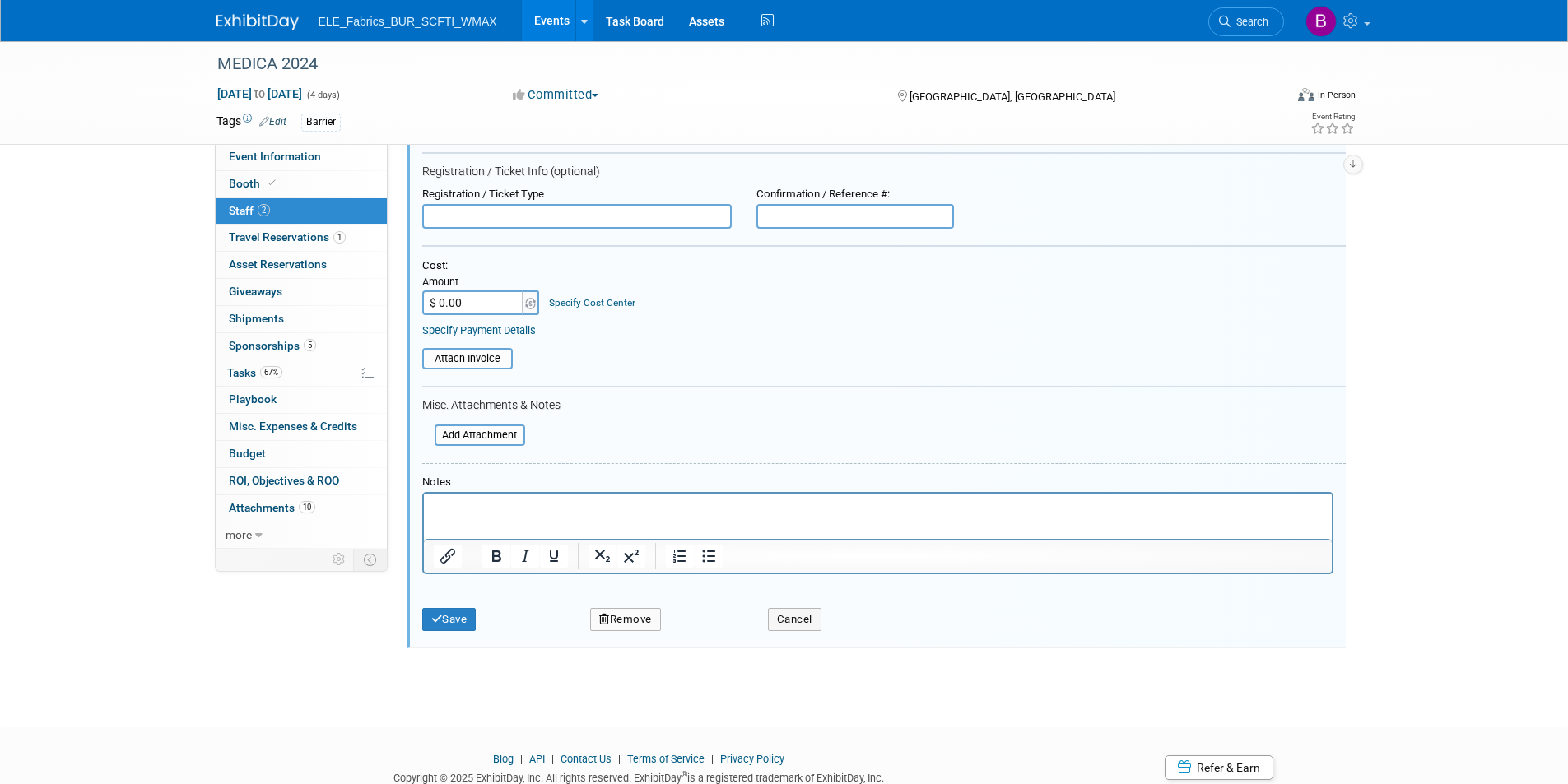
click at [628, 619] on button "Remove" at bounding box center [625, 620] width 71 height 23
click at [704, 635] on icon at bounding box center [704, 633] width 10 height 9
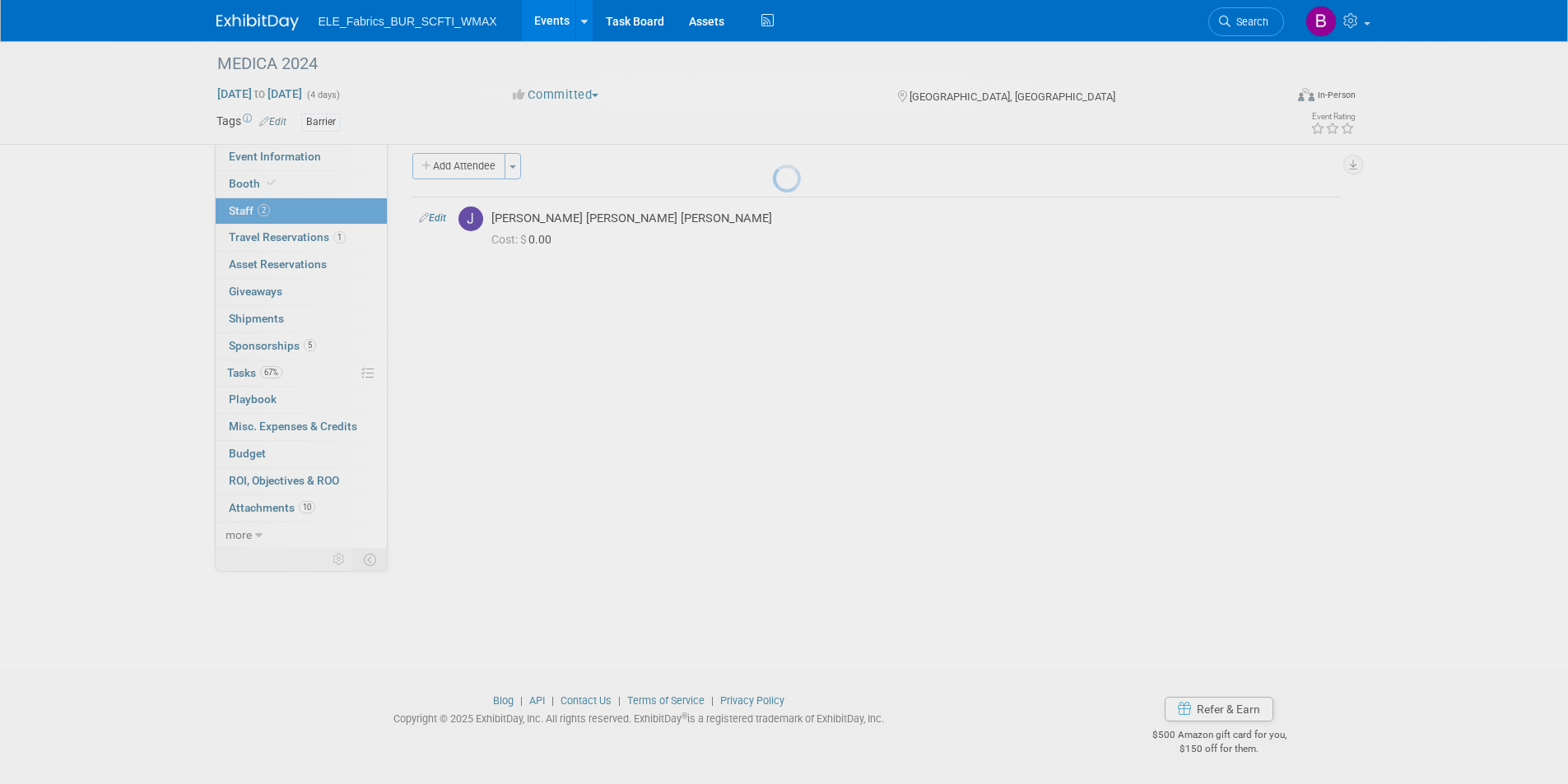
scroll to position [13, 0]
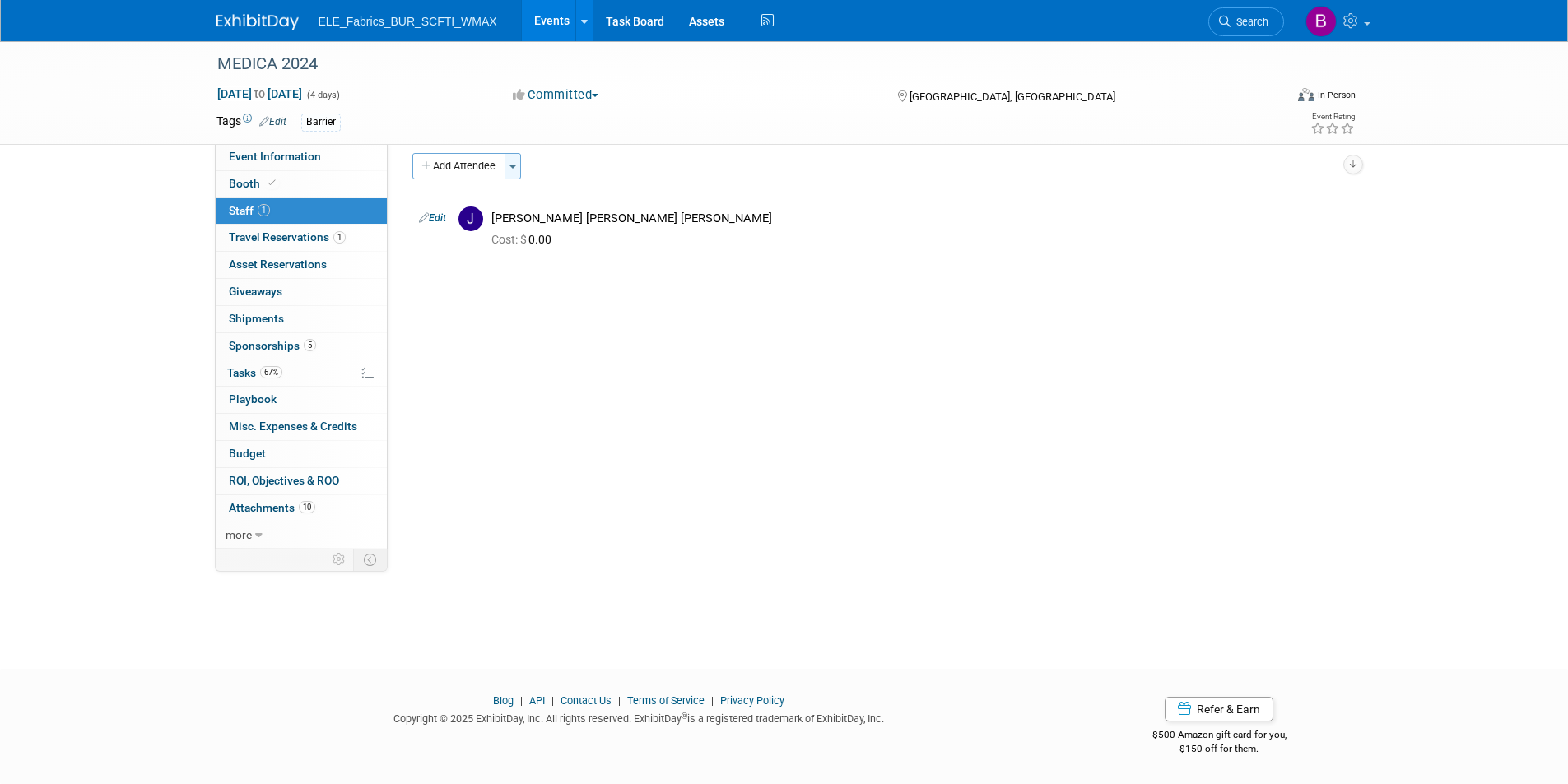
click at [510, 168] on button "Toggle Dropdown" at bounding box center [512, 166] width 16 height 27
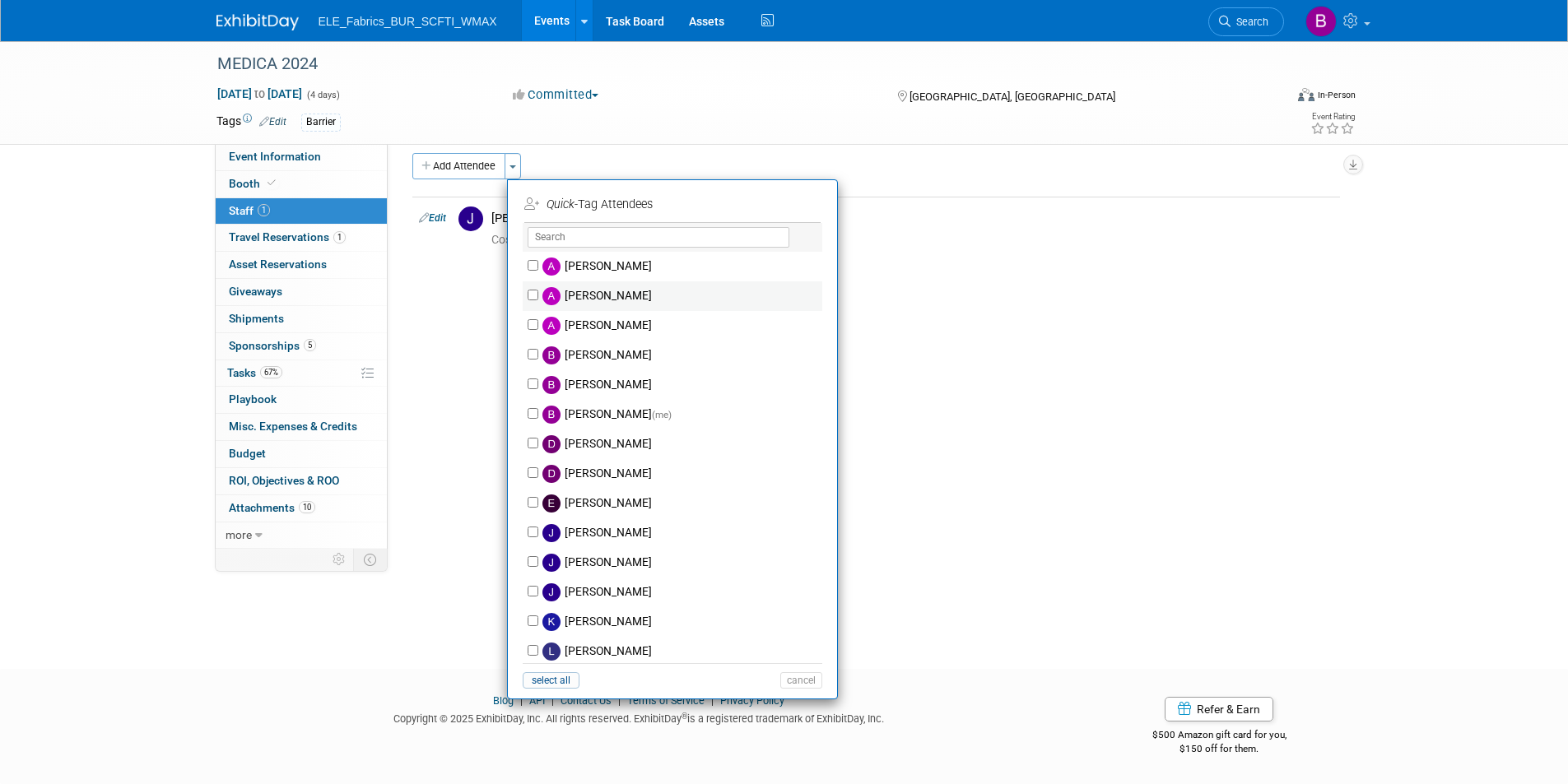
click at [587, 298] on label "Andrew Hicks" at bounding box center [683, 296] width 289 height 30
click at [539, 298] on input "Andrew Hicks" at bounding box center [532, 294] width 11 height 11
checkbox input "true"
click at [800, 200] on button "Apply" at bounding box center [795, 204] width 51 height 24
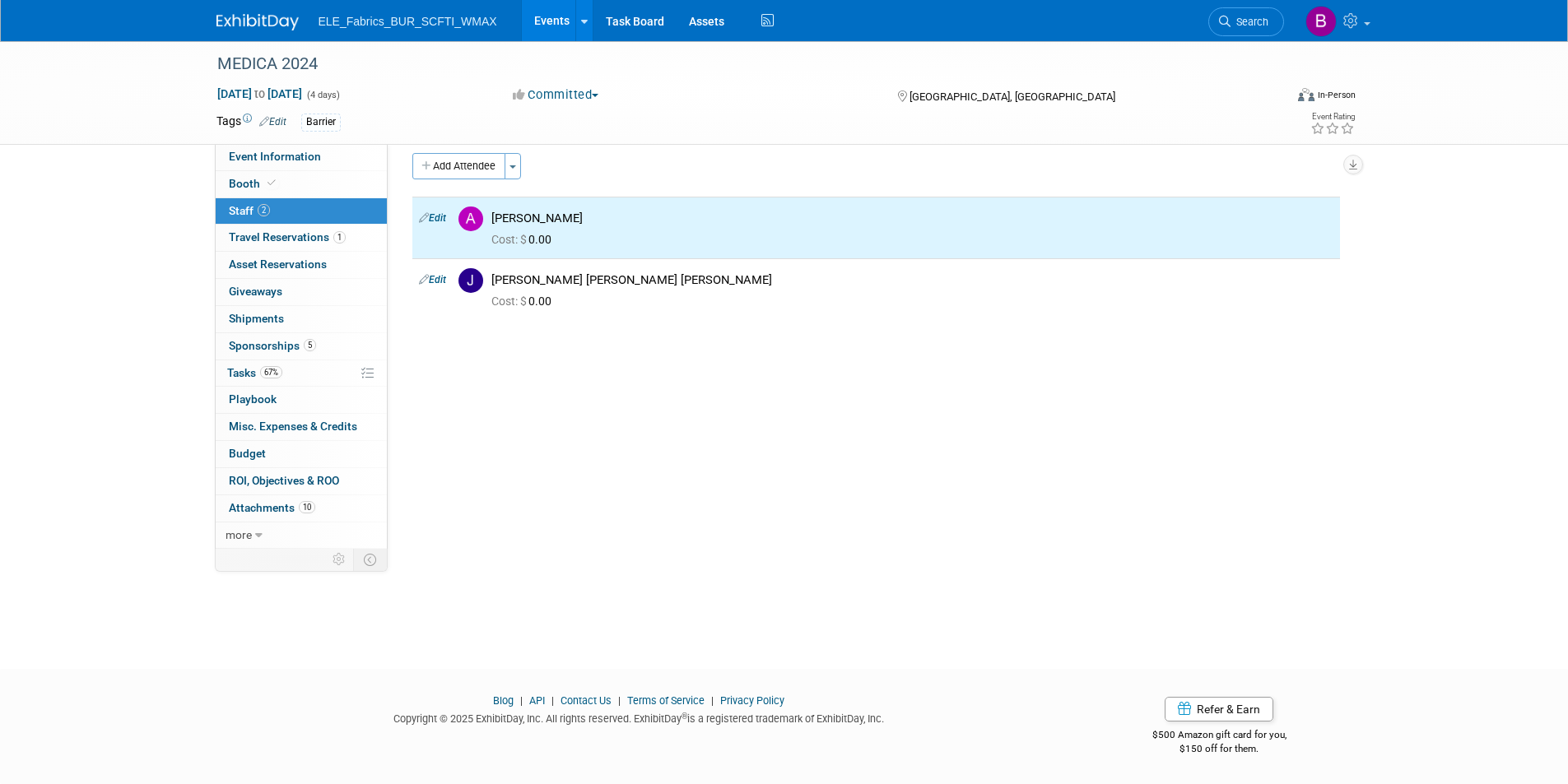
click at [277, 22] on img at bounding box center [258, 22] width 82 height 16
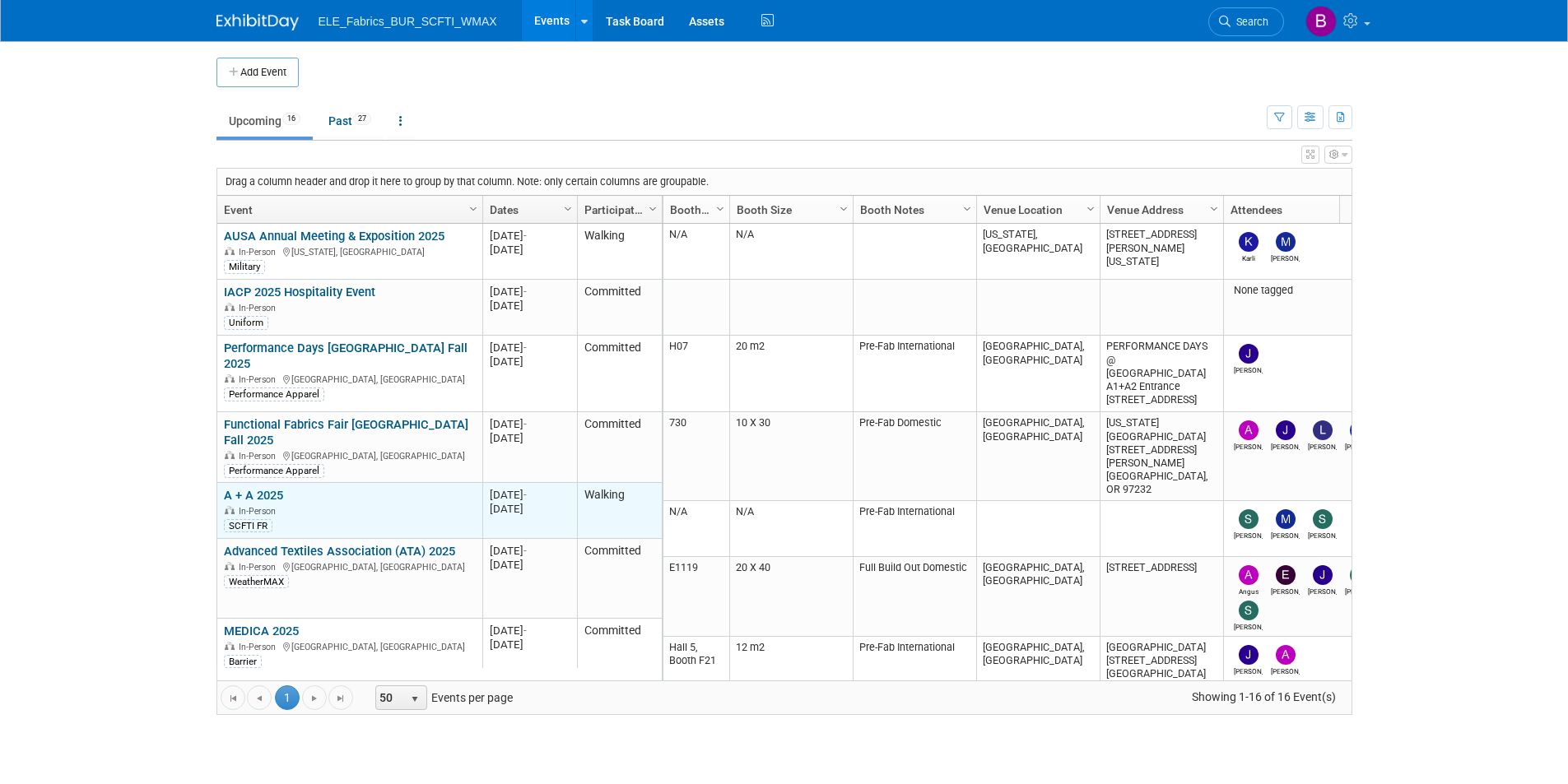
scroll to position [98, 0]
